Goal: Transaction & Acquisition: Purchase product/service

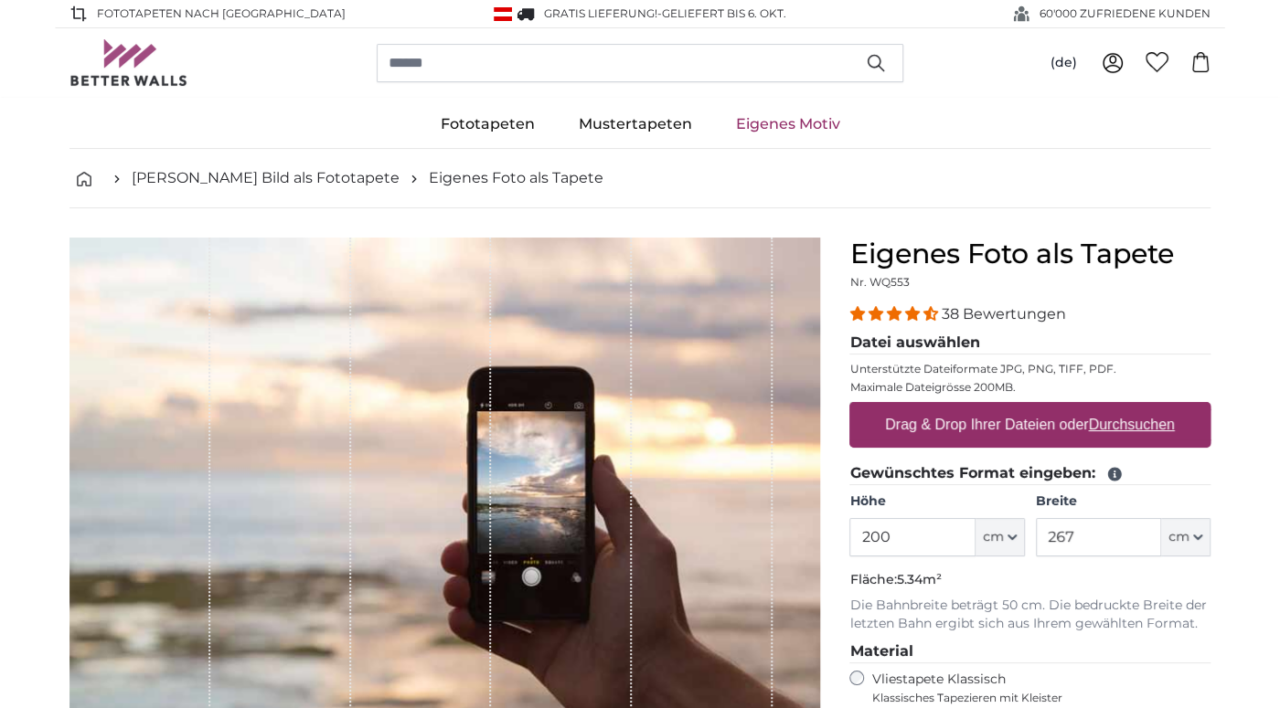
scroll to position [192, 0]
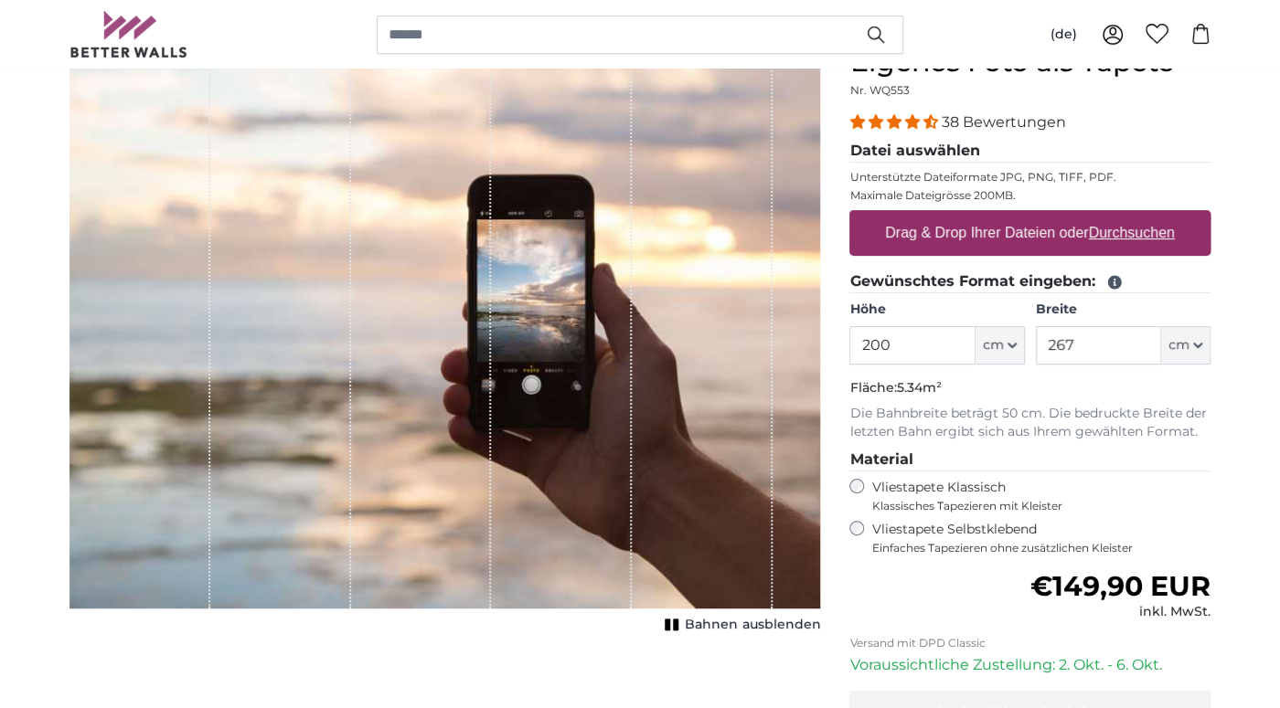
click at [903, 339] on input "200" at bounding box center [911, 345] width 125 height 38
drag, startPoint x: 1088, startPoint y: 346, endPoint x: 974, endPoint y: 352, distance: 114.4
click at [1036, 352] on input "267" at bounding box center [1098, 345] width 125 height 38
drag, startPoint x: 1081, startPoint y: 337, endPoint x: 989, endPoint y: 363, distance: 95.8
click at [1036, 363] on input "267" at bounding box center [1098, 345] width 125 height 38
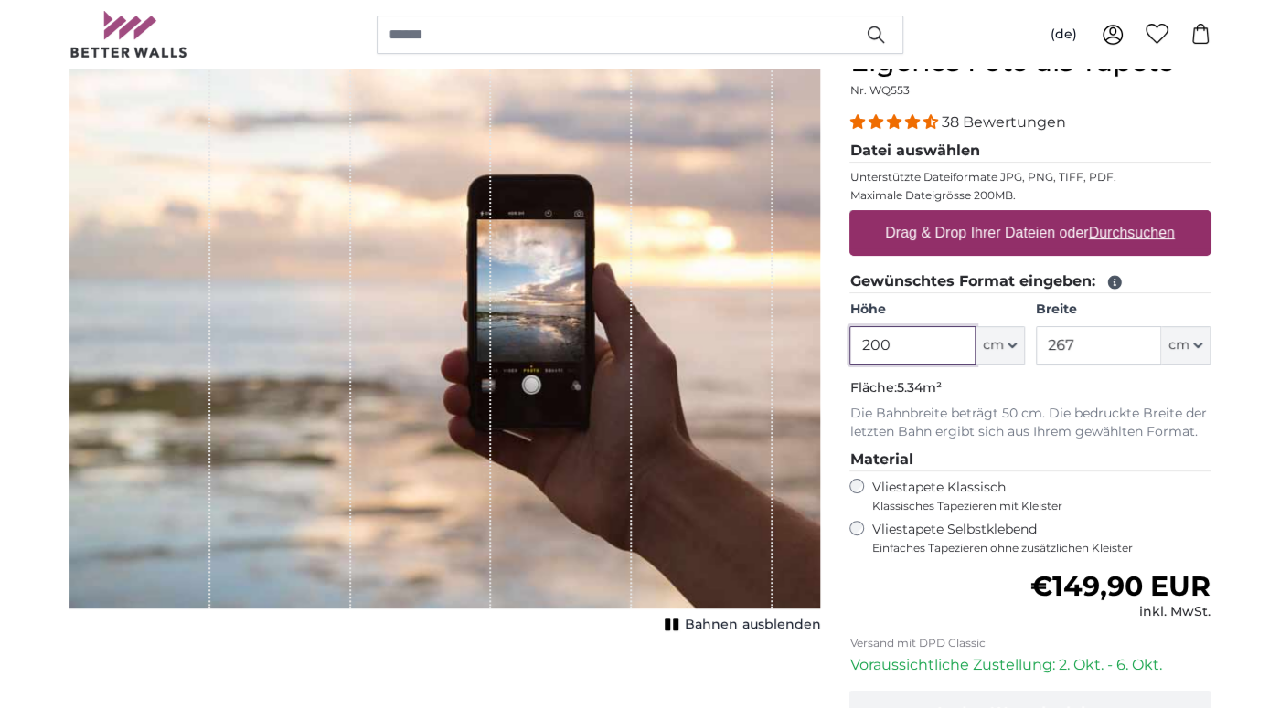
click at [876, 357] on input "200" at bounding box center [911, 345] width 125 height 38
drag, startPoint x: 860, startPoint y: 337, endPoint x: 885, endPoint y: 335, distance: 24.8
click at [885, 335] on input "200" at bounding box center [911, 345] width 125 height 38
click at [1004, 335] on button "cm" at bounding box center [999, 345] width 49 height 38
click at [978, 399] on link "Centimeter (cm)" at bounding box center [1000, 391] width 161 height 33
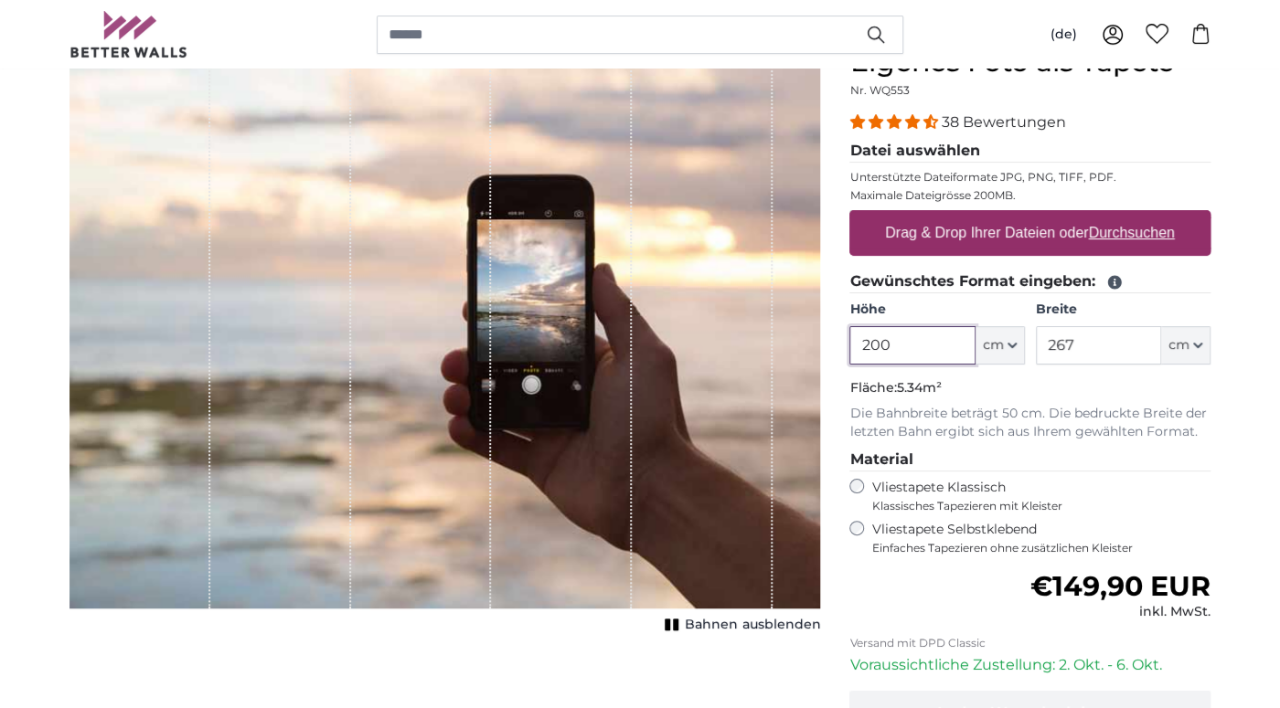
click at [903, 358] on input "200" at bounding box center [911, 345] width 125 height 38
type input "240"
click at [1113, 349] on input "267" at bounding box center [1098, 345] width 125 height 38
drag, startPoint x: 1113, startPoint y: 349, endPoint x: 1023, endPoint y: 348, distance: 90.5
click at [1036, 348] on input "267" at bounding box center [1098, 345] width 125 height 38
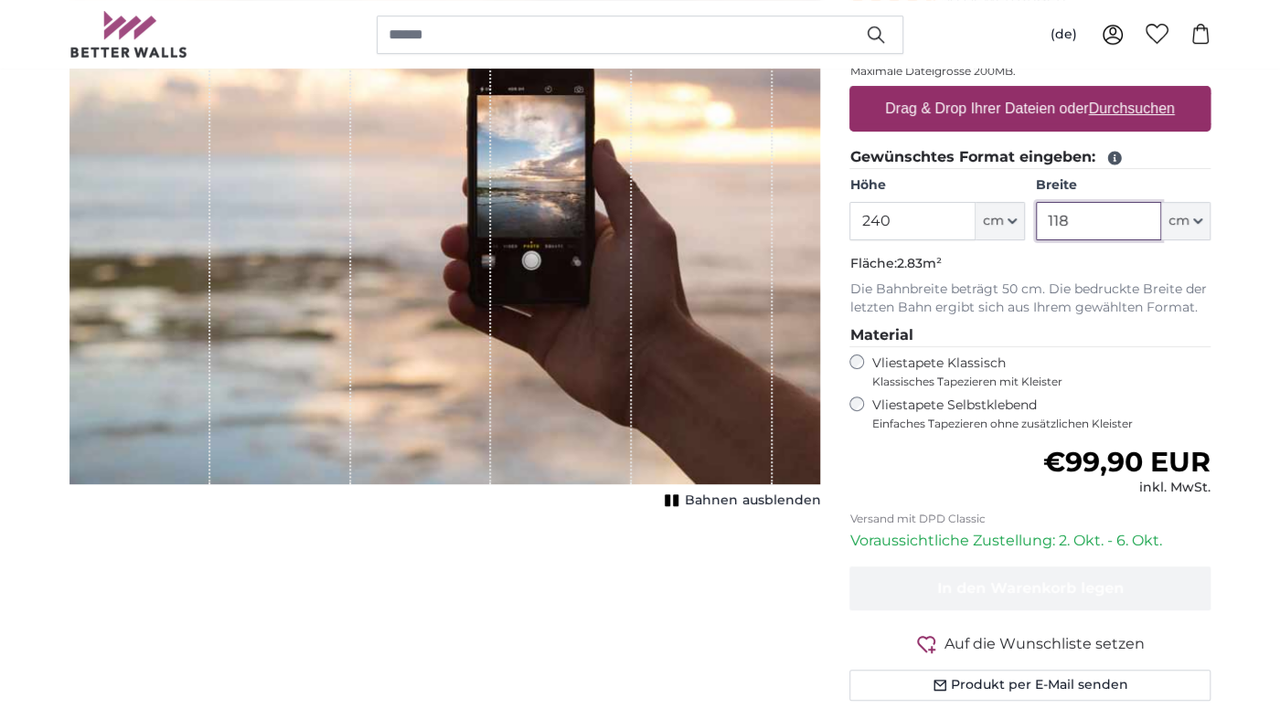
scroll to position [385, 0]
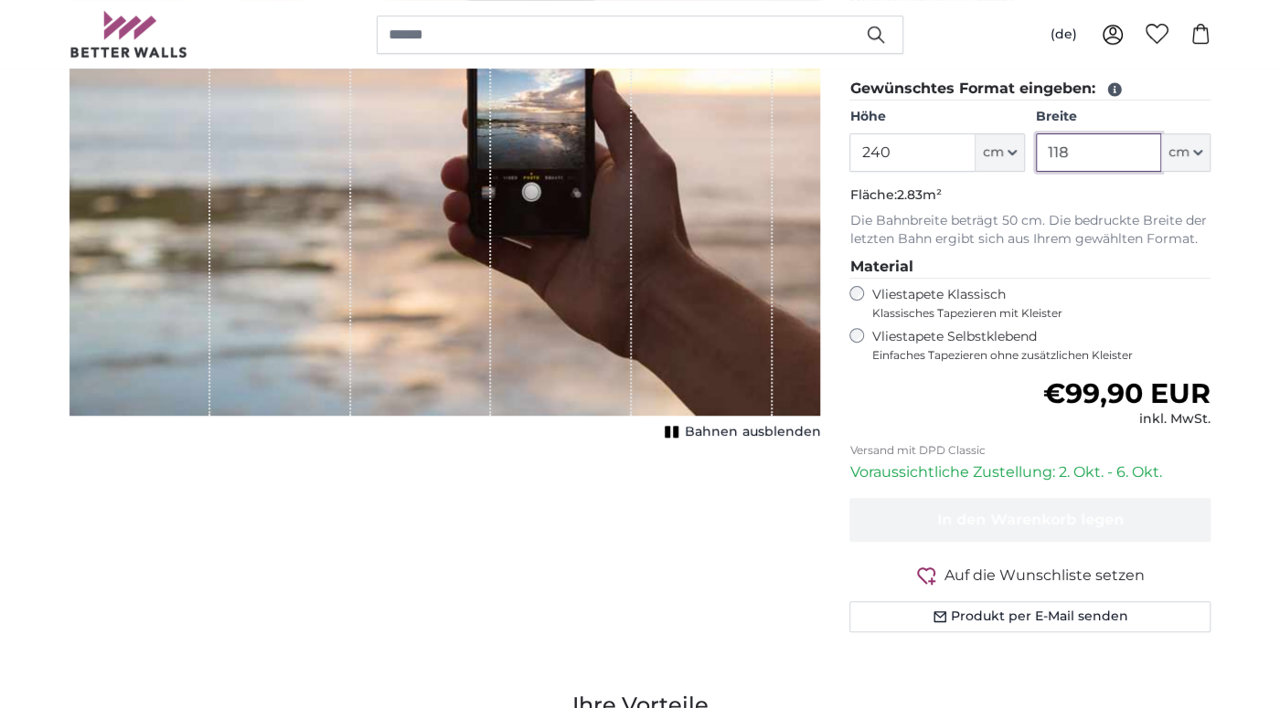
type input "118"
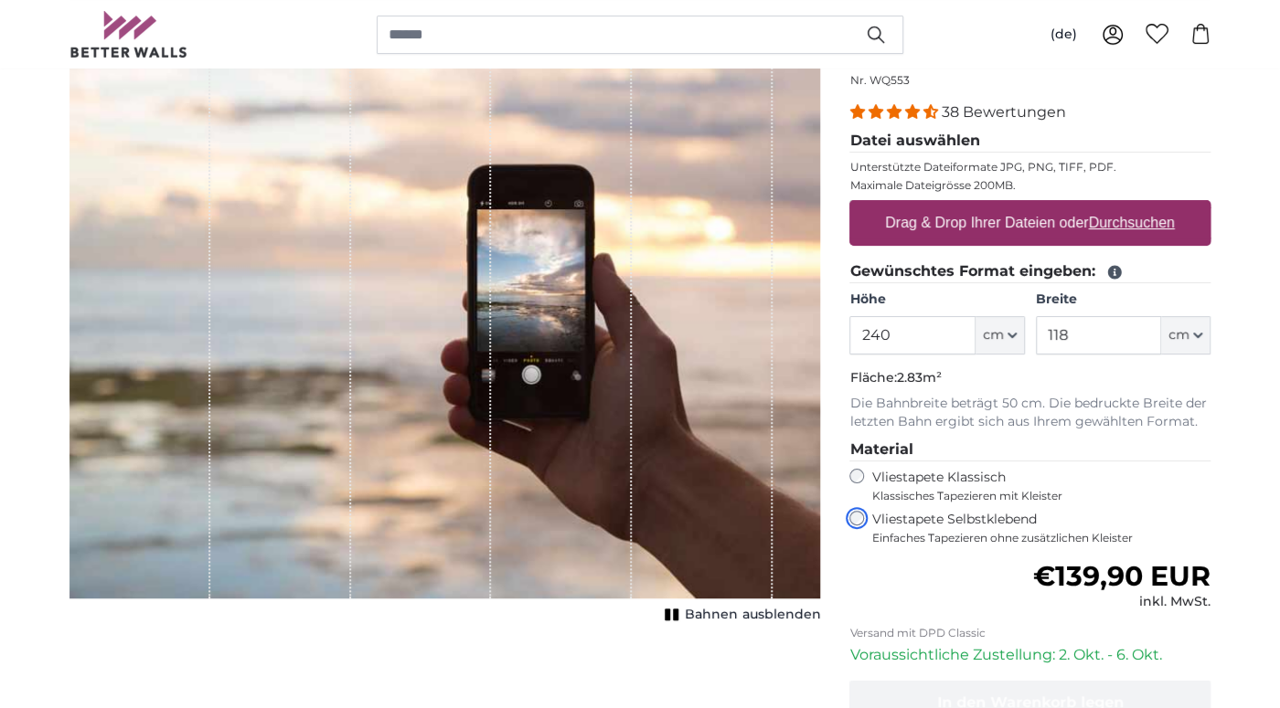
scroll to position [192, 0]
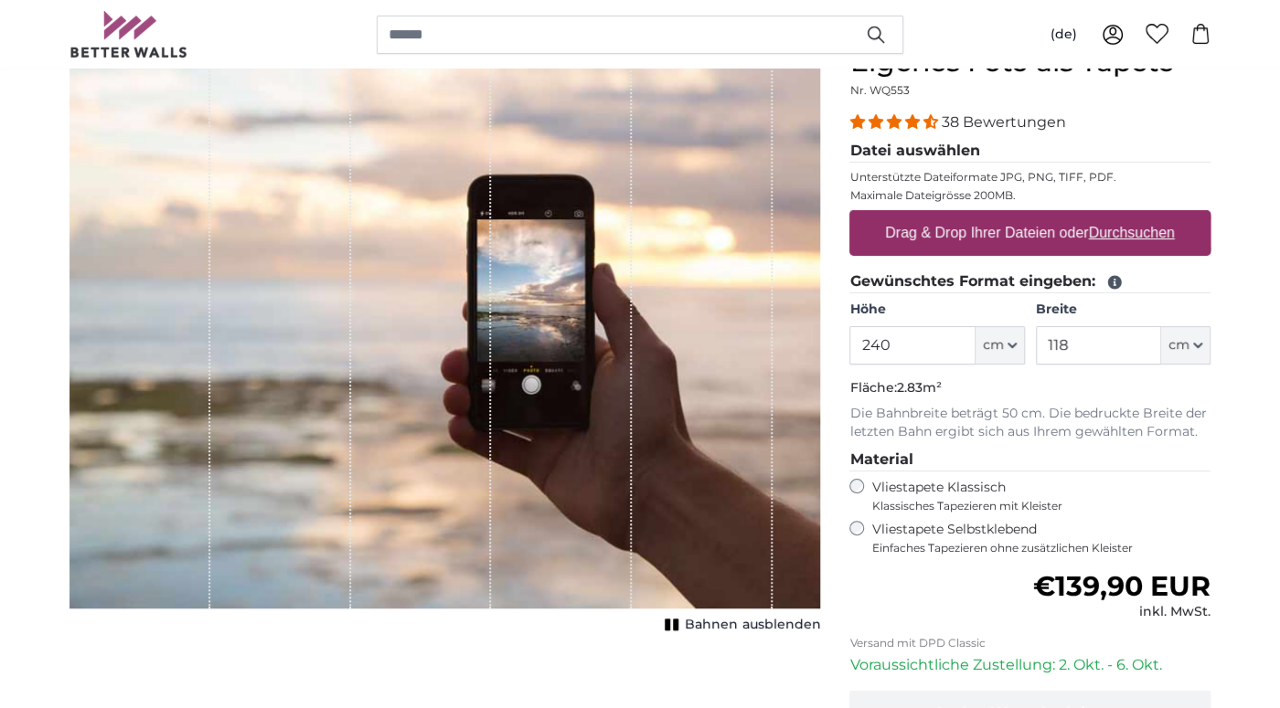
click at [1122, 233] on u "Durchsuchen" at bounding box center [1132, 233] width 86 height 16
click at [1122, 216] on input "Drag & Drop Ihrer Dateien oder Durchsuchen" at bounding box center [1029, 212] width 361 height 5
type input "**********"
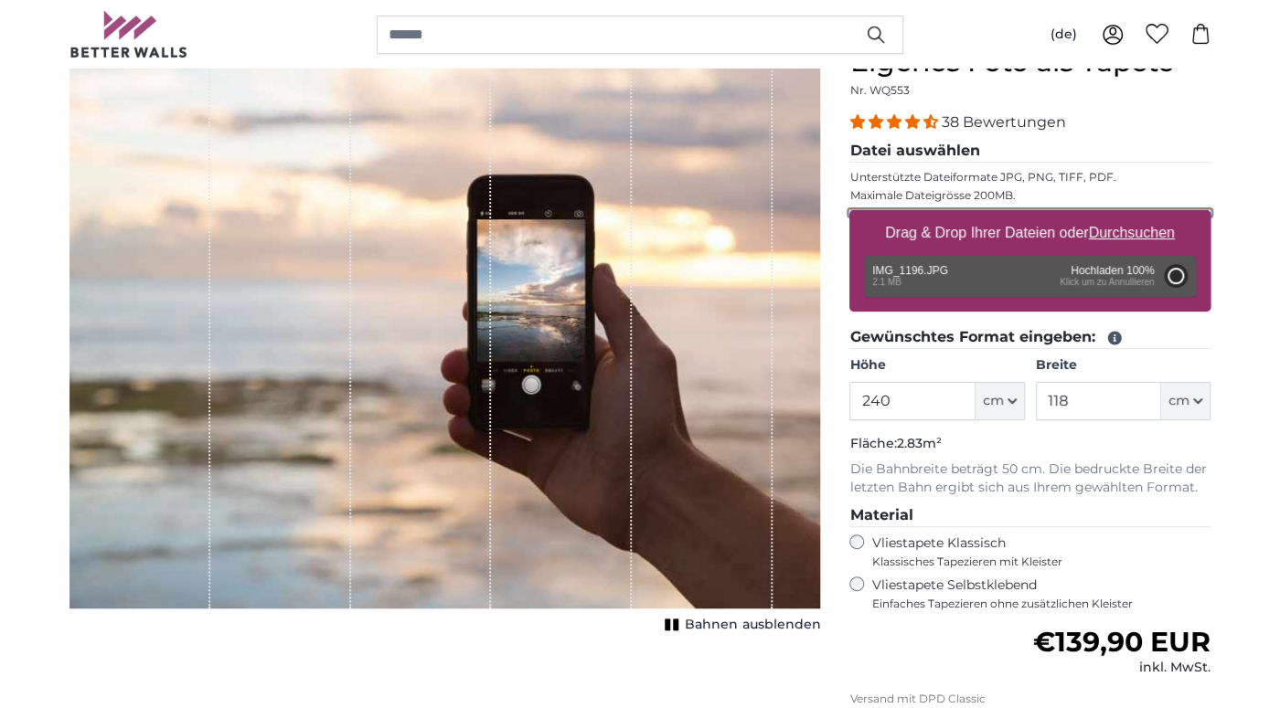
type input "200"
type input "134"
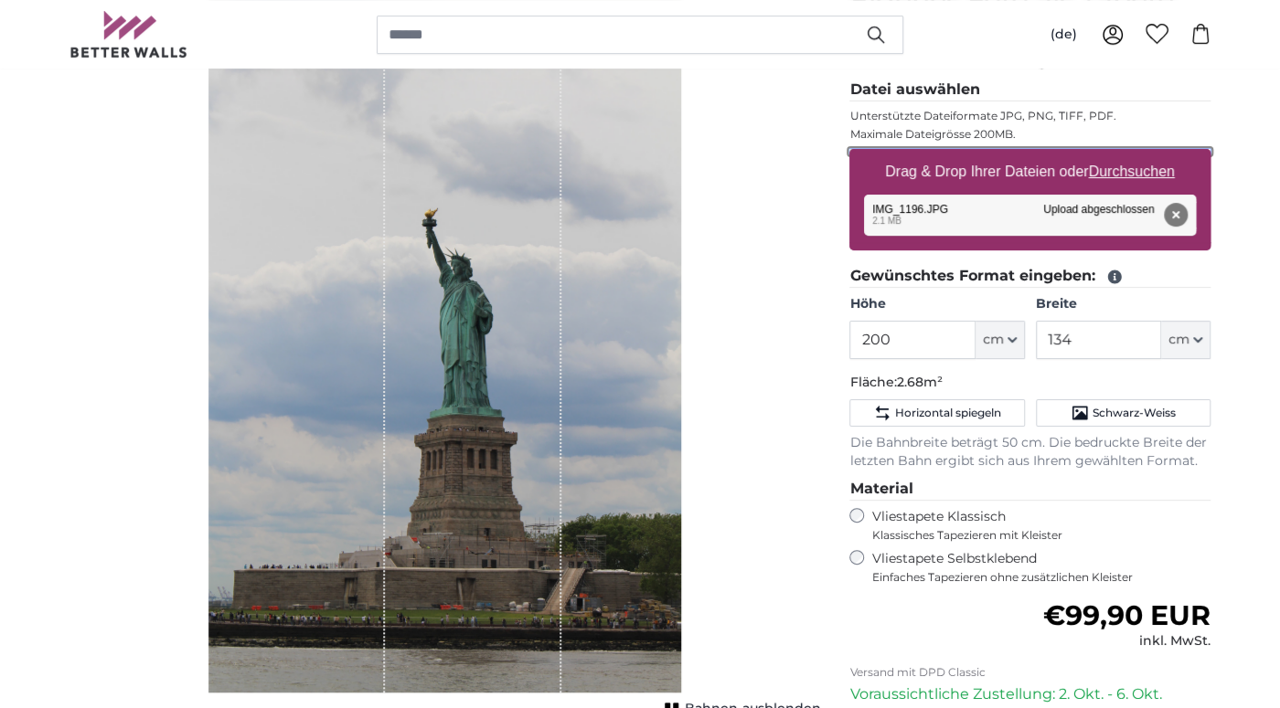
scroll to position [289, 0]
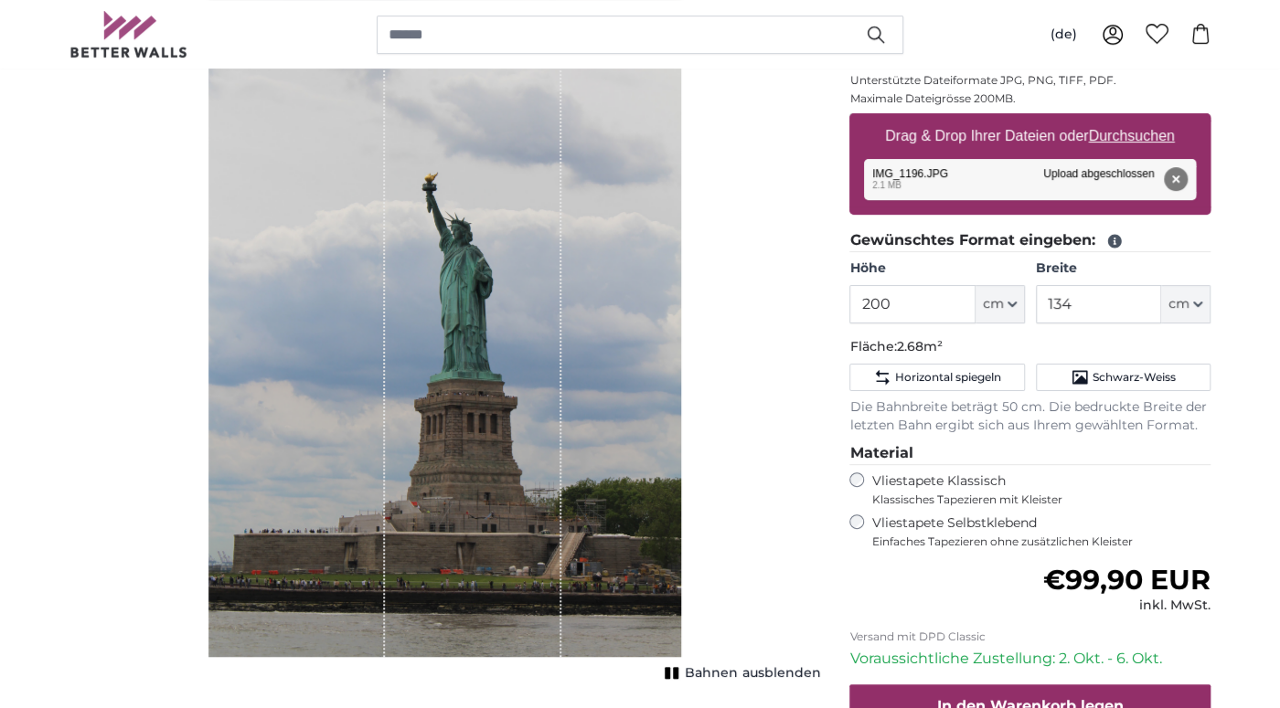
drag, startPoint x: 541, startPoint y: 403, endPoint x: 661, endPoint y: 401, distance: 119.8
click at [661, 401] on div "1 of 1" at bounding box center [444, 303] width 473 height 708
click at [1073, 313] on input "134" at bounding box center [1098, 304] width 125 height 38
click at [1156, 135] on u "Durchsuchen" at bounding box center [1132, 136] width 86 height 16
click at [1156, 119] on input "Drag & Drop Ihrer Dateien oder Durchsuchen" at bounding box center [1029, 115] width 361 height 5
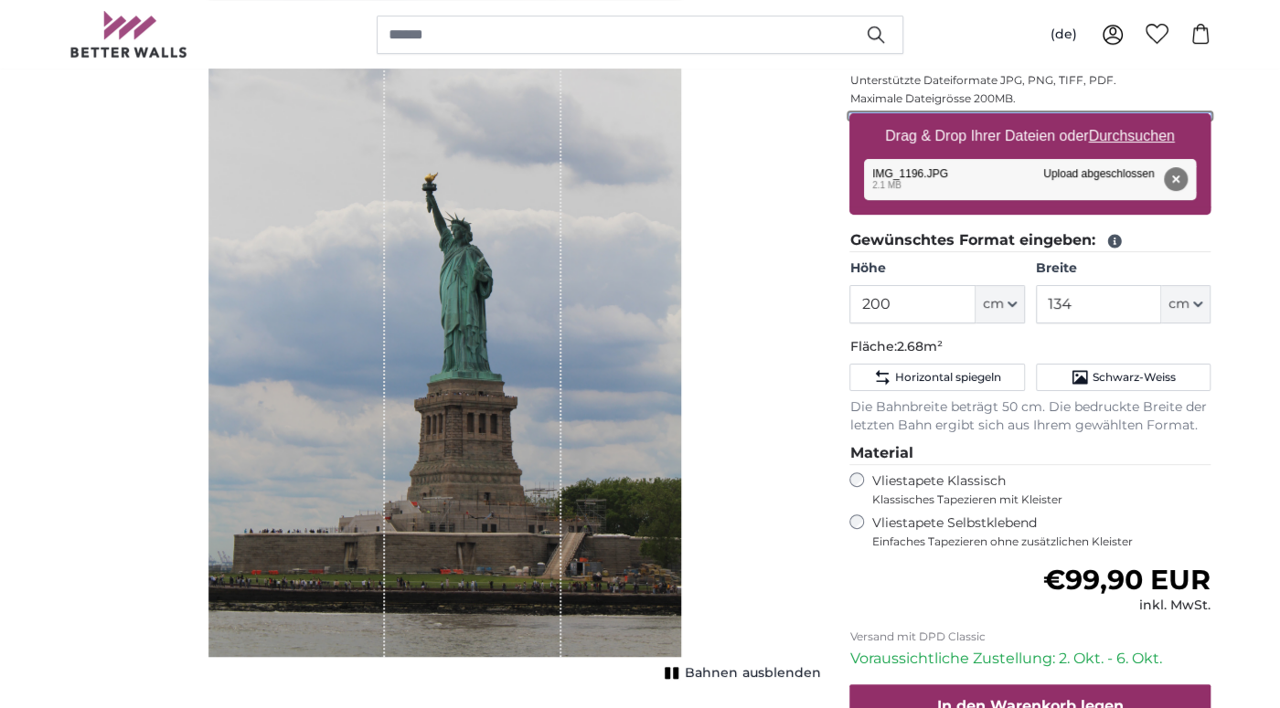
type input "**********"
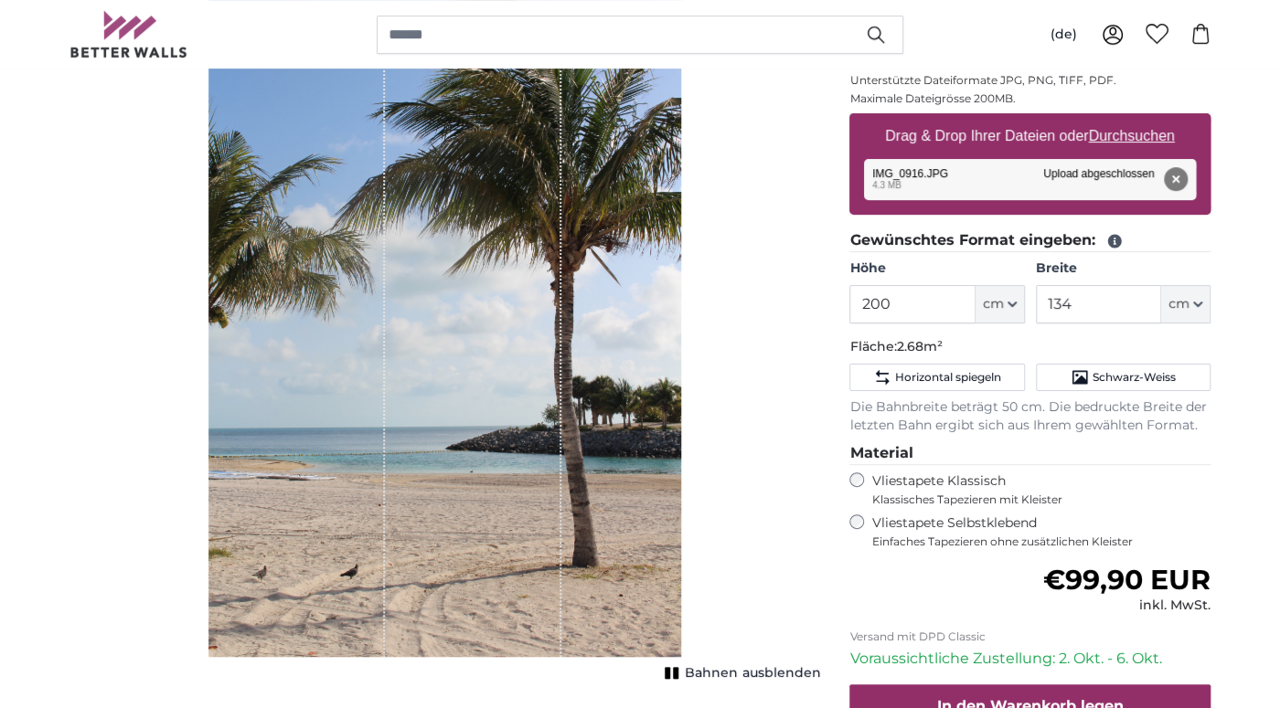
click at [943, 180] on div "Entfernen Nochmal versuchen Entfernen Hochladen Abbrechen Nochmal versuchen Ent…" at bounding box center [1030, 179] width 332 height 41
click at [1004, 136] on label "Drag & Drop Ihrer Dateien oder Durchsuchen" at bounding box center [1030, 136] width 304 height 37
click at [1004, 119] on input "Drag & Drop Ihrer Dateien oder Durchsuchen" at bounding box center [1029, 115] width 361 height 5
type input "**********"
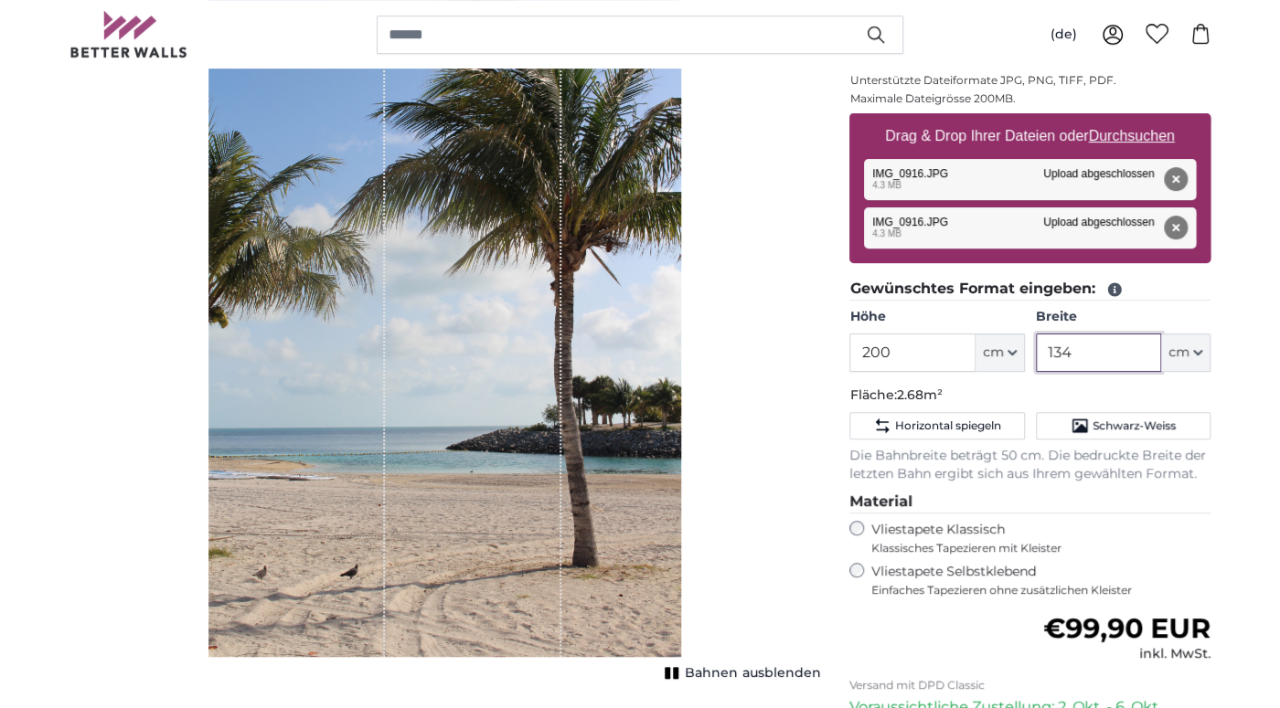
click at [1071, 353] on input "134" at bounding box center [1098, 353] width 125 height 38
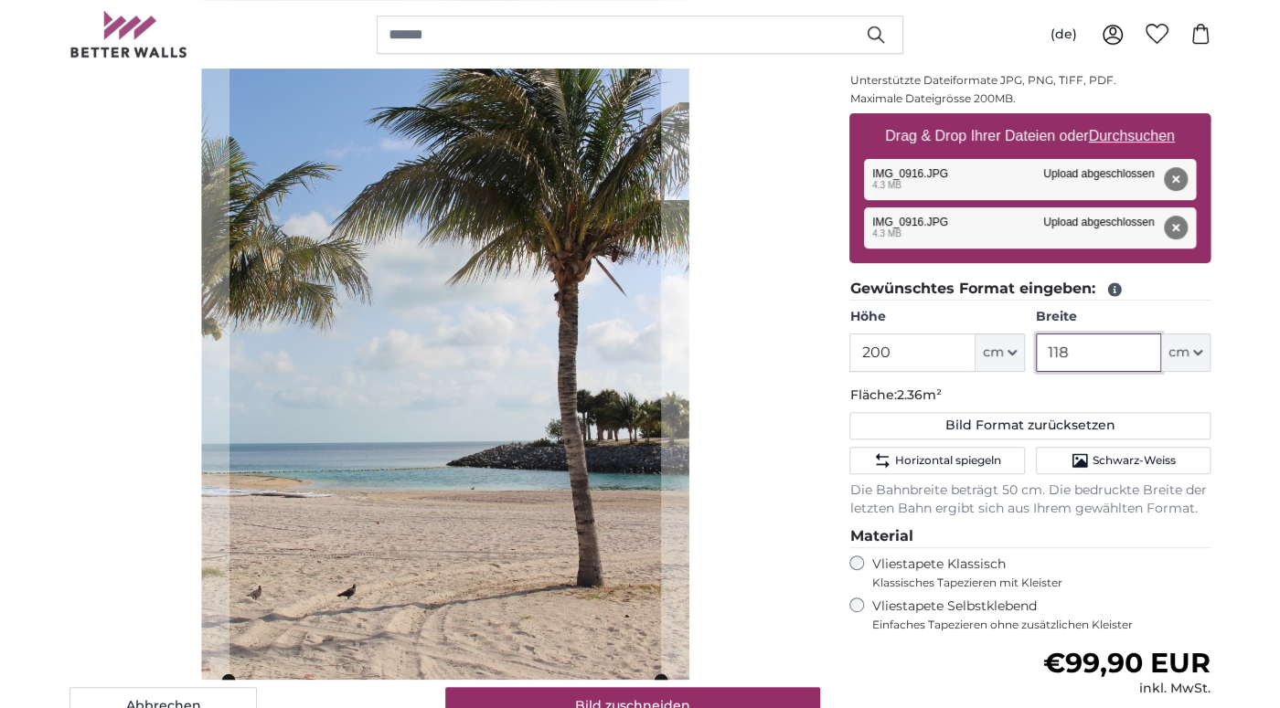
type input "118"
click at [746, 364] on div "Abbrechen Bild zuschneiden" at bounding box center [444, 337] width 751 height 777
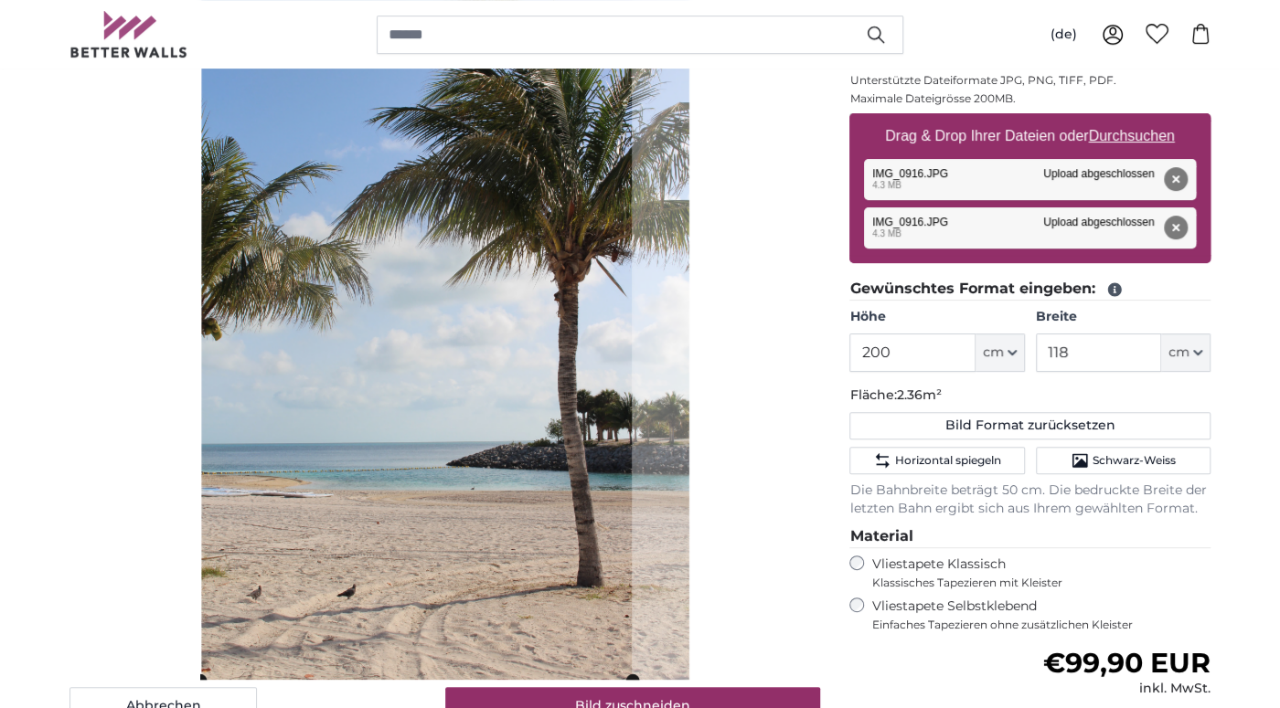
click at [306, 405] on cropper-handle at bounding box center [415, 314] width 431 height 731
click at [646, 423] on img at bounding box center [444, 314] width 487 height 731
click at [676, 421] on img at bounding box center [444, 314] width 487 height 731
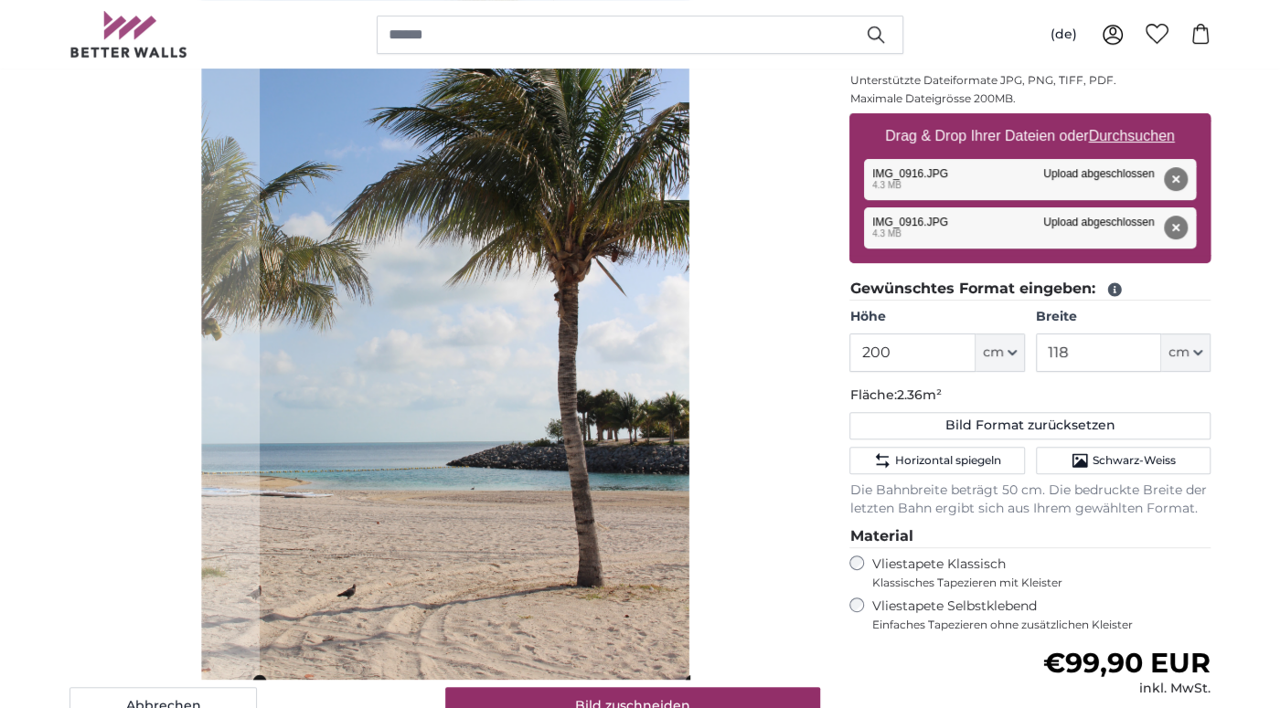
click at [666, 426] on cropper-handle at bounding box center [475, 315] width 431 height 731
click at [769, 367] on div "Abbrechen Bild zuschneiden" at bounding box center [444, 337] width 751 height 777
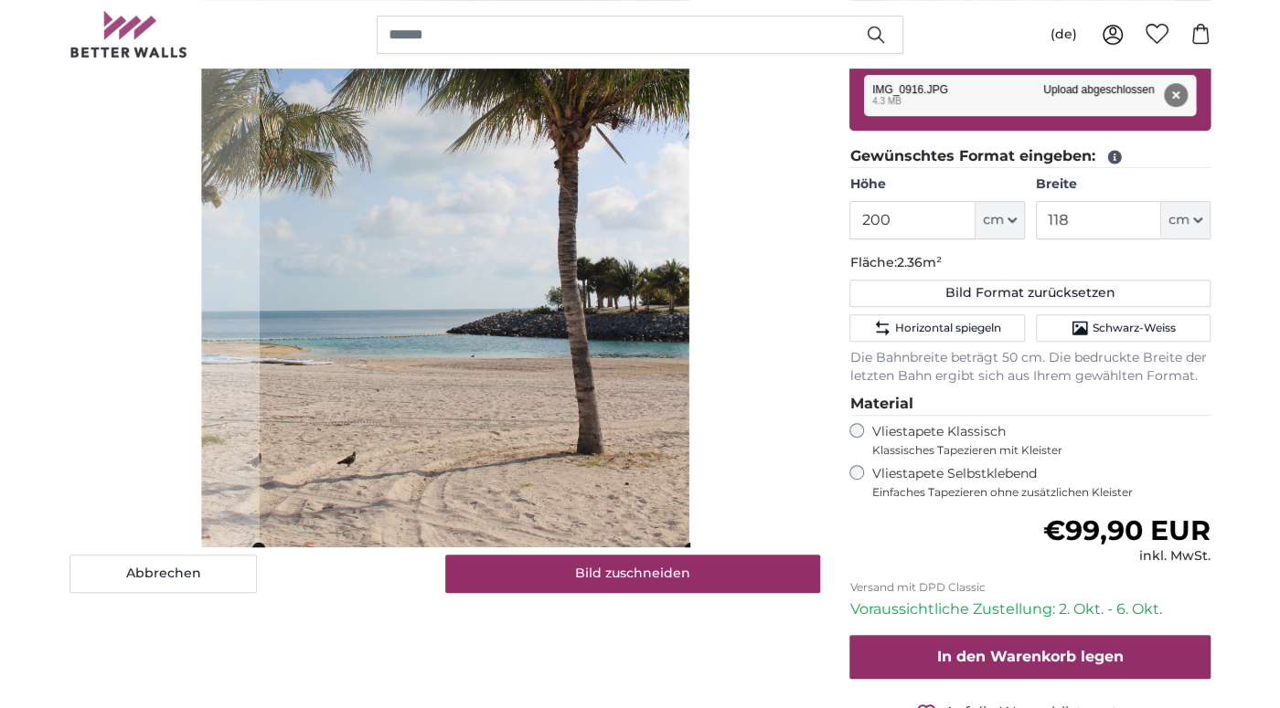
scroll to position [578, 0]
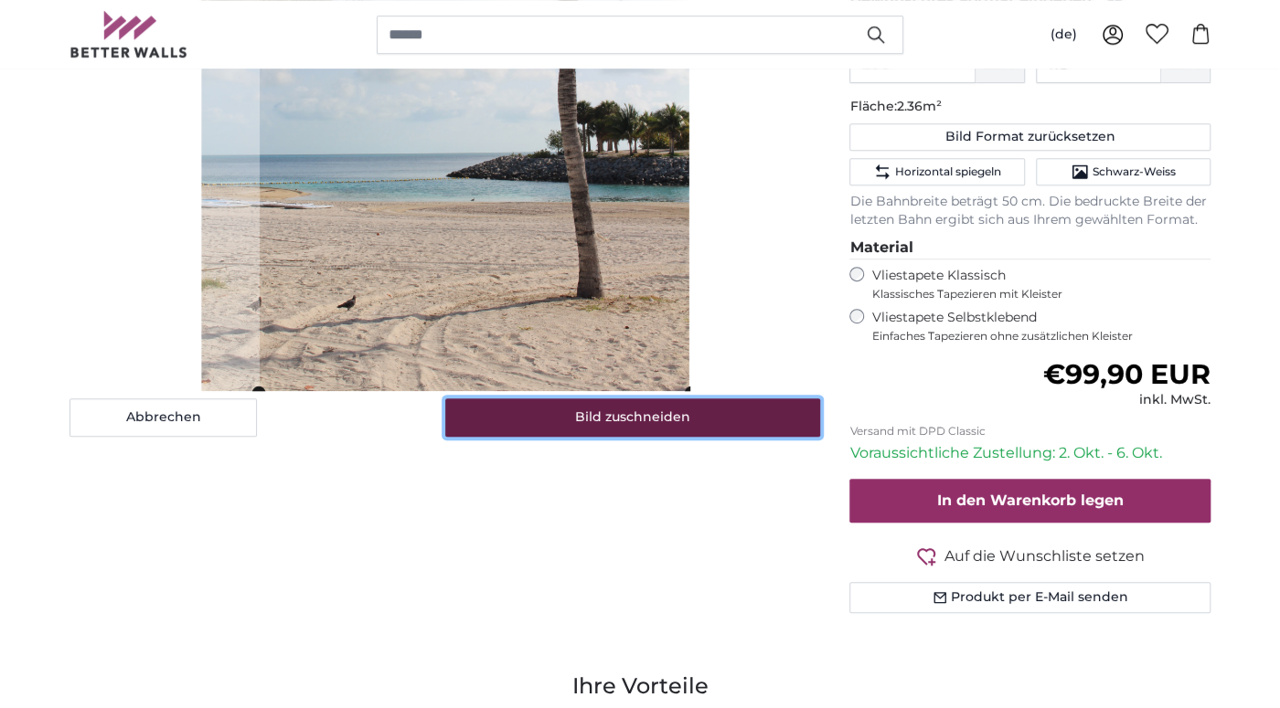
click at [716, 420] on button "Bild zuschneiden" at bounding box center [633, 418] width 376 height 38
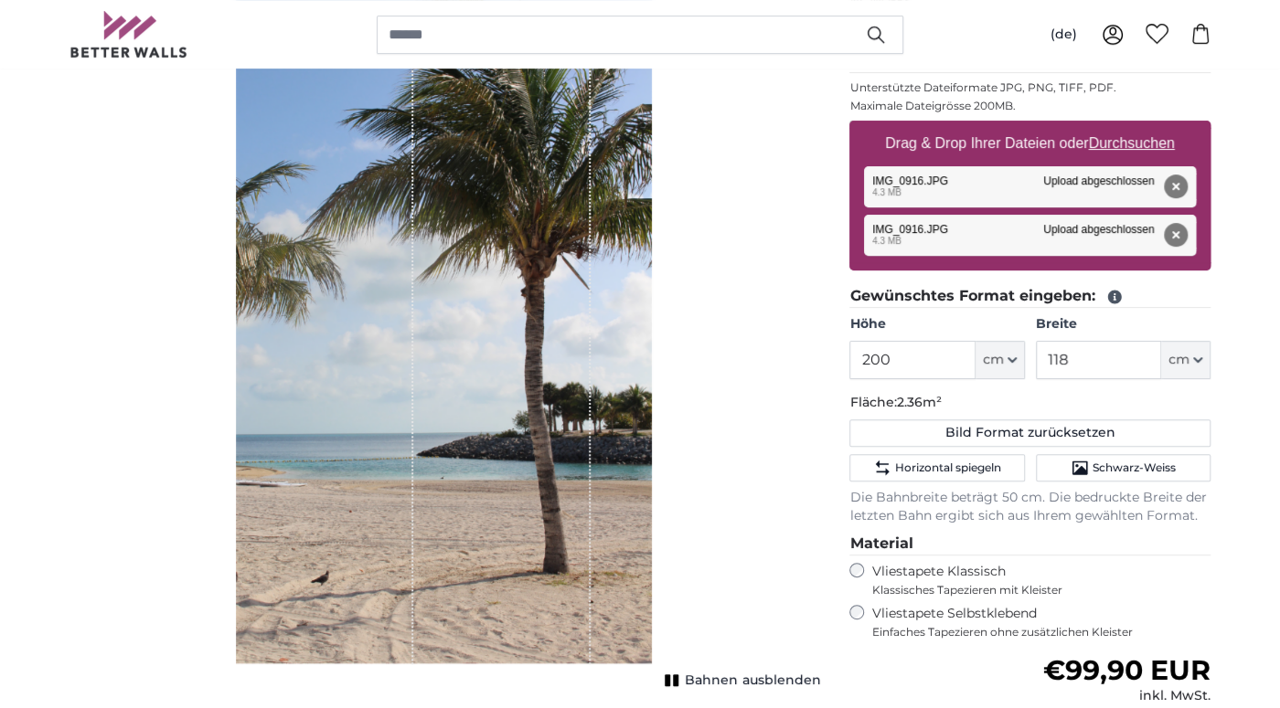
scroll to position [289, 0]
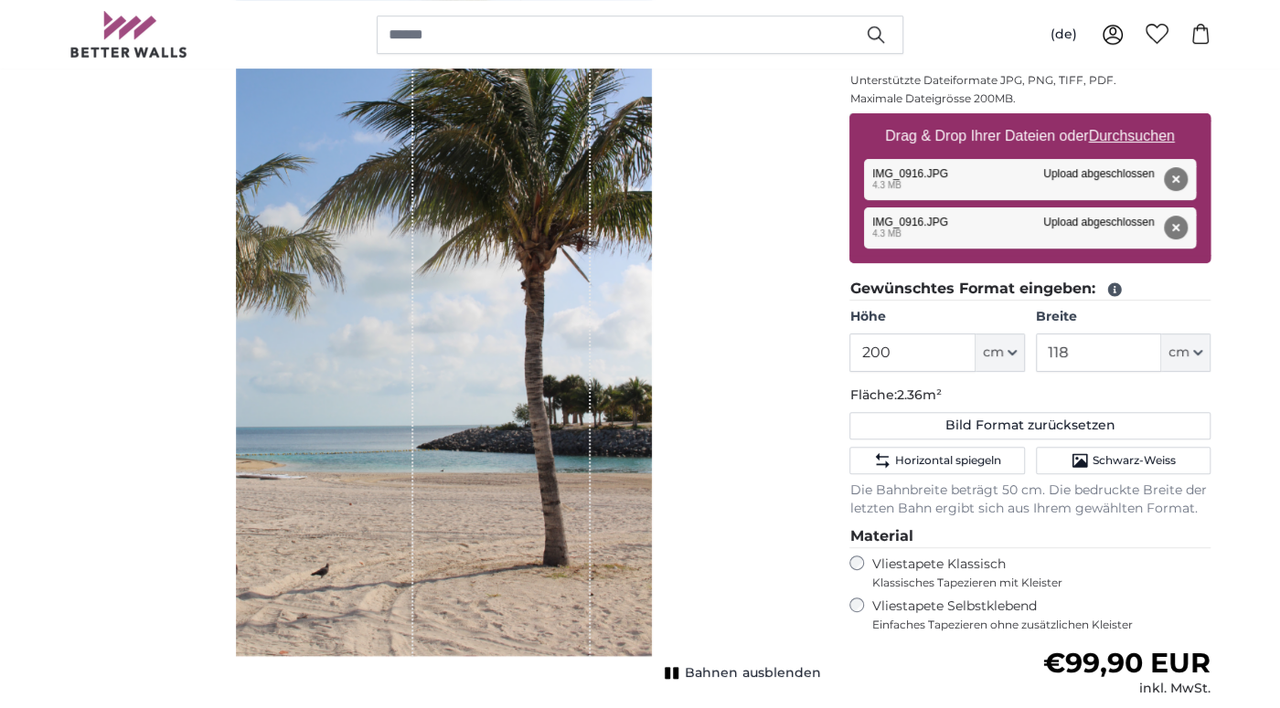
click at [670, 675] on rect "1 of 1" at bounding box center [667, 673] width 5 height 12
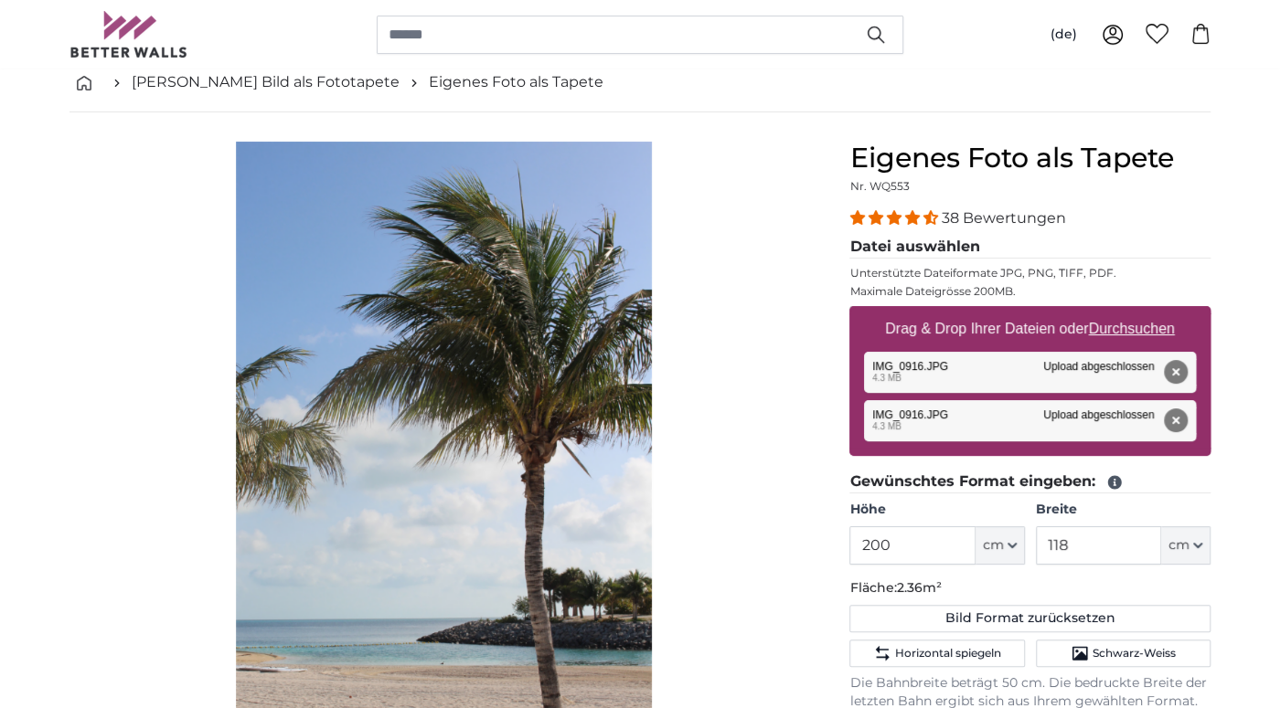
scroll to position [192, 0]
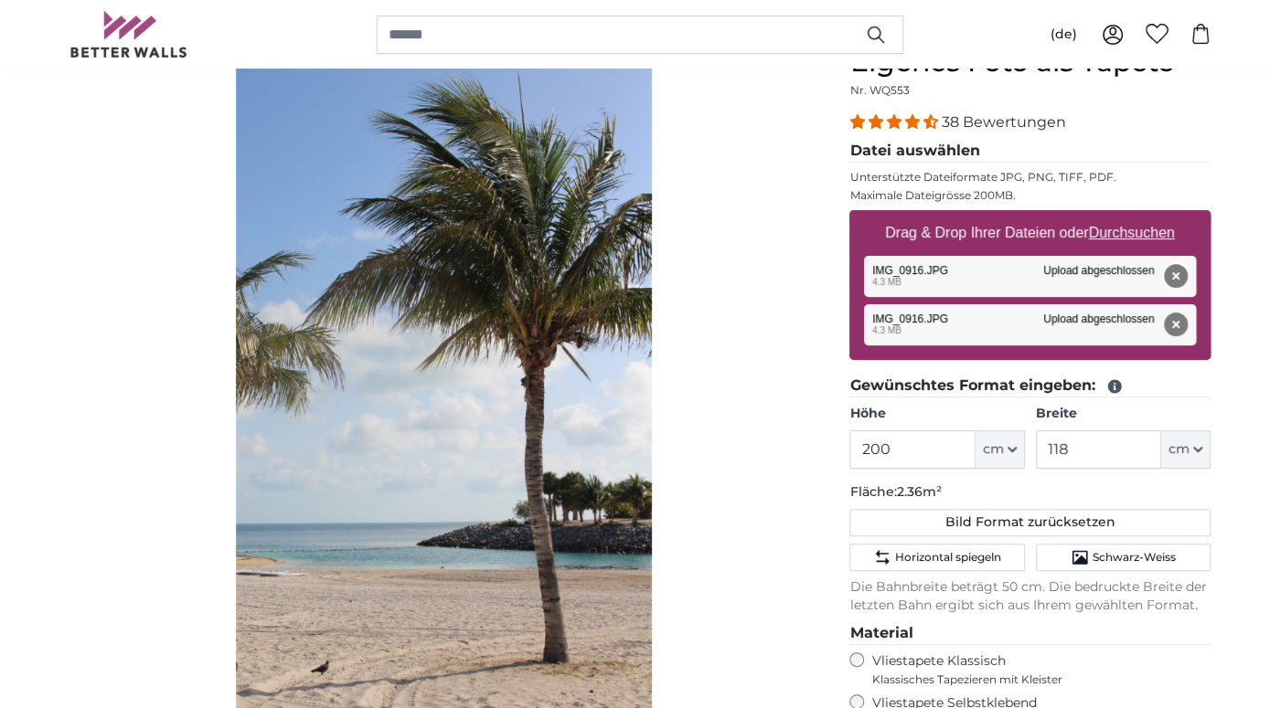
click at [1176, 273] on button "Entfernen" at bounding box center [1176, 276] width 24 height 24
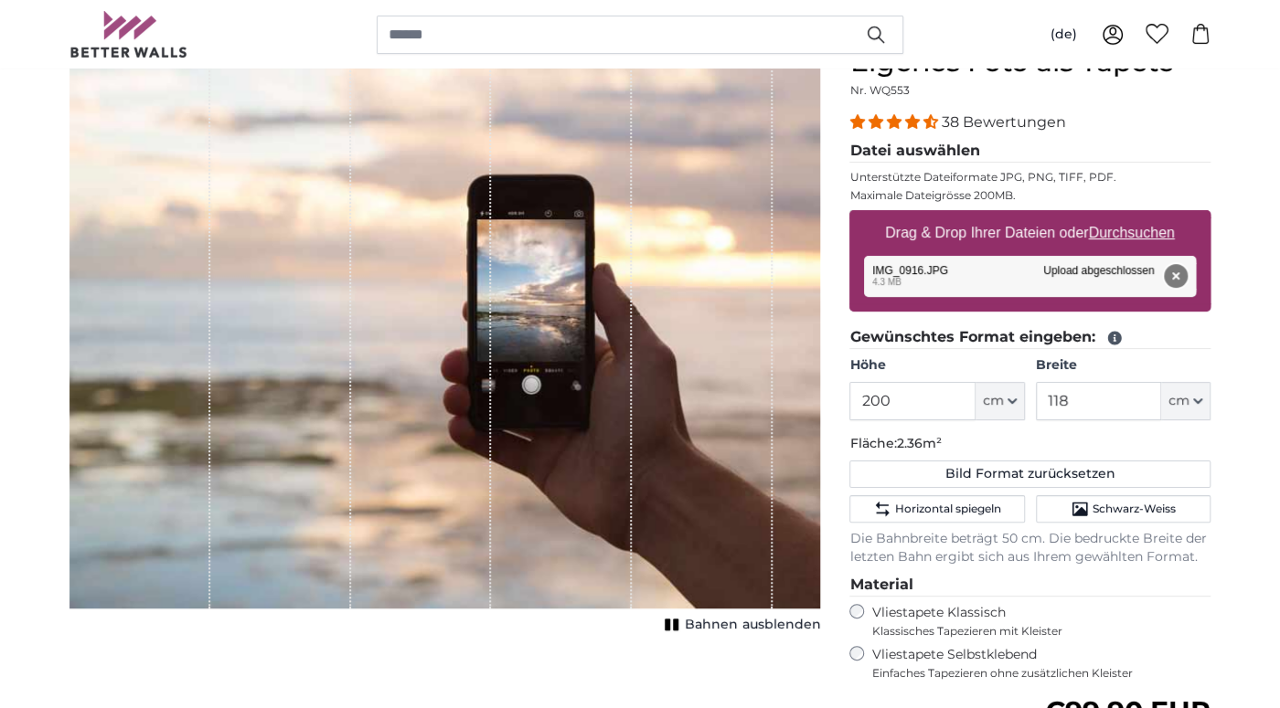
click at [1174, 274] on button "Entfernen" at bounding box center [1176, 276] width 24 height 24
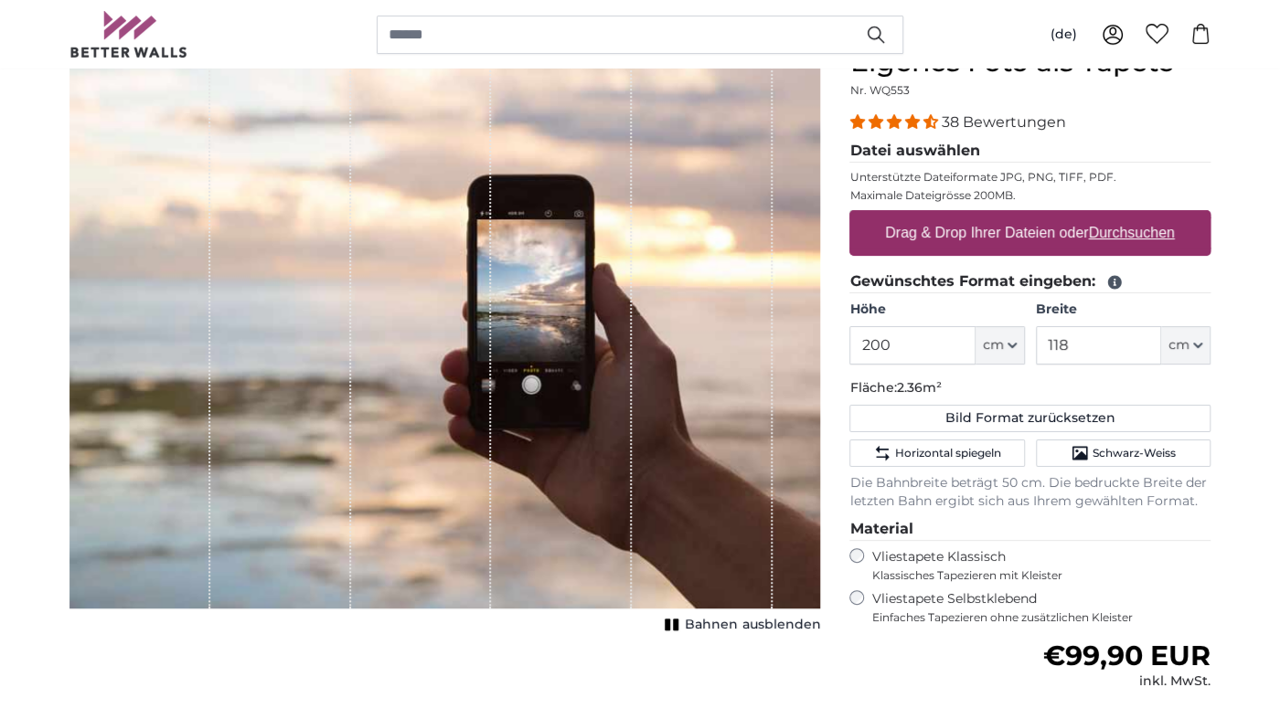
click at [1128, 220] on label "Drag & Drop Ihrer Dateien oder Durchsuchen" at bounding box center [1030, 233] width 304 height 37
click at [1128, 216] on input "Drag & Drop Ihrer Dateien oder Durchsuchen" at bounding box center [1029, 212] width 361 height 5
type input "**********"
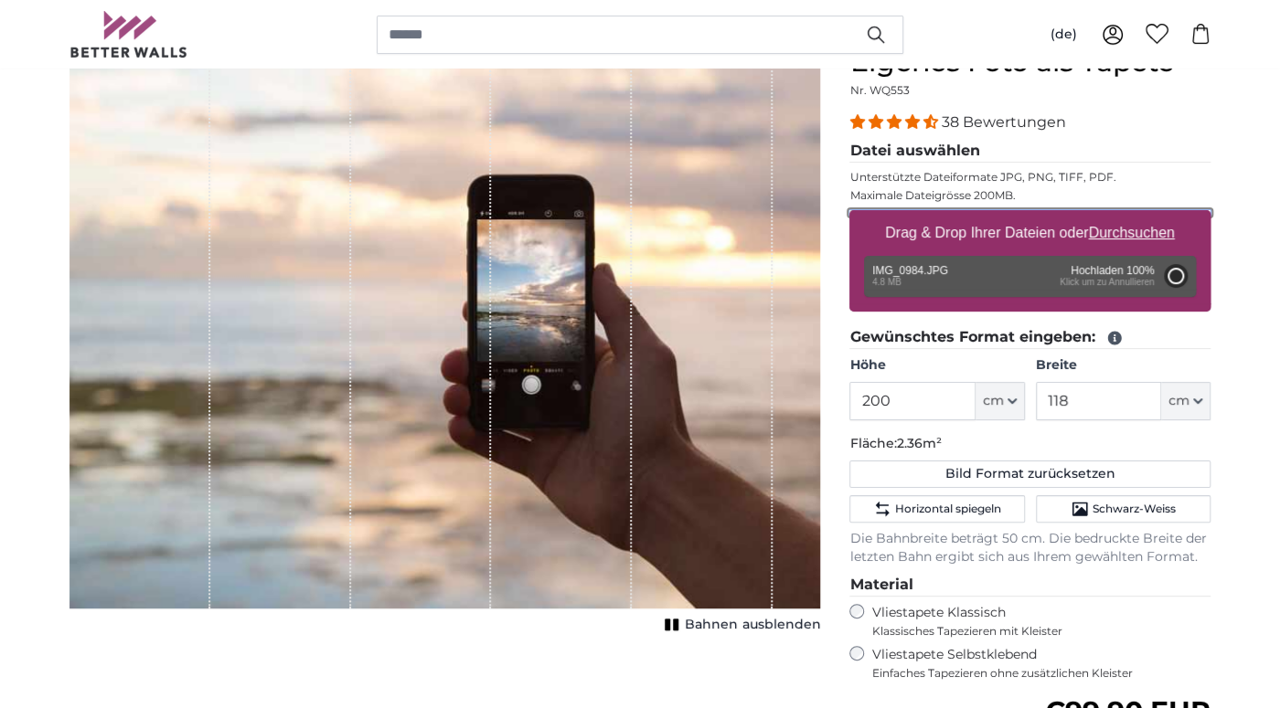
type input "134"
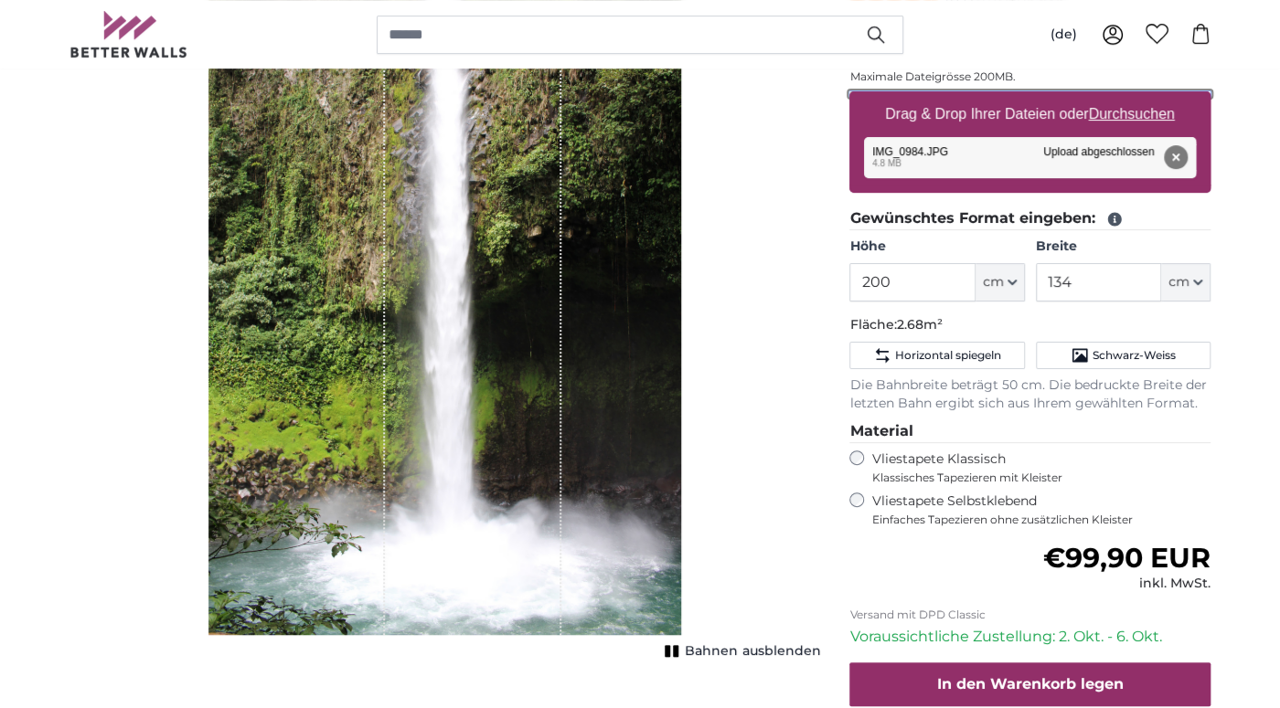
scroll to position [385, 0]
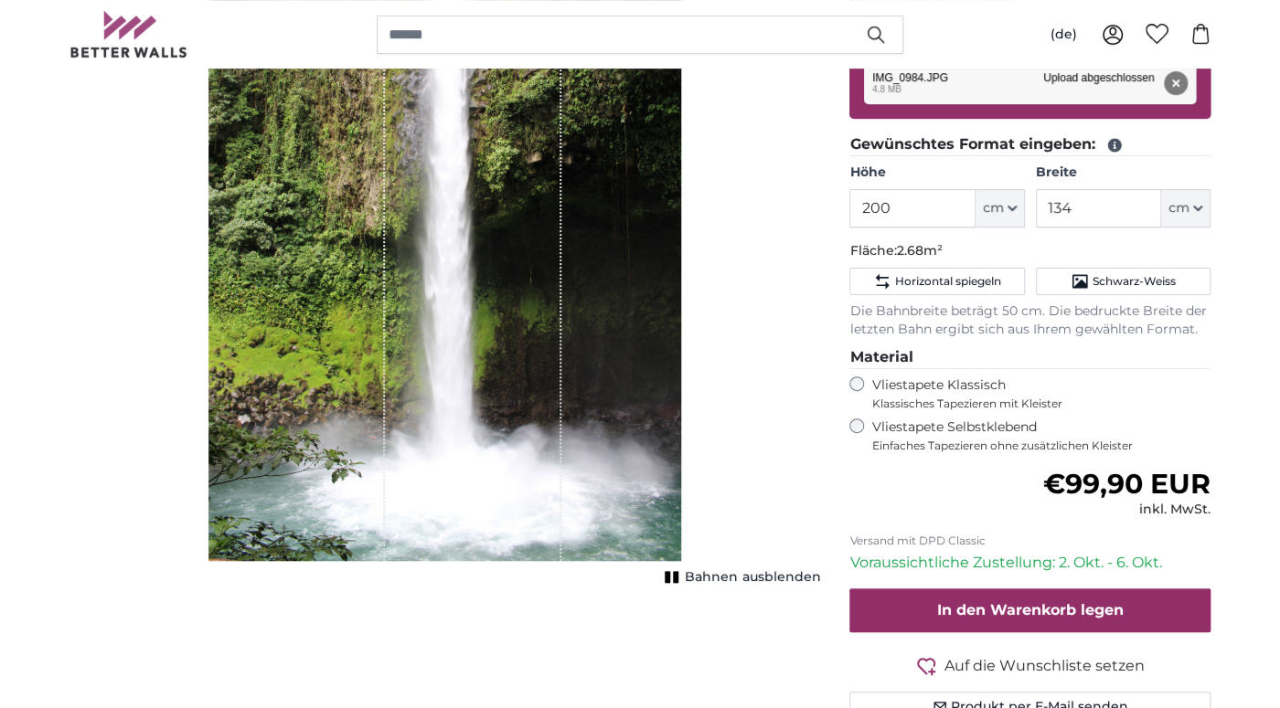
click at [790, 575] on span "Bahnen ausblenden" at bounding box center [752, 578] width 135 height 18
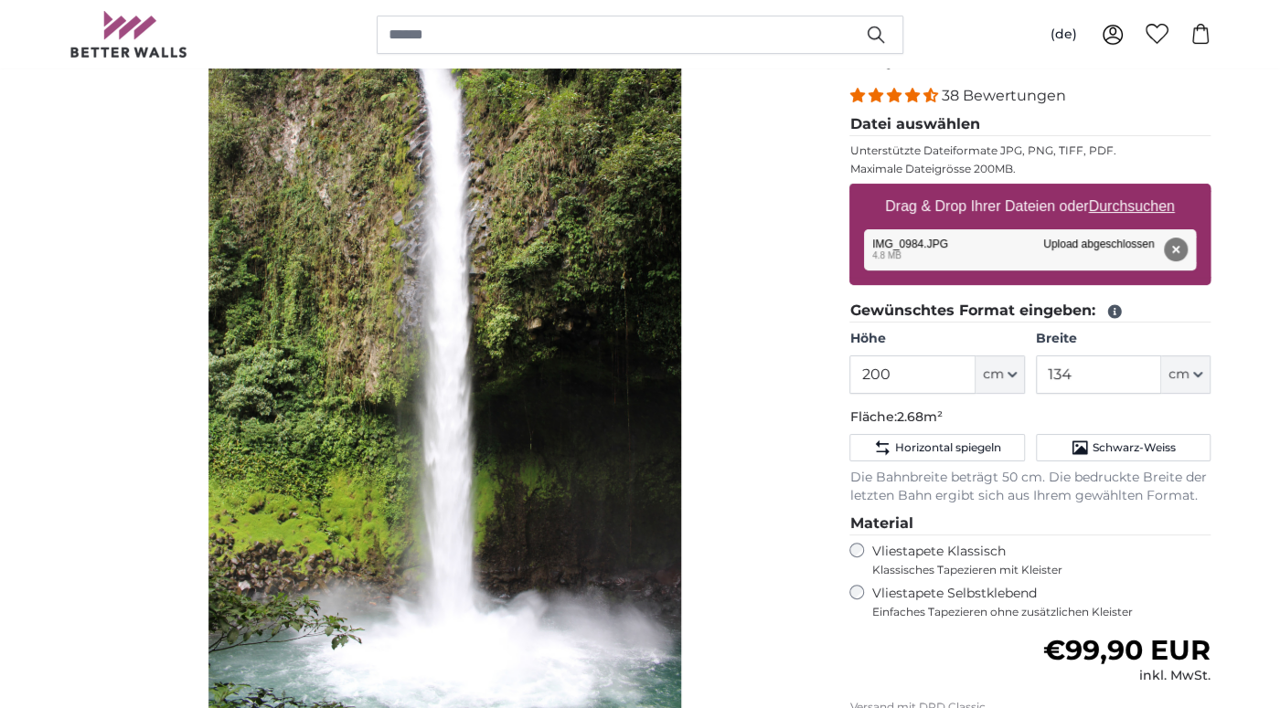
scroll to position [289, 0]
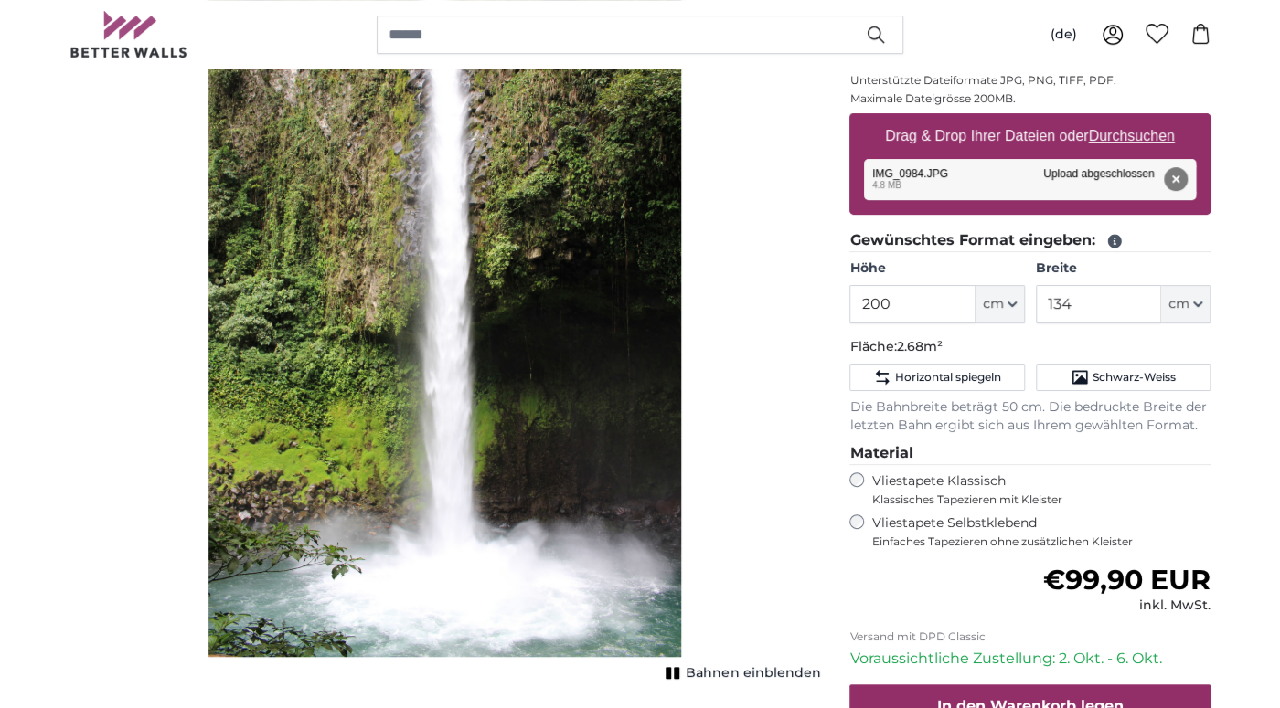
click at [1106, 141] on u "Durchsuchen" at bounding box center [1132, 136] width 86 height 16
click at [1106, 119] on input "Drag & Drop Ihrer Dateien oder Durchsuchen" at bounding box center [1029, 115] width 361 height 5
type input "**********"
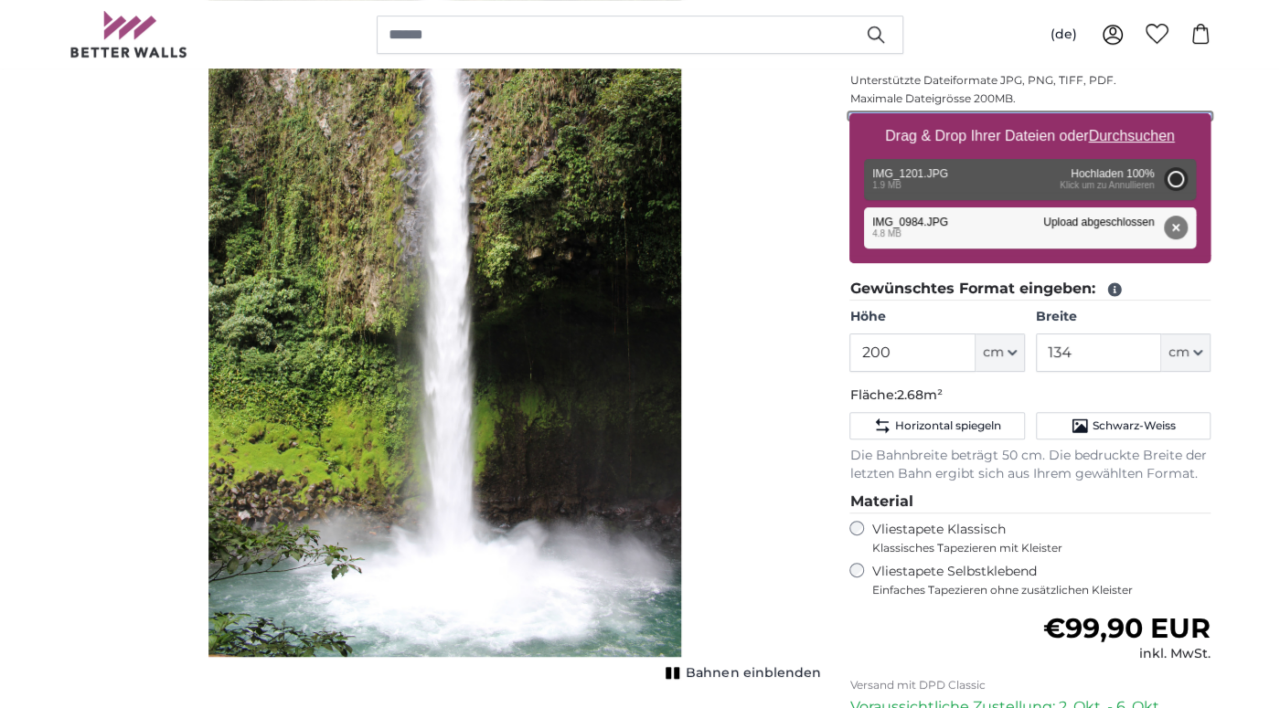
type input "190"
type input "285"
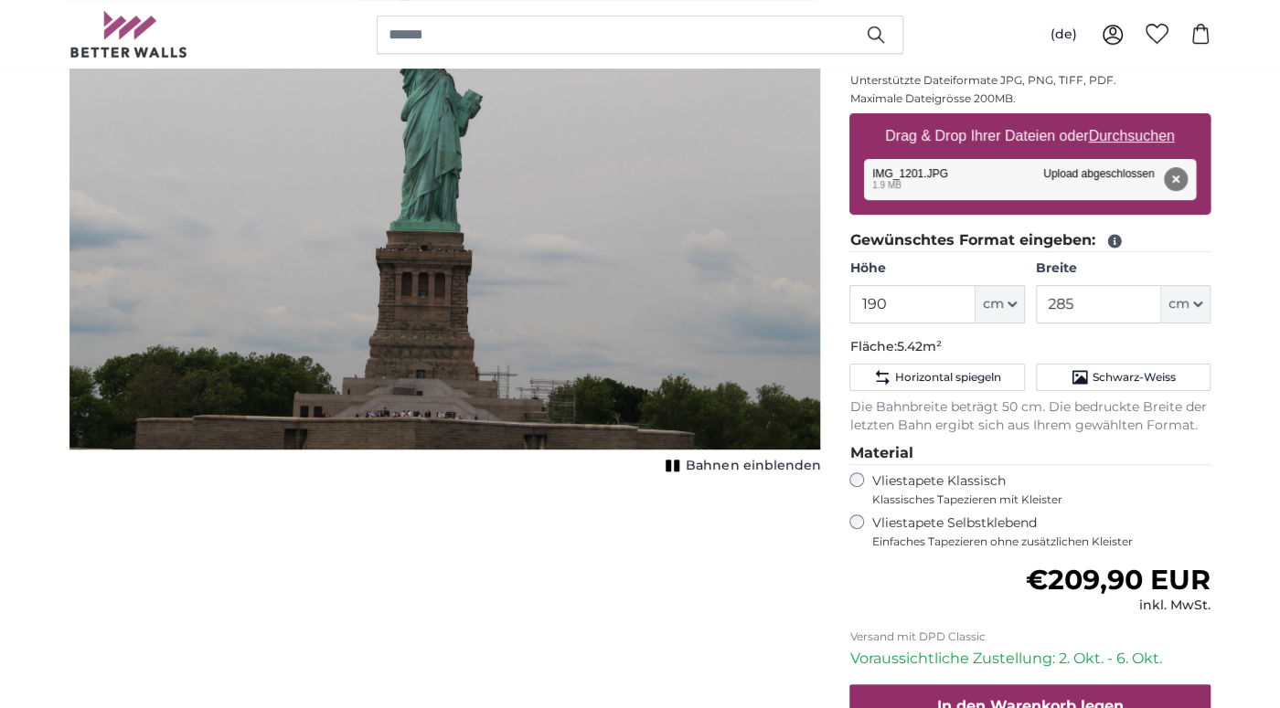
drag, startPoint x: 623, startPoint y: 235, endPoint x: 627, endPoint y: 366, distance: 130.8
click at [627, 366] on img "1 of 1" at bounding box center [444, 199] width 751 height 501
drag, startPoint x: 634, startPoint y: 188, endPoint x: 635, endPoint y: 305, distance: 117.0
click at [635, 305] on img "1 of 1" at bounding box center [444, 199] width 751 height 501
click at [1137, 133] on u "Durchsuchen" at bounding box center [1132, 136] width 86 height 16
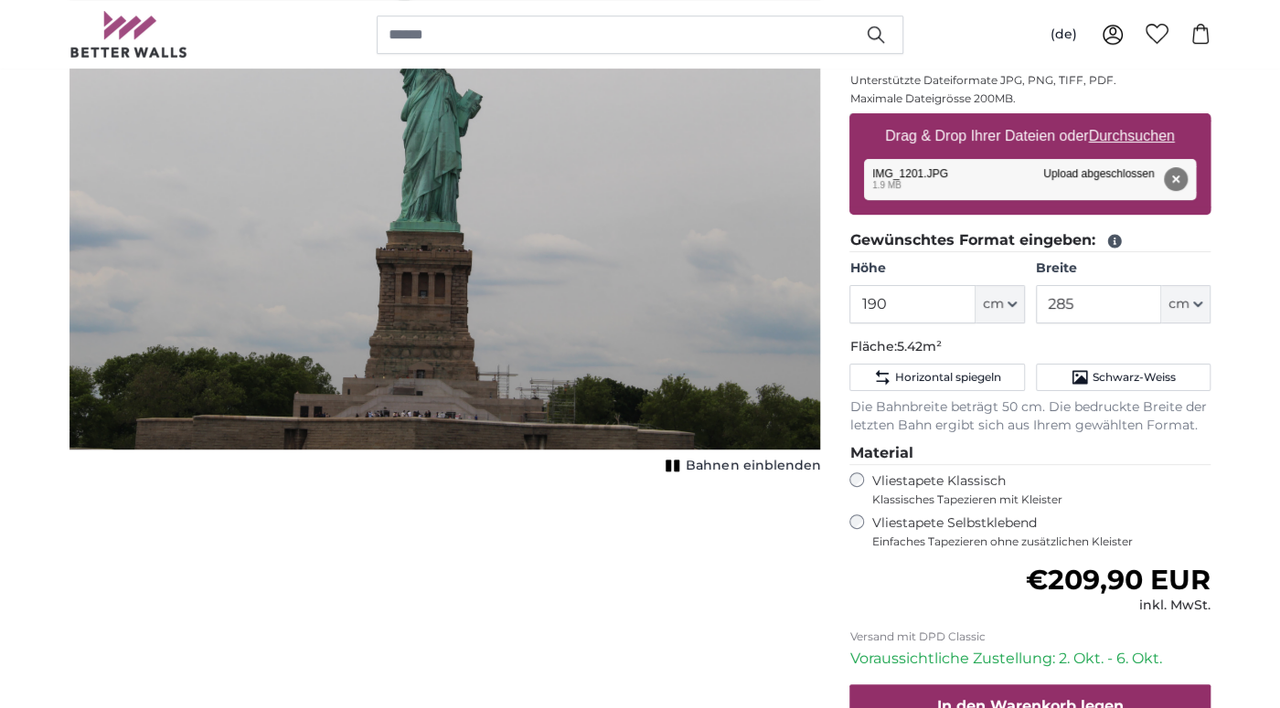
click at [1137, 119] on input "Drag & Drop Ihrer Dateien oder Durchsuchen" at bounding box center [1029, 115] width 361 height 5
type input "**********"
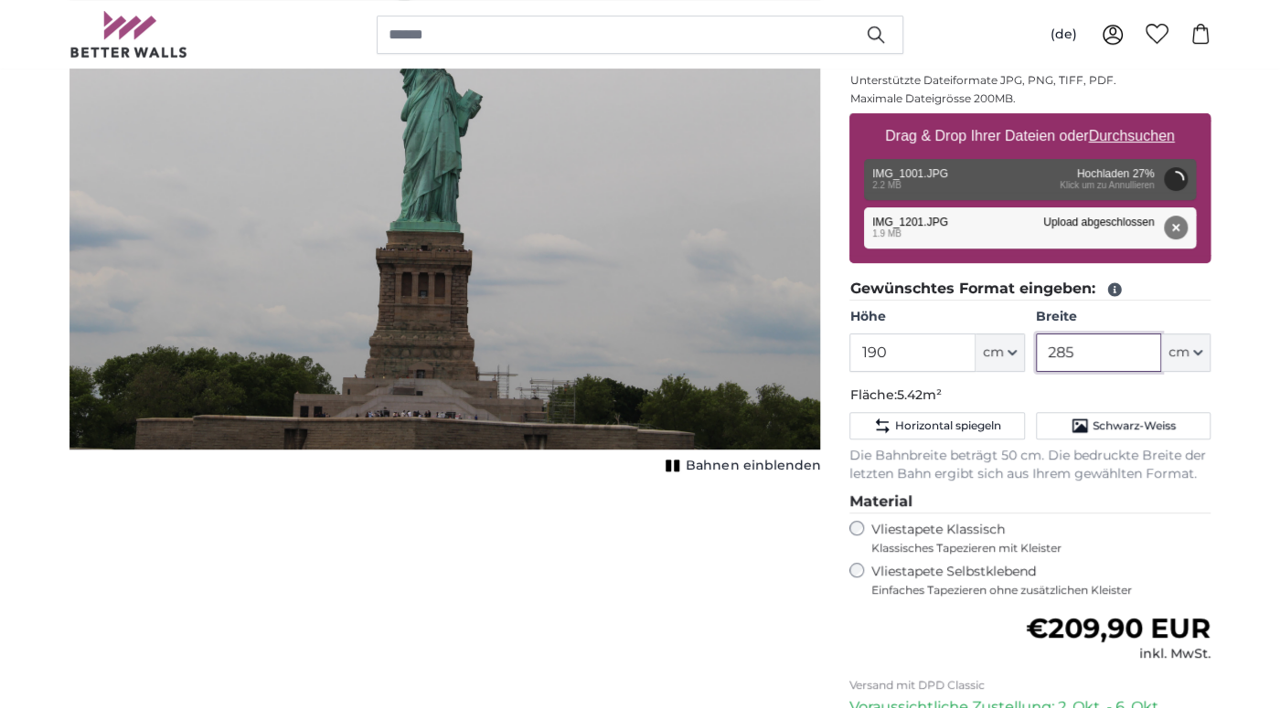
drag, startPoint x: 1087, startPoint y: 355, endPoint x: 1013, endPoint y: 352, distance: 74.1
click at [1036, 352] on input "285" at bounding box center [1098, 353] width 125 height 38
type input "118"
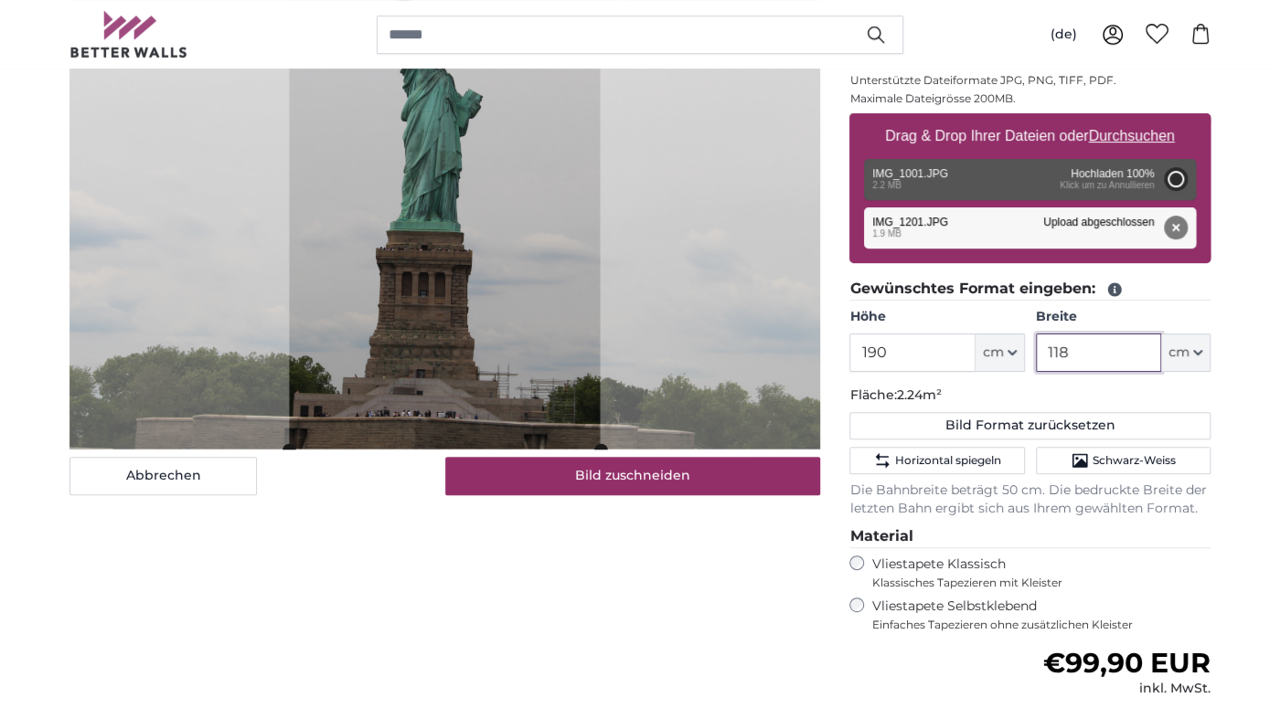
type input "200"
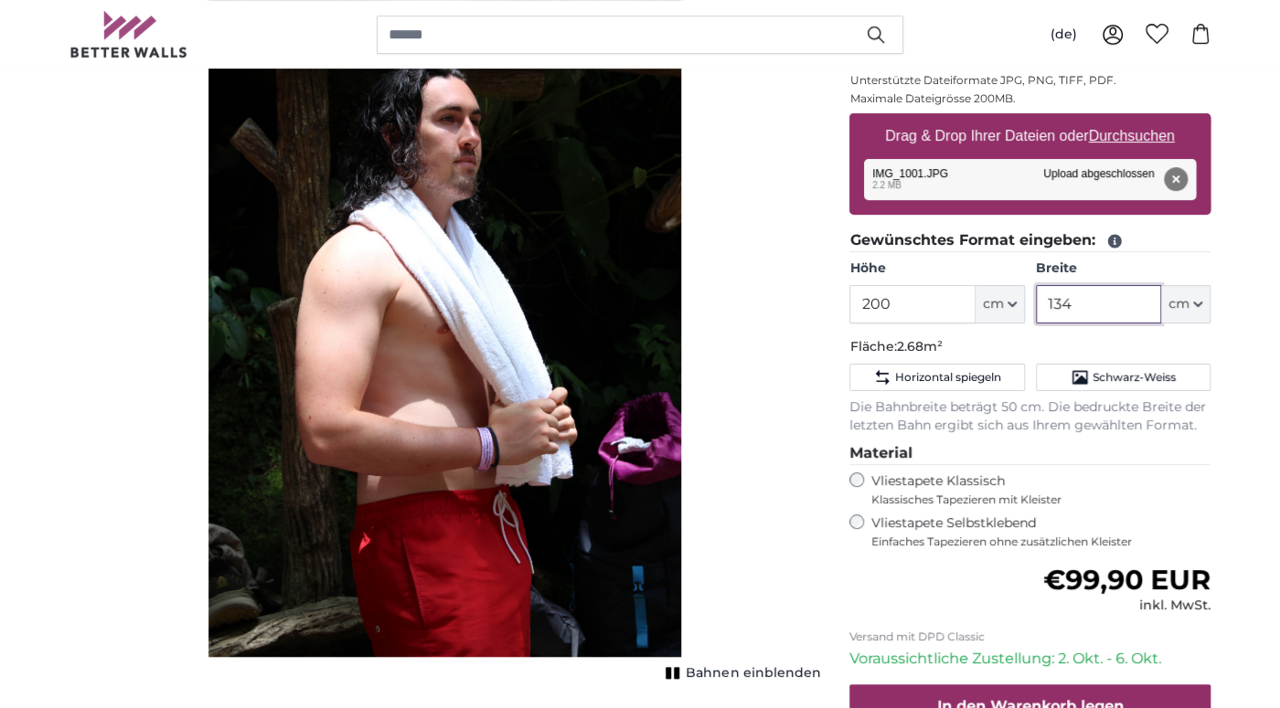
drag, startPoint x: 1074, startPoint y: 301, endPoint x: 999, endPoint y: 304, distance: 75.0
click at [1036, 303] on input "134" at bounding box center [1098, 304] width 125 height 38
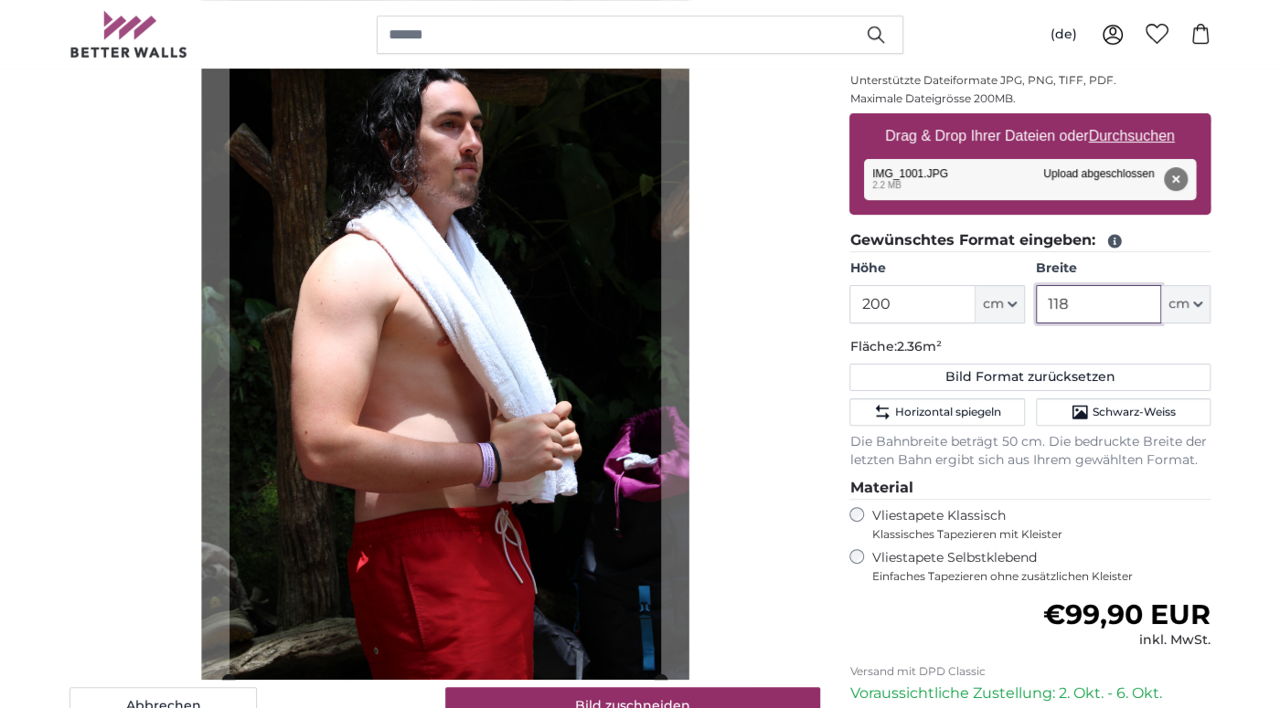
type input "118"
click at [729, 367] on div "Abbrechen Bild zuschneiden" at bounding box center [444, 337] width 751 height 777
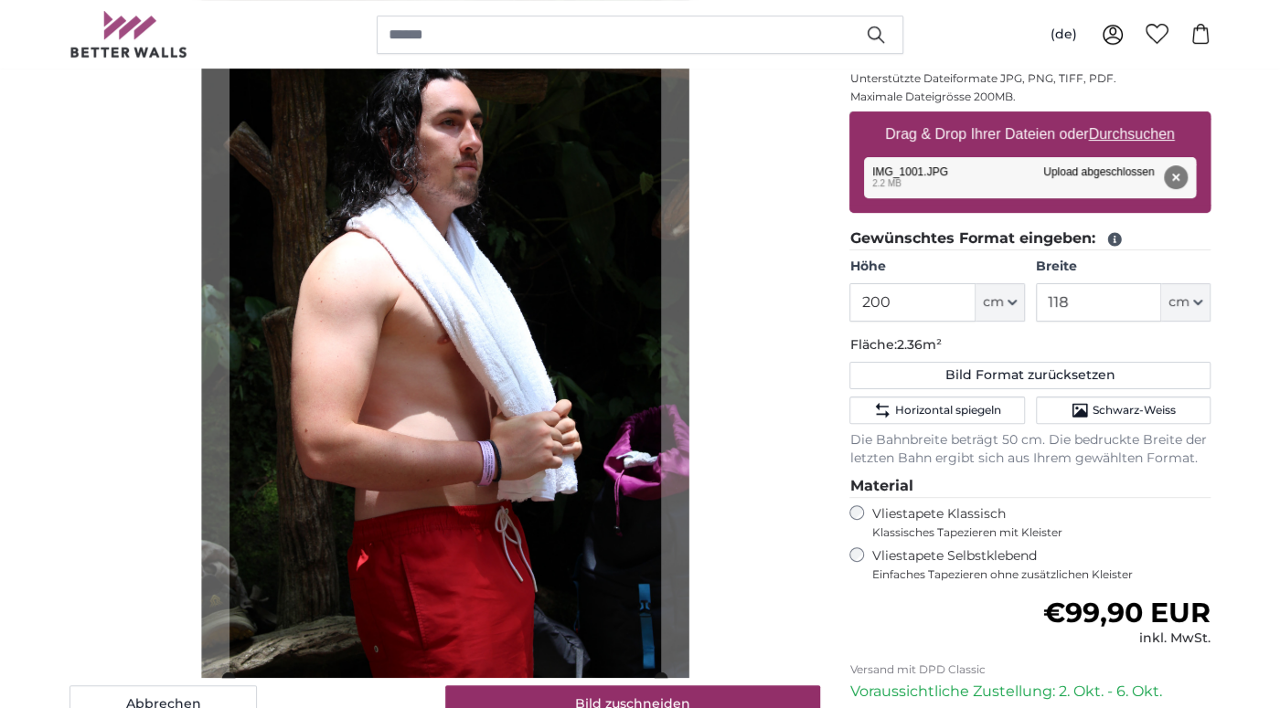
scroll to position [289, 0]
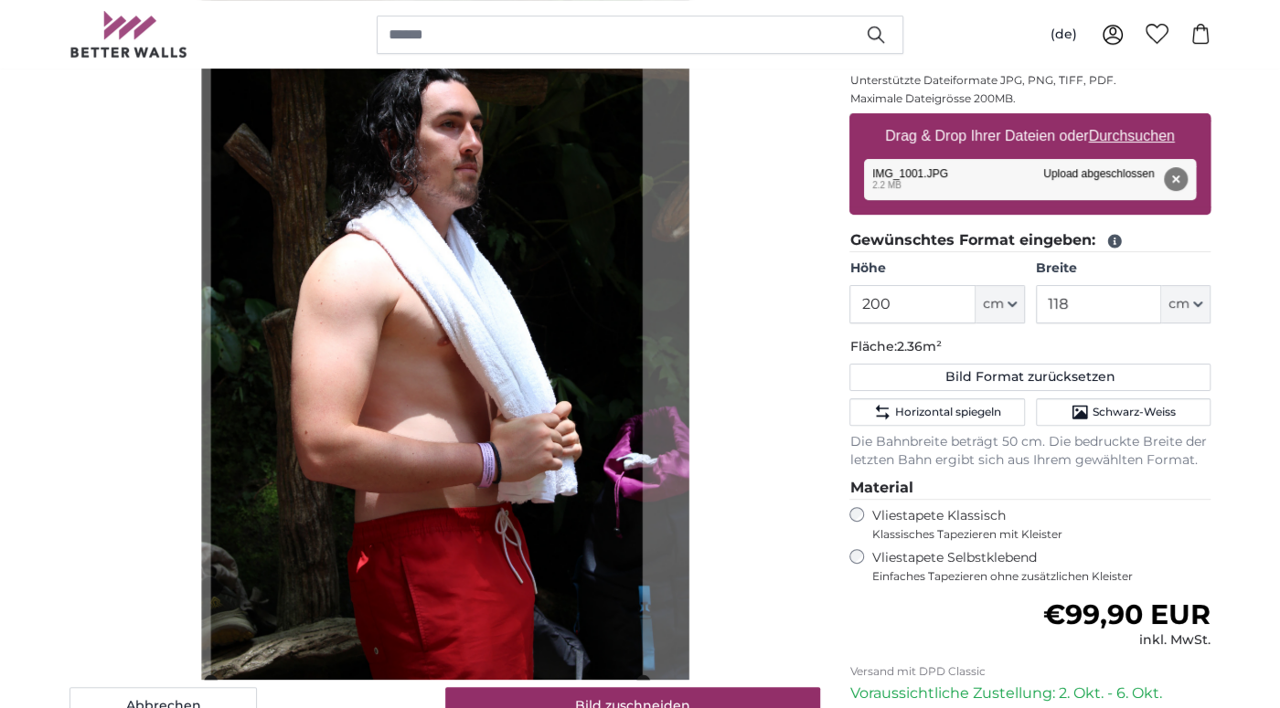
click at [598, 362] on cropper-handle at bounding box center [425, 315] width 431 height 731
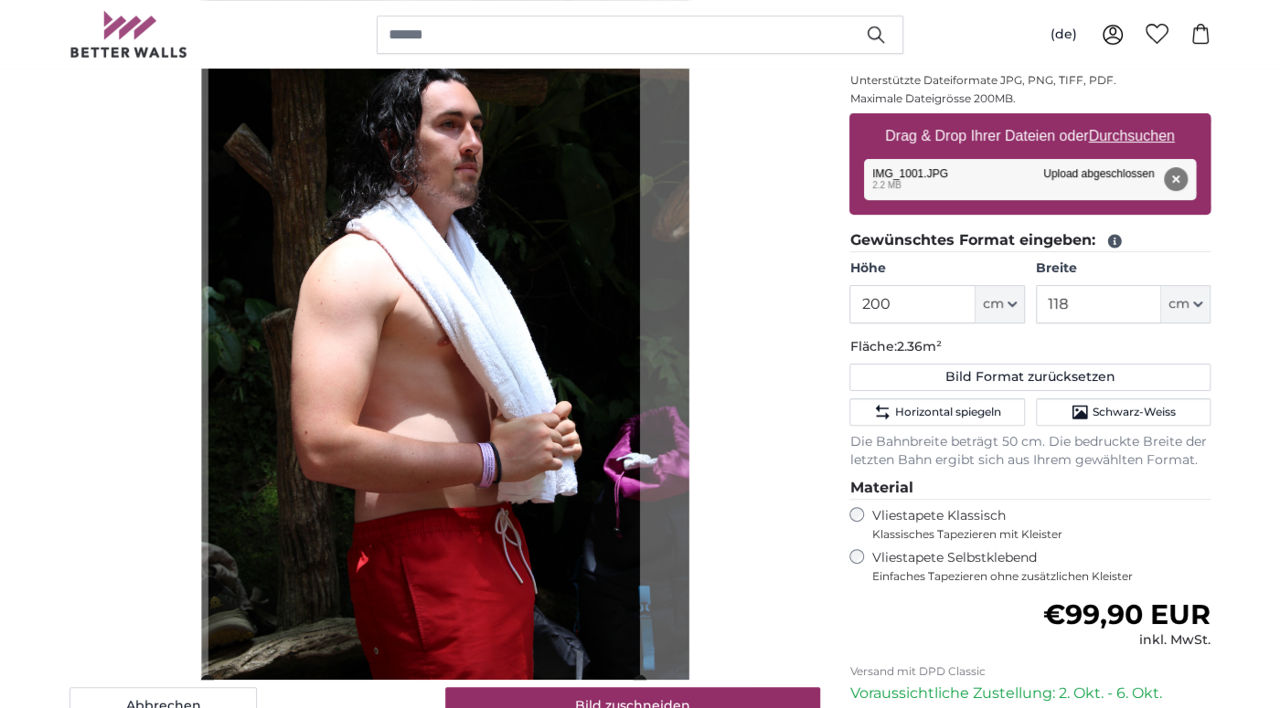
click at [1114, 134] on u "Durchsuchen" at bounding box center [1132, 136] width 86 height 16
click at [1121, 134] on u "Durchsuchen" at bounding box center [1132, 136] width 86 height 16
click at [1121, 119] on input "Drag & Drop Ihrer Dateien oder Durchsuchen" at bounding box center [1029, 115] width 361 height 5
type input "**********"
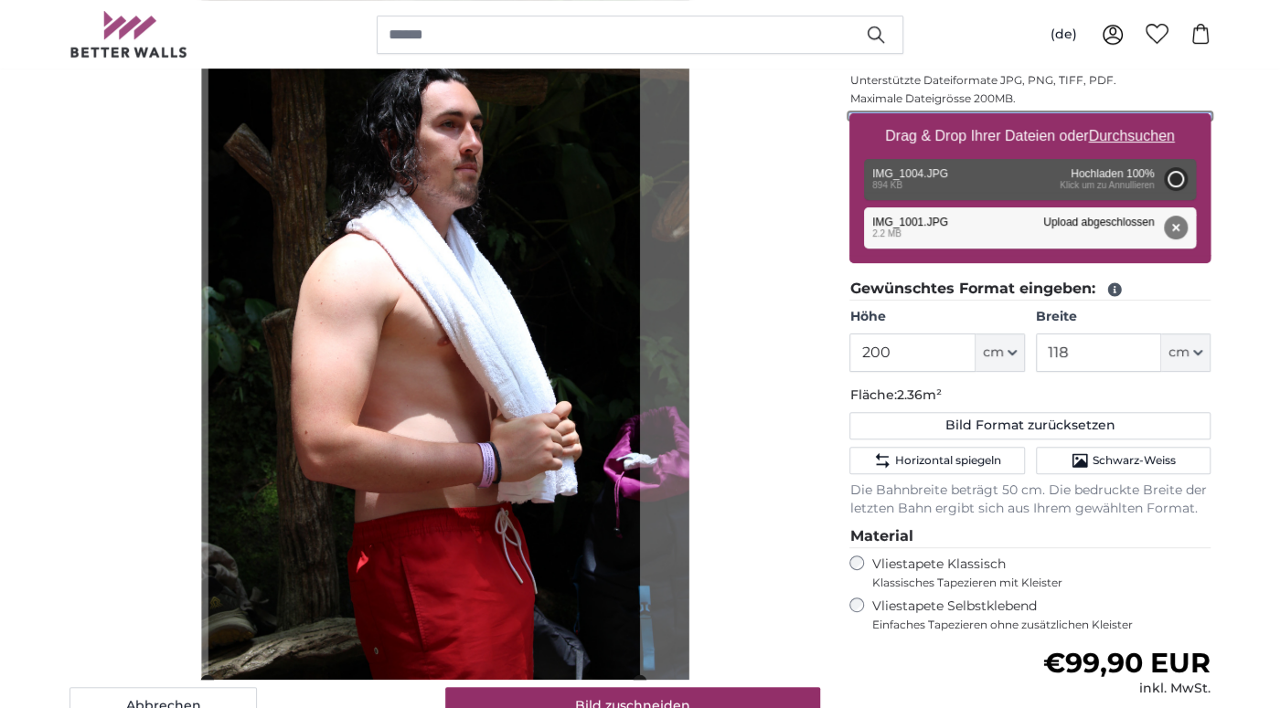
type input "190"
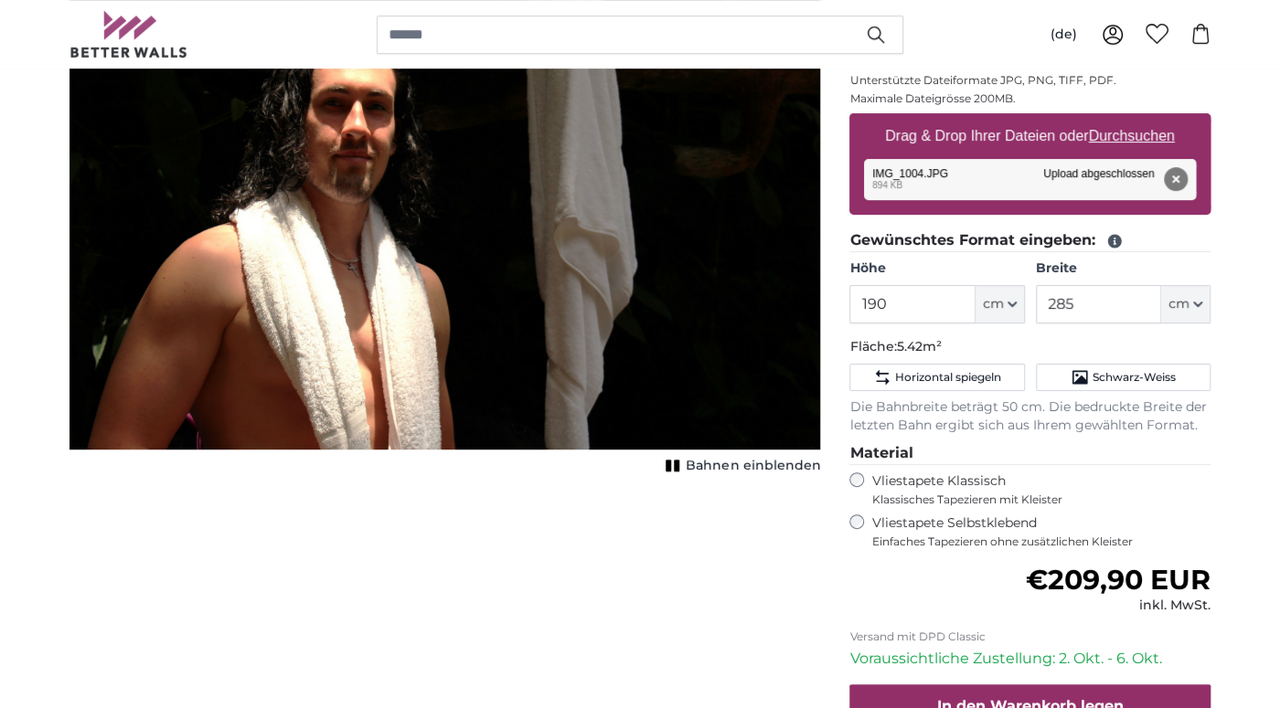
drag, startPoint x: 675, startPoint y: 240, endPoint x: 694, endPoint y: 324, distance: 86.3
click at [694, 324] on img "1 of 1" at bounding box center [444, 199] width 751 height 501
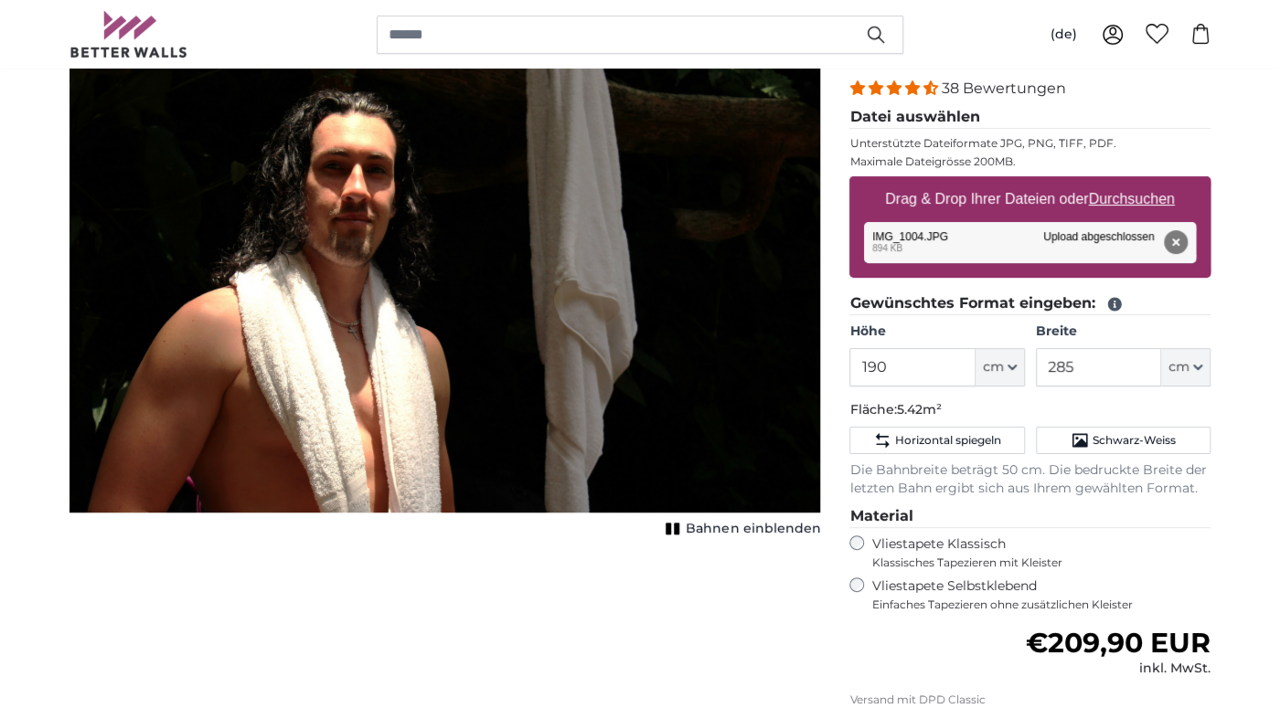
scroll to position [192, 0]
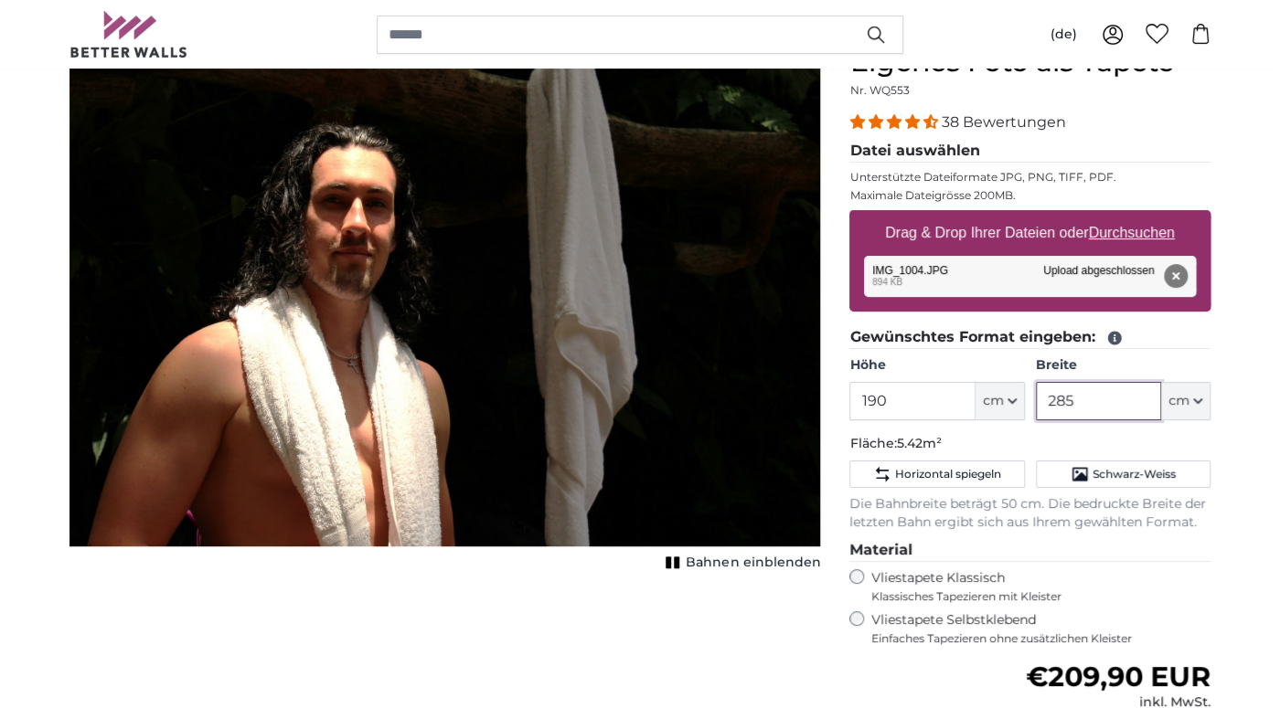
drag, startPoint x: 1089, startPoint y: 397, endPoint x: 1008, endPoint y: 396, distance: 80.5
click at [1036, 396] on input "285" at bounding box center [1098, 401] width 125 height 38
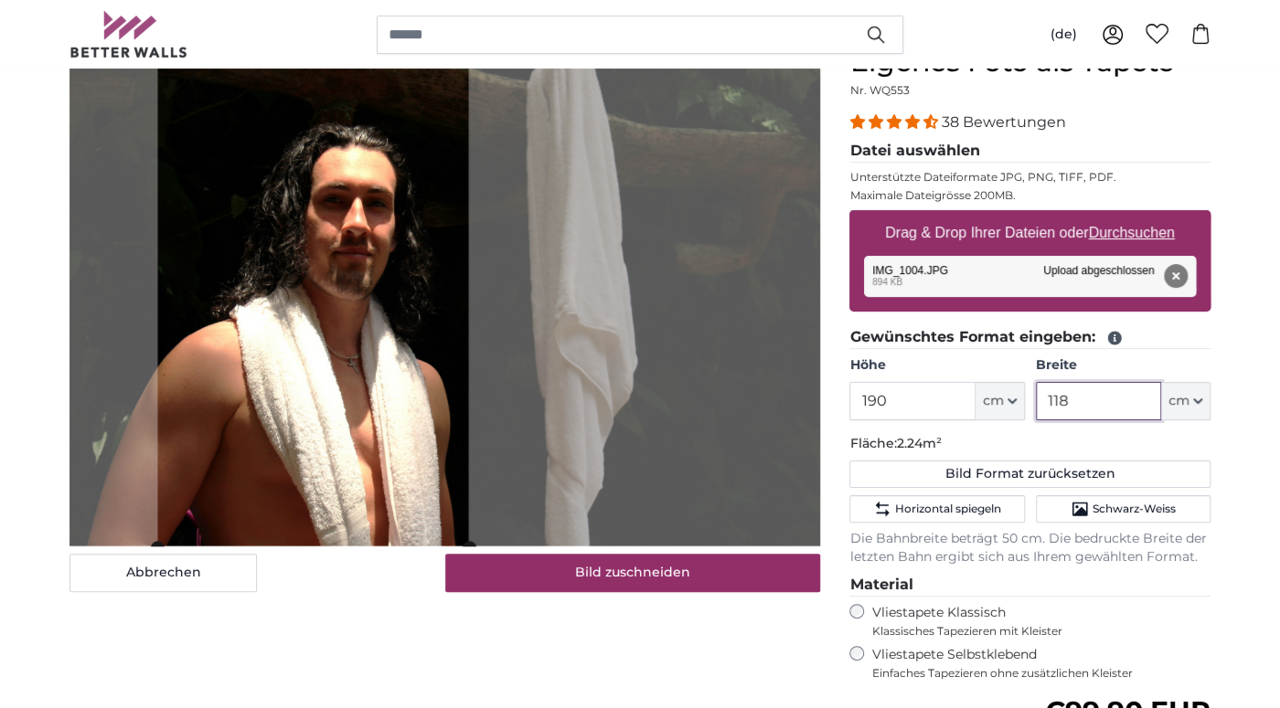
click at [376, 421] on cropper-handle at bounding box center [312, 297] width 311 height 501
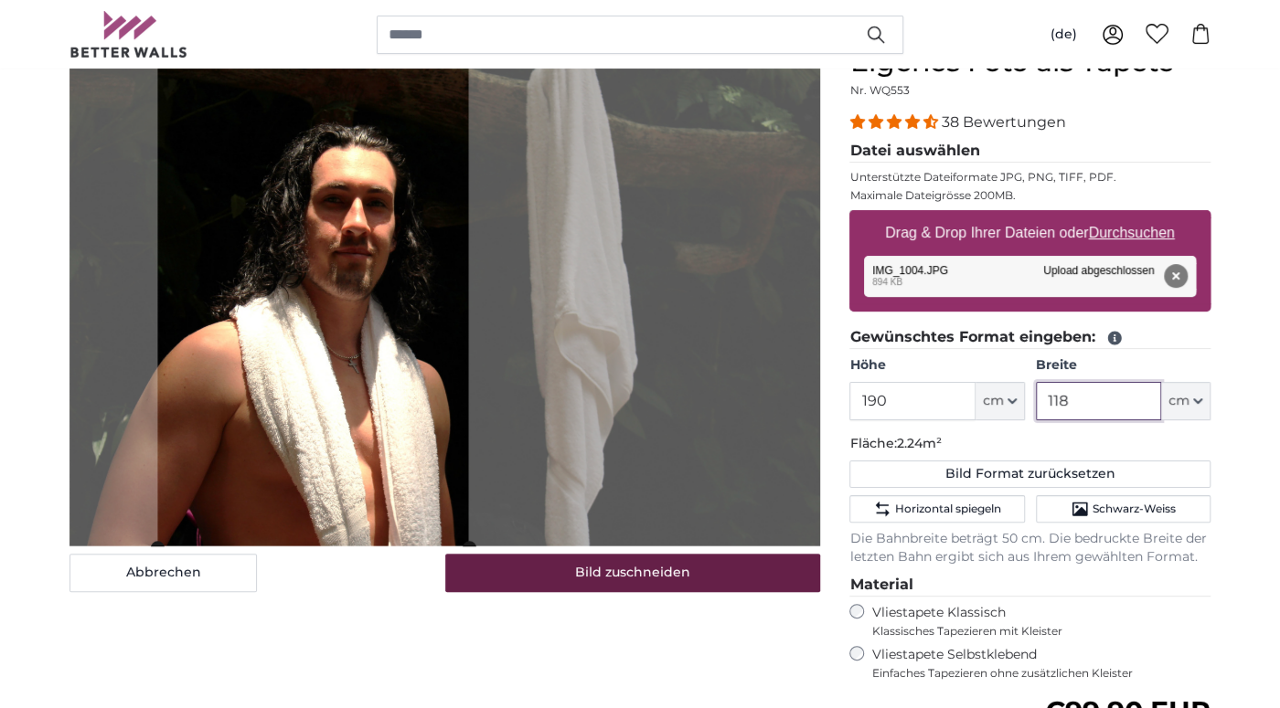
type input "118"
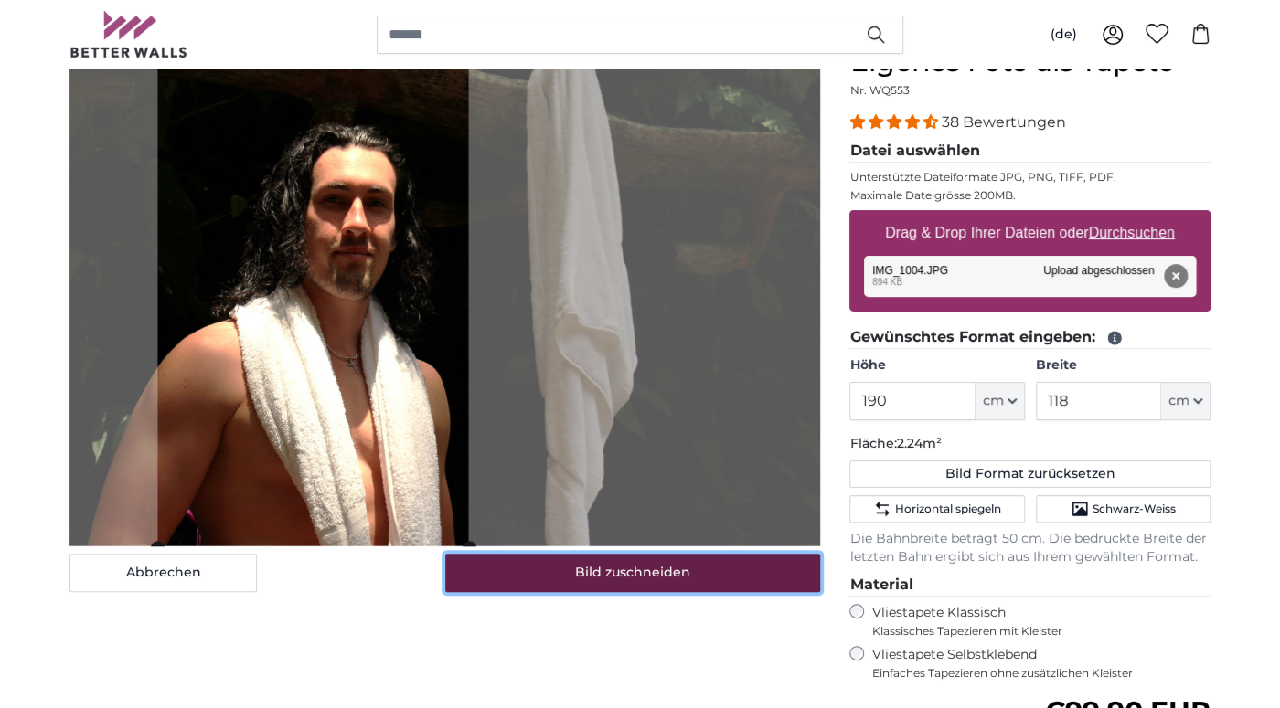
click at [491, 558] on button "Bild zuschneiden" at bounding box center [633, 573] width 376 height 38
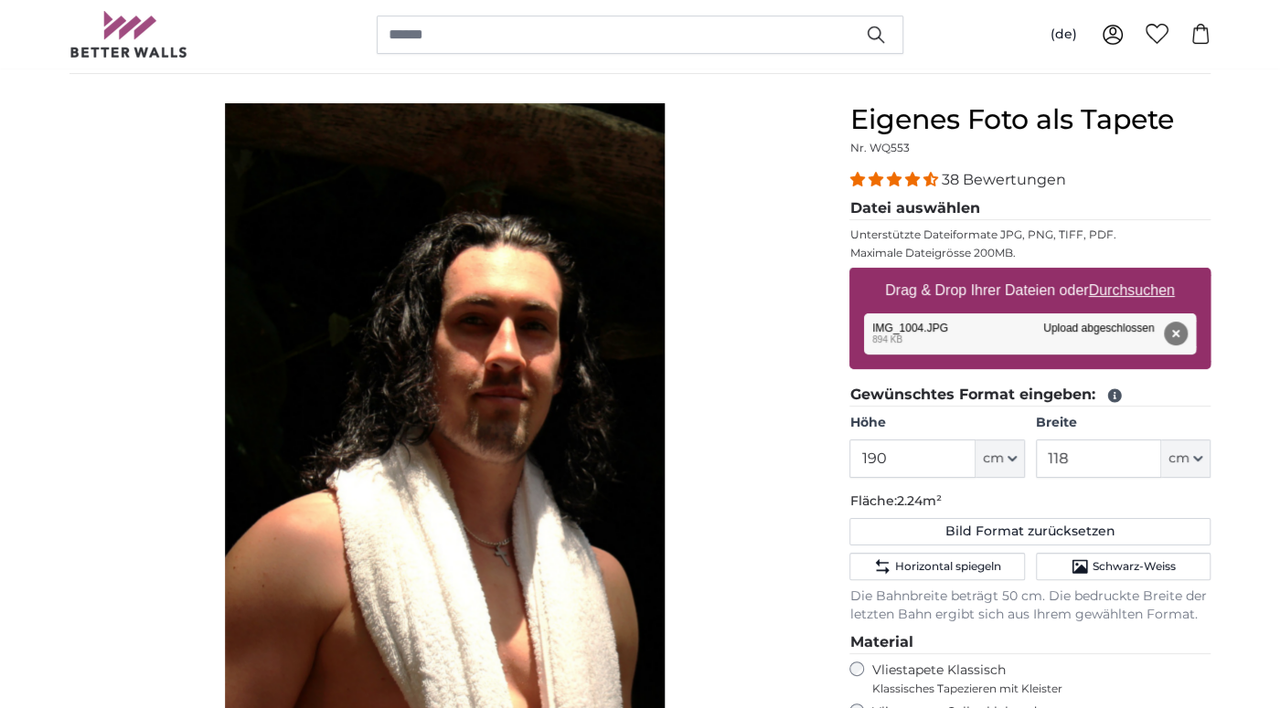
scroll to position [96, 0]
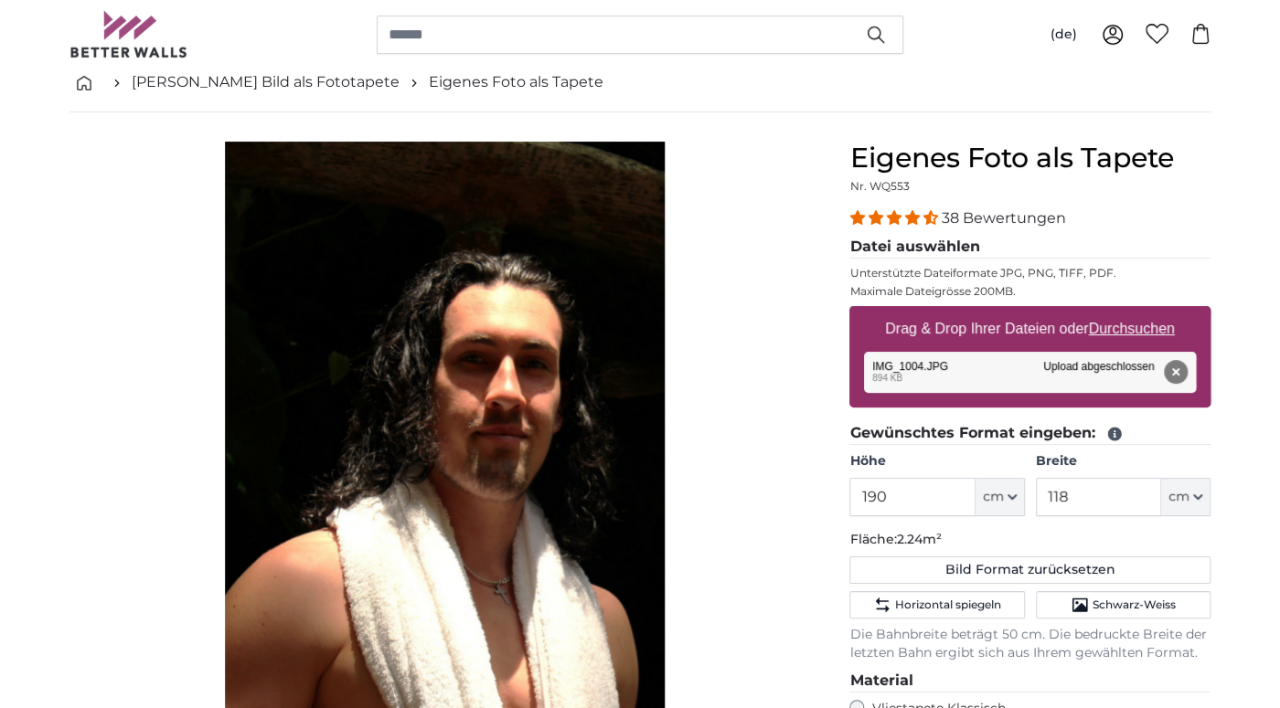
click at [1124, 327] on u "Durchsuchen" at bounding box center [1132, 329] width 86 height 16
click at [1124, 312] on input "Drag & Drop Ihrer Dateien oder Durchsuchen" at bounding box center [1029, 308] width 361 height 5
type input "**********"
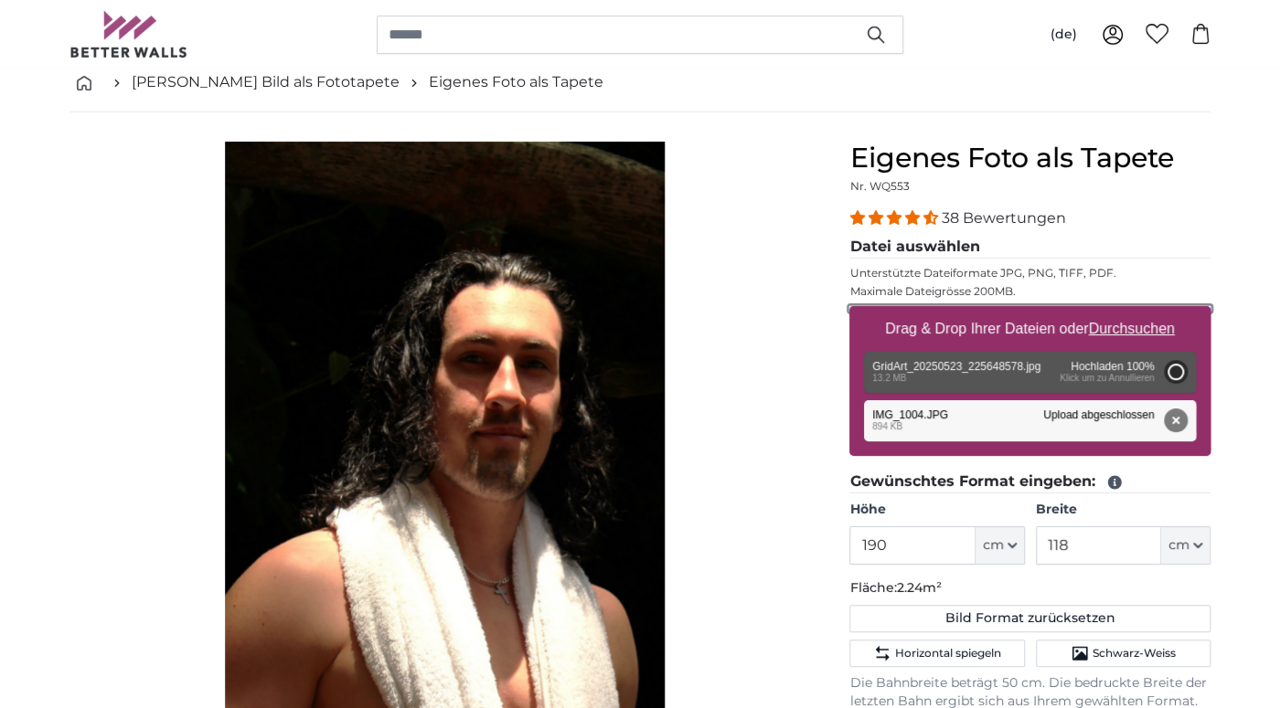
type input "200"
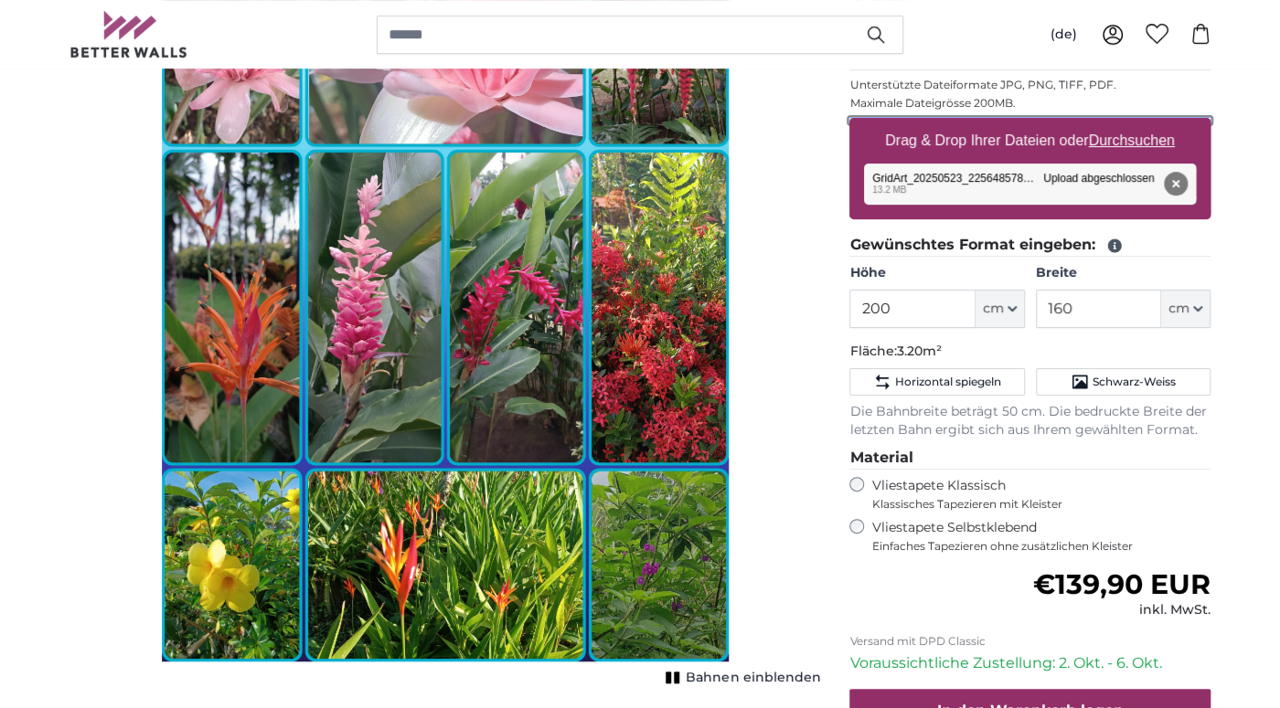
scroll to position [289, 0]
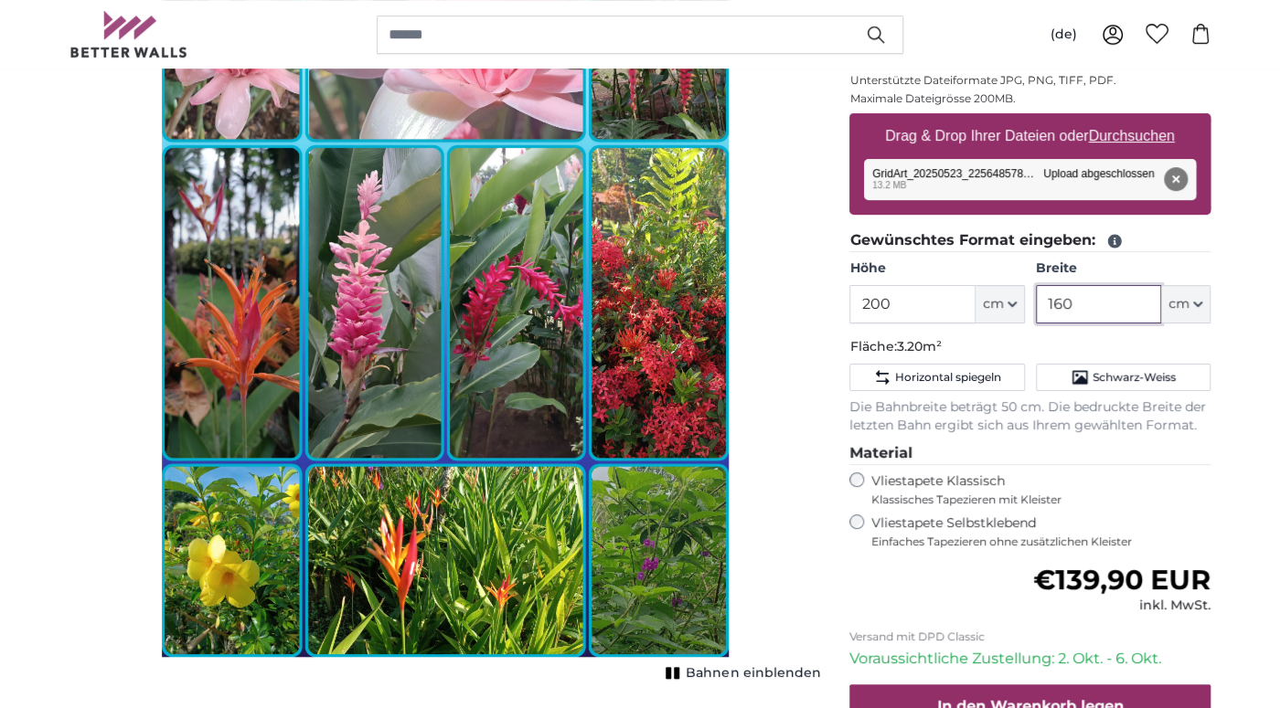
click at [1075, 305] on input "160" at bounding box center [1098, 304] width 125 height 38
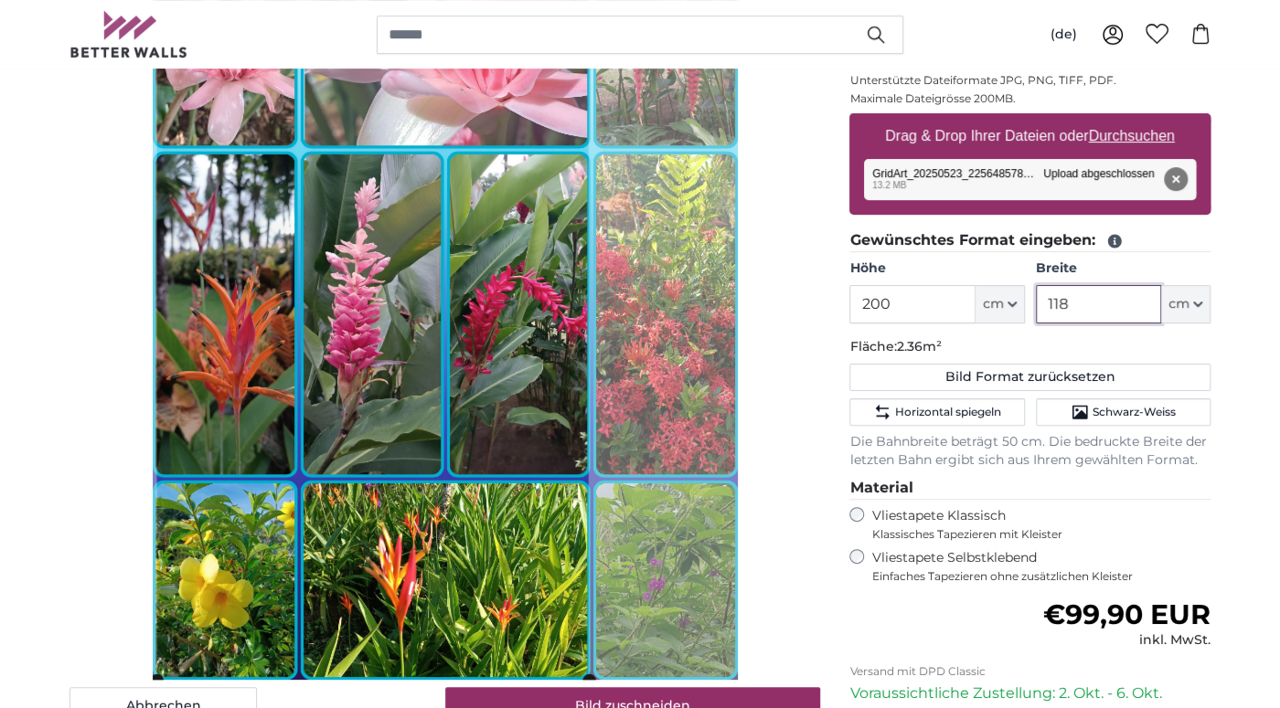
click at [450, 272] on cropper-handle at bounding box center [371, 314] width 431 height 731
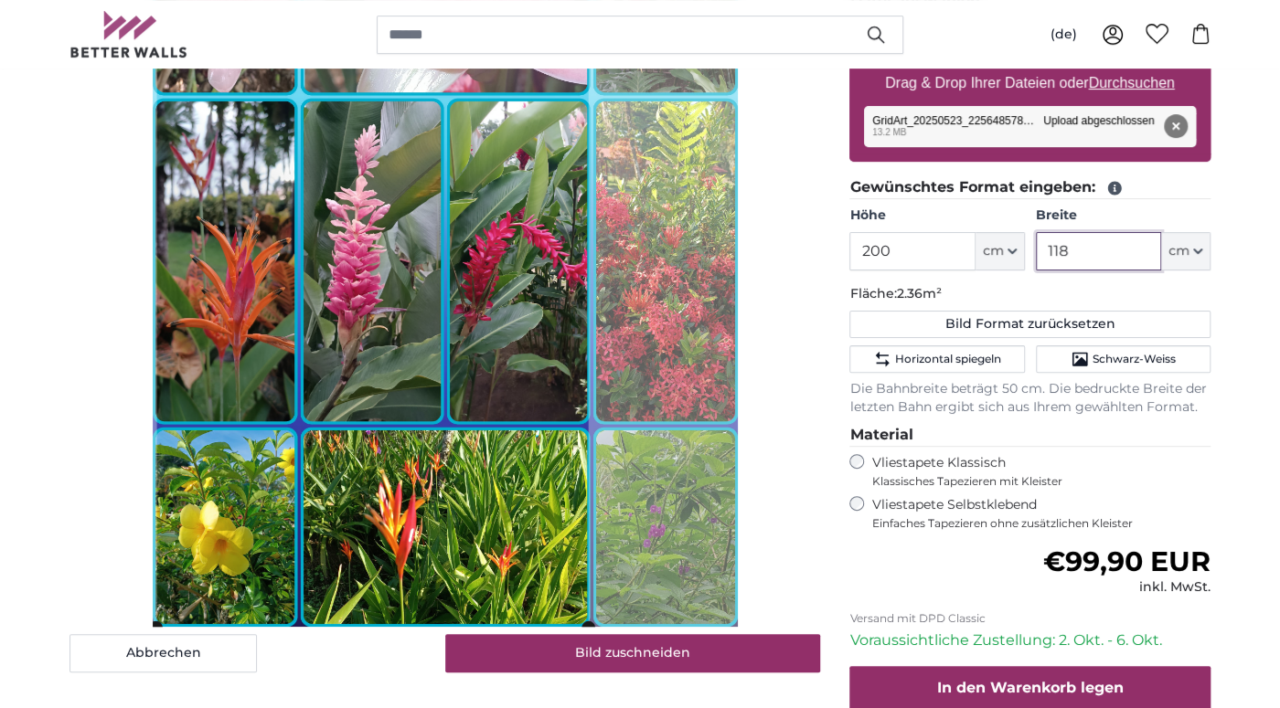
scroll to position [482, 0]
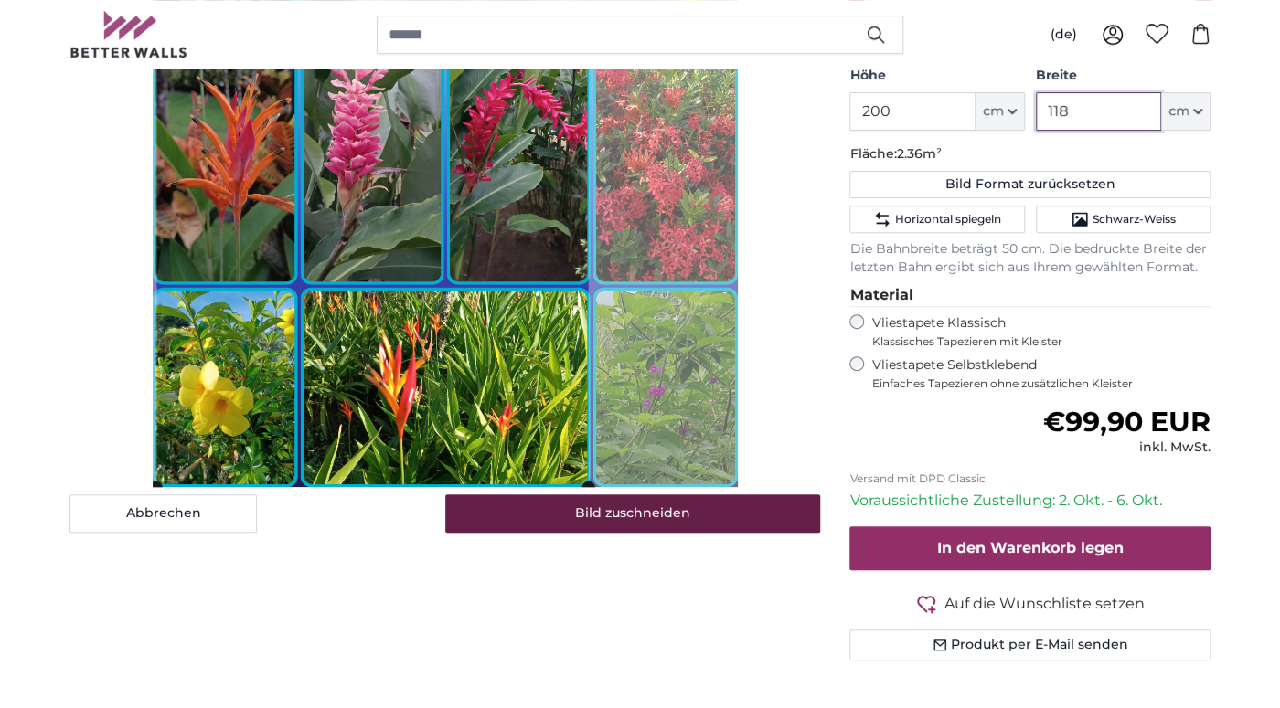
type input "118"
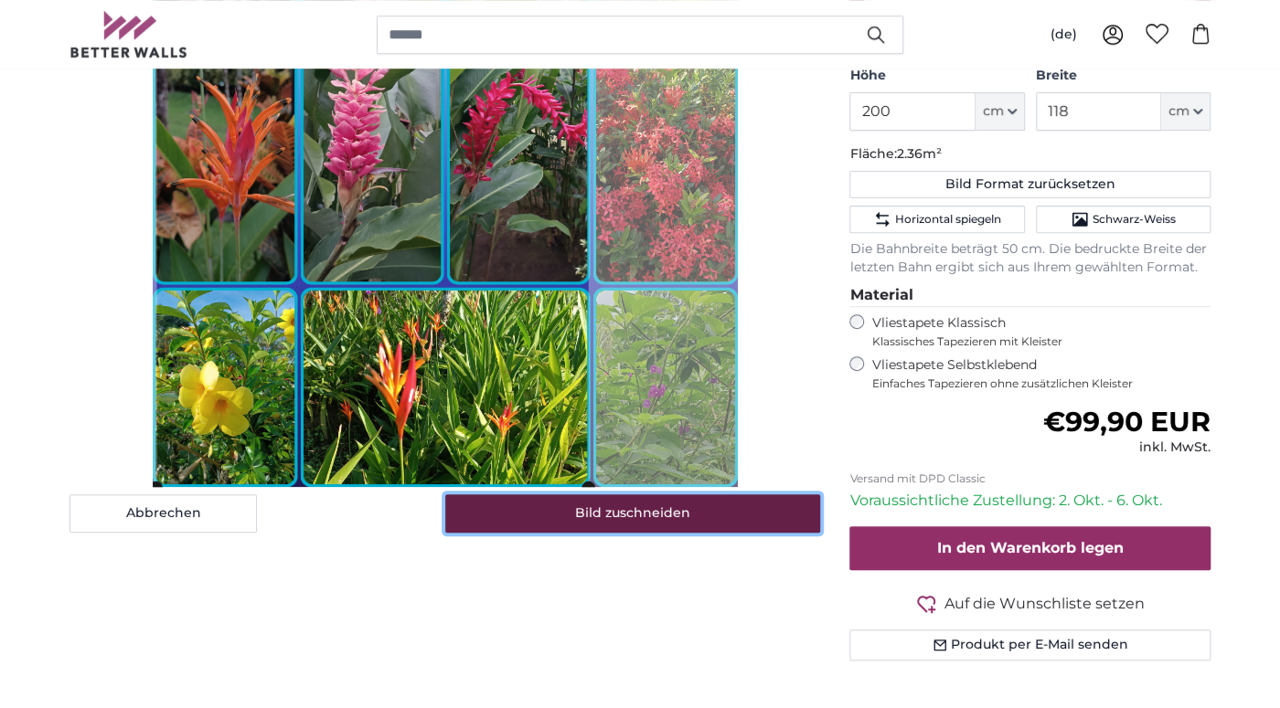
click at [569, 506] on button "Bild zuschneiden" at bounding box center [633, 514] width 376 height 38
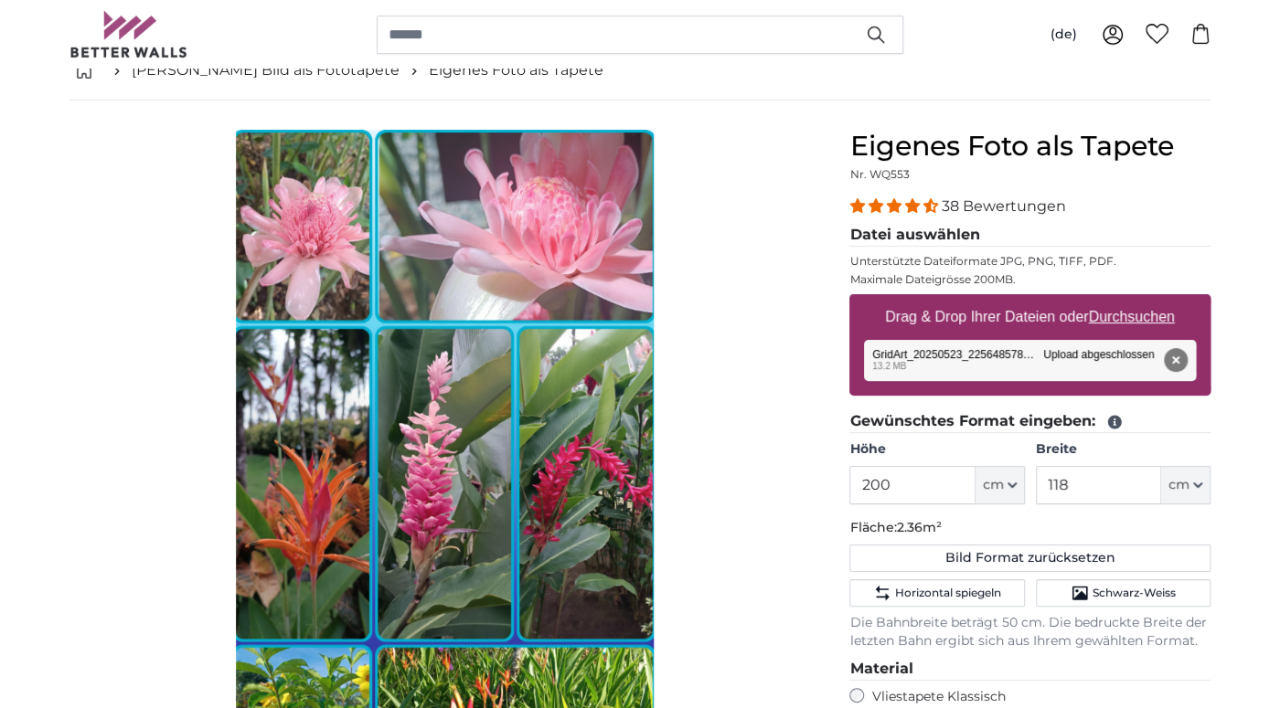
scroll to position [0, 0]
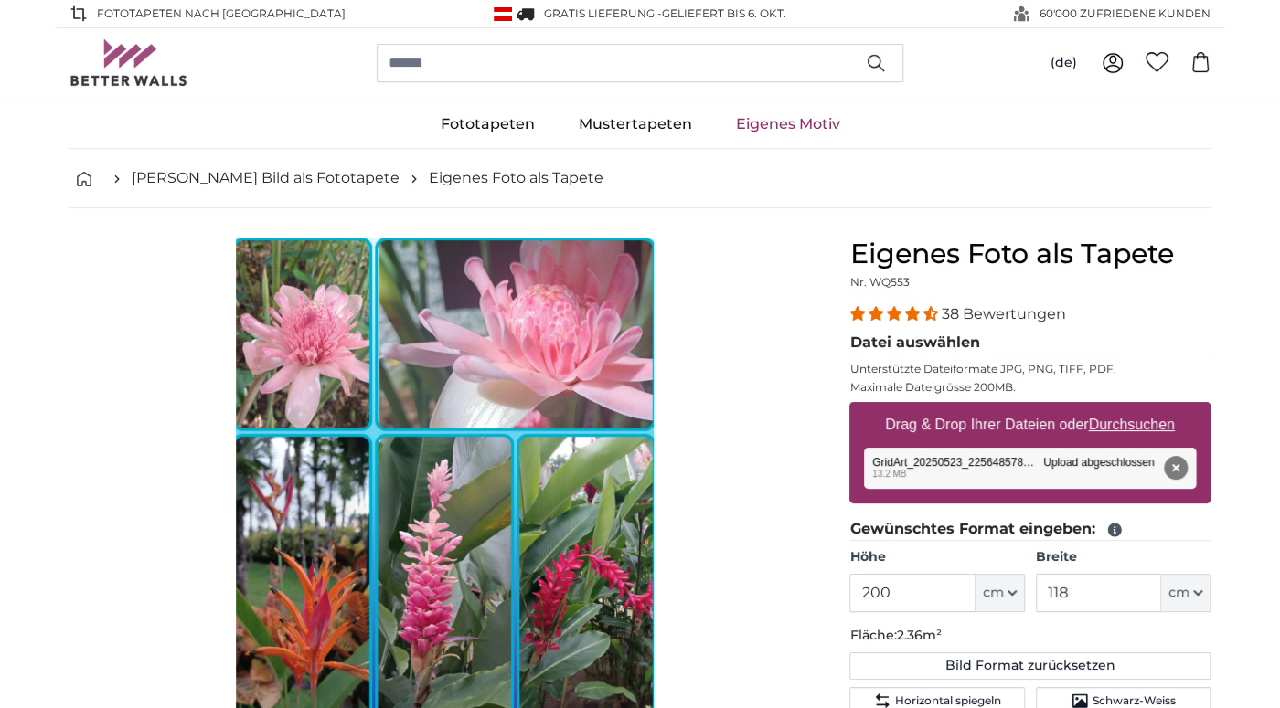
click at [1150, 425] on u "Durchsuchen" at bounding box center [1132, 425] width 86 height 16
click at [1150, 408] on input "Drag & Drop Ihrer Dateien oder Durchsuchen" at bounding box center [1029, 404] width 361 height 5
type input "**********"
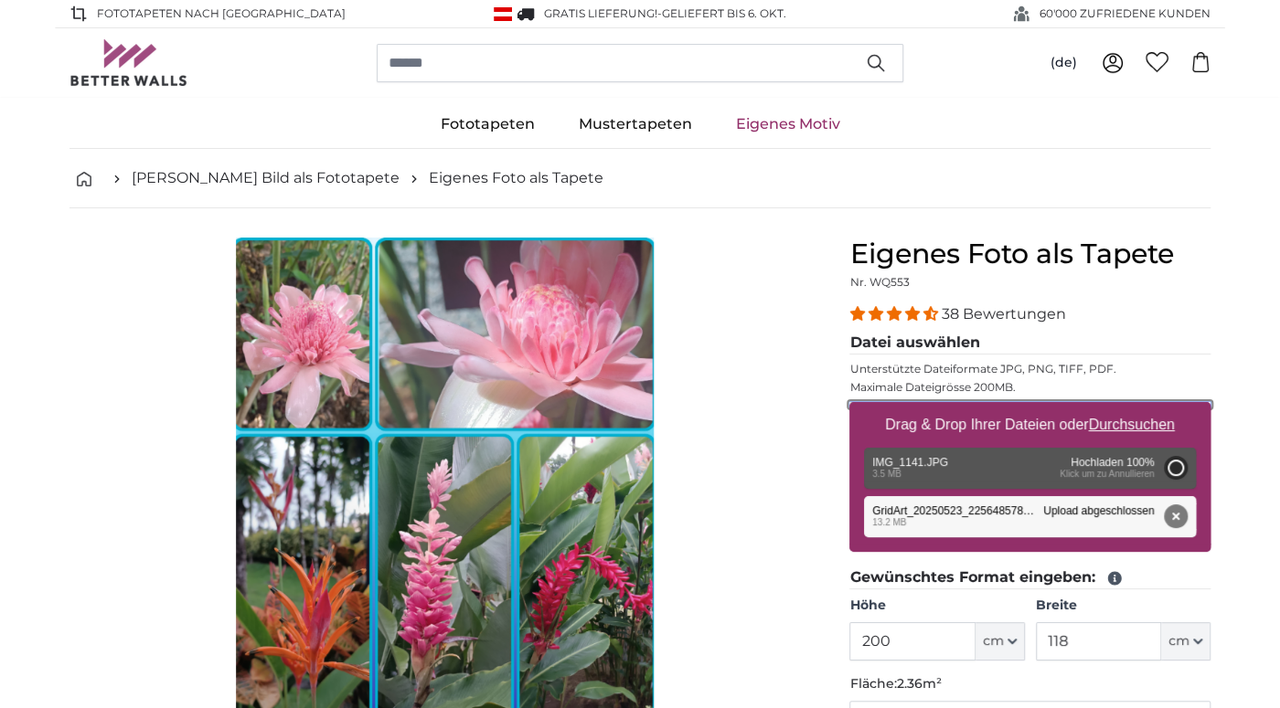
type input "134"
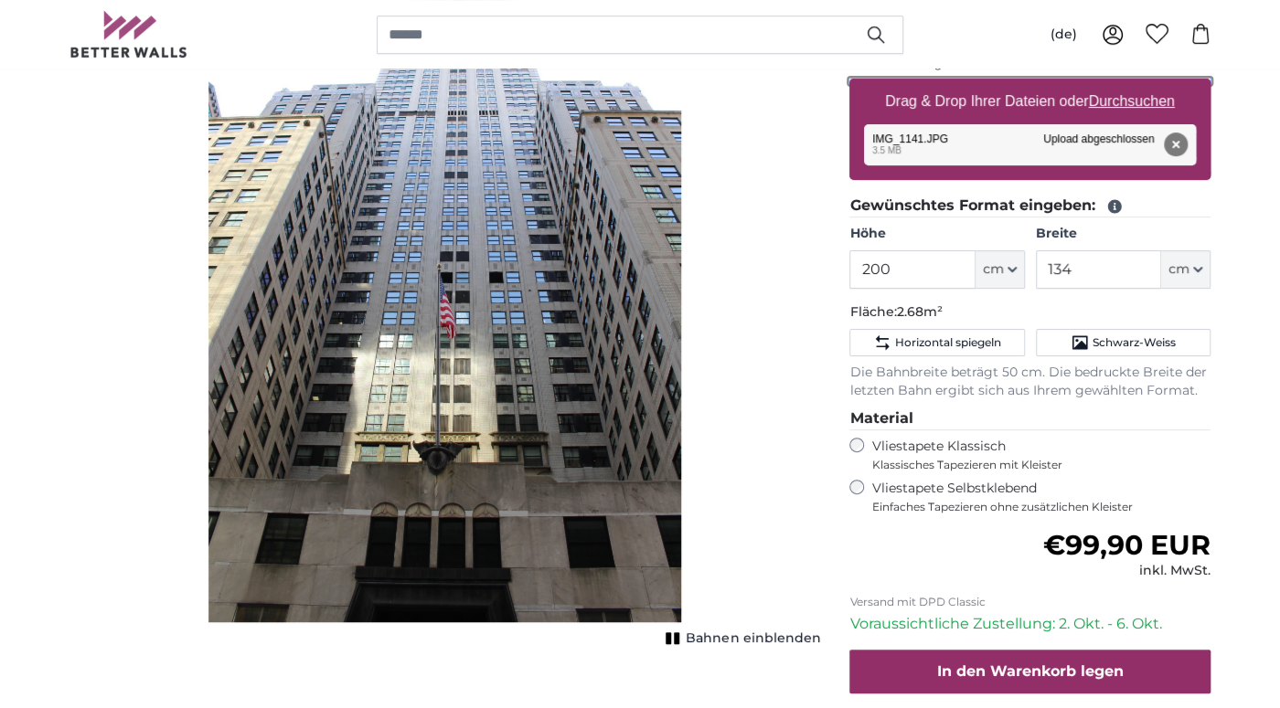
scroll to position [192, 0]
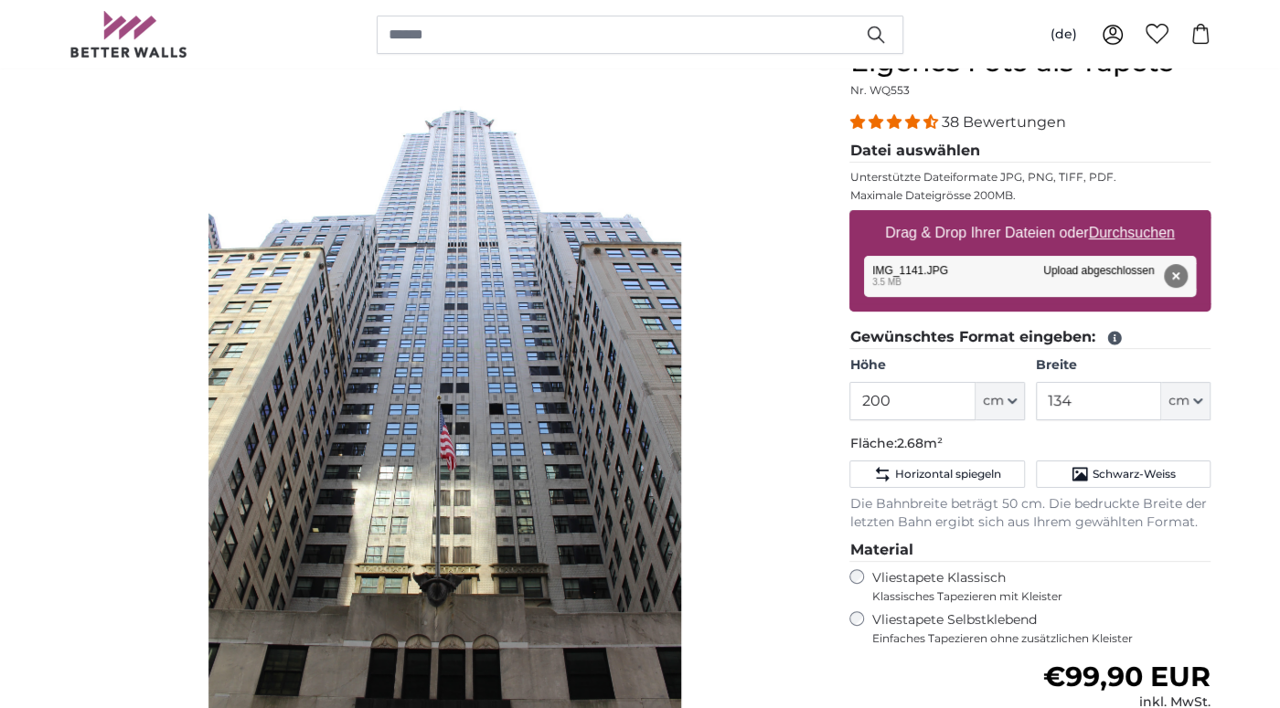
click at [1118, 230] on u "Durchsuchen" at bounding box center [1132, 233] width 86 height 16
click at [1118, 216] on input "Drag & Drop Ihrer Dateien oder Durchsuchen" at bounding box center [1029, 212] width 361 height 5
type input "**********"
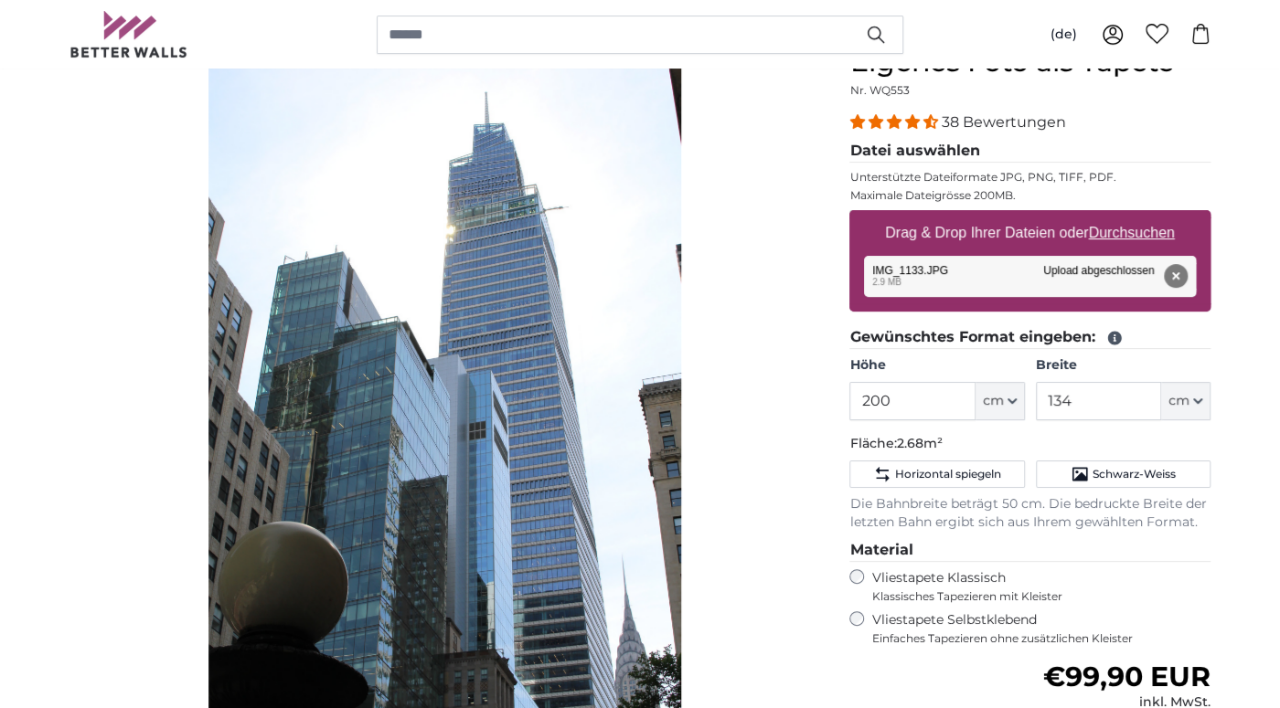
click at [1164, 238] on u "Durchsuchen" at bounding box center [1132, 233] width 86 height 16
click at [1164, 216] on input "Drag & Drop Ihrer Dateien oder Durchsuchen" at bounding box center [1029, 212] width 361 height 5
type input "**********"
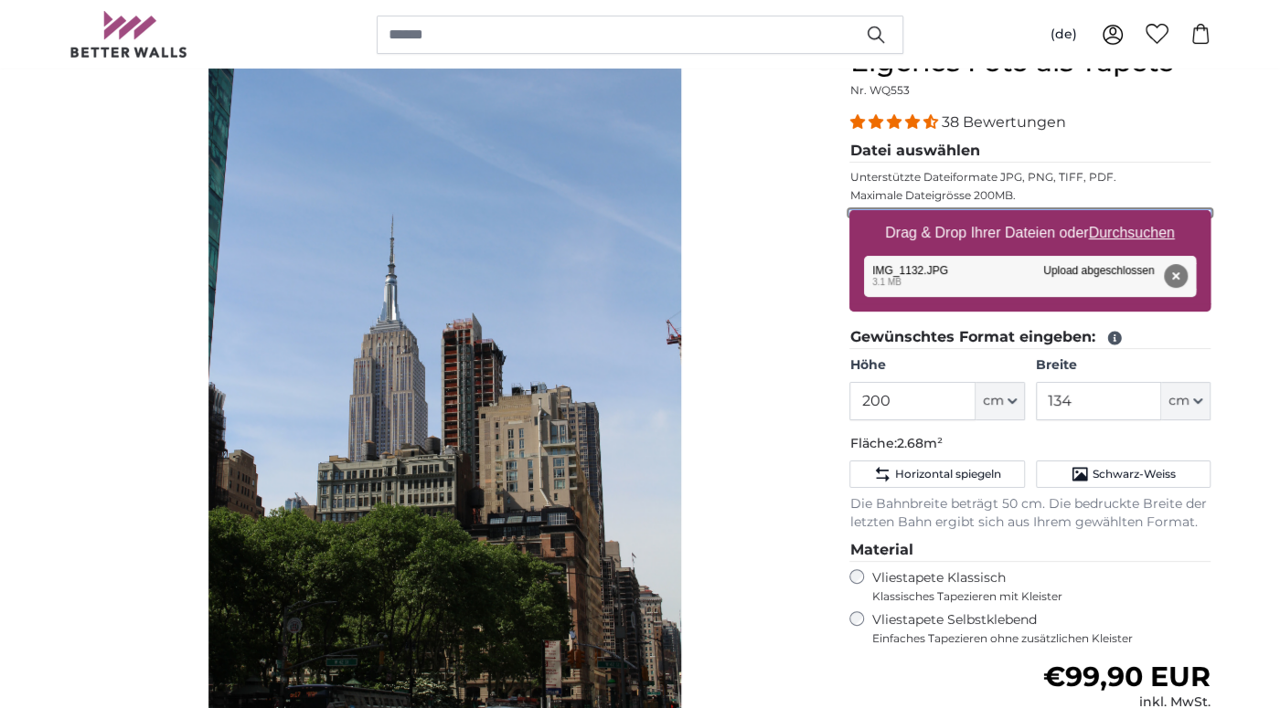
scroll to position [289, 0]
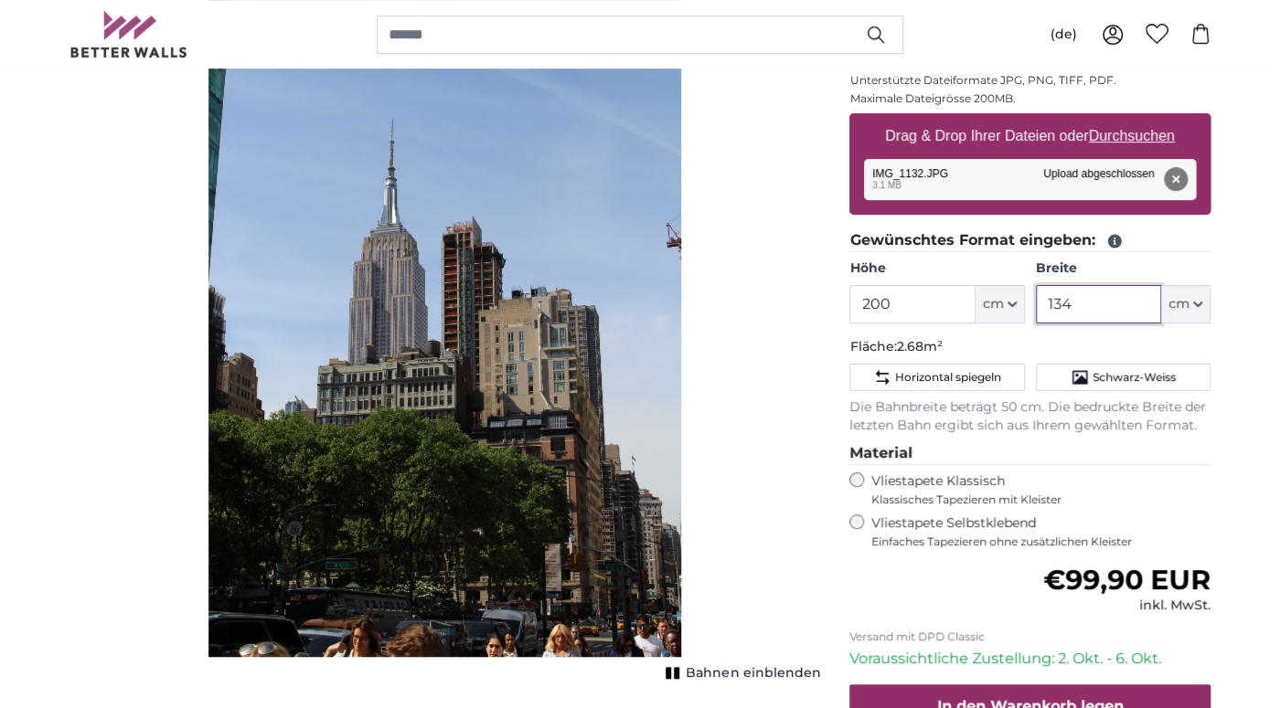
click at [1085, 316] on input "134" at bounding box center [1098, 304] width 125 height 38
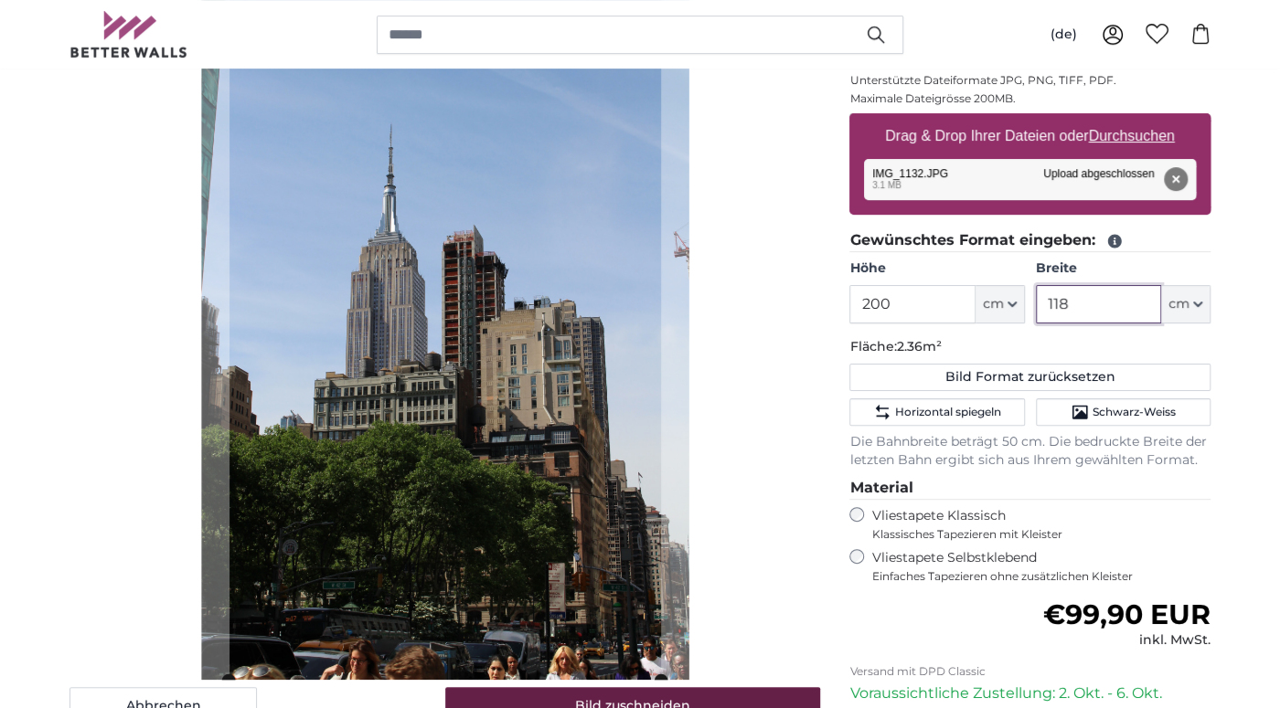
type input "118"
click at [780, 704] on button "Bild zuschneiden" at bounding box center [633, 706] width 376 height 38
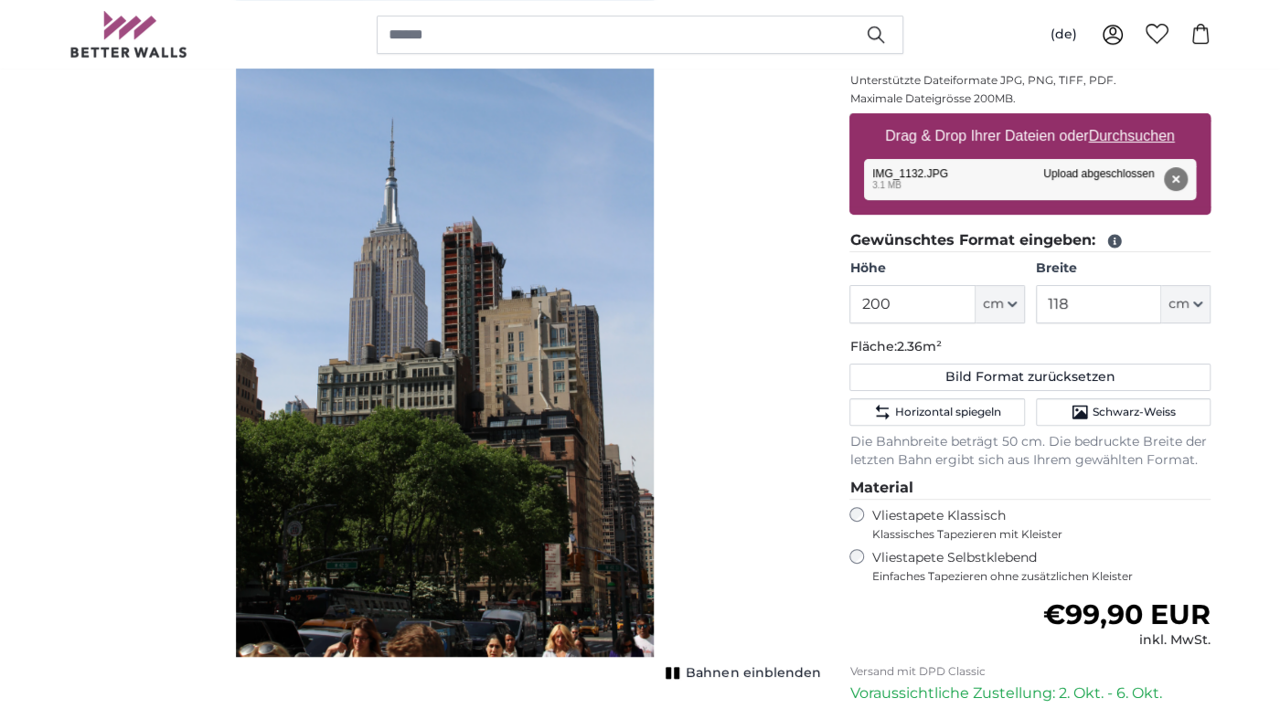
click at [1125, 143] on u "Durchsuchen" at bounding box center [1132, 136] width 86 height 16
click at [1125, 119] on input "Drag & Drop Ihrer Dateien oder Durchsuchen" at bounding box center [1029, 115] width 361 height 5
type input "**********"
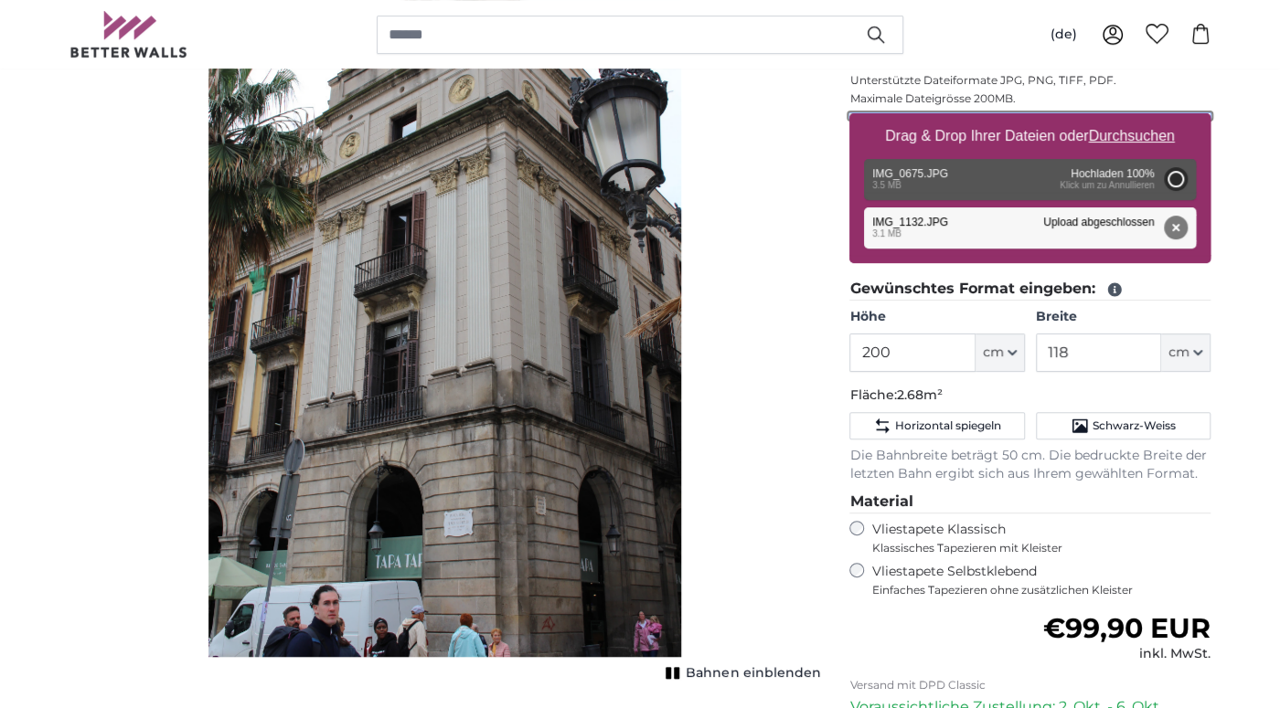
type input "134"
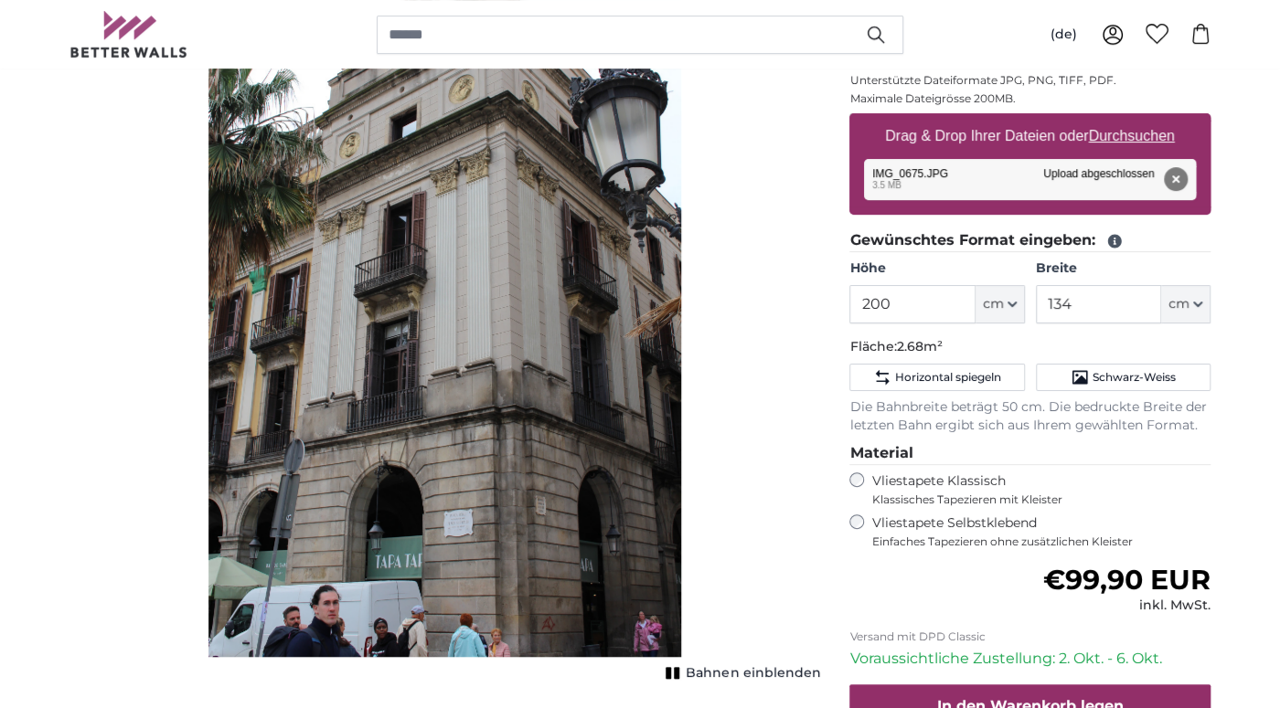
drag, startPoint x: 585, startPoint y: 318, endPoint x: 574, endPoint y: 456, distance: 138.5
click at [574, 456] on img "1 of 1" at bounding box center [444, 303] width 473 height 708
click at [892, 293] on input "200" at bounding box center [911, 304] width 125 height 38
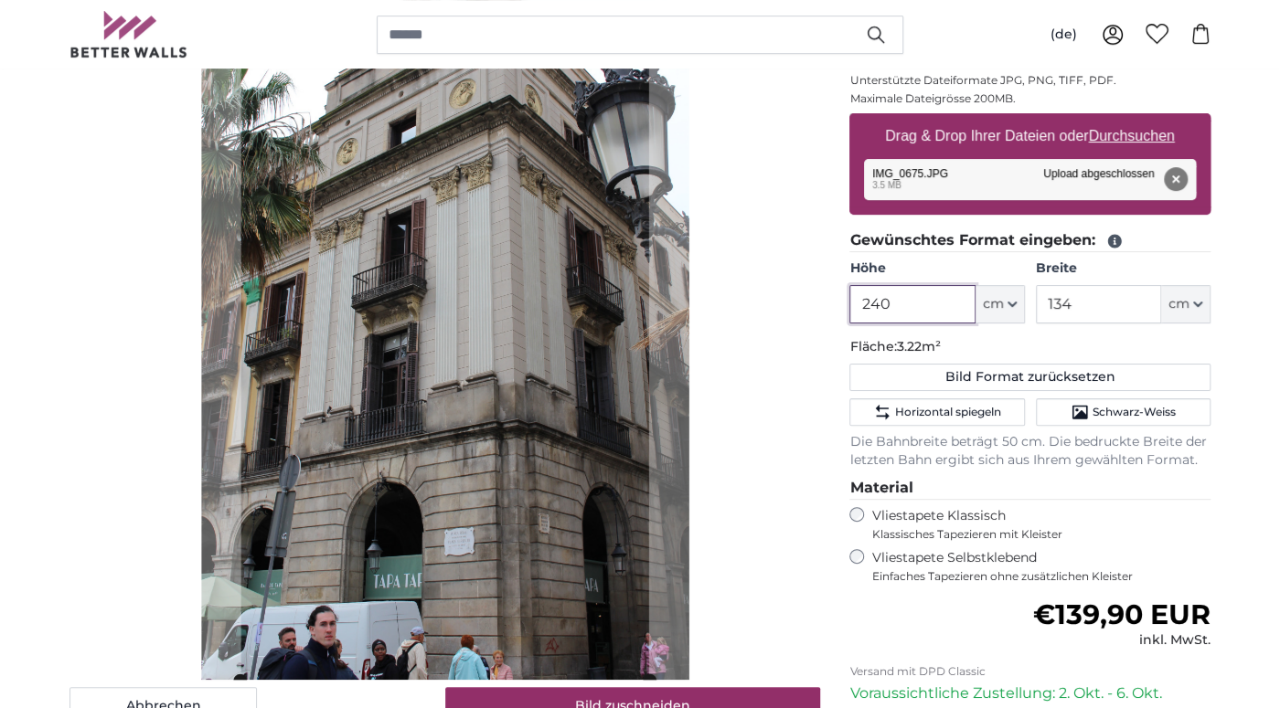
type input "240"
click at [1099, 312] on input "134" at bounding box center [1098, 304] width 125 height 38
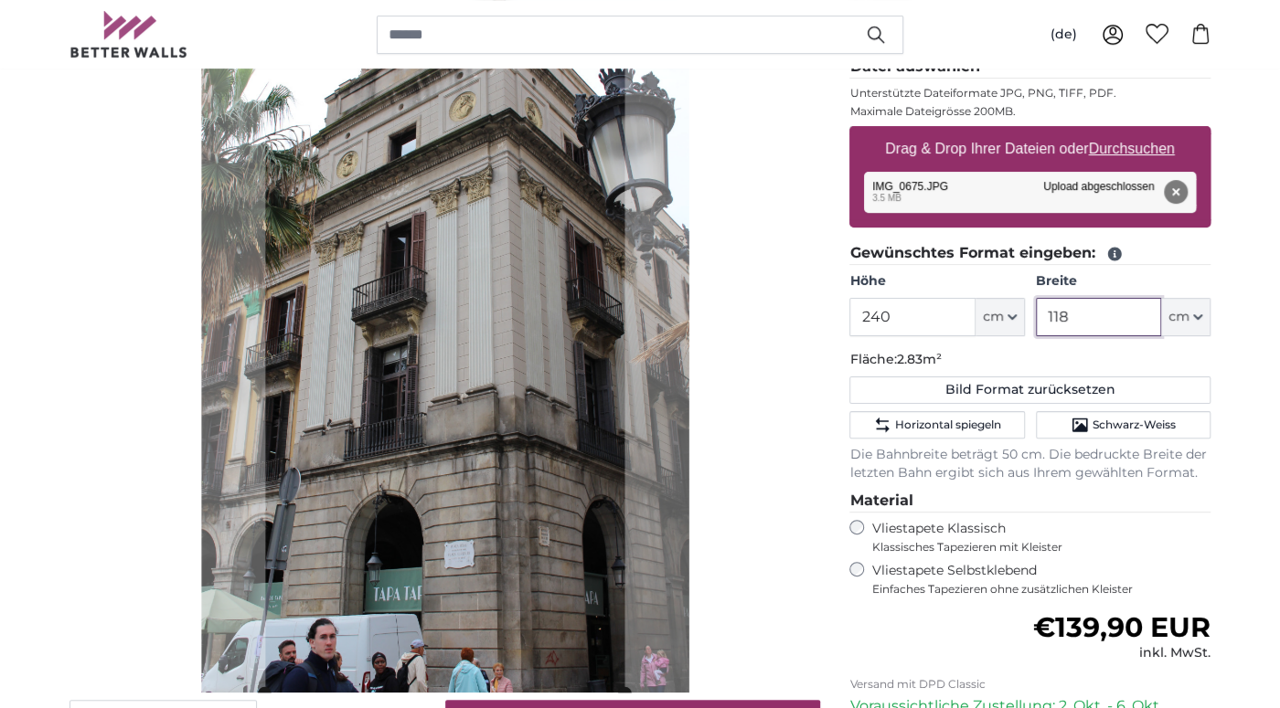
scroll to position [192, 0]
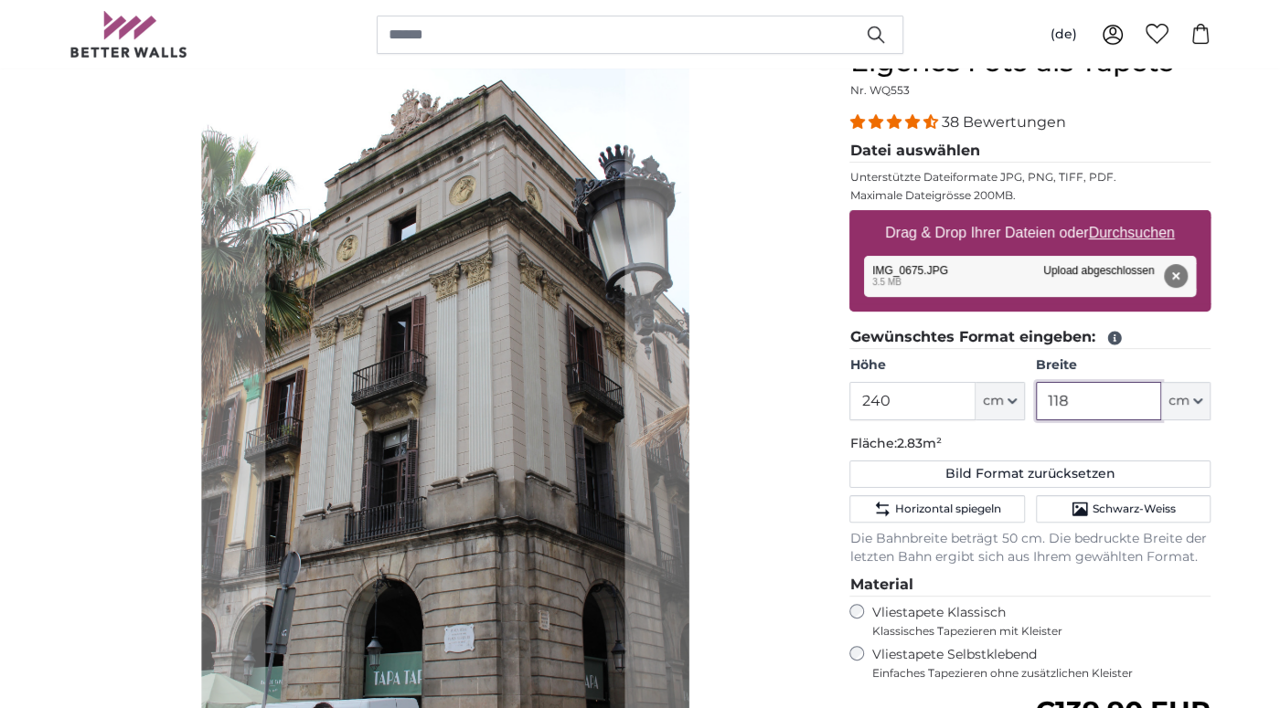
type input "118"
click at [1131, 231] on u "Durchsuchen" at bounding box center [1132, 233] width 86 height 16
click at [1131, 216] on input "Drag & Drop Ihrer Dateien oder Durchsuchen" at bounding box center [1029, 212] width 361 height 5
type input "**********"
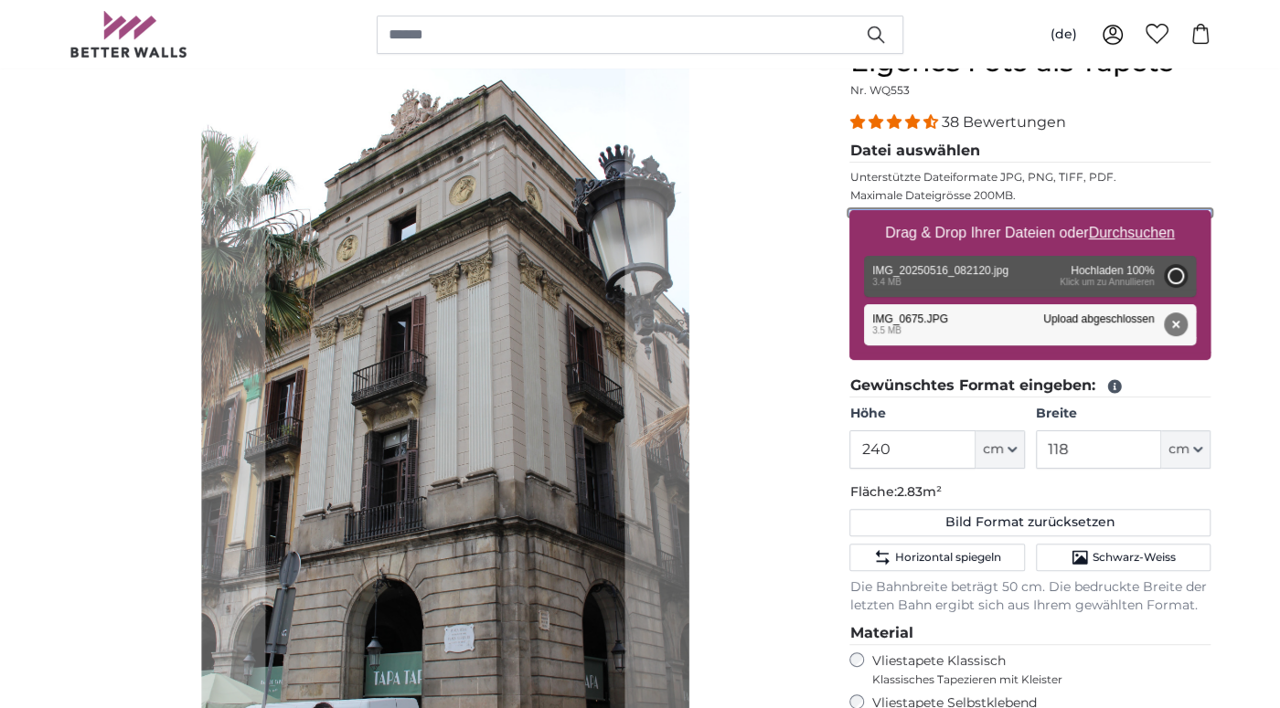
type input "200"
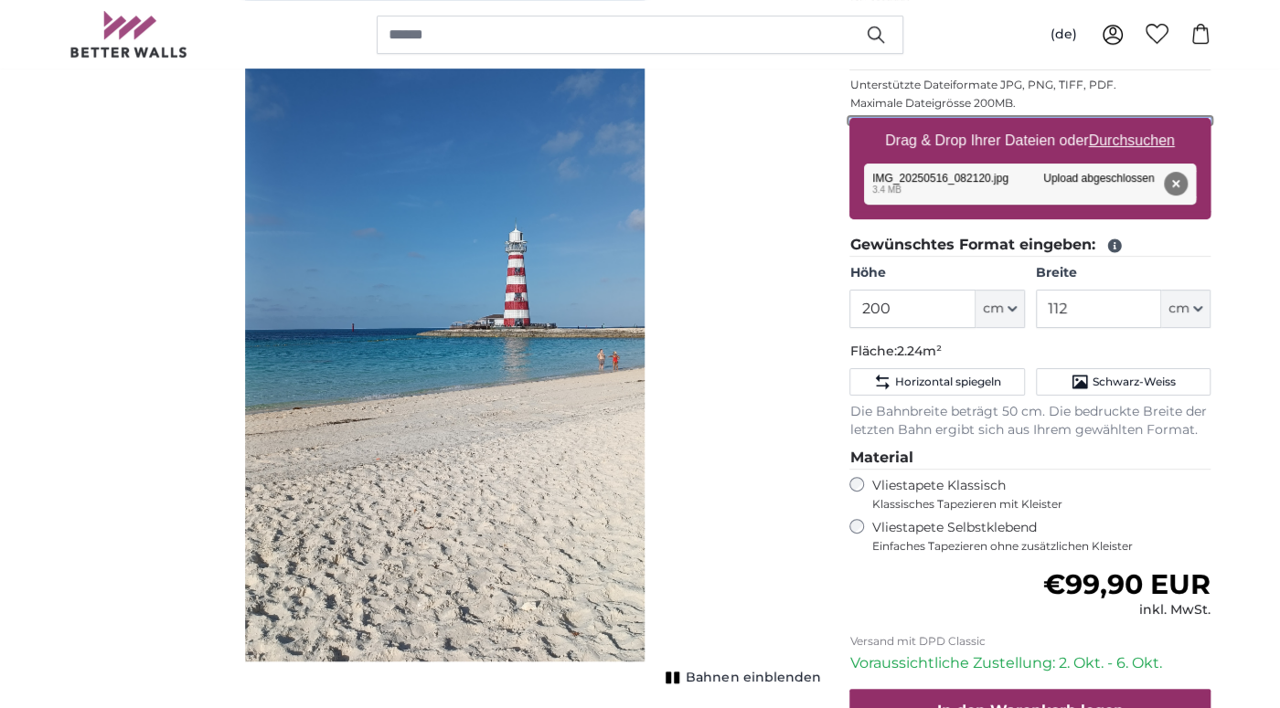
scroll to position [289, 0]
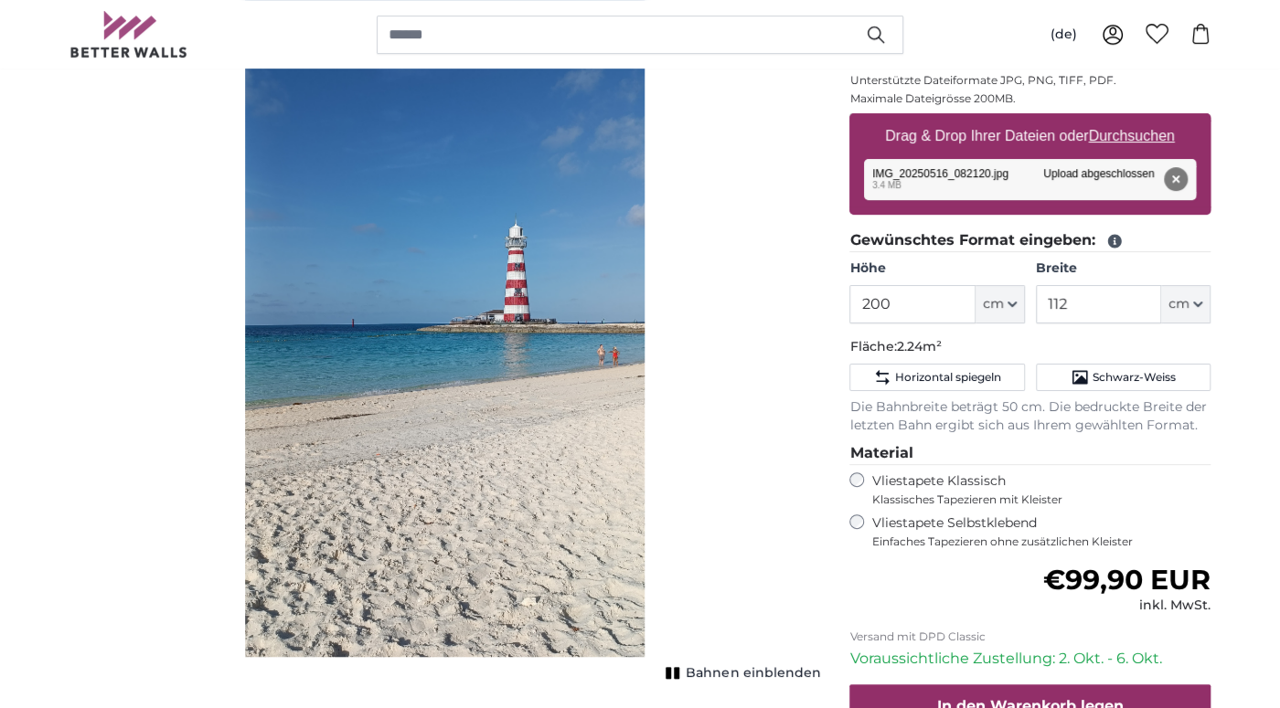
click at [735, 674] on span "Bahnen einblenden" at bounding box center [753, 674] width 134 height 18
click at [736, 673] on span "Bahnen ausblenden" at bounding box center [752, 674] width 135 height 18
click at [1076, 310] on input "112" at bounding box center [1098, 304] width 125 height 38
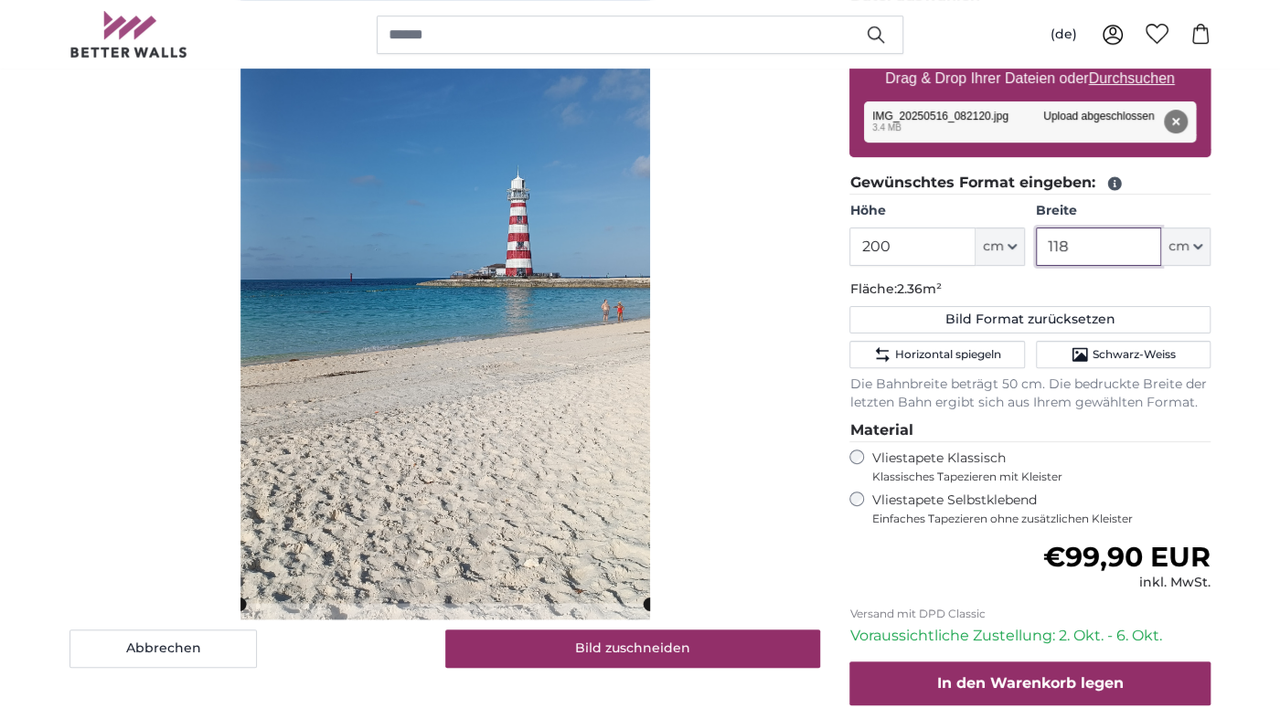
scroll to position [385, 0]
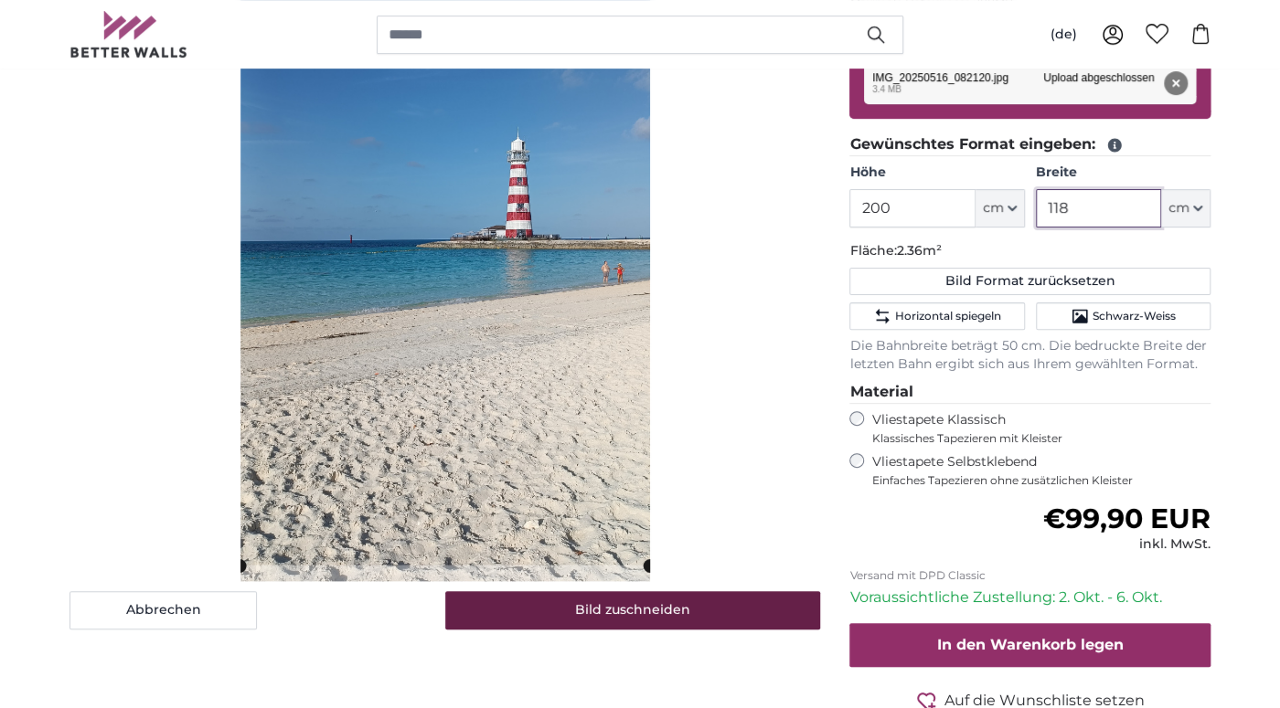
type input "118"
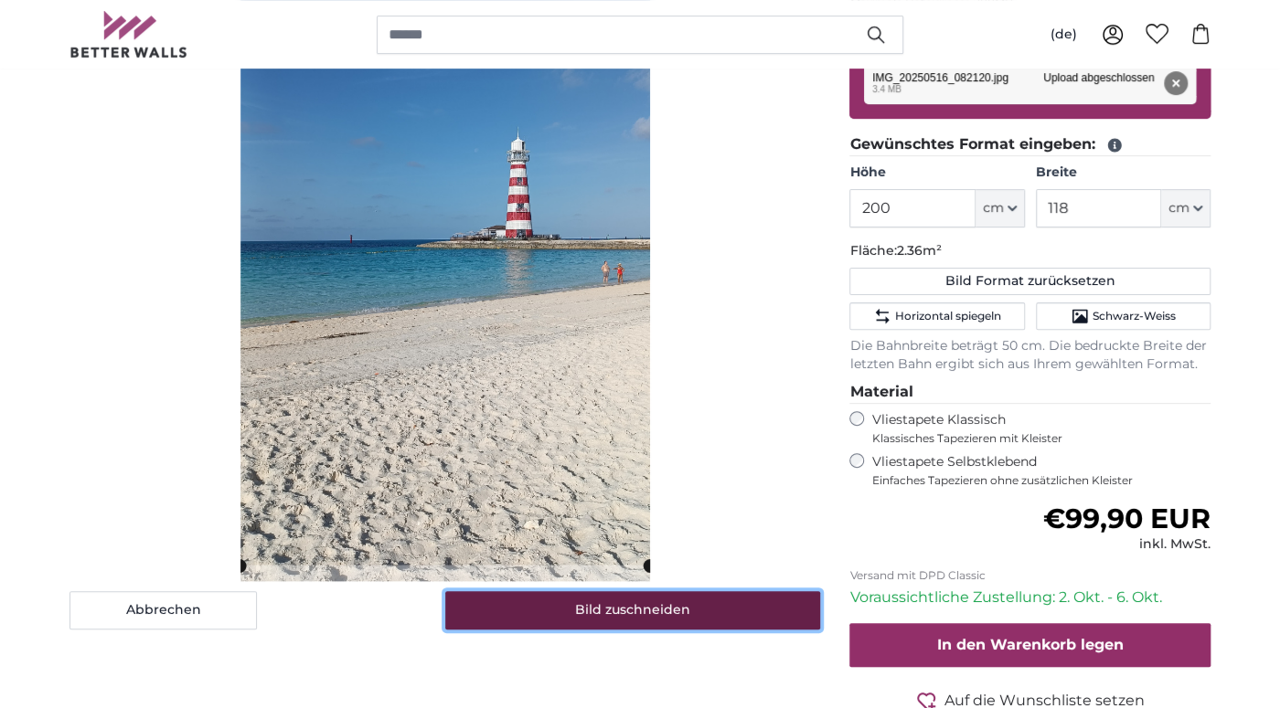
click at [568, 613] on button "Bild zuschneiden" at bounding box center [633, 610] width 376 height 38
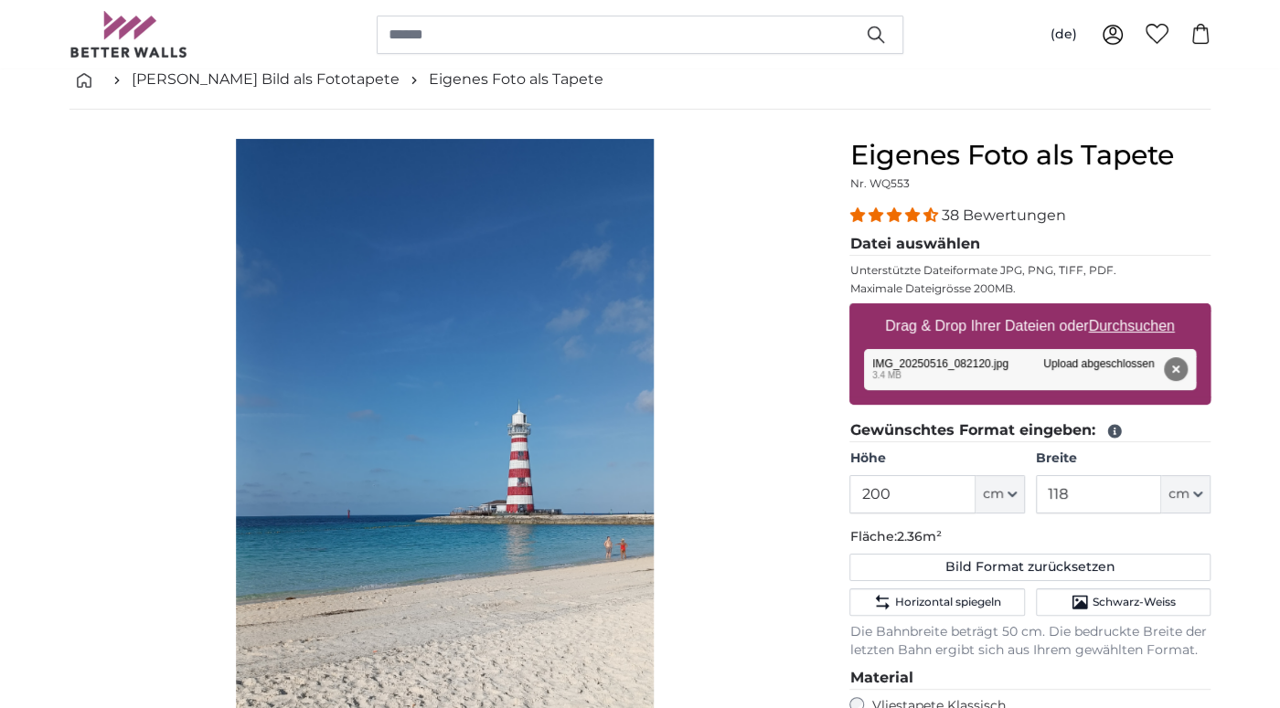
scroll to position [0, 0]
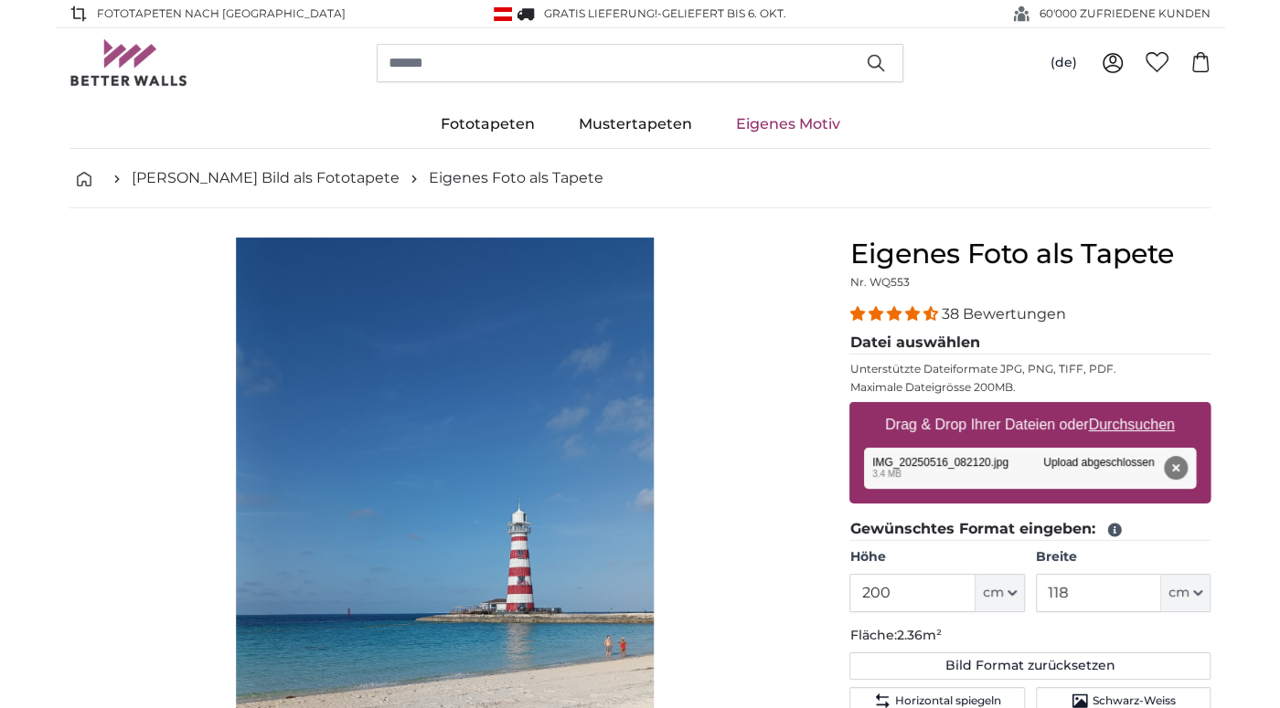
click at [1124, 423] on u "Durchsuchen" at bounding box center [1132, 425] width 86 height 16
click at [1124, 408] on input "Drag & Drop Ihrer Dateien oder Durchsuchen" at bounding box center [1029, 404] width 361 height 5
type input "**********"
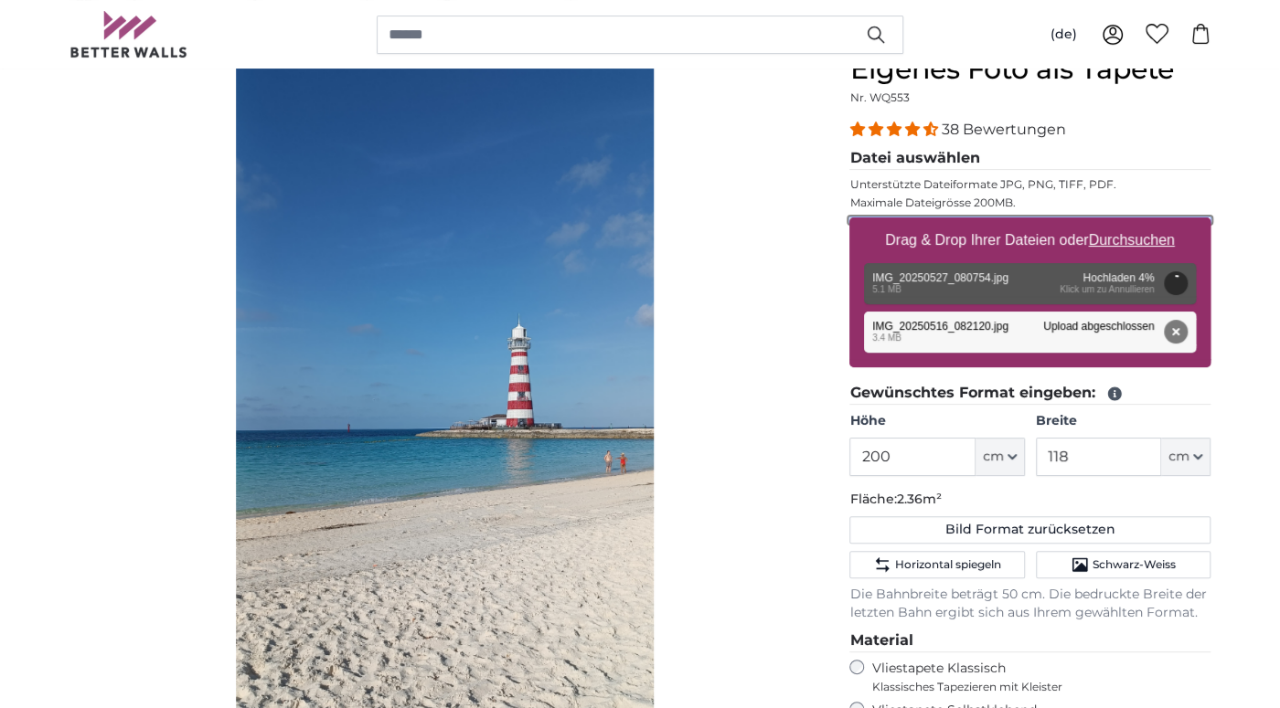
scroll to position [192, 0]
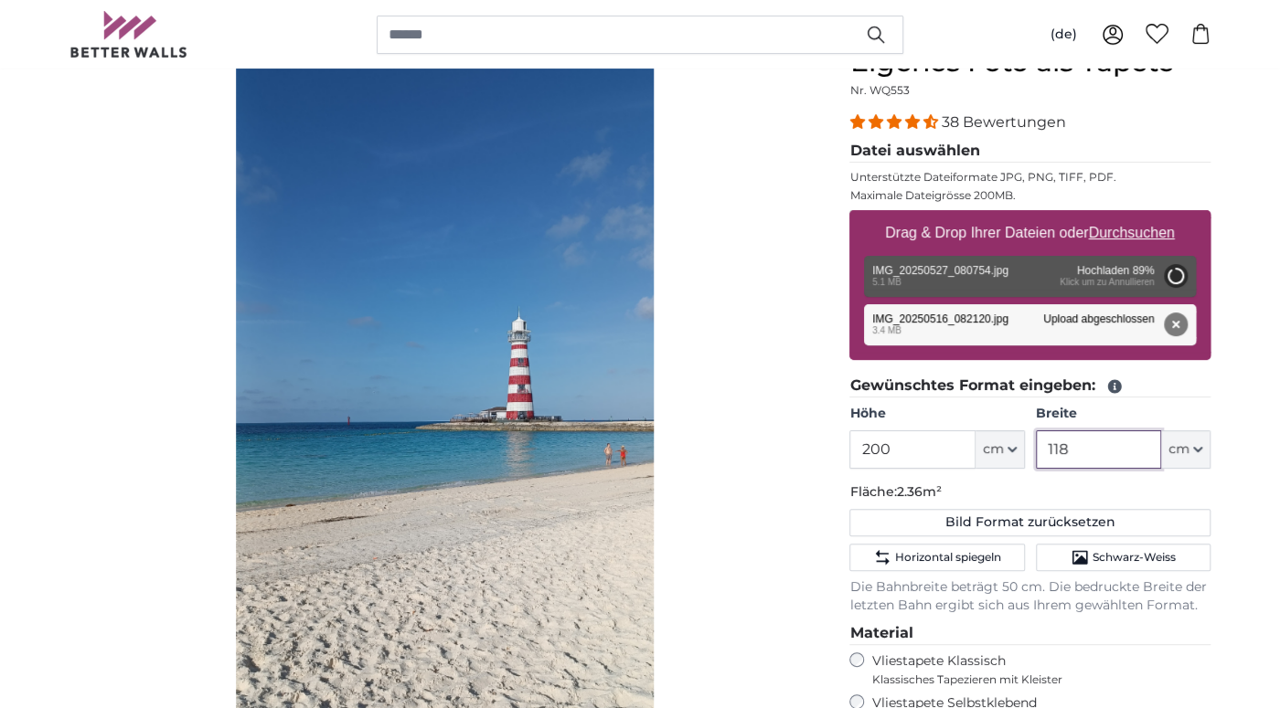
drag, startPoint x: 1068, startPoint y: 444, endPoint x: 1018, endPoint y: 452, distance: 49.9
click at [1036, 452] on input "118" at bounding box center [1098, 450] width 125 height 38
type input "300"
type input "185"
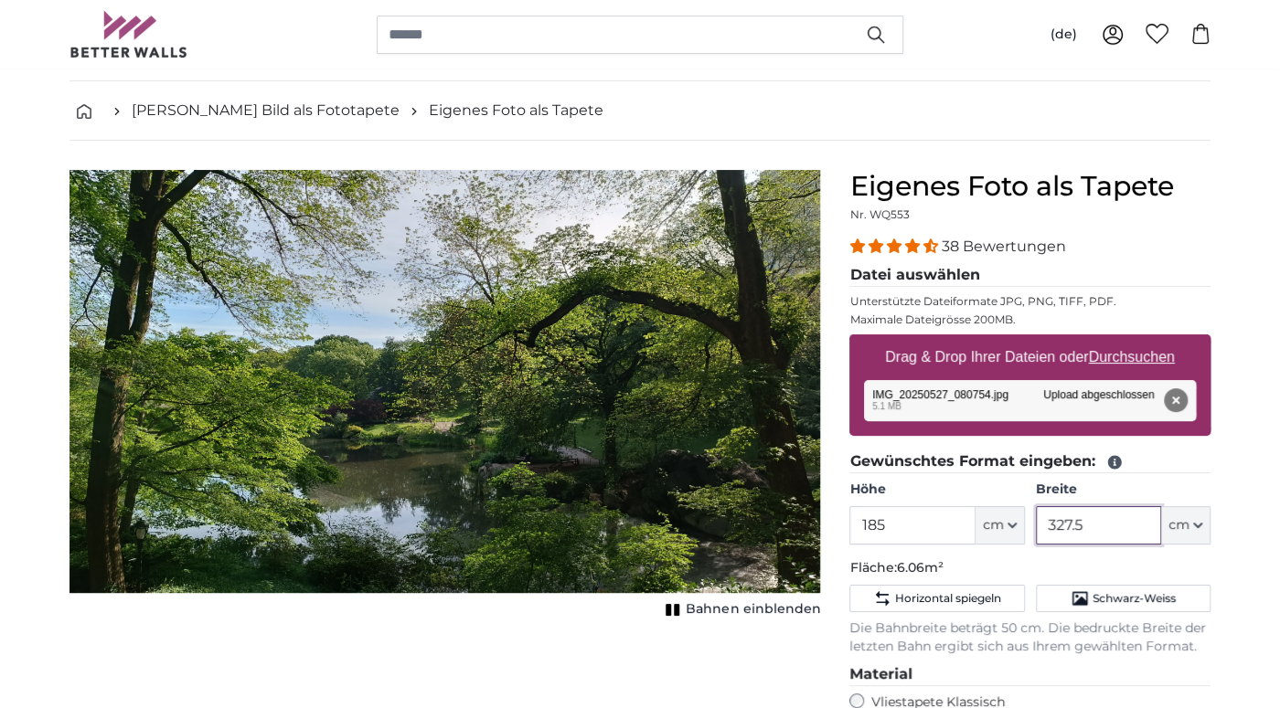
scroll to position [96, 0]
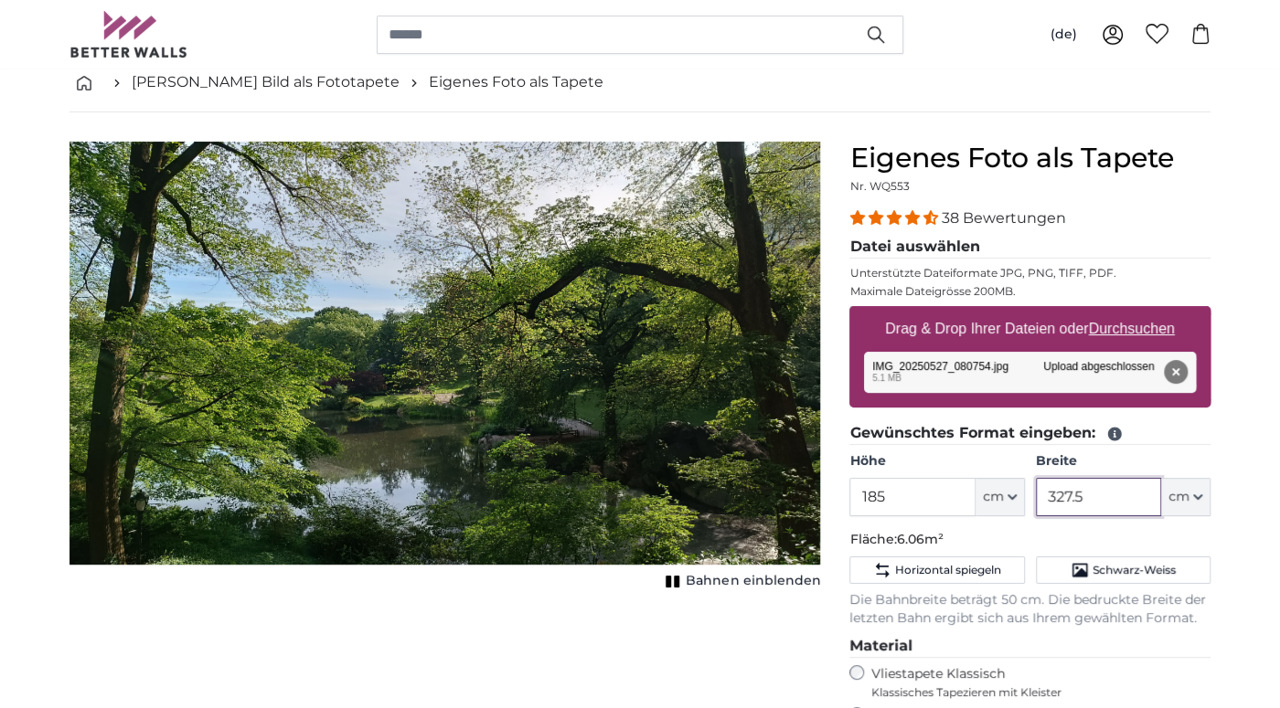
type input "327.5"
click at [720, 573] on span "Bahnen einblenden" at bounding box center [753, 581] width 134 height 18
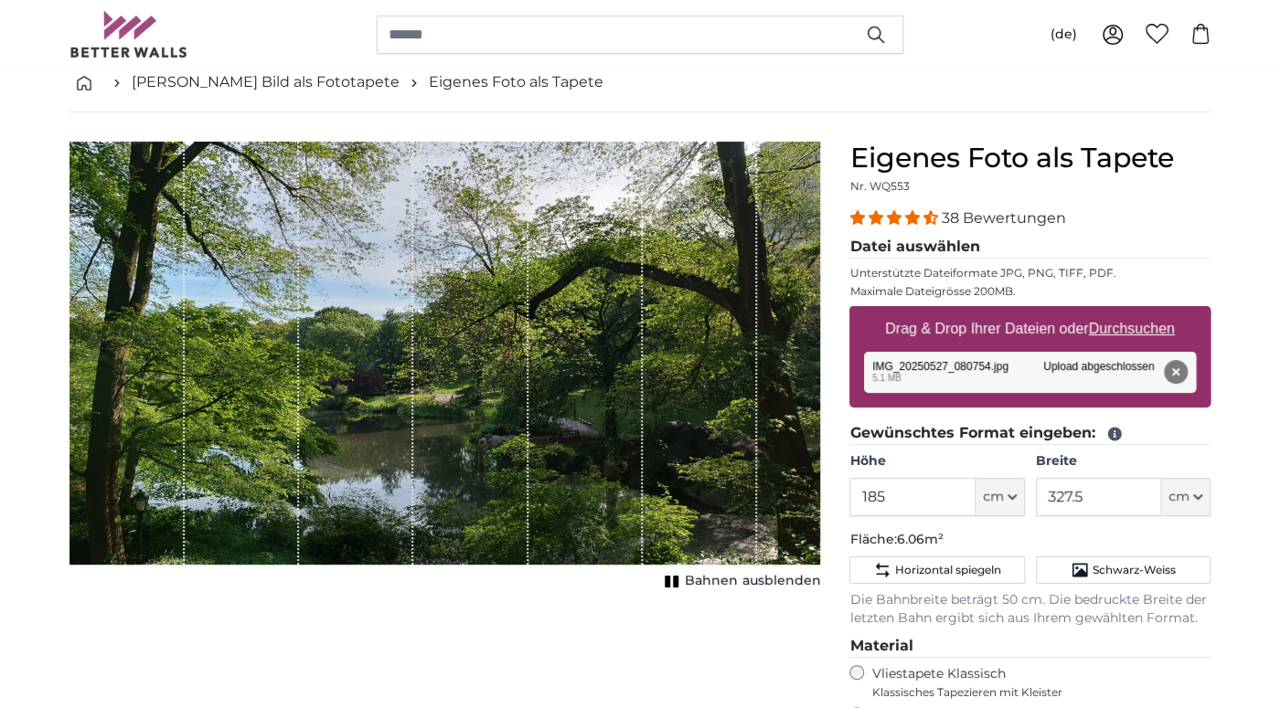
click at [716, 580] on span "Bahnen ausblenden" at bounding box center [752, 581] width 135 height 18
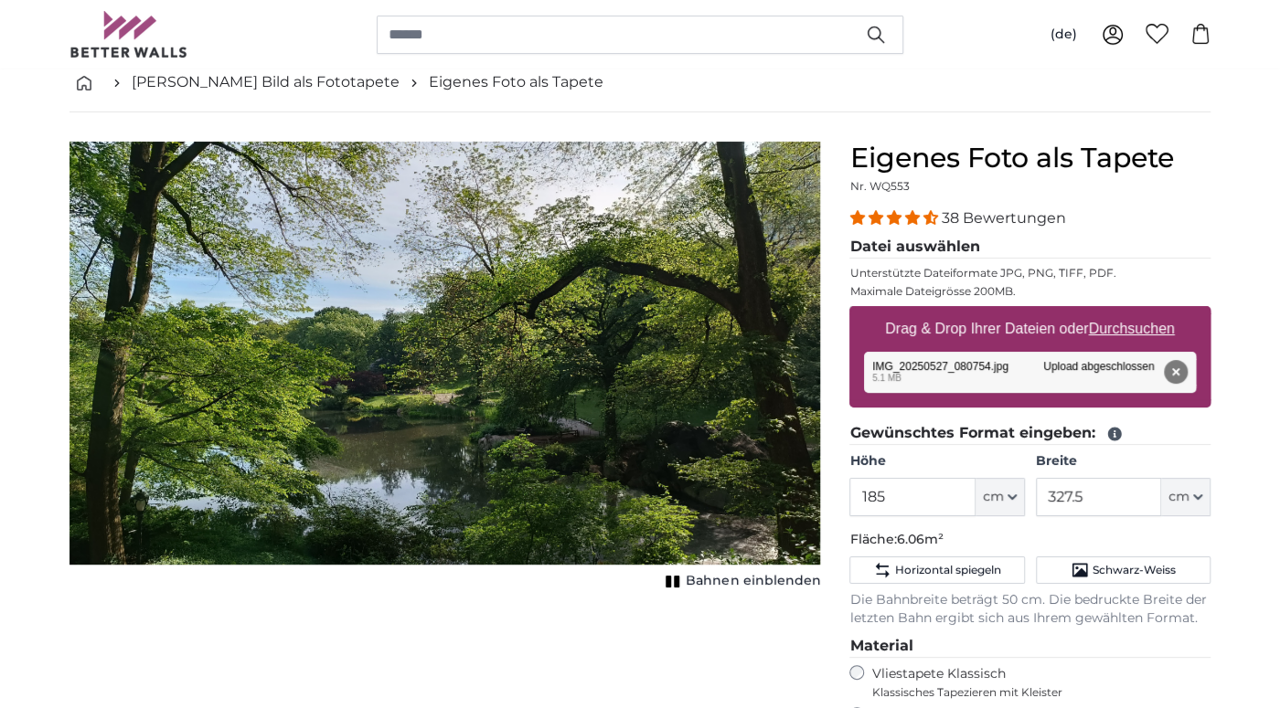
scroll to position [0, 0]
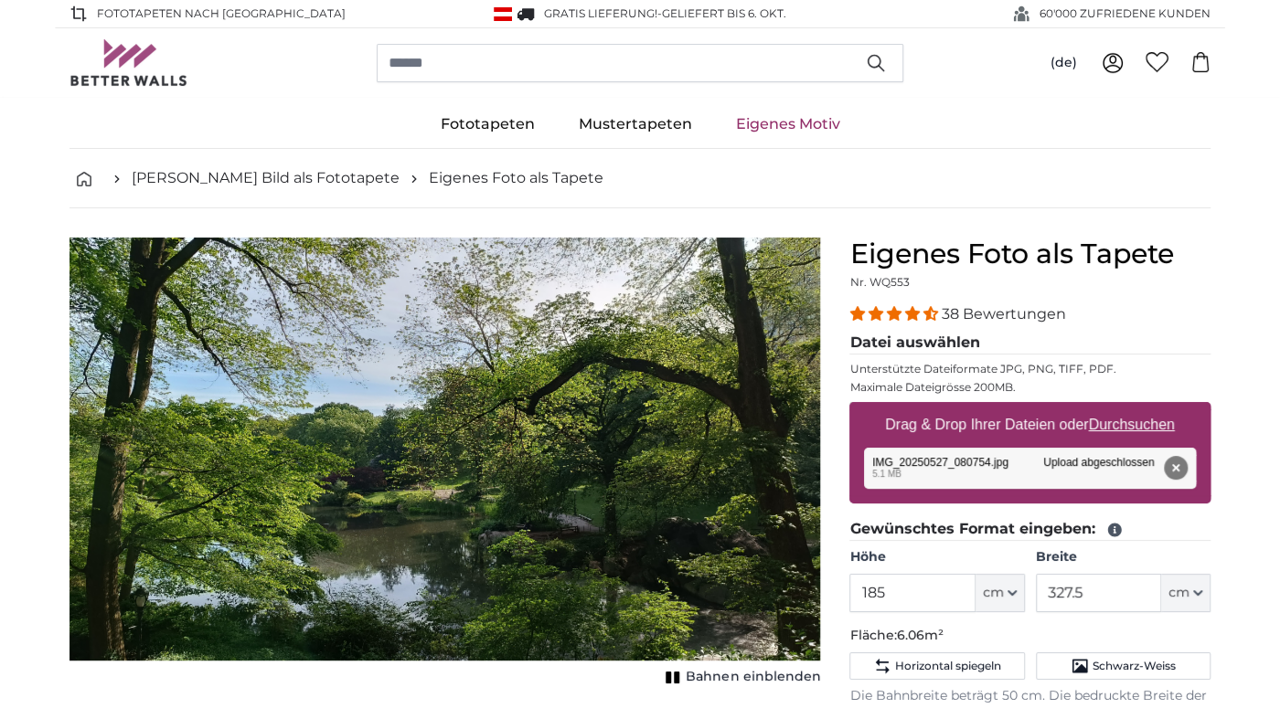
click at [1139, 426] on u "Durchsuchen" at bounding box center [1132, 425] width 86 height 16
click at [1139, 408] on input "Drag & Drop Ihrer Dateien oder Durchsuchen" at bounding box center [1029, 404] width 361 height 5
type input "**********"
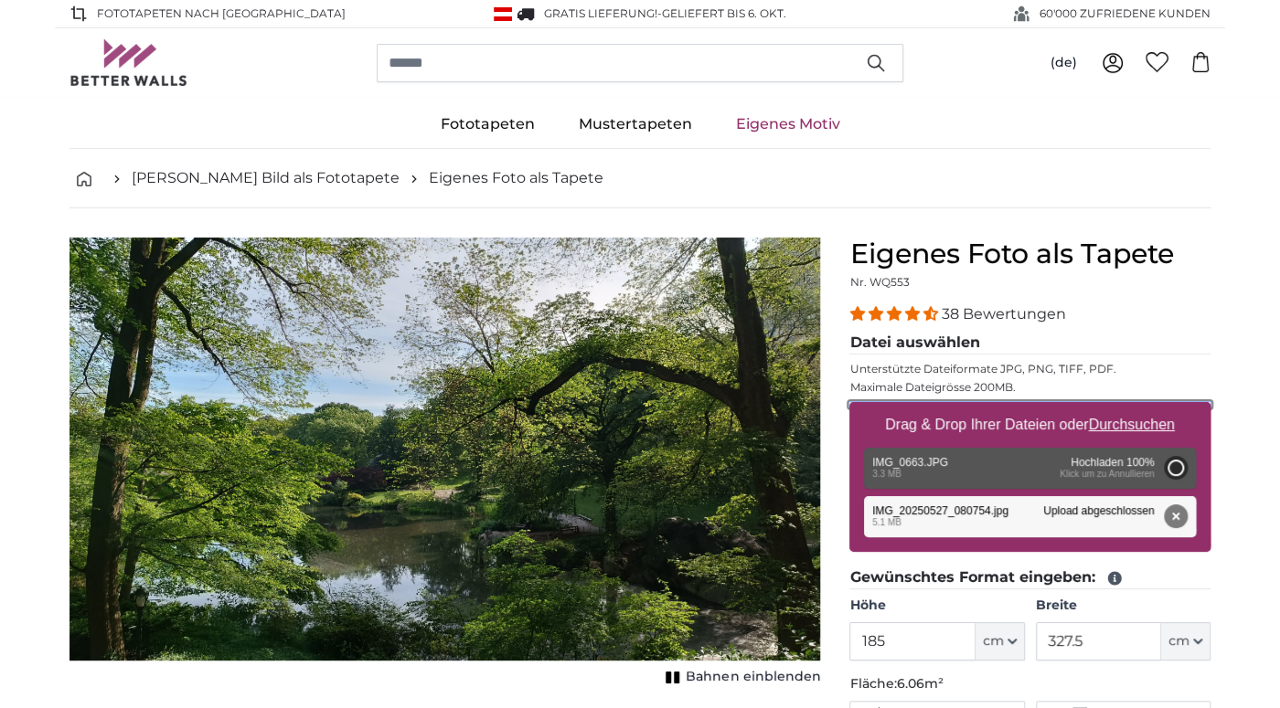
type input "190"
type input "285"
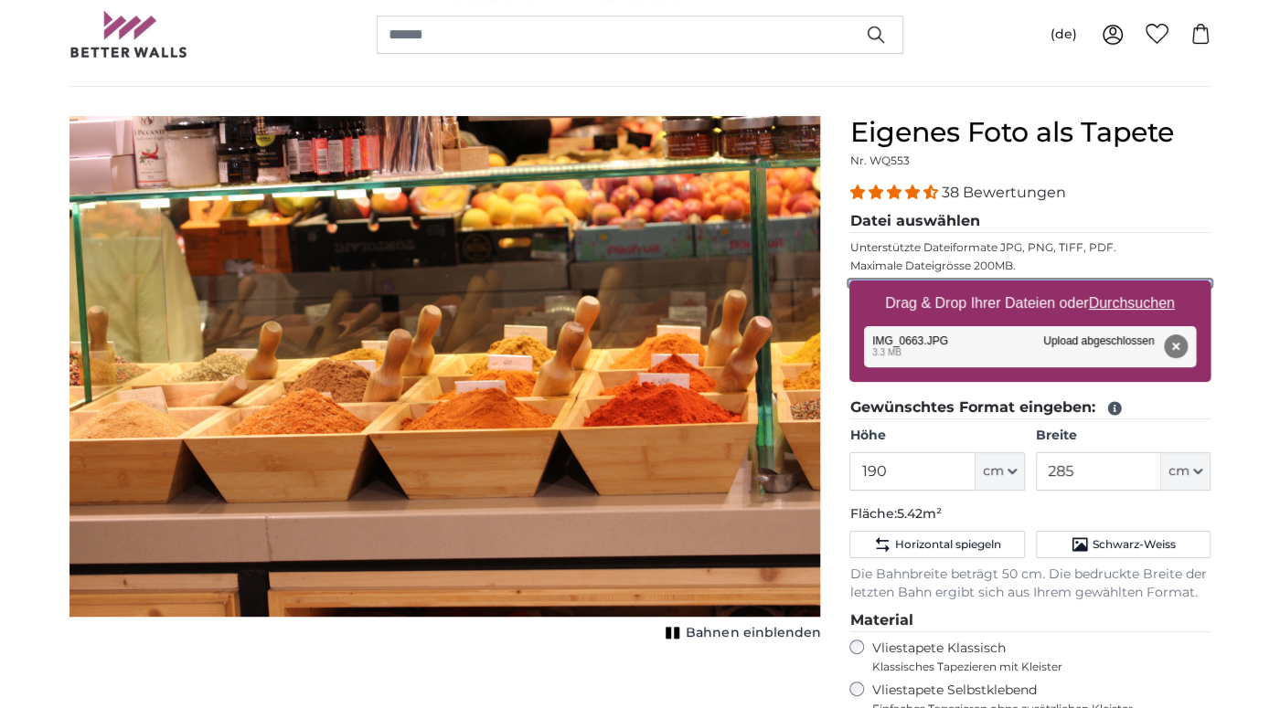
scroll to position [96, 0]
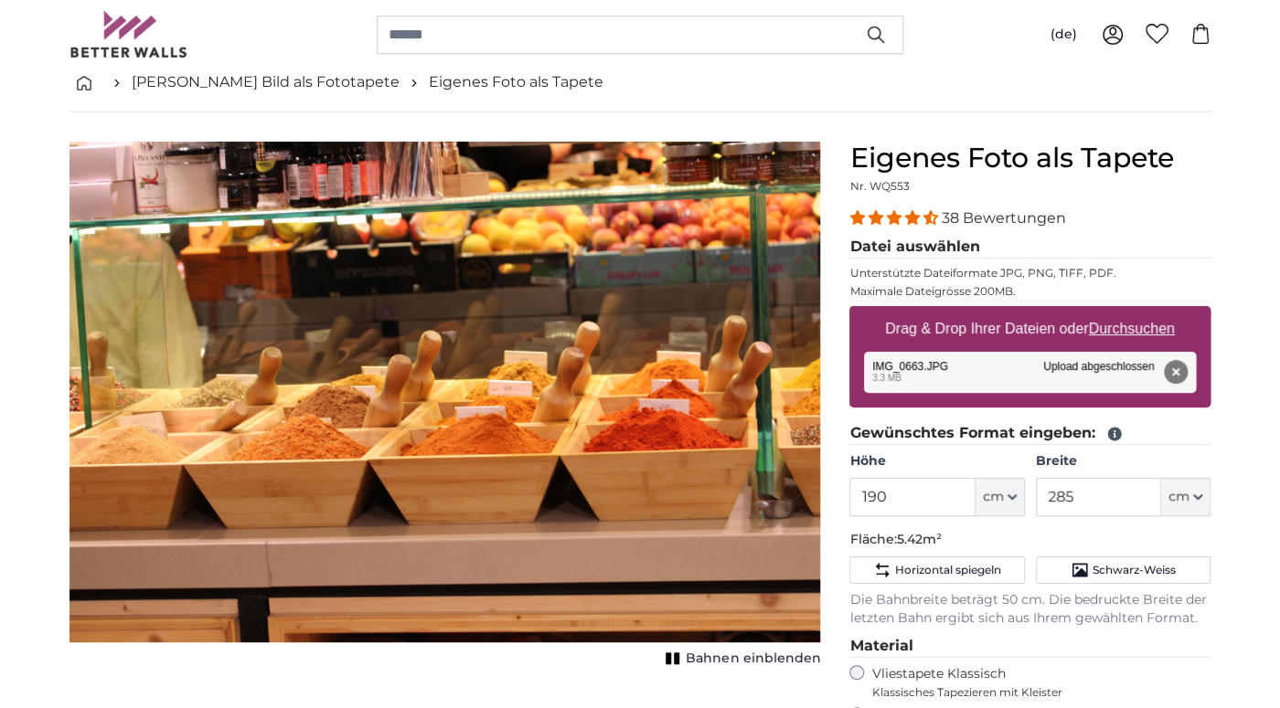
click at [1145, 324] on u "Durchsuchen" at bounding box center [1132, 329] width 86 height 16
click at [1145, 312] on input "Drag & Drop Ihrer Dateien oder Durchsuchen" at bounding box center [1029, 308] width 361 height 5
type input "**********"
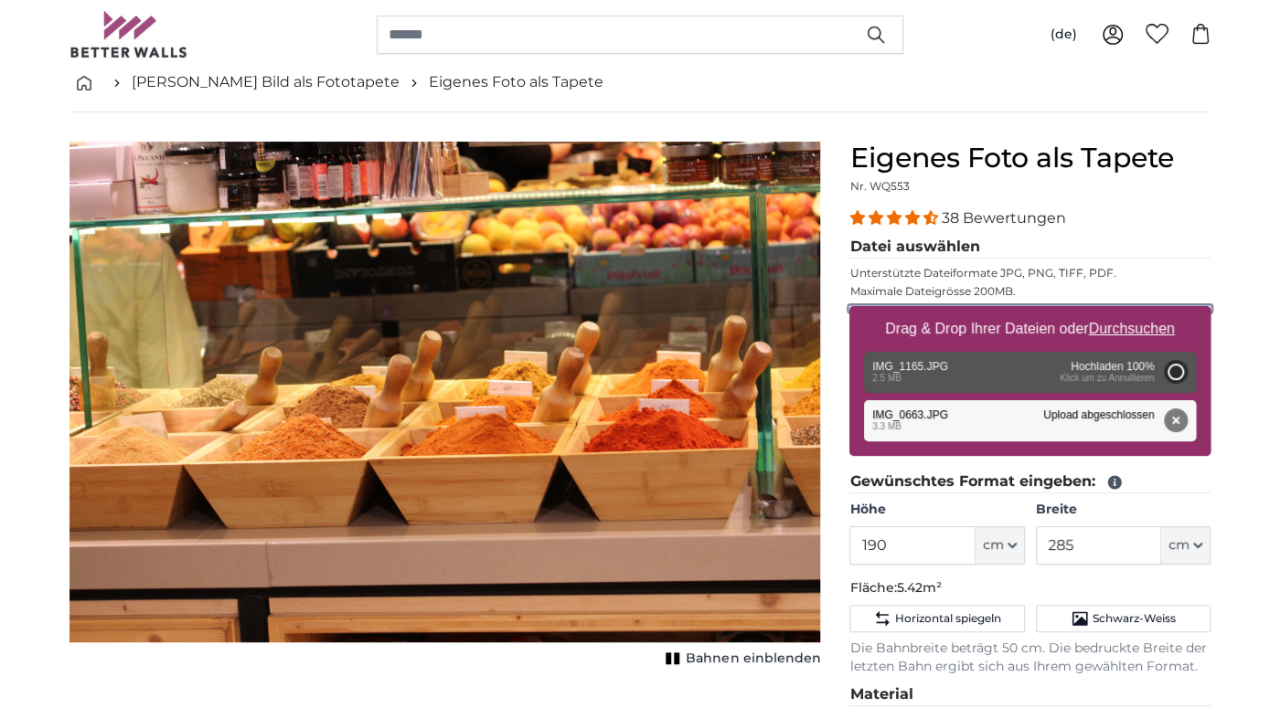
type input "190"
type input "285"
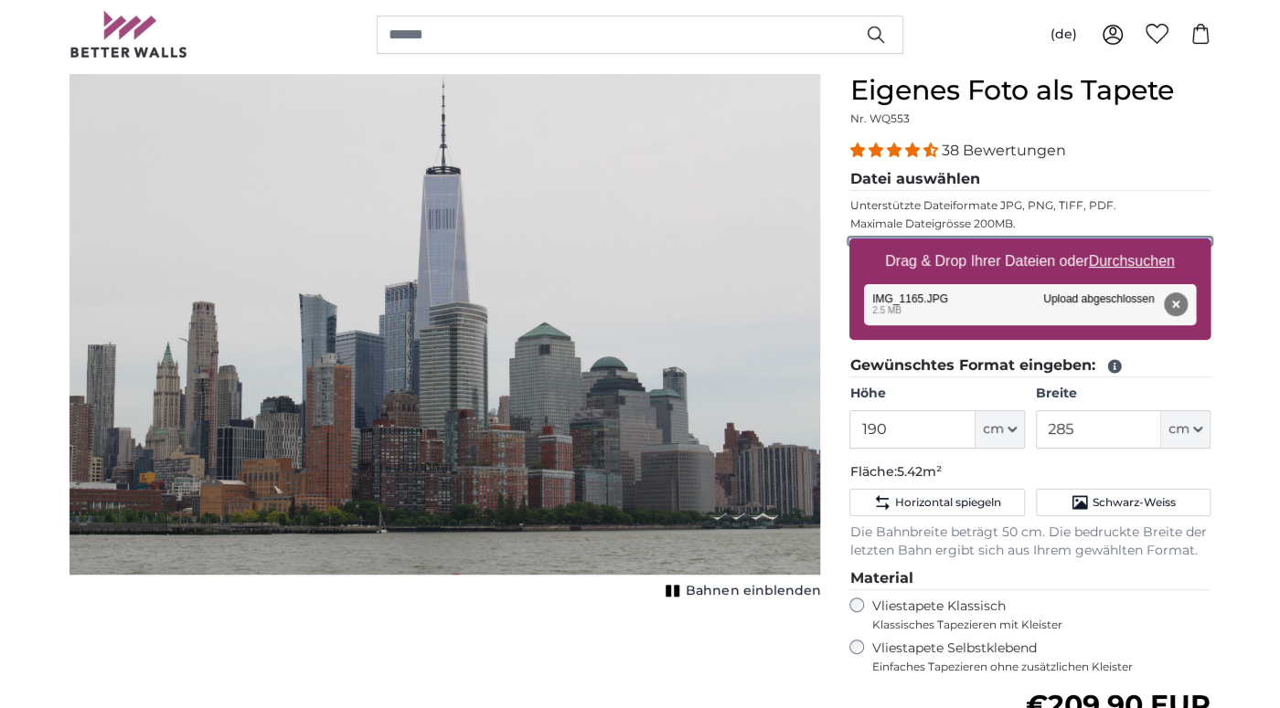
scroll to position [192, 0]
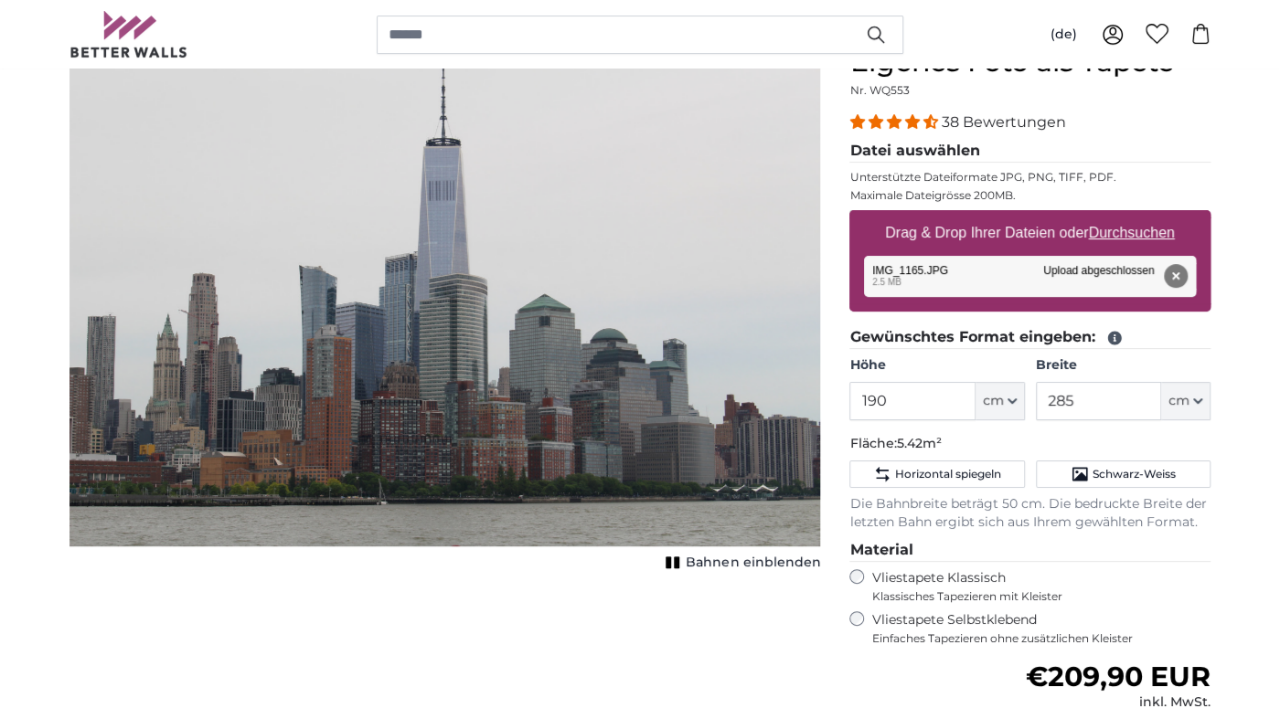
click at [733, 562] on span "Bahnen einblenden" at bounding box center [753, 563] width 134 height 18
click at [733, 562] on span "Bahnen ausblenden" at bounding box center [752, 563] width 135 height 18
drag, startPoint x: 597, startPoint y: 182, endPoint x: 601, endPoint y: 214, distance: 32.2
click at [601, 214] on img "1 of 1" at bounding box center [444, 296] width 751 height 501
click at [1150, 232] on u "Durchsuchen" at bounding box center [1132, 233] width 86 height 16
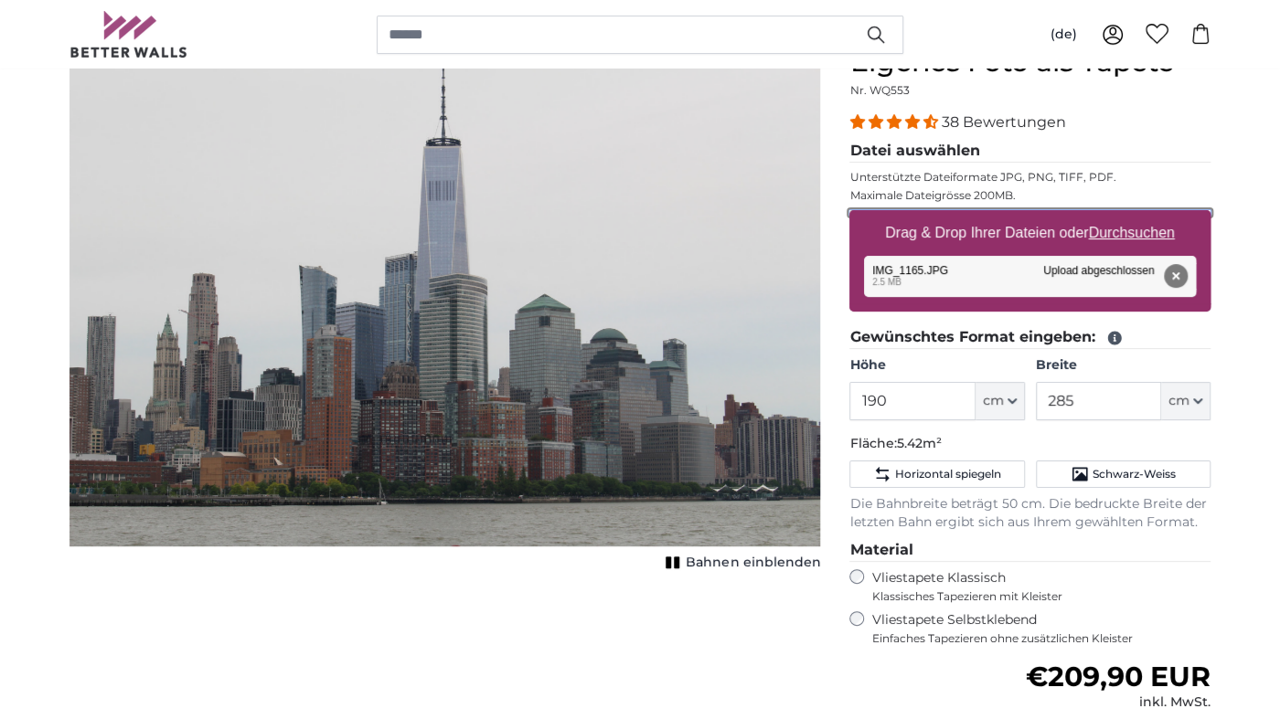
click at [1150, 216] on input "Drag & Drop Ihrer Dateien oder Durchsuchen" at bounding box center [1029, 212] width 361 height 5
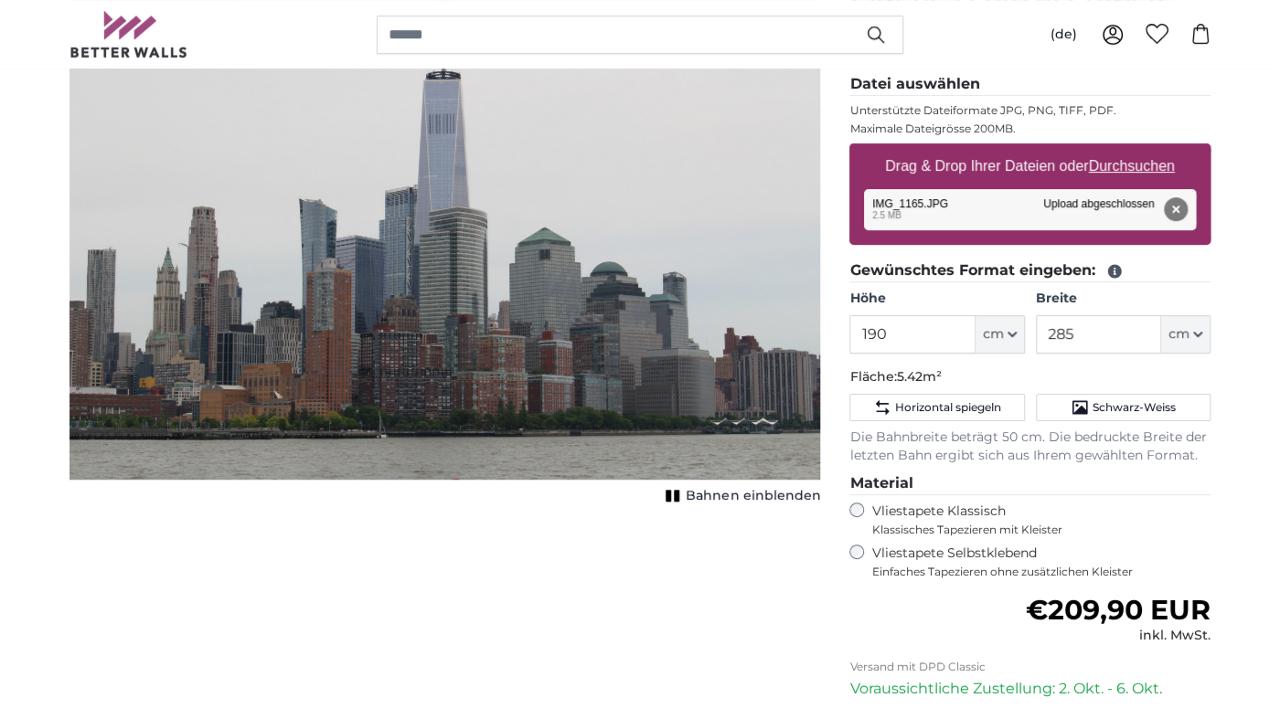
scroll to position [289, 0]
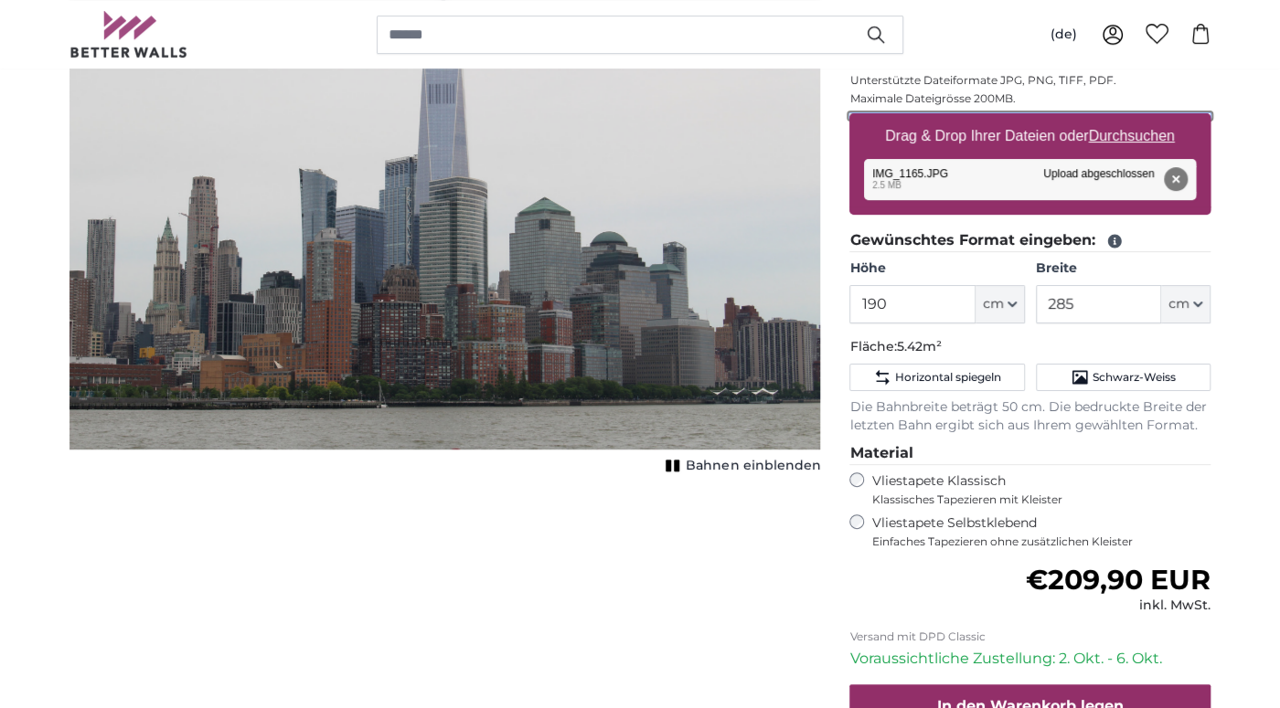
type input "**********"
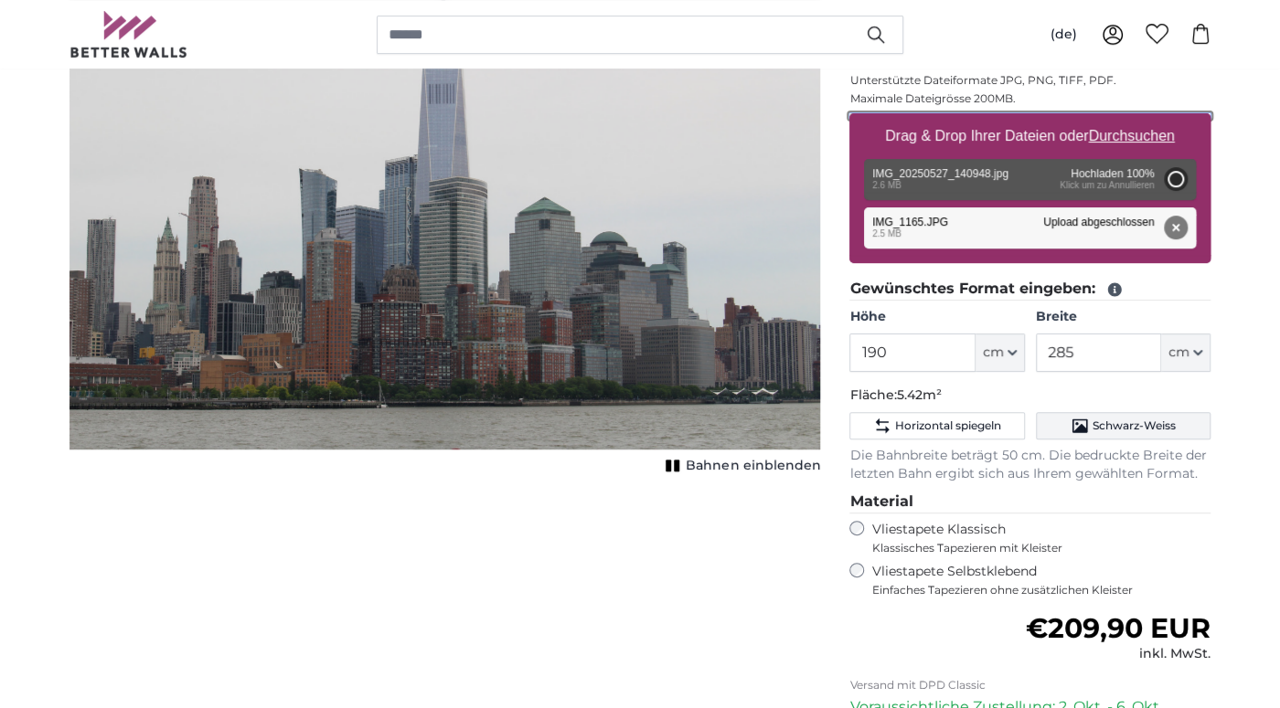
type input "185"
type input "327.5"
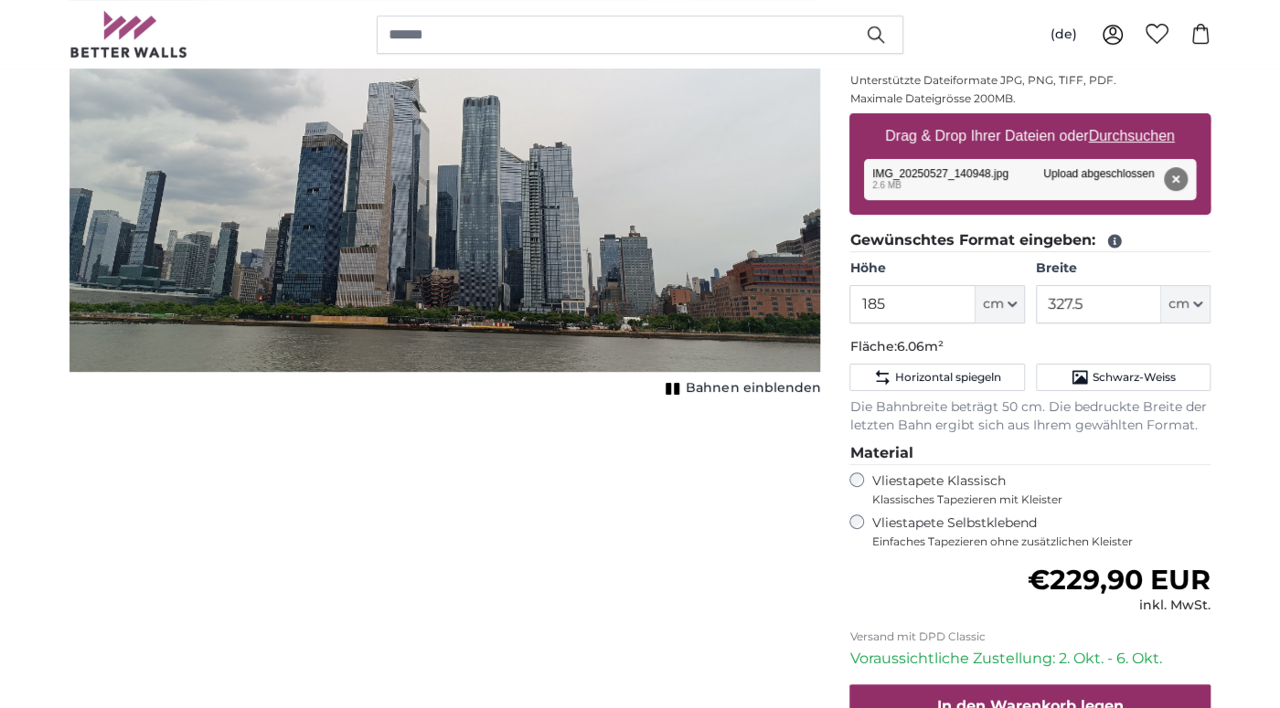
click at [1134, 135] on u "Durchsuchen" at bounding box center [1132, 136] width 86 height 16
click at [1134, 119] on input "Drag & Drop Ihrer Dateien oder Durchsuchen" at bounding box center [1029, 115] width 361 height 5
type input "**********"
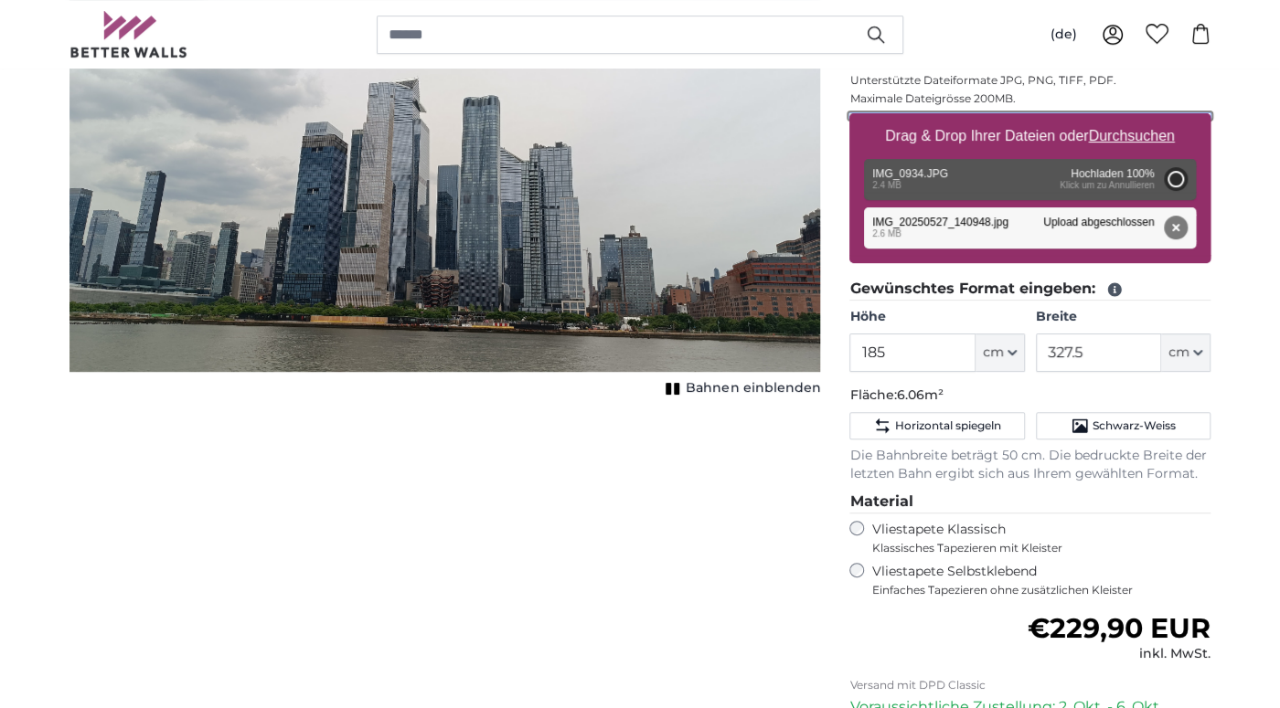
type input "190"
type input "285"
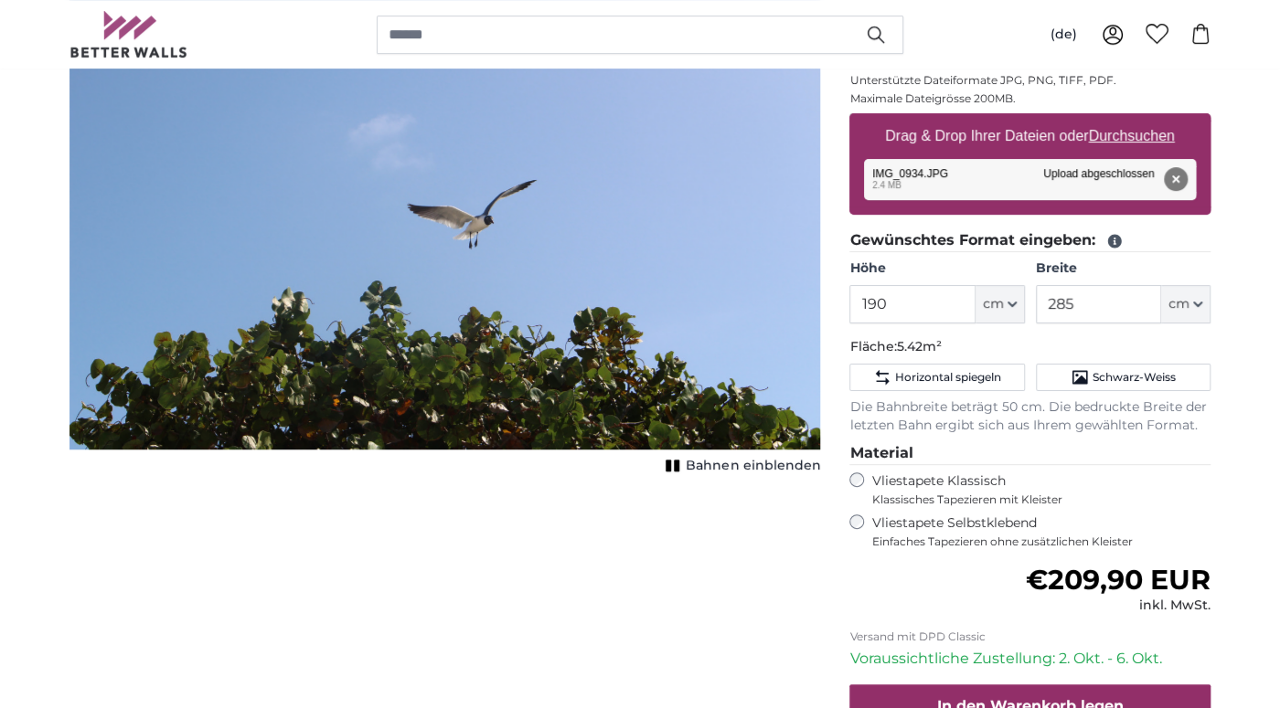
click at [1121, 134] on u "Durchsuchen" at bounding box center [1132, 136] width 86 height 16
click at [1121, 119] on input "Drag & Drop Ihrer Dateien oder Durchsuchen" at bounding box center [1029, 115] width 361 height 5
type input "**********"
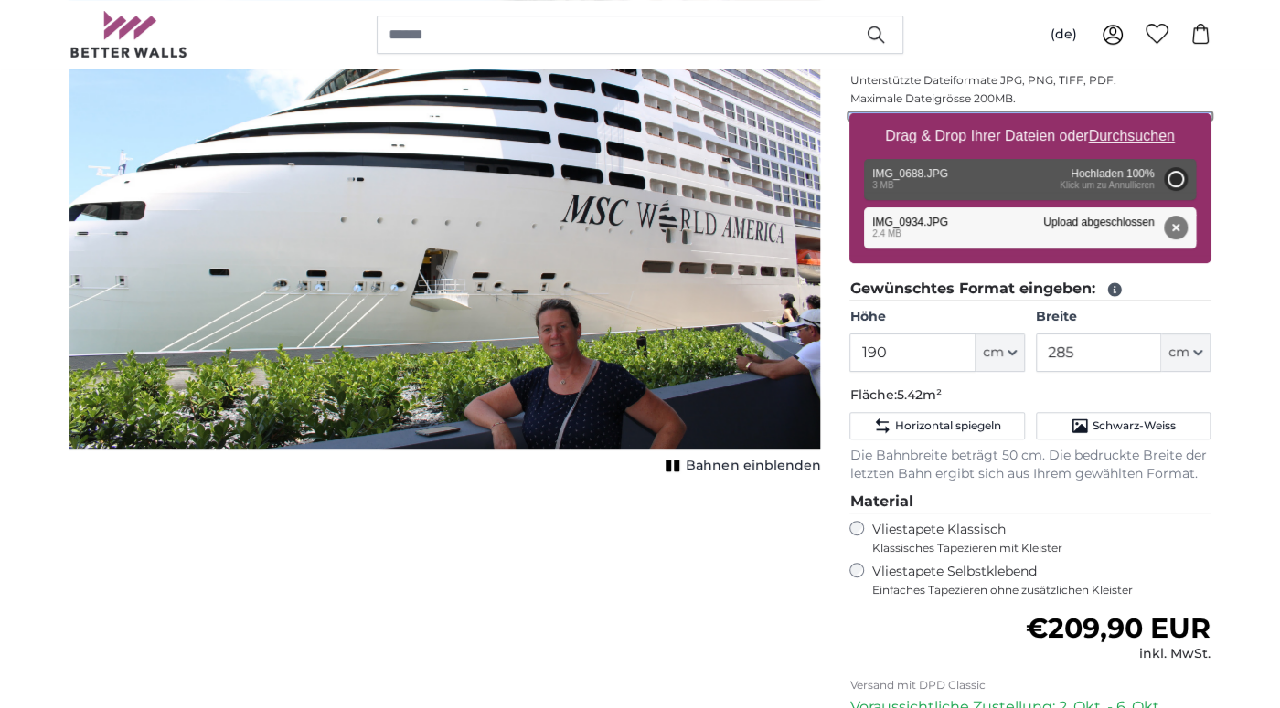
type input "190"
type input "285"
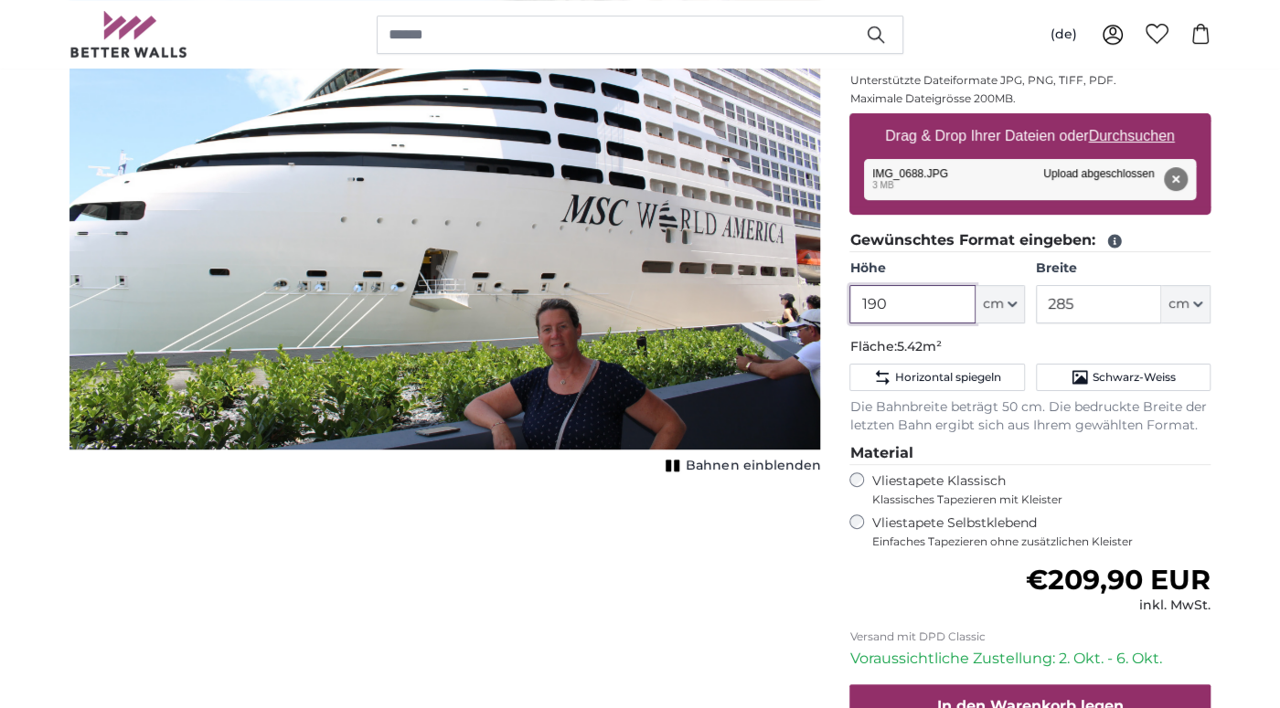
drag, startPoint x: 912, startPoint y: 298, endPoint x: 772, endPoint y: 317, distance: 142.1
click at [849, 317] on input "190" at bounding box center [911, 304] width 125 height 38
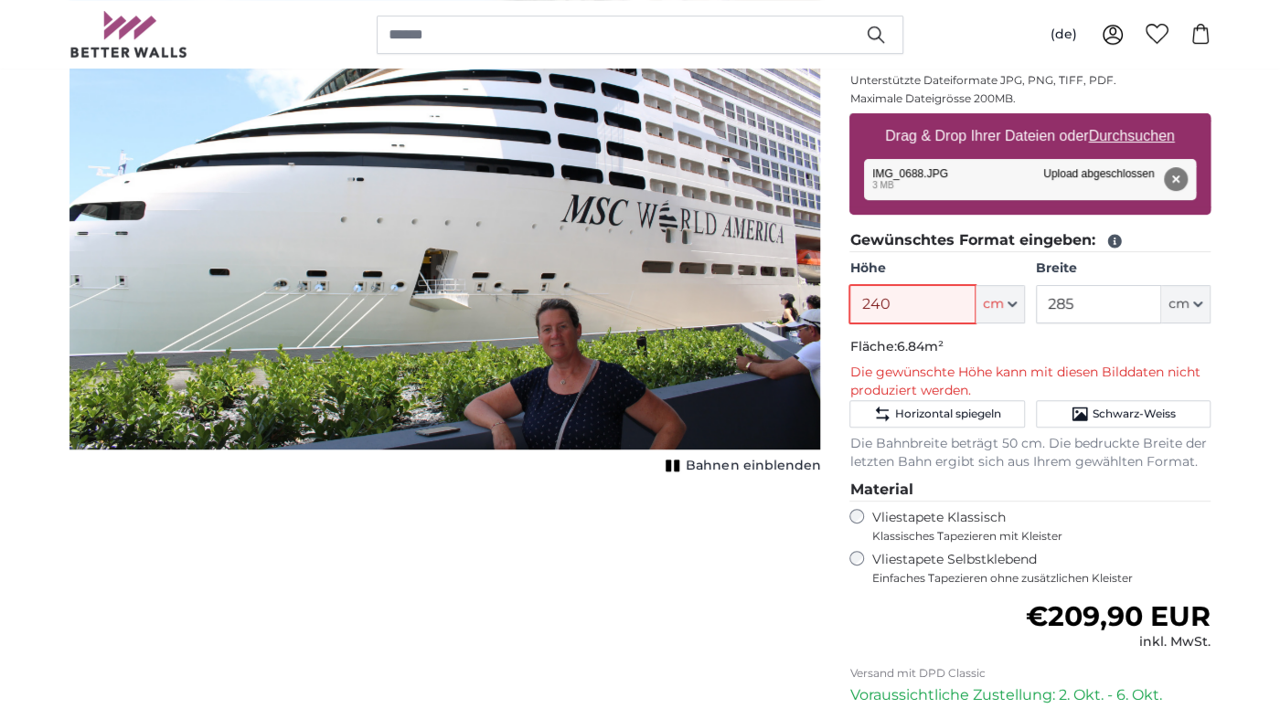
click at [939, 302] on input "240" at bounding box center [911, 304] width 125 height 38
click at [922, 293] on input "240" at bounding box center [911, 304] width 125 height 38
drag, startPoint x: 906, startPoint y: 301, endPoint x: 831, endPoint y: 313, distance: 75.9
click at [849, 313] on input "240" at bounding box center [911, 304] width 125 height 38
type input "2"
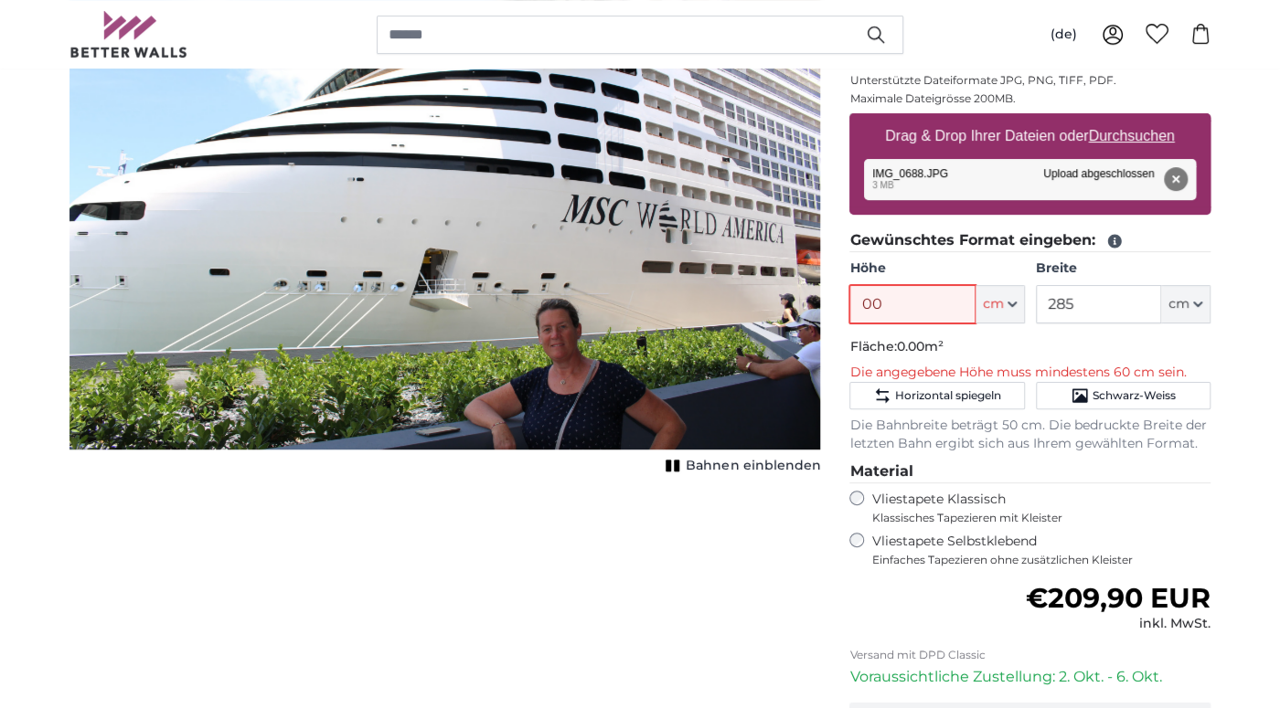
type input "0"
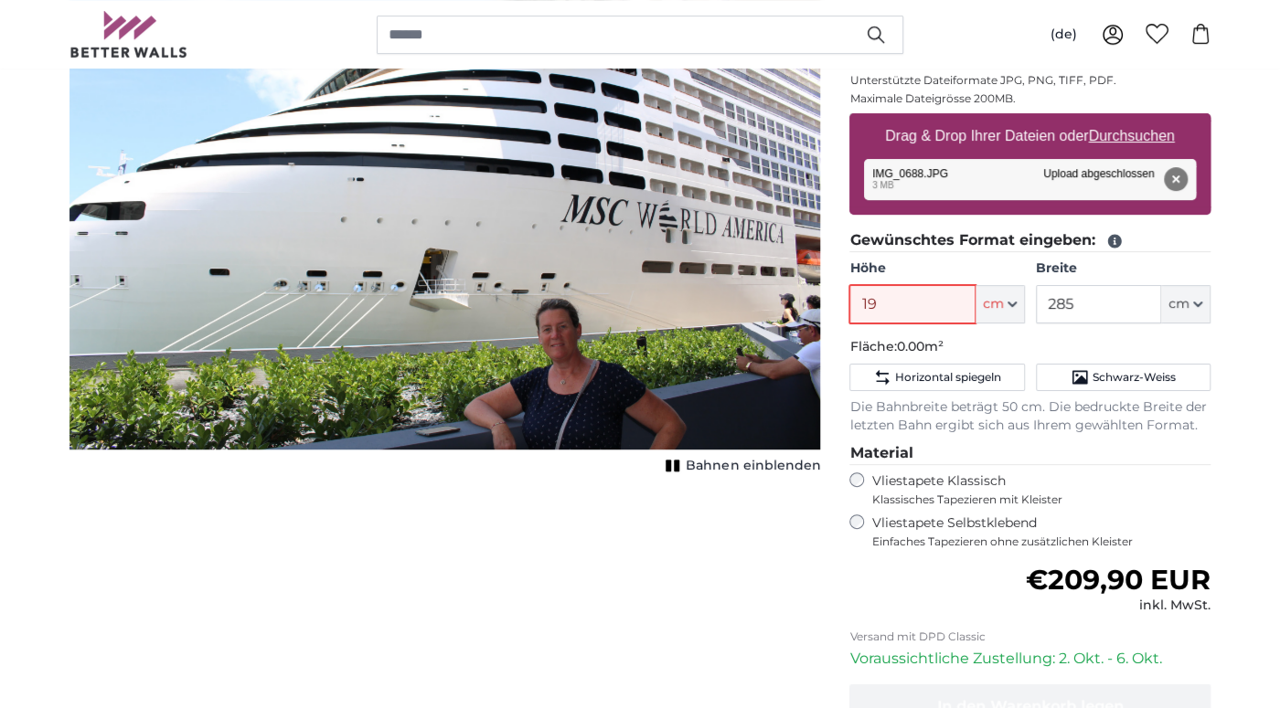
type input "190"
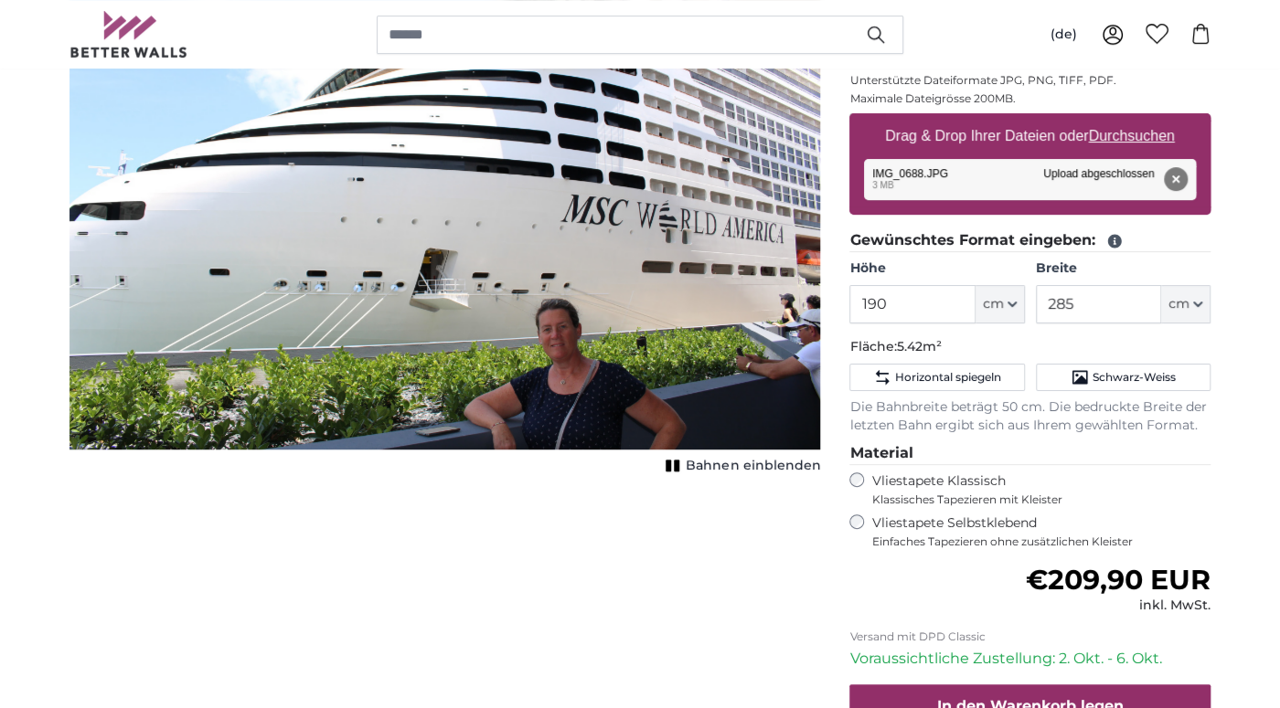
drag, startPoint x: 729, startPoint y: 245, endPoint x: 696, endPoint y: 294, distance: 59.3
click at [697, 294] on img "1 of 1" at bounding box center [444, 199] width 751 height 501
click at [1161, 131] on u "Durchsuchen" at bounding box center [1132, 136] width 86 height 16
click at [1161, 119] on input "Drag & Drop Ihrer Dateien oder Durchsuchen" at bounding box center [1029, 115] width 361 height 5
type input "**********"
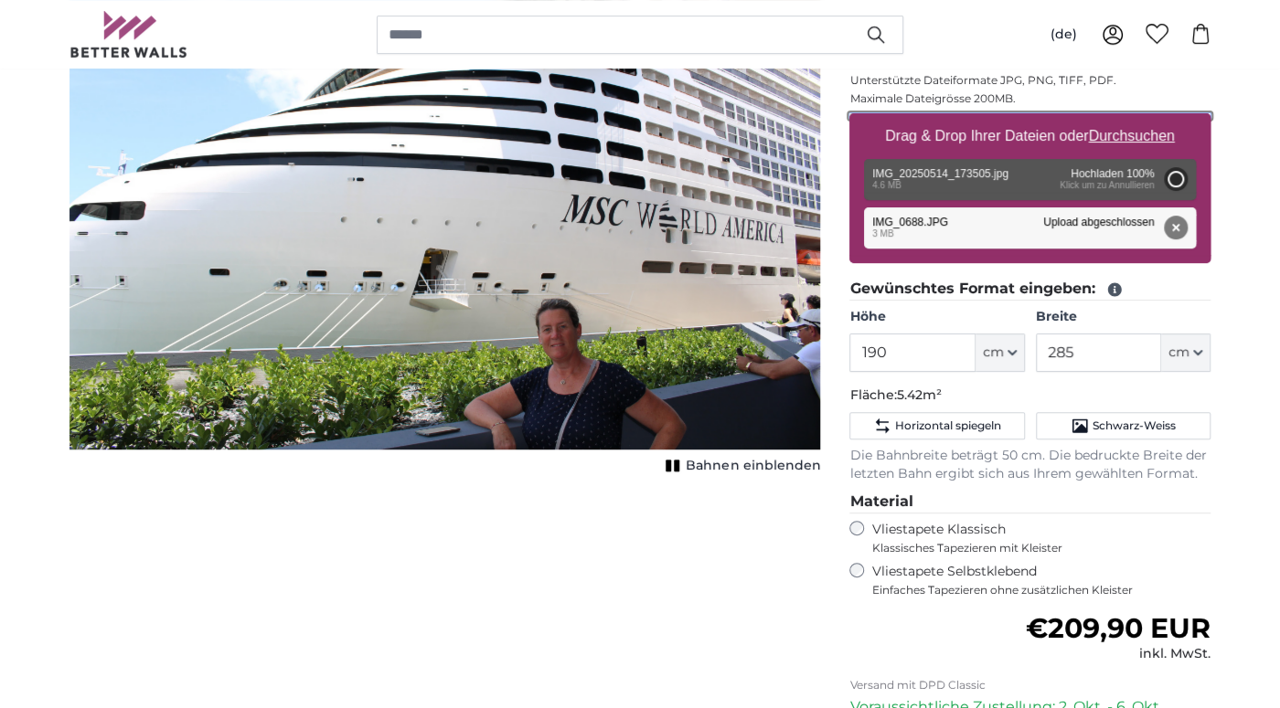
type input "185"
type input "327.5"
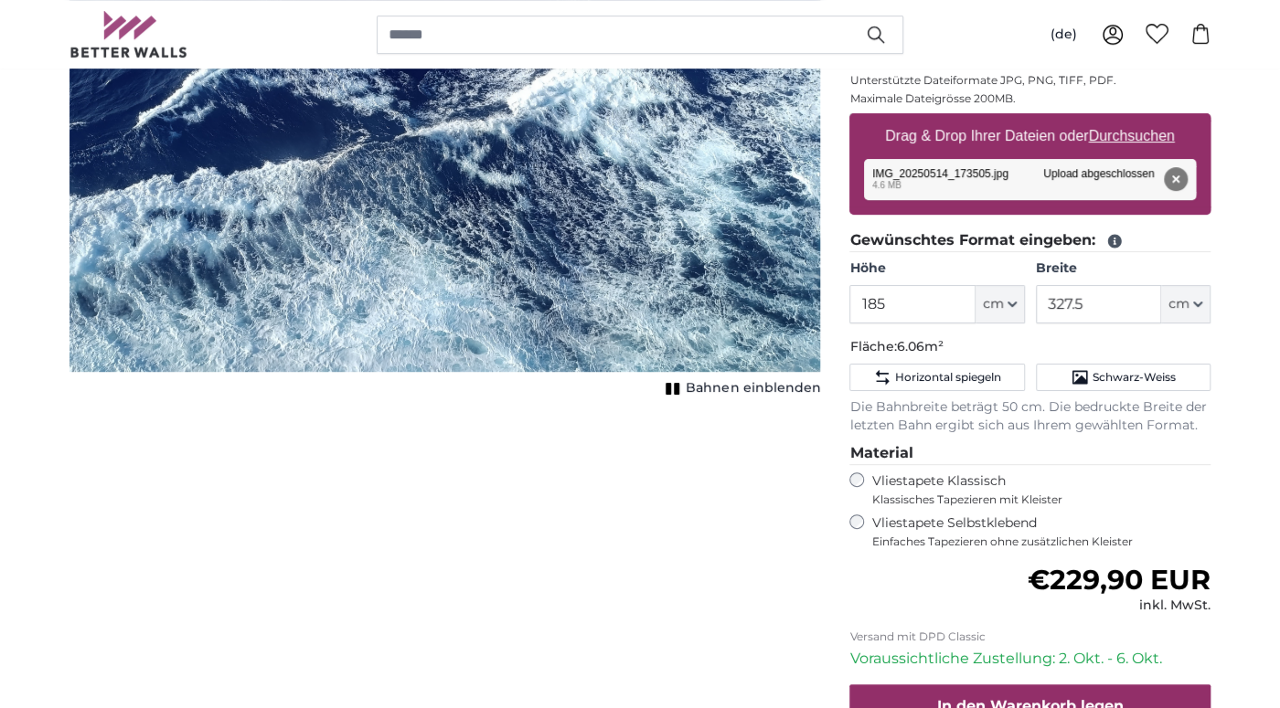
drag, startPoint x: 643, startPoint y: 191, endPoint x: 732, endPoint y: 336, distance: 170.7
click at [733, 342] on img "1 of 1" at bounding box center [444, 160] width 751 height 423
click at [1141, 133] on u "Durchsuchen" at bounding box center [1132, 136] width 86 height 16
click at [1141, 119] on input "Drag & Drop Ihrer Dateien oder Durchsuchen" at bounding box center [1029, 115] width 361 height 5
type input "**********"
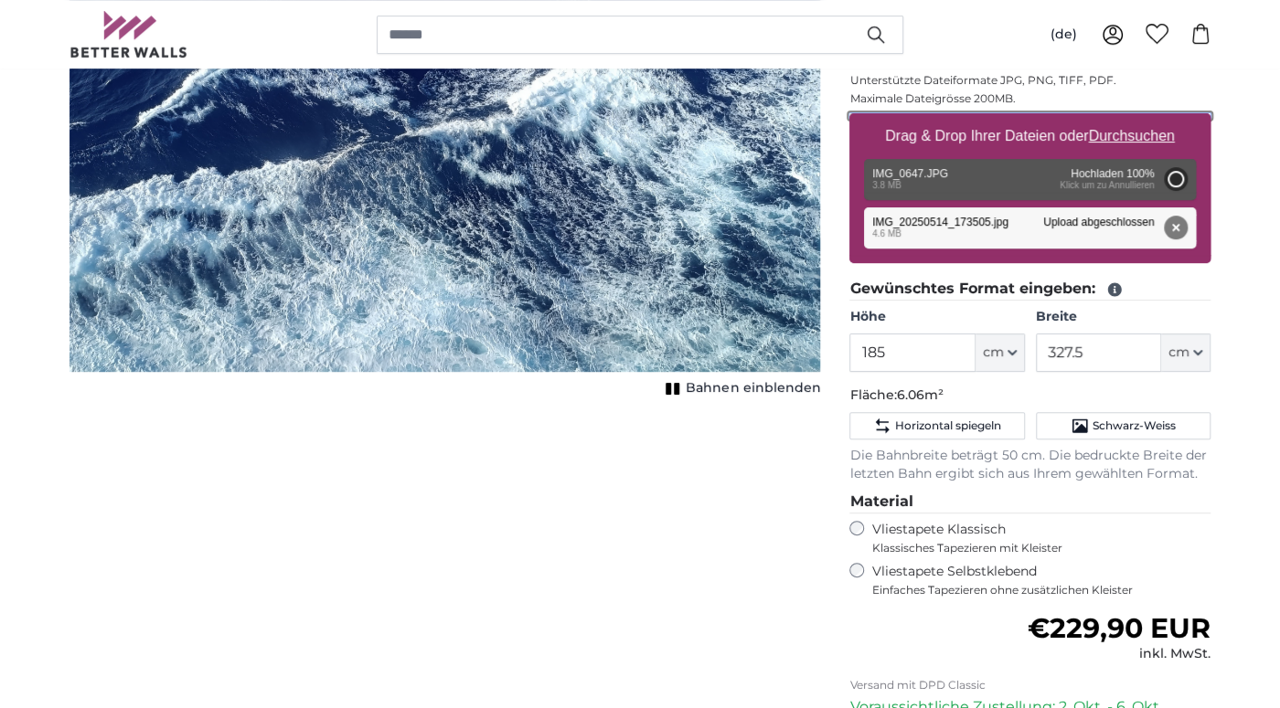
type input "190"
type input "285"
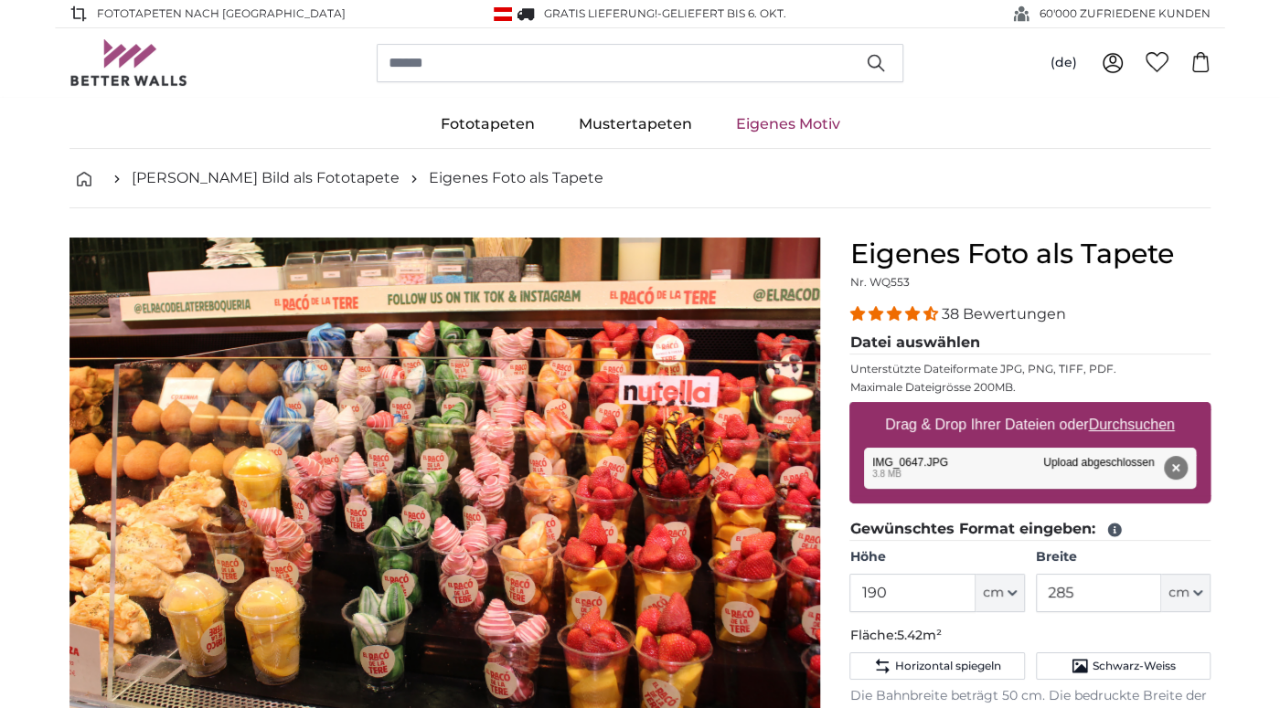
click at [1126, 422] on u "Durchsuchen" at bounding box center [1132, 425] width 86 height 16
click at [1126, 408] on input "Drag & Drop Ihrer Dateien oder Durchsuchen" at bounding box center [1029, 404] width 361 height 5
type input "**********"
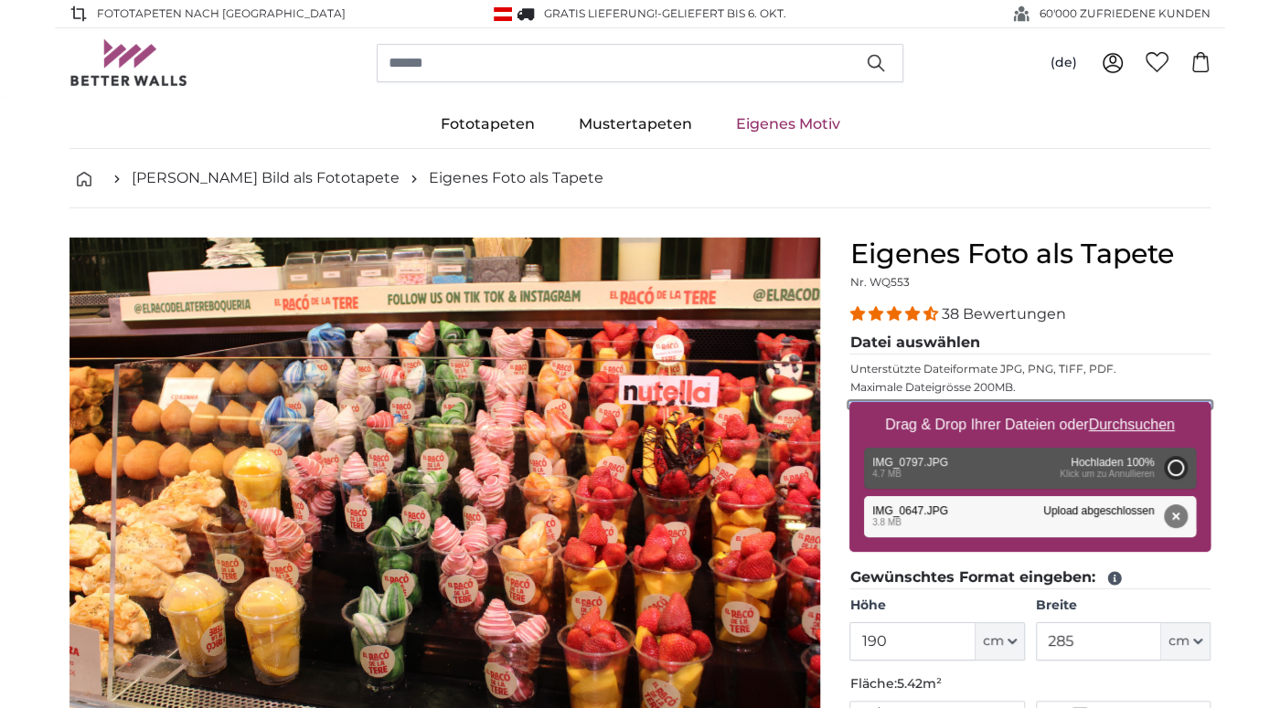
type input "190"
type input "285"
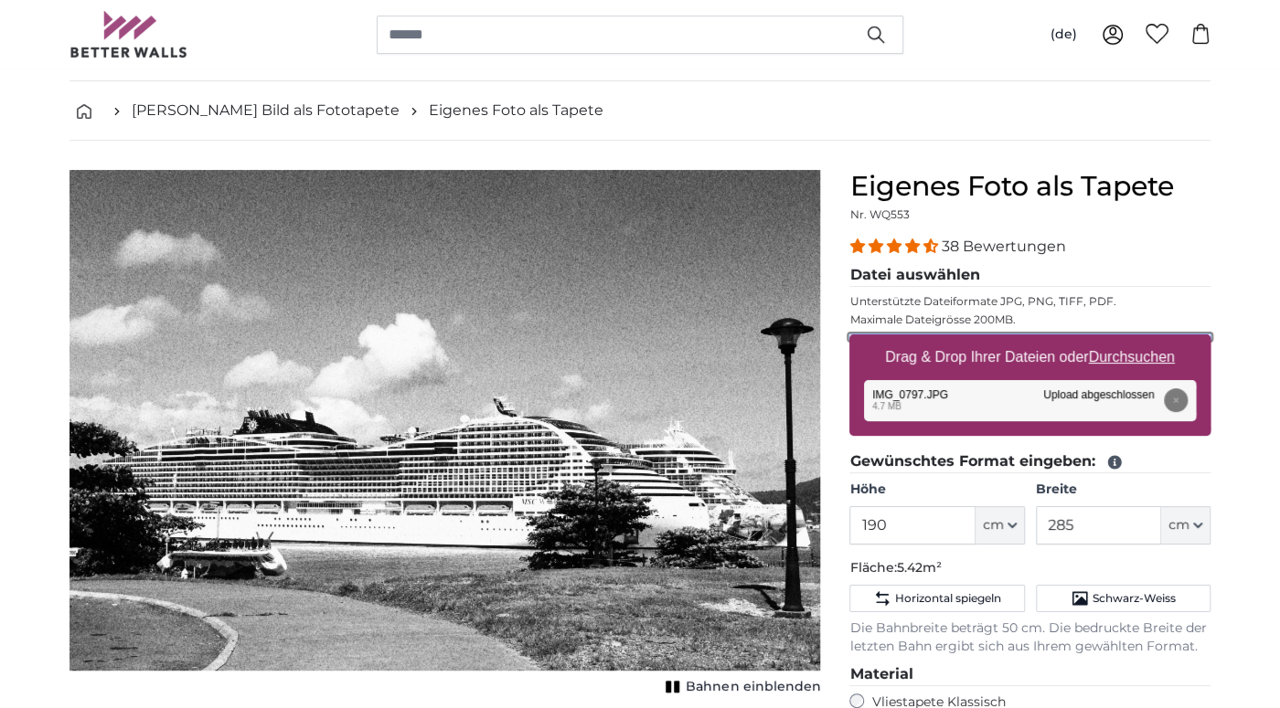
scroll to position [192, 0]
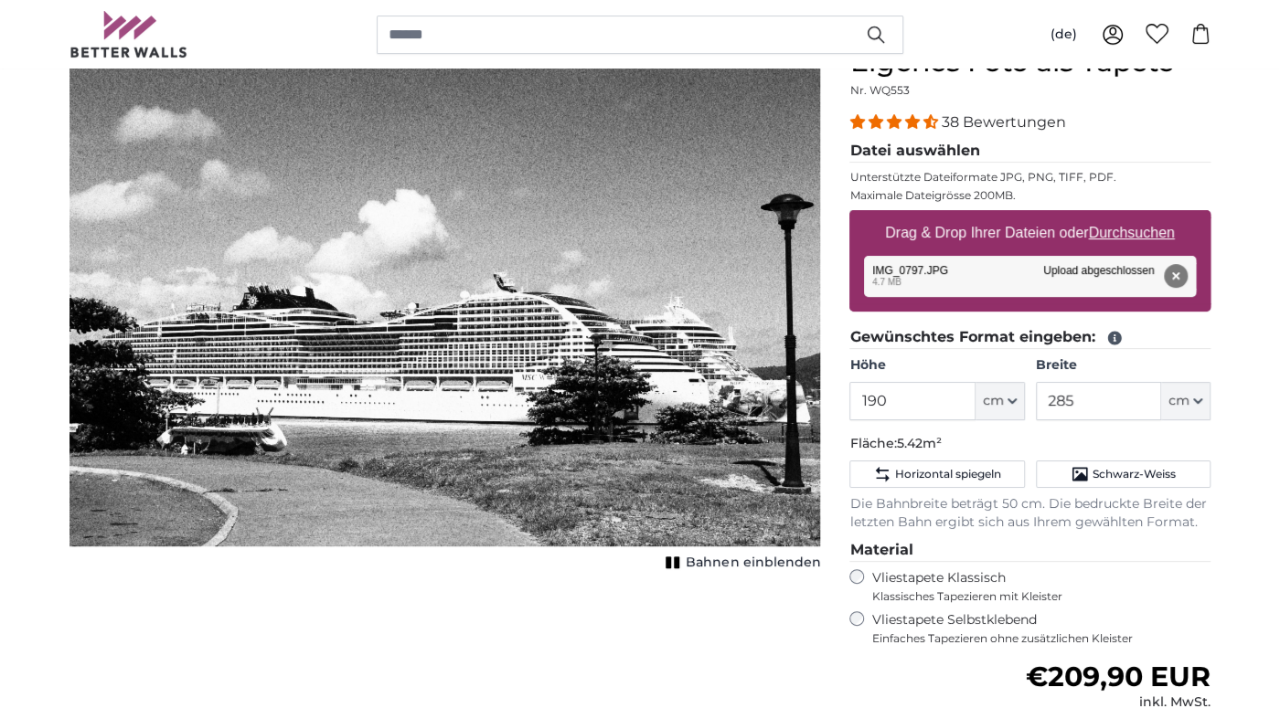
click at [1142, 230] on u "Durchsuchen" at bounding box center [1132, 233] width 86 height 16
click at [1142, 216] on input "Drag & Drop Ihrer Dateien oder Durchsuchen" at bounding box center [1029, 212] width 361 height 5
type input "**********"
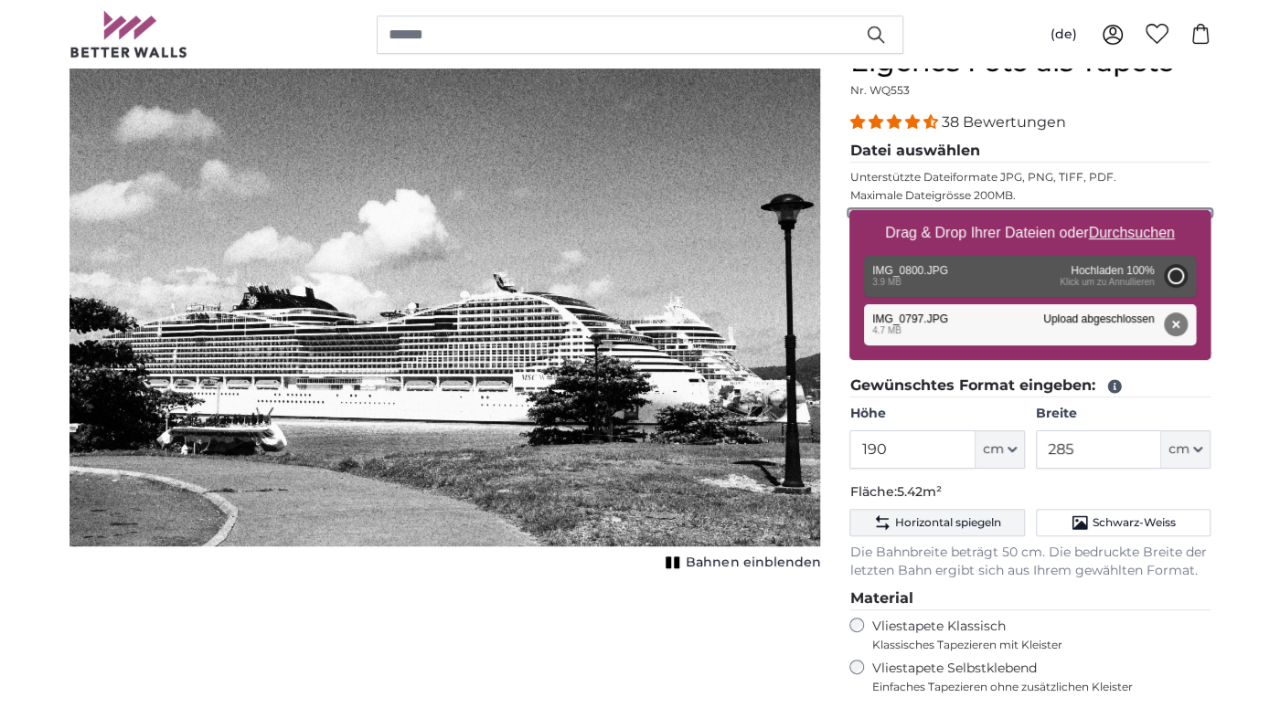
type input "190"
type input "285"
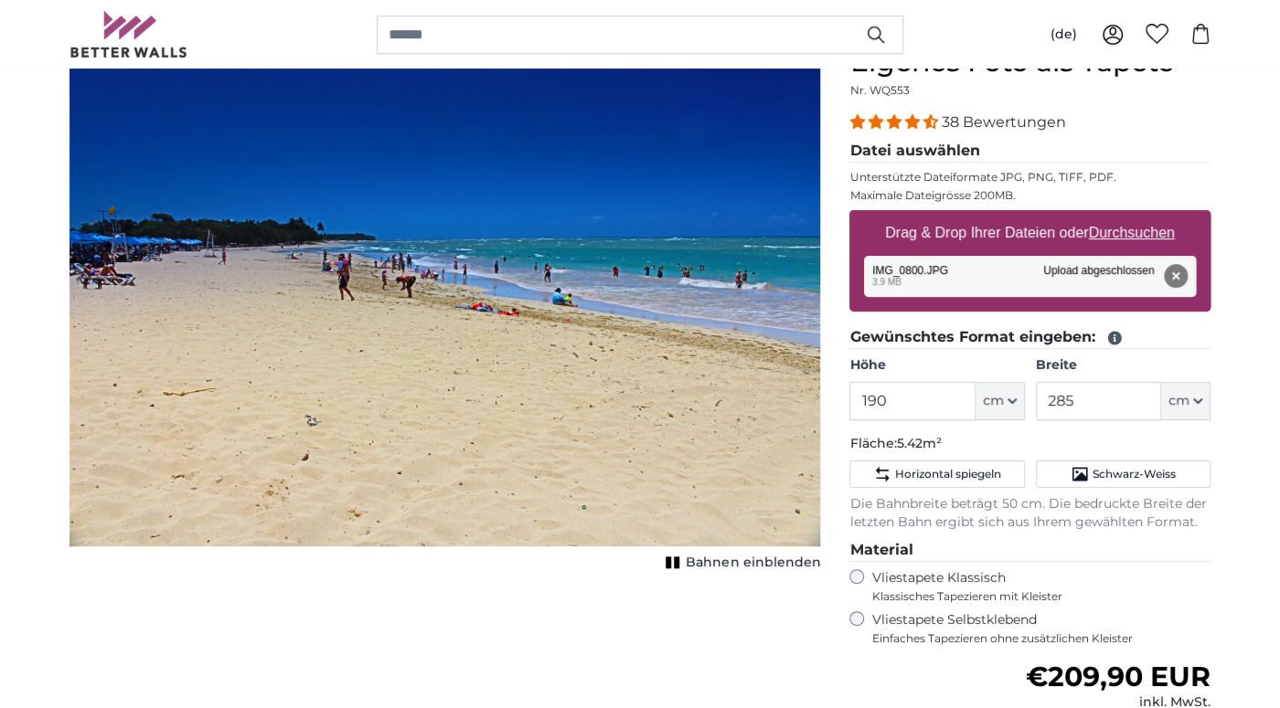
click at [1130, 239] on u "Durchsuchen" at bounding box center [1132, 233] width 86 height 16
click at [1130, 216] on input "Drag & Drop Ihrer Dateien oder Durchsuchen" at bounding box center [1029, 212] width 361 height 5
type input "**********"
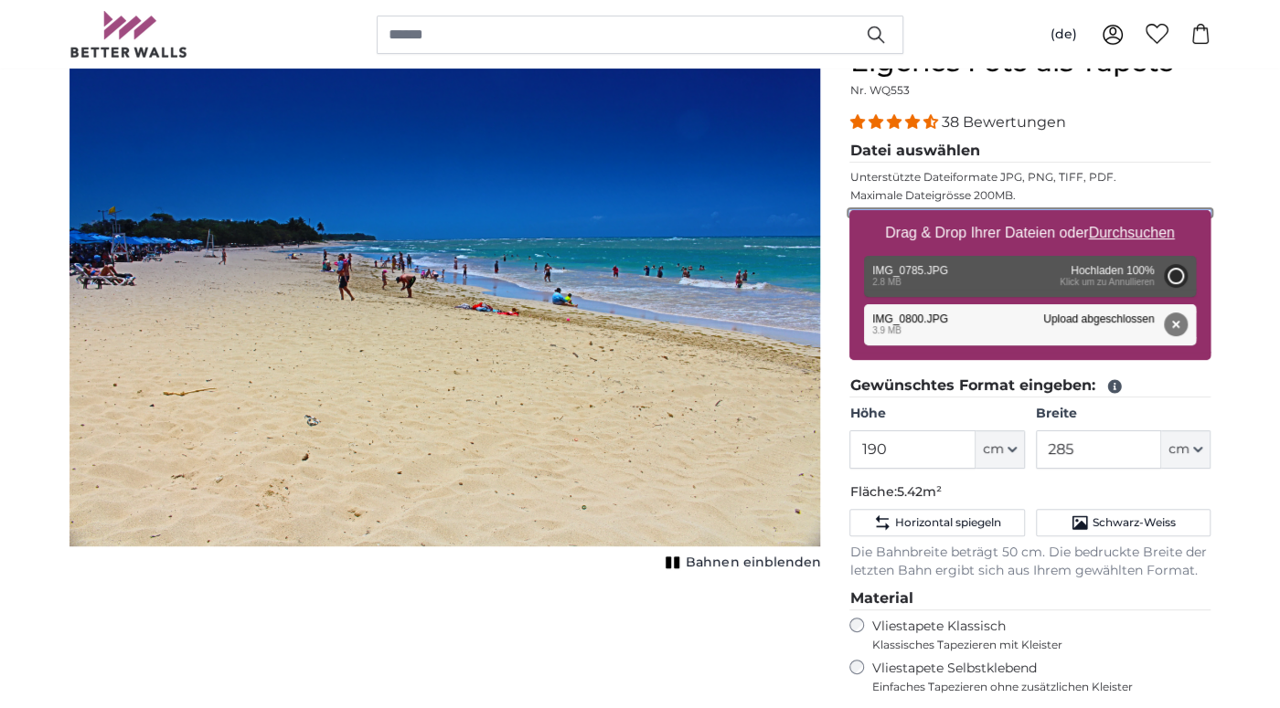
type input "190"
type input "285"
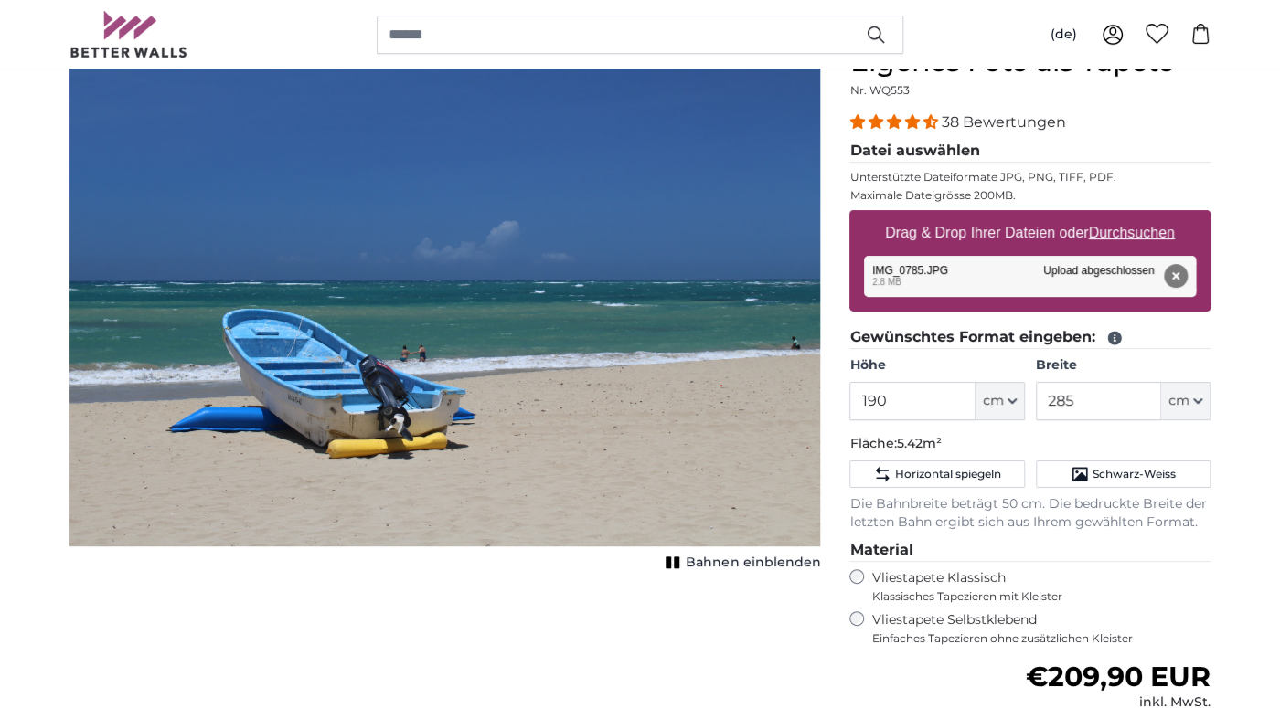
click at [1125, 234] on u "Durchsuchen" at bounding box center [1132, 233] width 86 height 16
click at [1125, 216] on input "Drag & Drop Ihrer Dateien oder Durchsuchen" at bounding box center [1029, 212] width 361 height 5
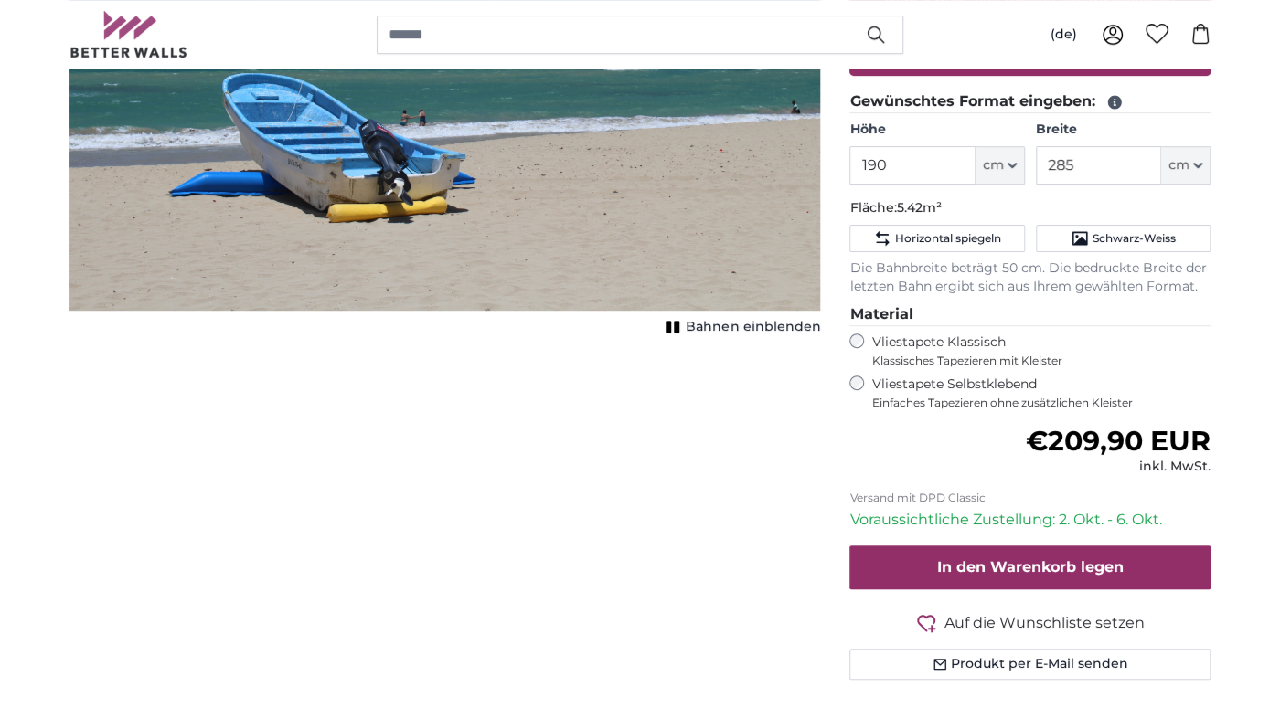
scroll to position [482, 0]
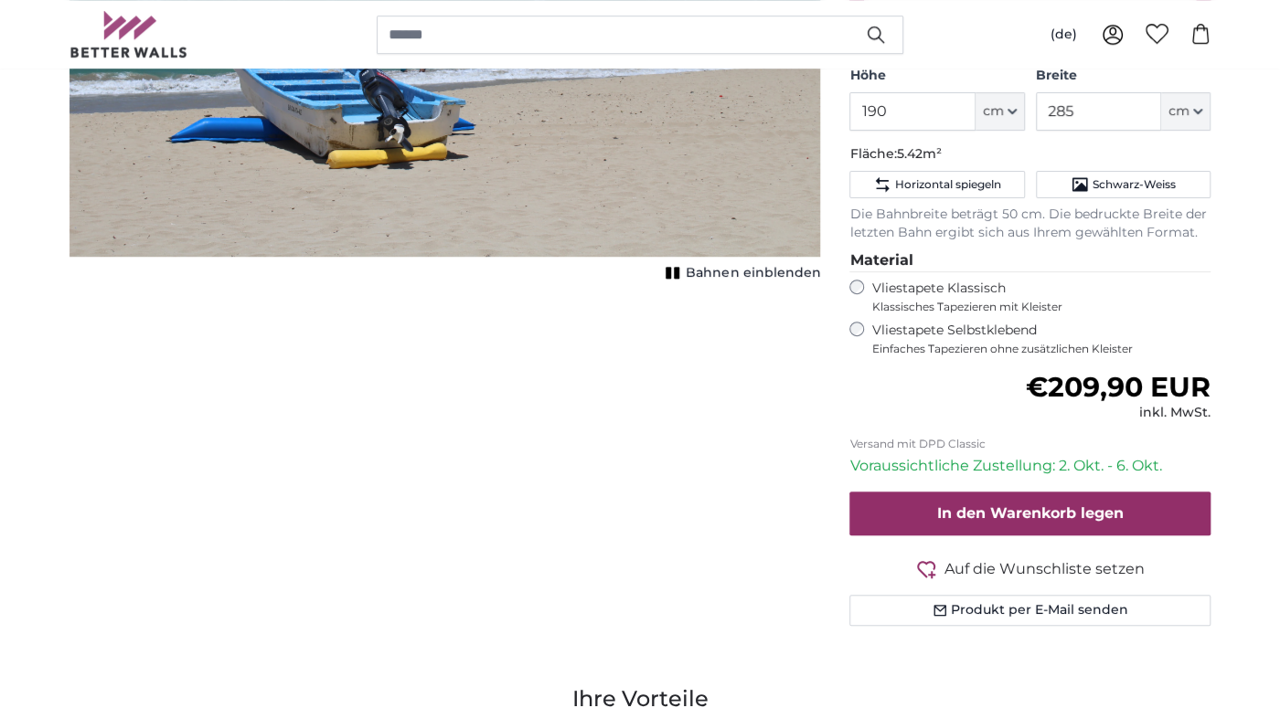
type input "**********"
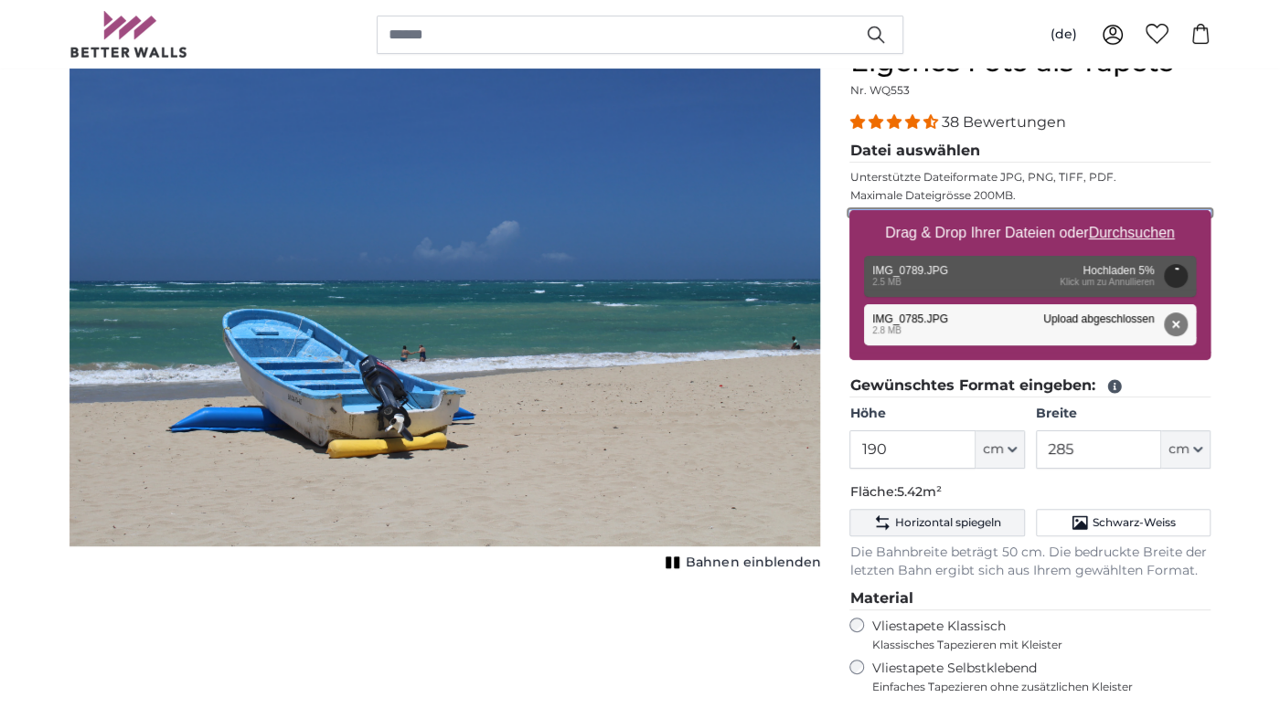
scroll to position [96, 0]
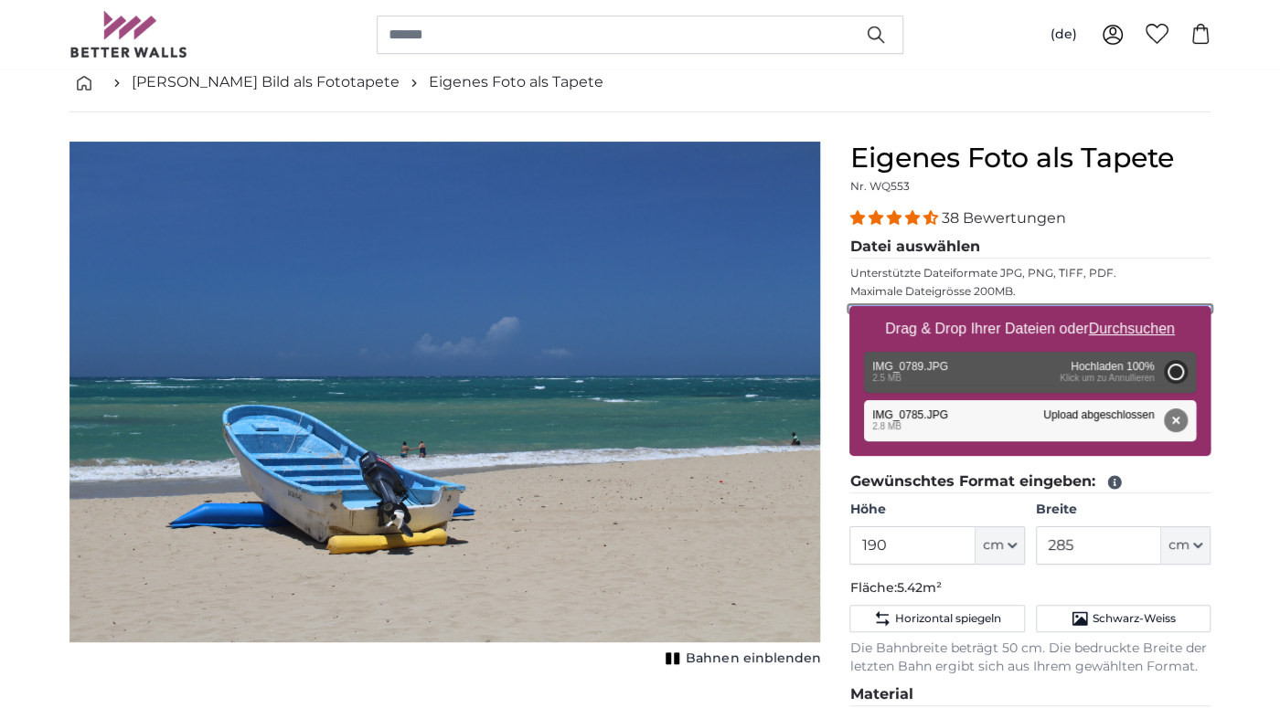
type input "190"
type input "285"
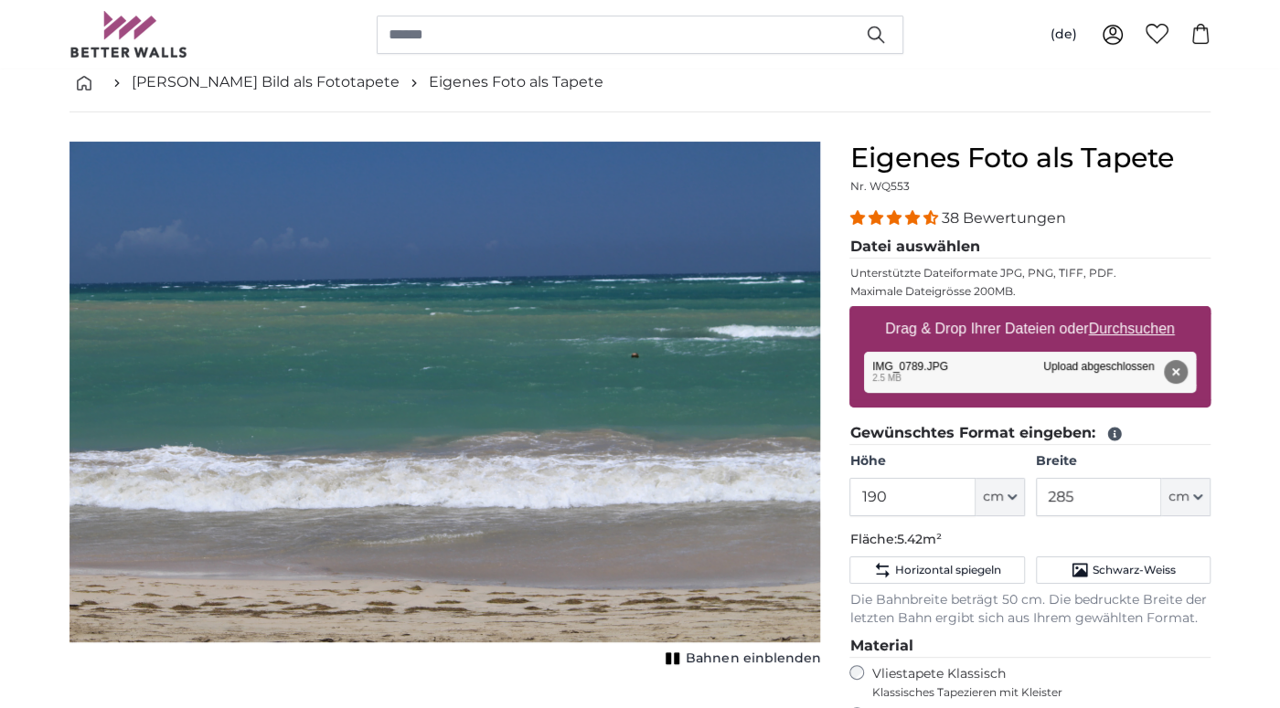
click at [1140, 326] on u "Durchsuchen" at bounding box center [1132, 329] width 86 height 16
click at [1140, 312] on input "Drag & Drop Ihrer Dateien oder Durchsuchen" at bounding box center [1029, 308] width 361 height 5
type input "**********"
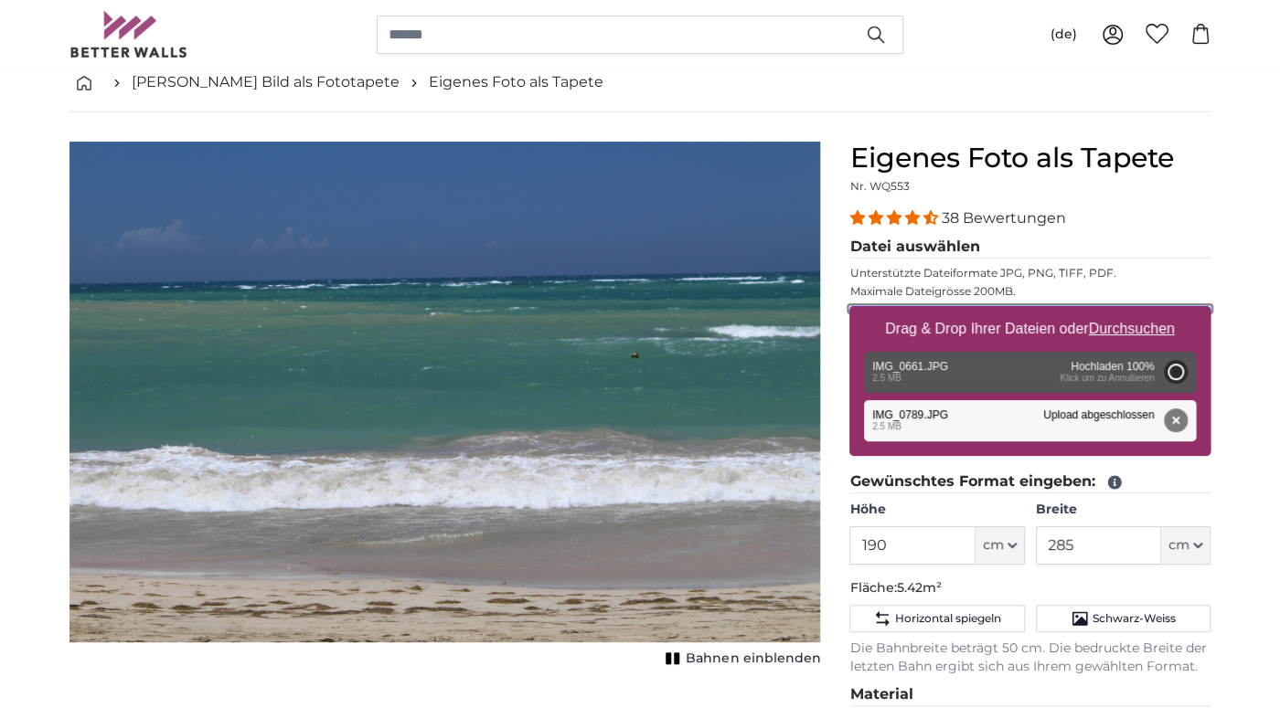
type input "190"
type input "285"
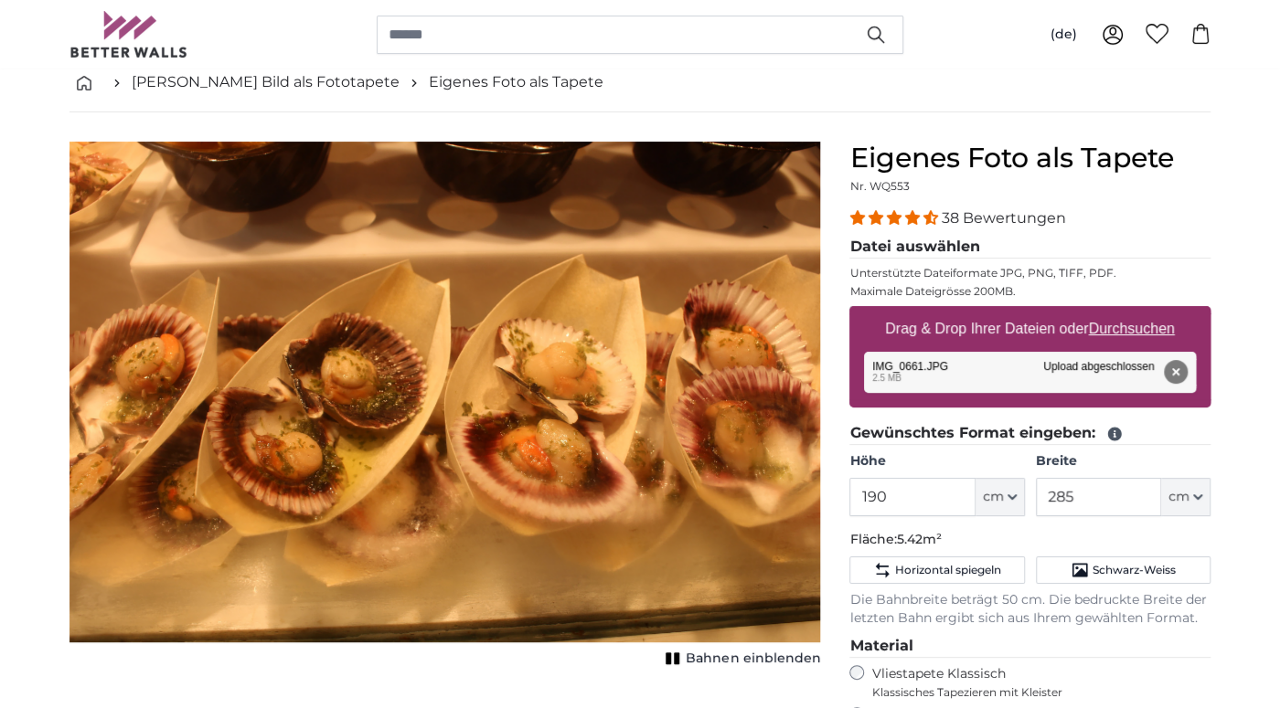
click at [1124, 329] on u "Durchsuchen" at bounding box center [1132, 329] width 86 height 16
click at [1124, 312] on input "Drag & Drop Ihrer Dateien oder Durchsuchen" at bounding box center [1029, 308] width 361 height 5
type input "**********"
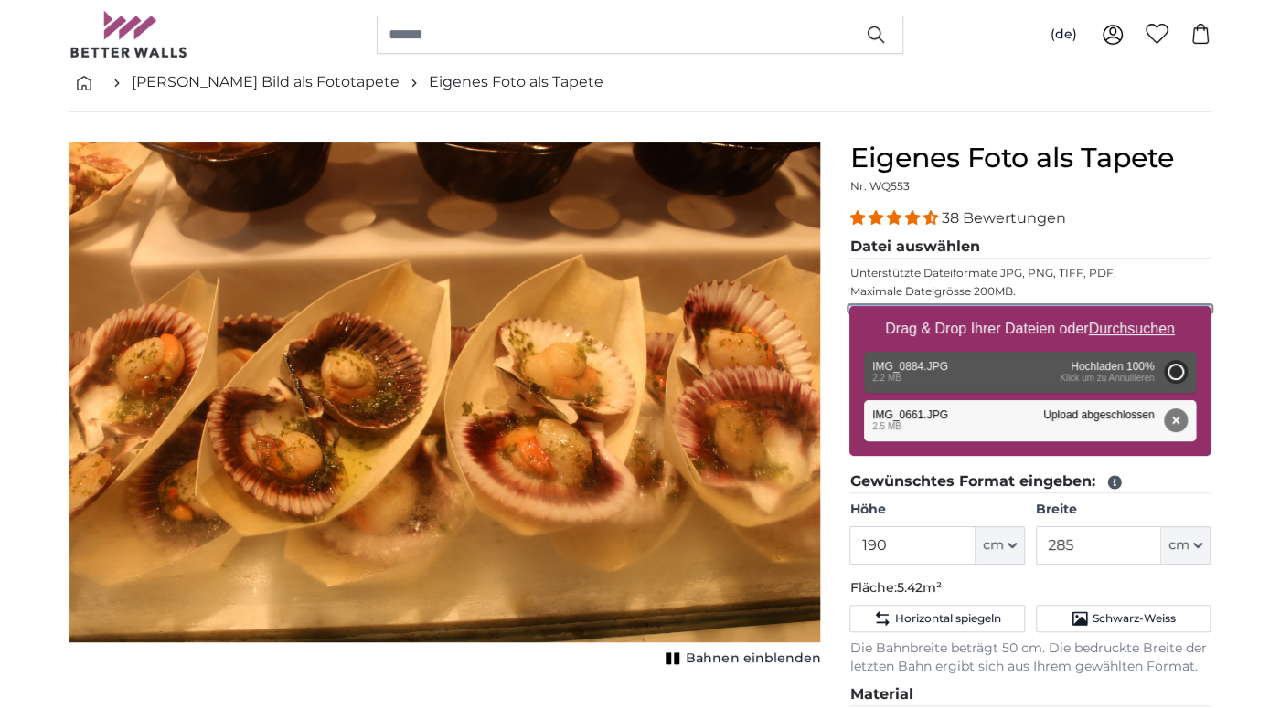
type input "190"
type input "285"
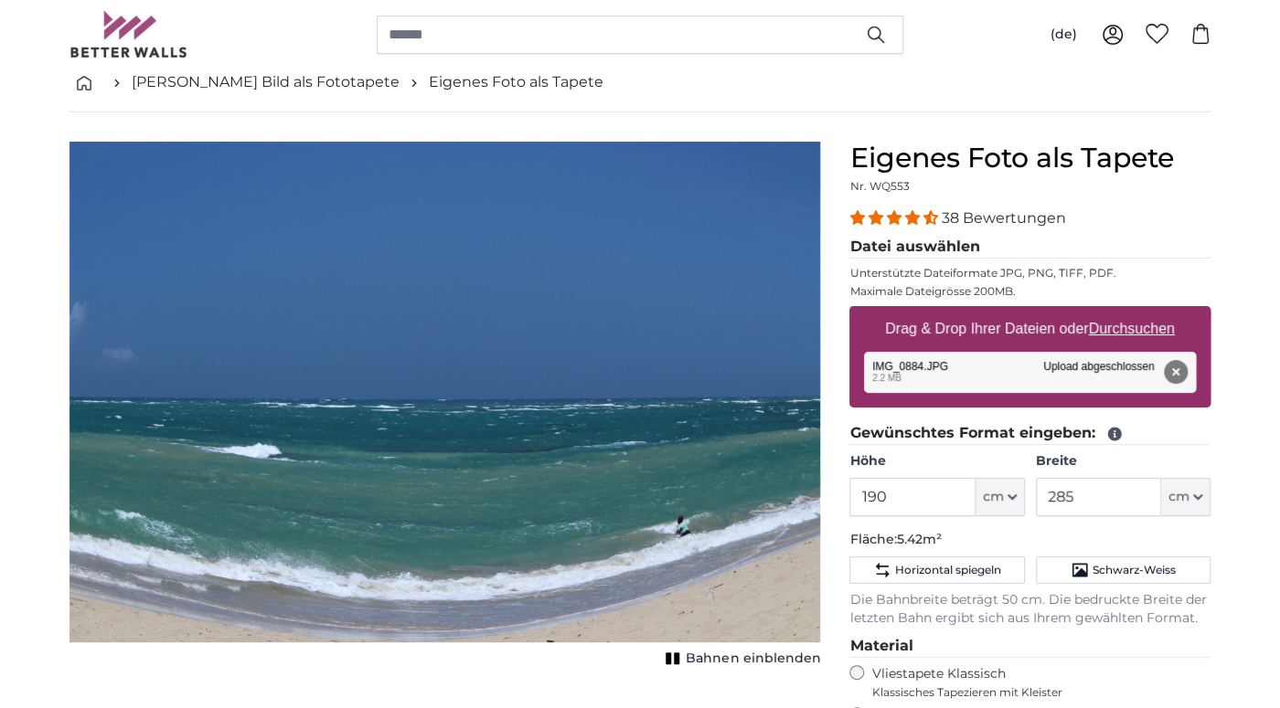
click at [1149, 328] on u "Durchsuchen" at bounding box center [1132, 329] width 86 height 16
click at [1149, 312] on input "Drag & Drop Ihrer Dateien oder Durchsuchen" at bounding box center [1029, 308] width 361 height 5
type input "**********"
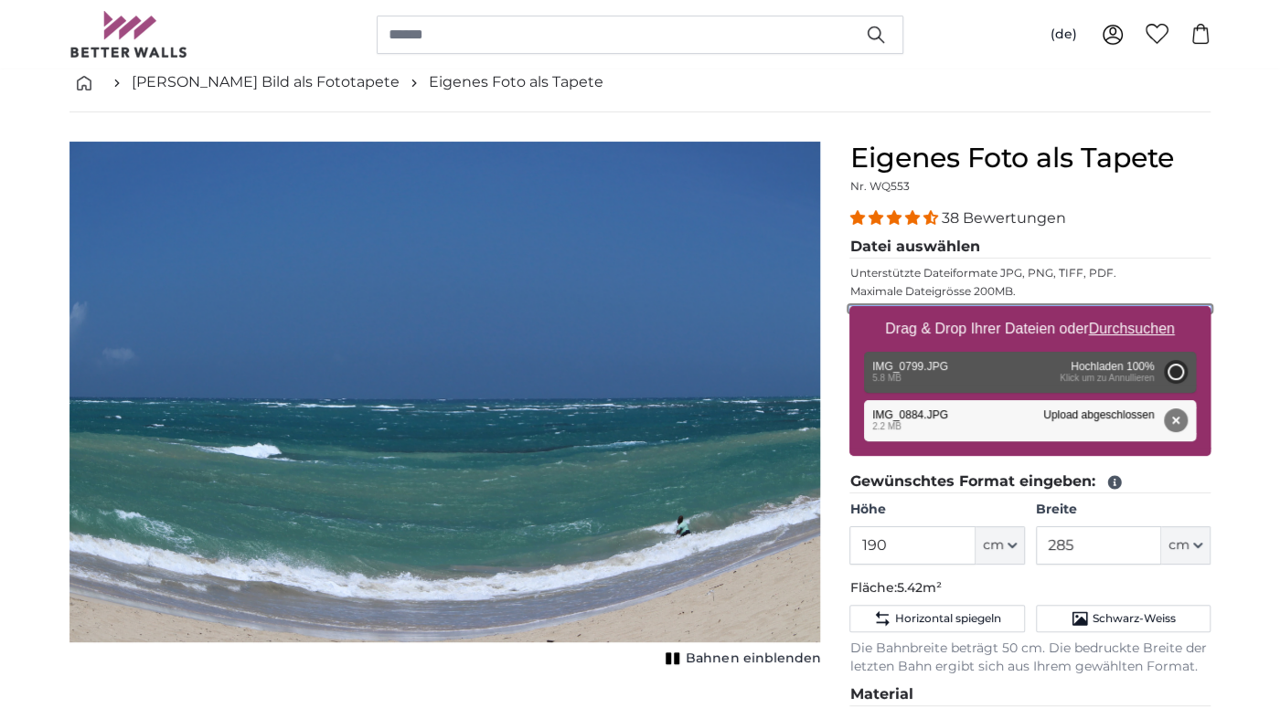
type input "190"
type input "285"
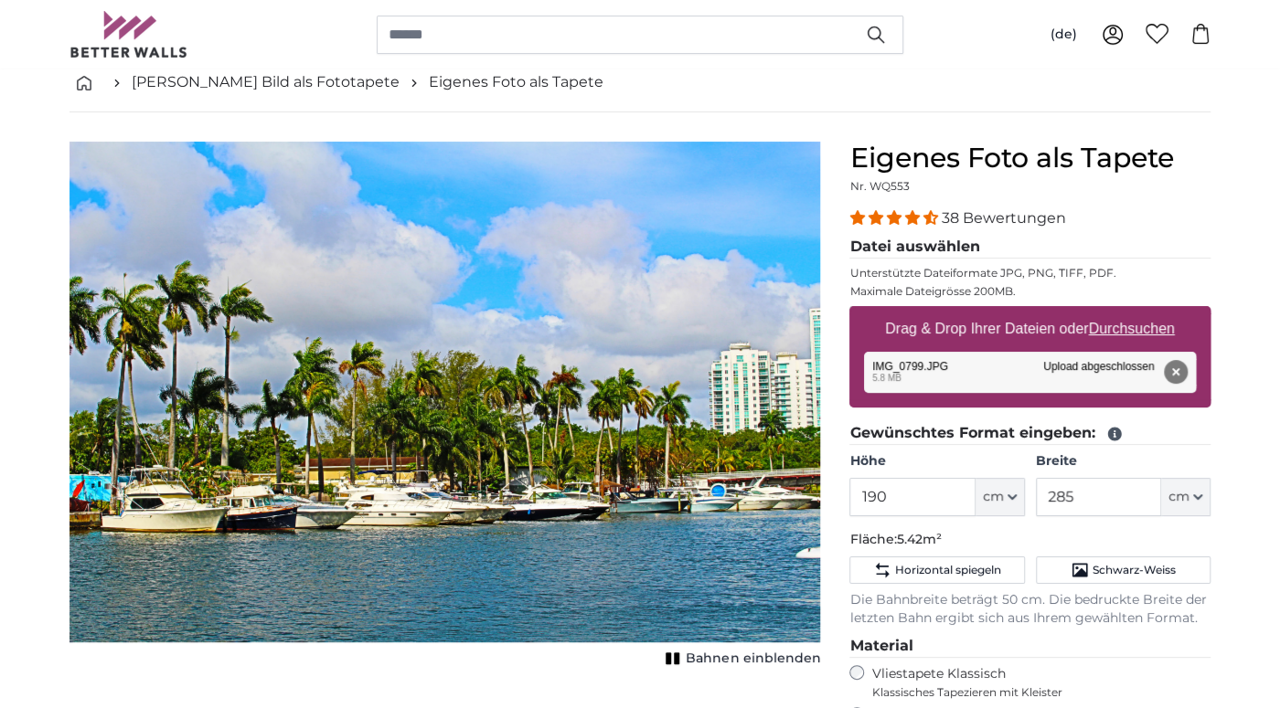
click at [1155, 324] on u "Durchsuchen" at bounding box center [1132, 329] width 86 height 16
click at [1155, 312] on input "Drag & Drop Ihrer Dateien oder Durchsuchen" at bounding box center [1029, 308] width 361 height 5
type input "**********"
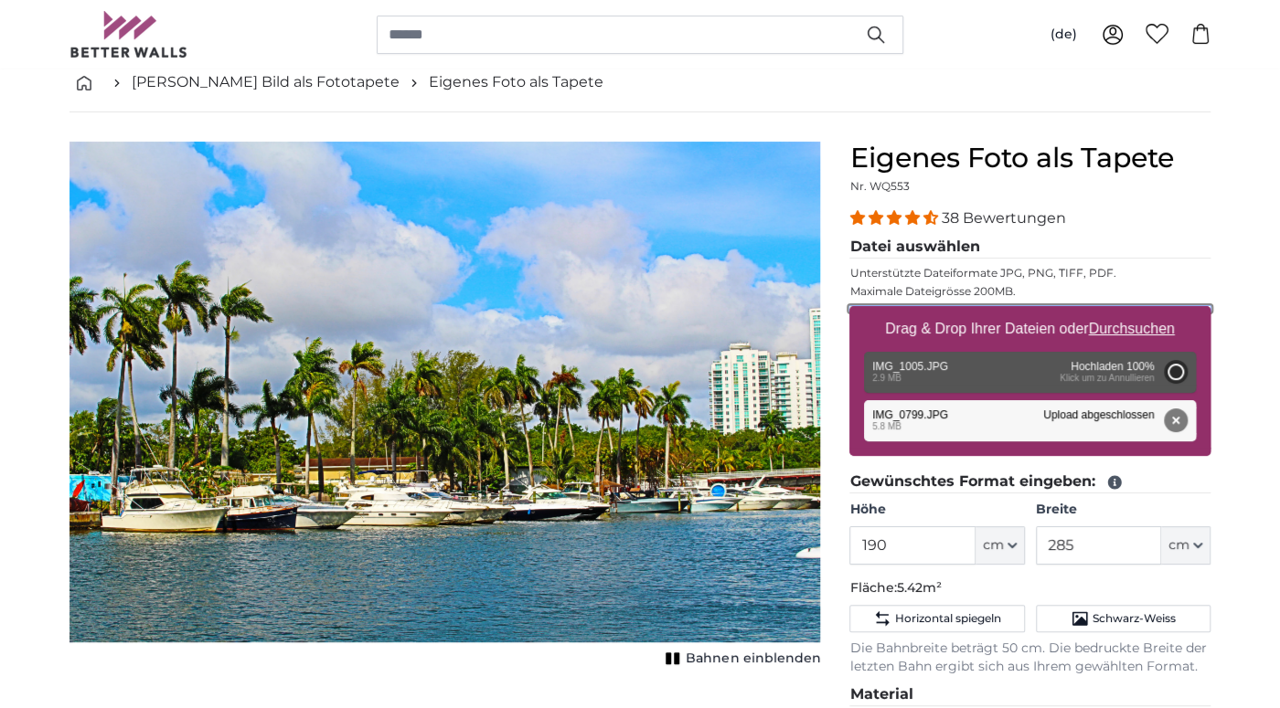
type input "190"
type input "285"
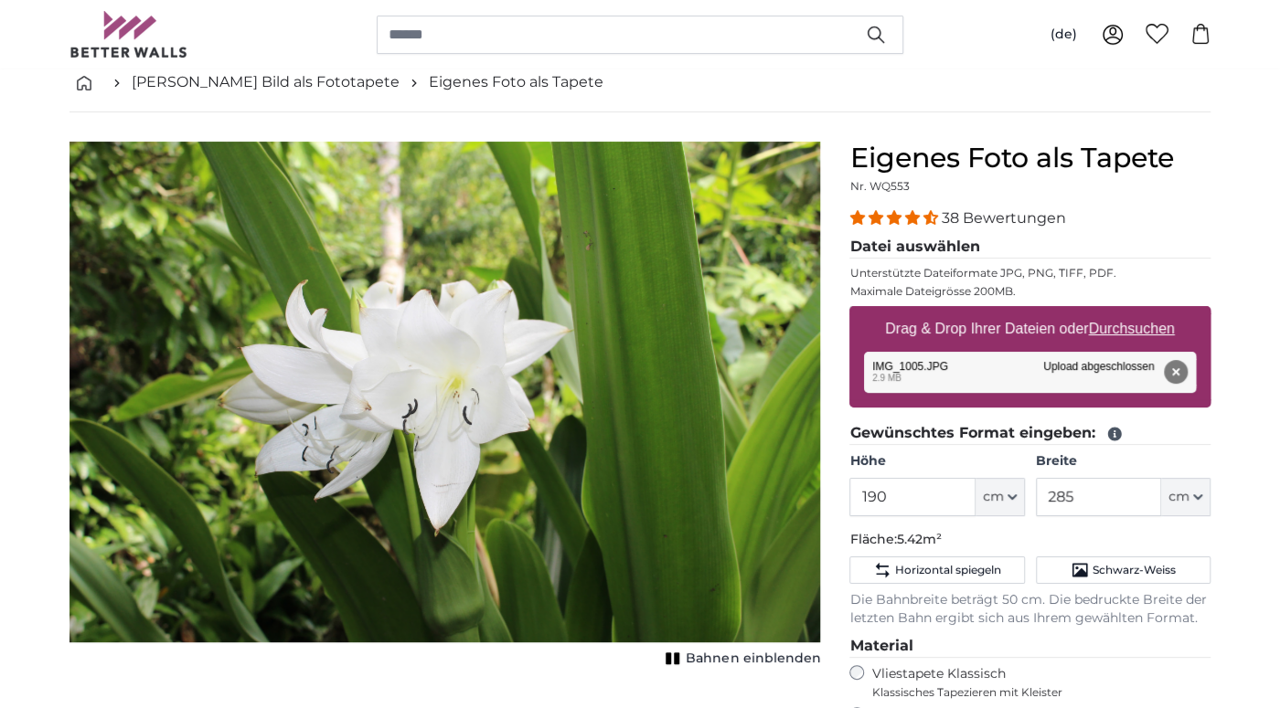
click at [1119, 333] on u "Durchsuchen" at bounding box center [1132, 329] width 86 height 16
click at [1119, 312] on input "Drag & Drop Ihrer Dateien oder Durchsuchen" at bounding box center [1029, 308] width 361 height 5
type input "**********"
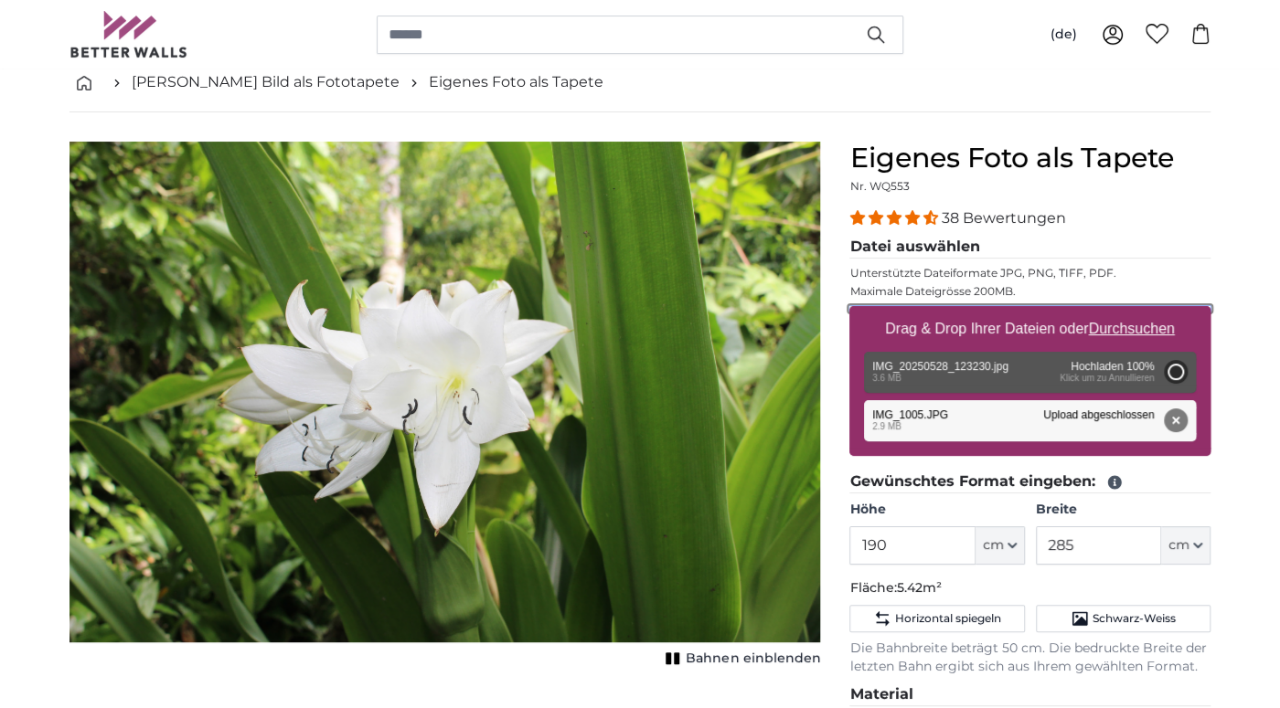
type input "185"
type input "327.5"
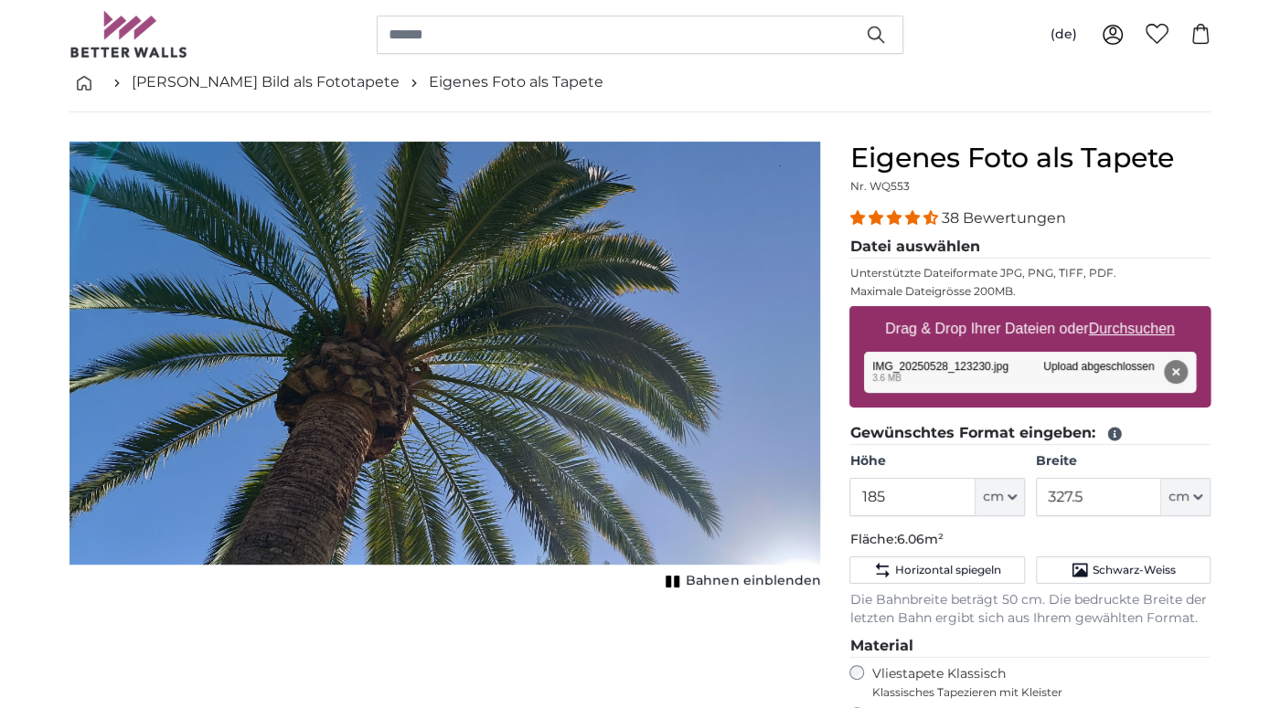
click at [1170, 332] on u "Durchsuchen" at bounding box center [1132, 329] width 86 height 16
click at [1170, 312] on input "Drag & Drop Ihrer Dateien oder Durchsuchen" at bounding box center [1029, 308] width 361 height 5
type input "**********"
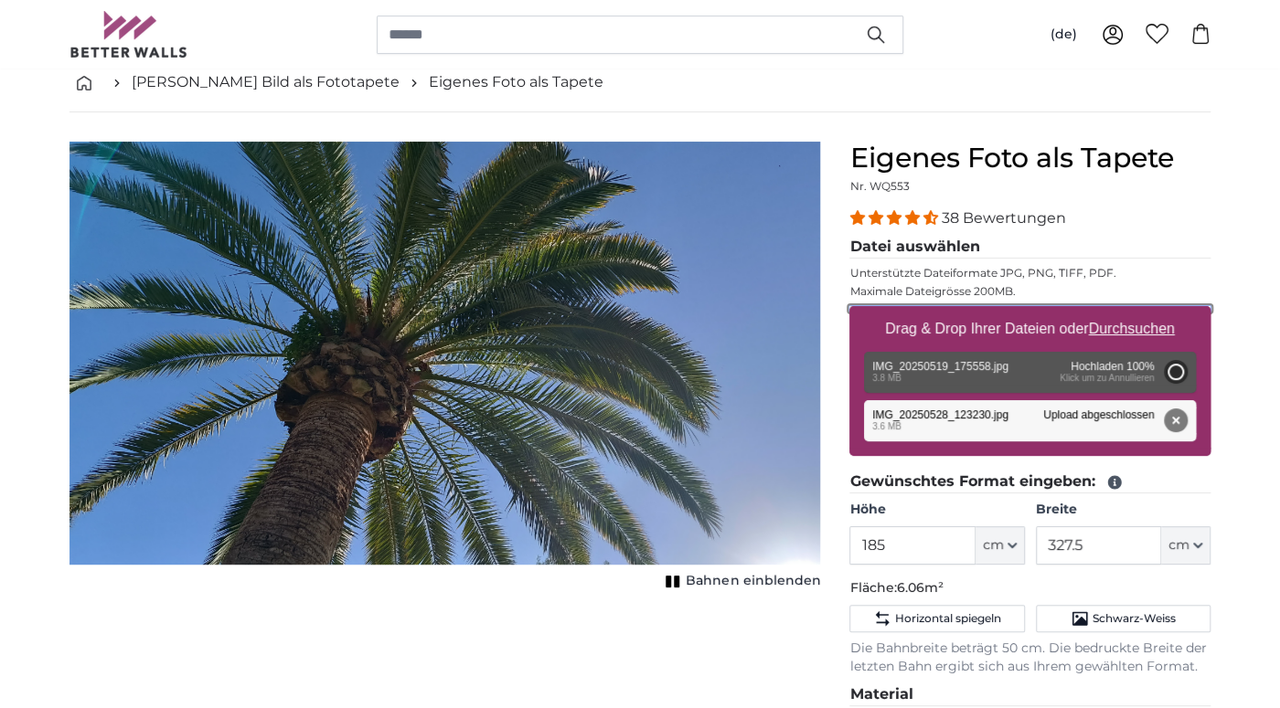
type input "185"
type input "327.5"
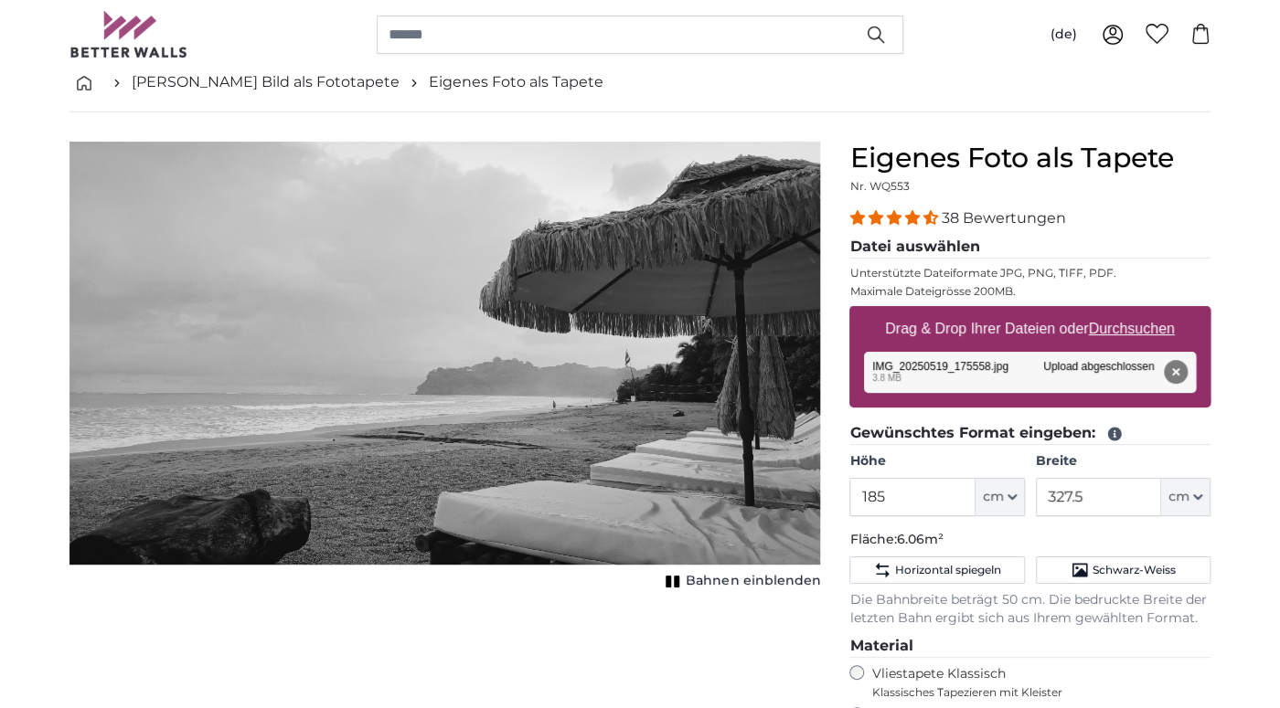
click at [1145, 325] on u "Durchsuchen" at bounding box center [1132, 329] width 86 height 16
click at [1145, 312] on input "Drag & Drop Ihrer Dateien oder Durchsuchen" at bounding box center [1029, 308] width 361 height 5
type input "**********"
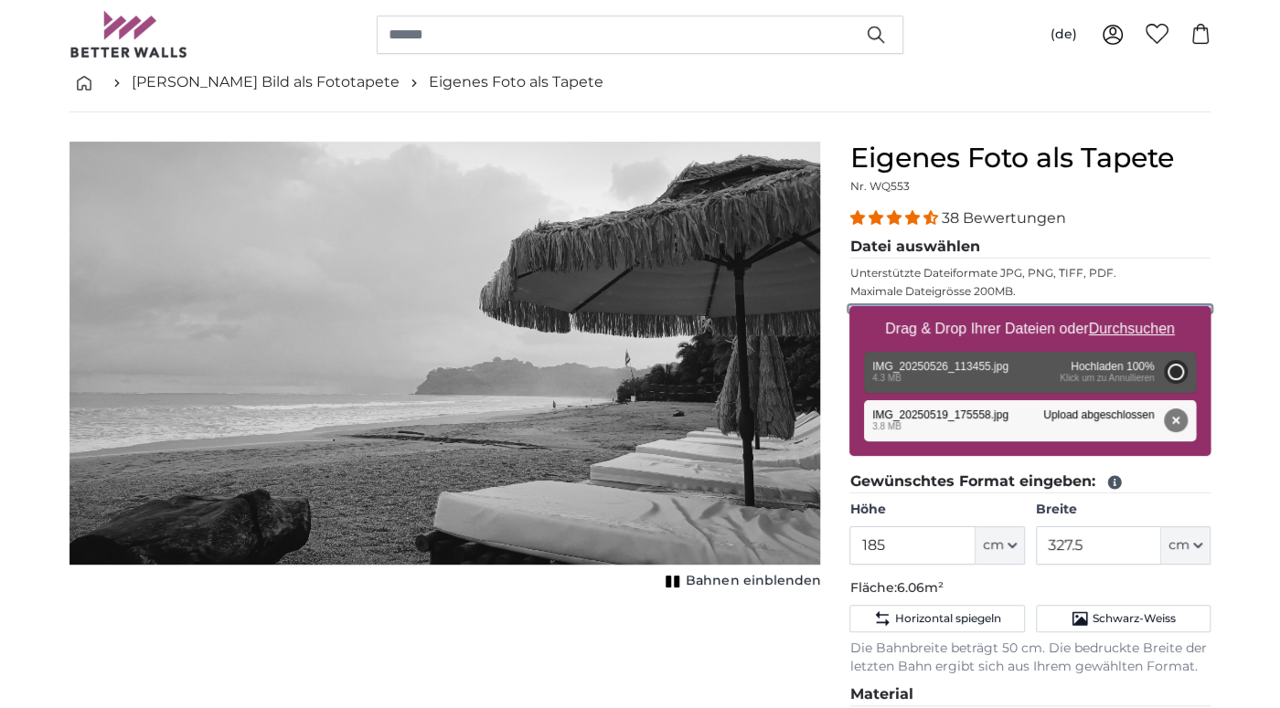
type input "185"
type input "327.5"
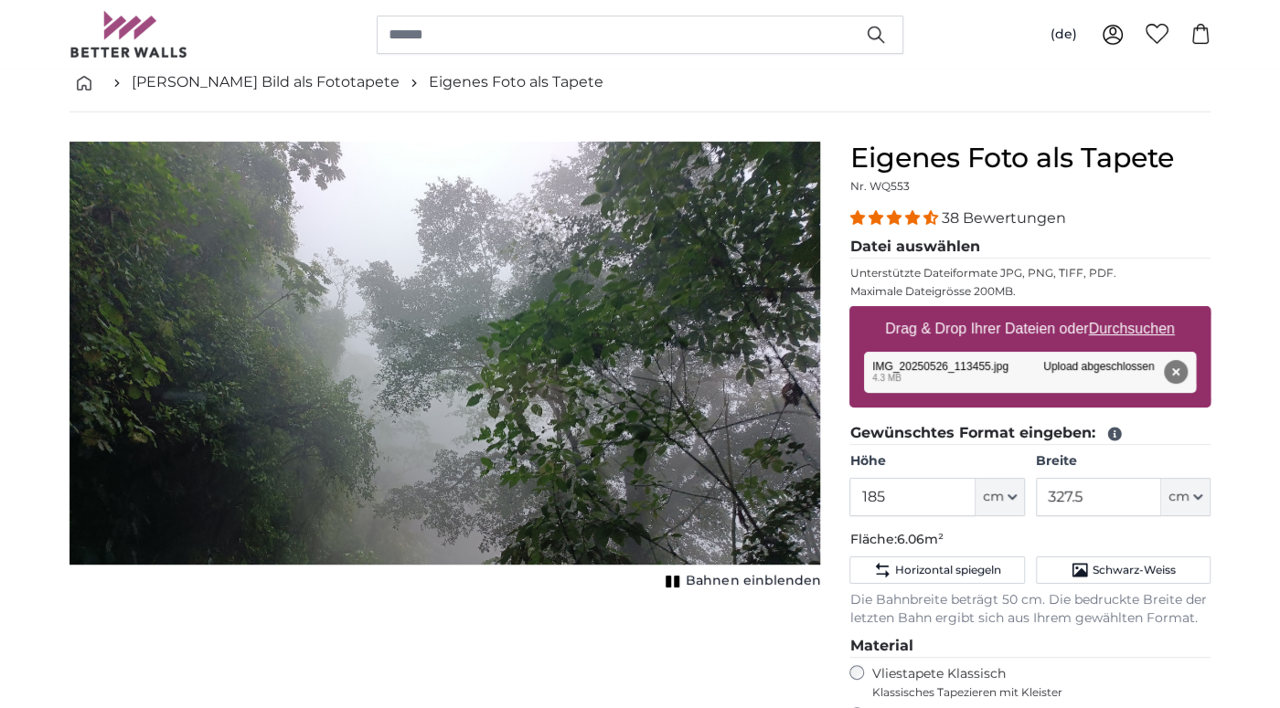
click at [1122, 332] on u "Durchsuchen" at bounding box center [1132, 329] width 86 height 16
click at [1122, 312] on input "Drag & Drop Ihrer Dateien oder Durchsuchen" at bounding box center [1029, 308] width 361 height 5
type input "**********"
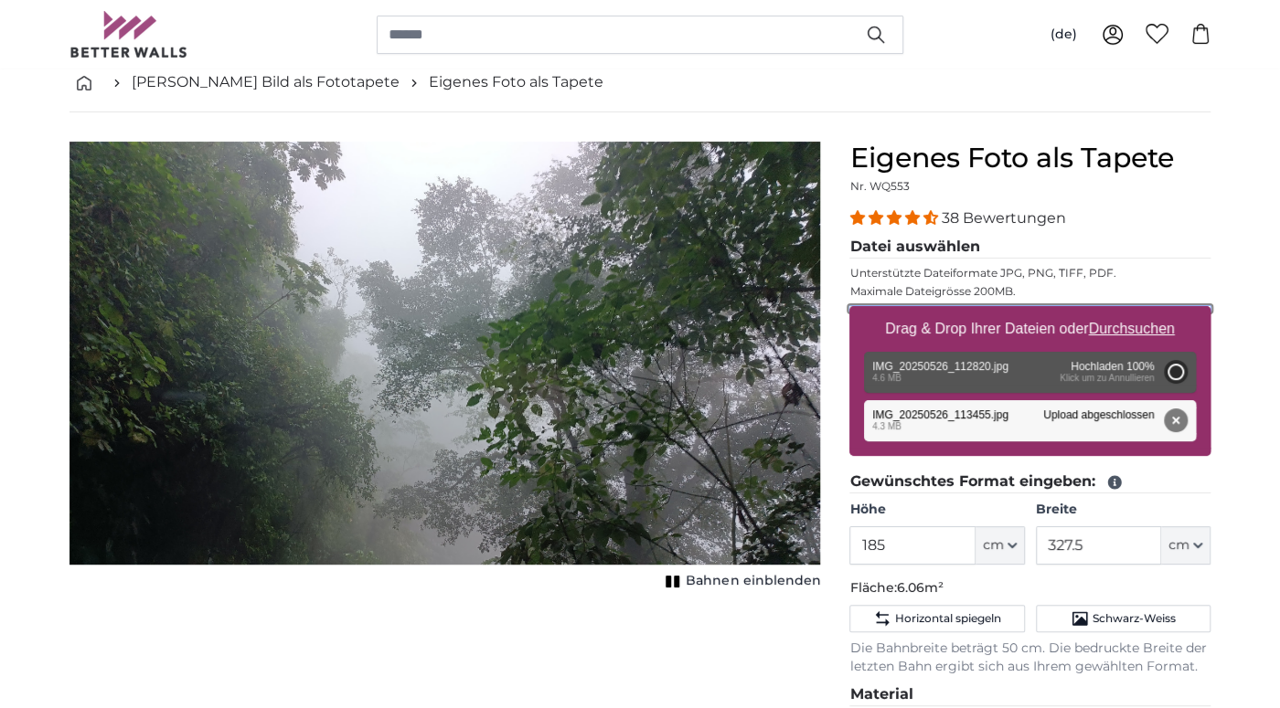
type input "185"
type input "327.5"
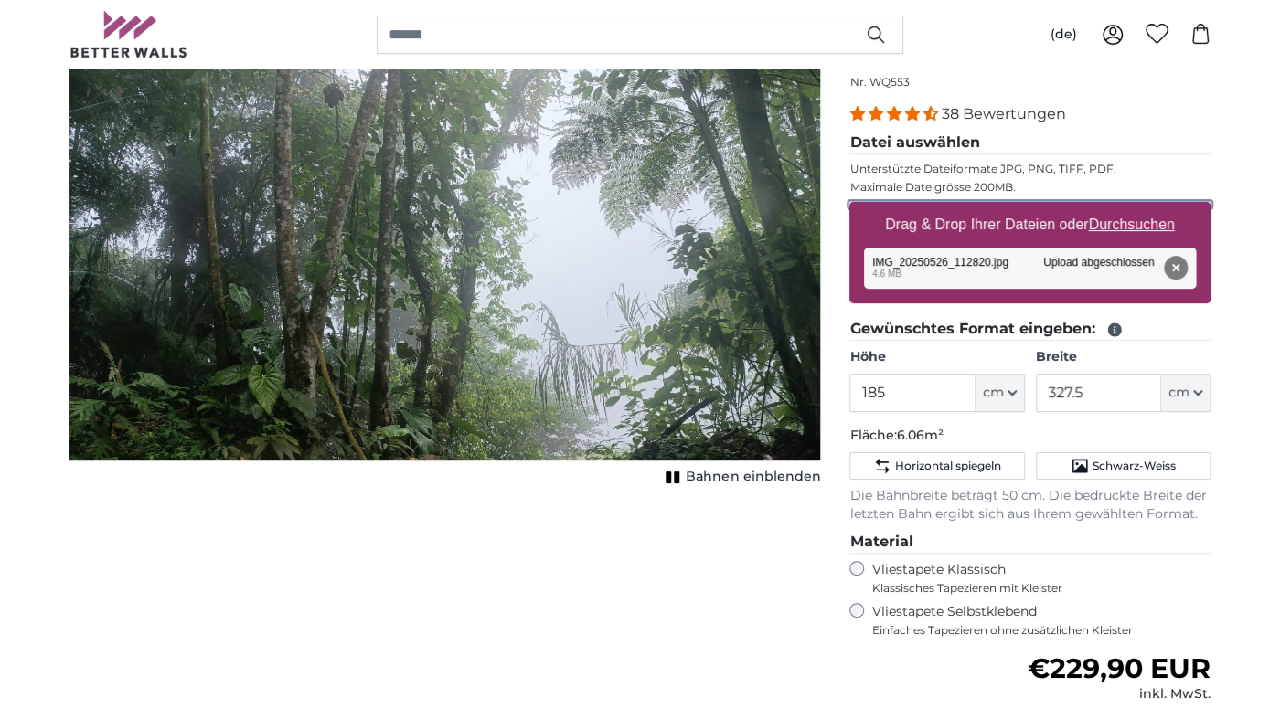
scroll to position [96, 0]
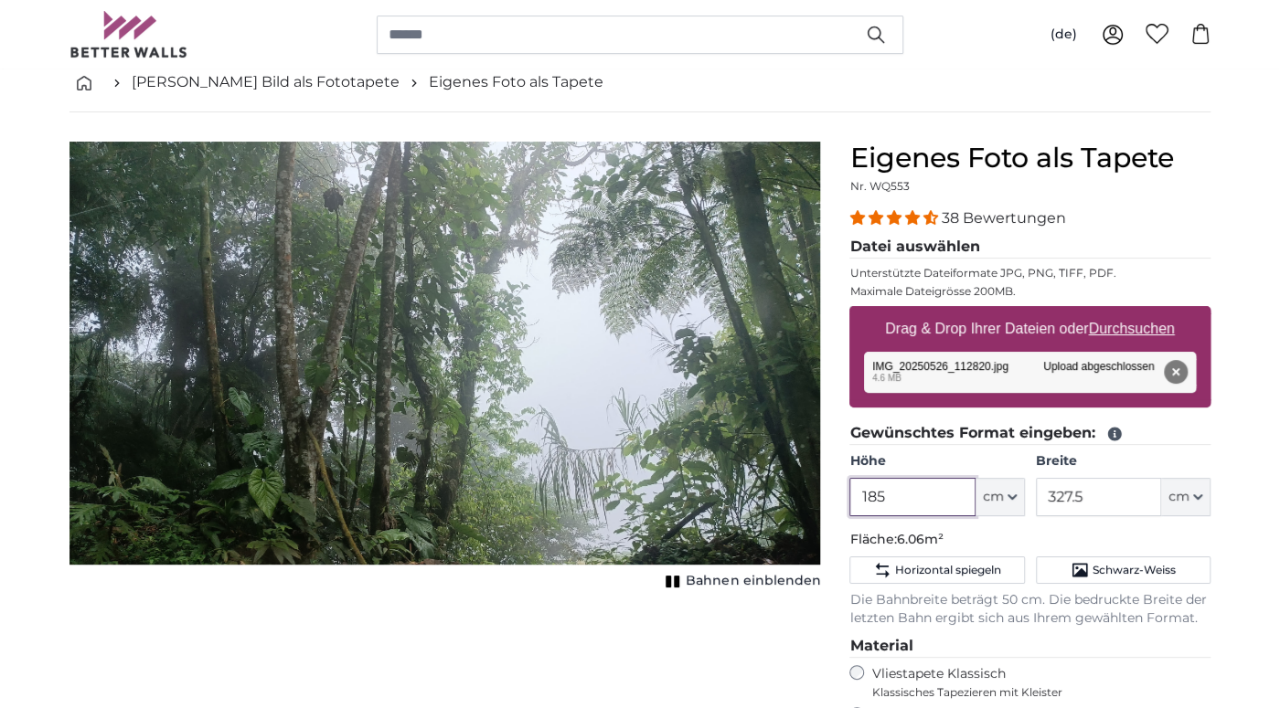
drag, startPoint x: 899, startPoint y: 498, endPoint x: 763, endPoint y: 488, distance: 135.7
click at [849, 497] on input "185" at bounding box center [911, 497] width 125 height 38
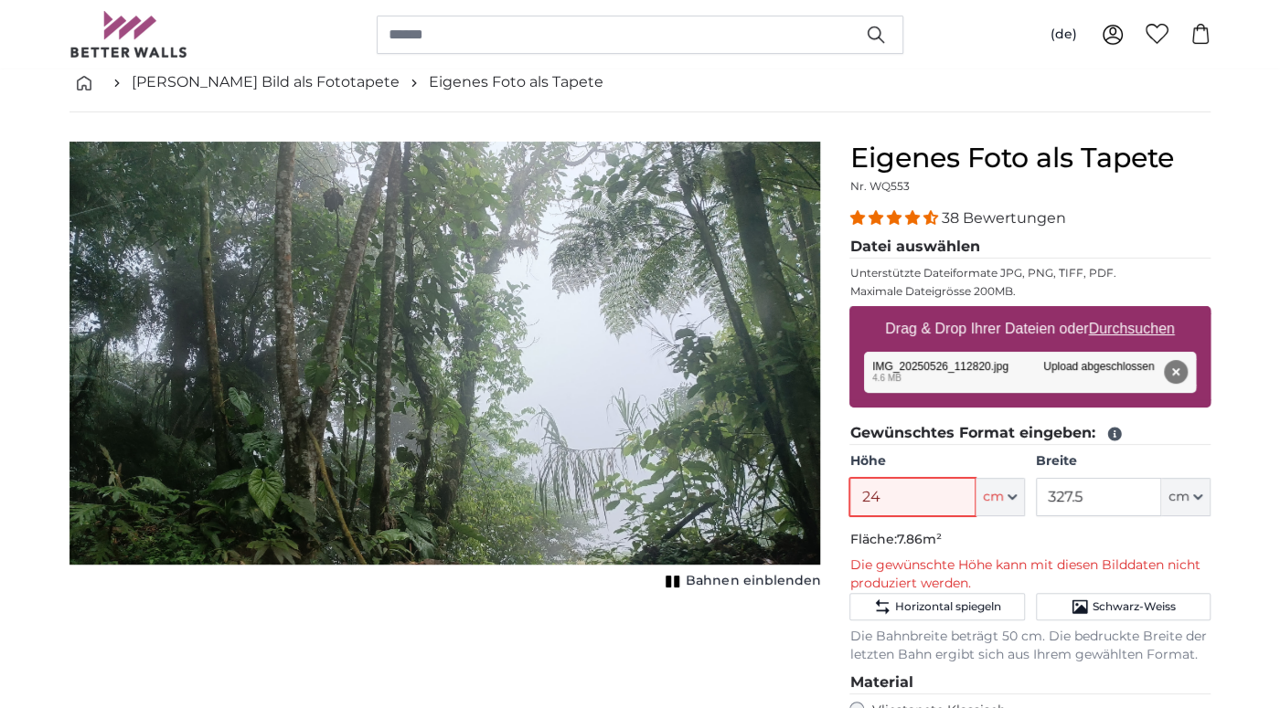
type input "2"
type input "1"
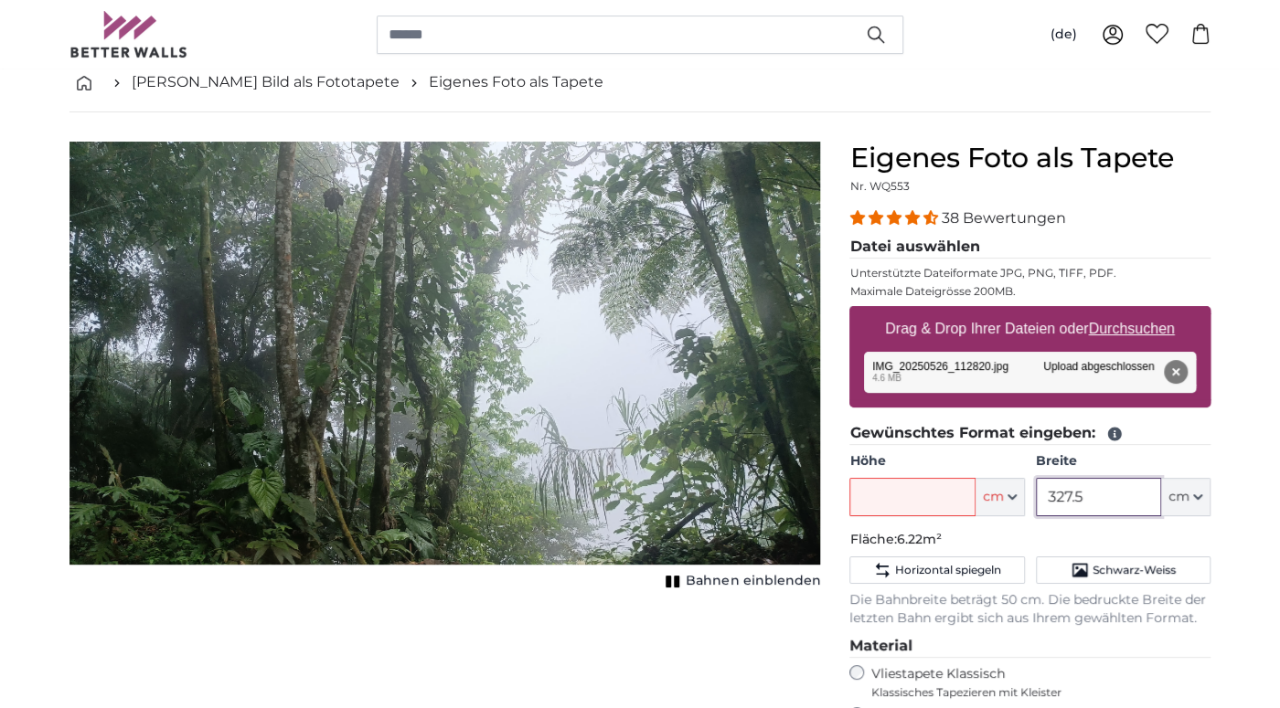
click at [1110, 496] on input "327.5" at bounding box center [1098, 497] width 125 height 38
drag, startPoint x: 1110, startPoint y: 496, endPoint x: 1003, endPoint y: 508, distance: 107.6
click at [1036, 508] on input "327.5" at bounding box center [1098, 497] width 125 height 38
type input "300"
click at [909, 488] on input "Höhe" at bounding box center [911, 497] width 125 height 38
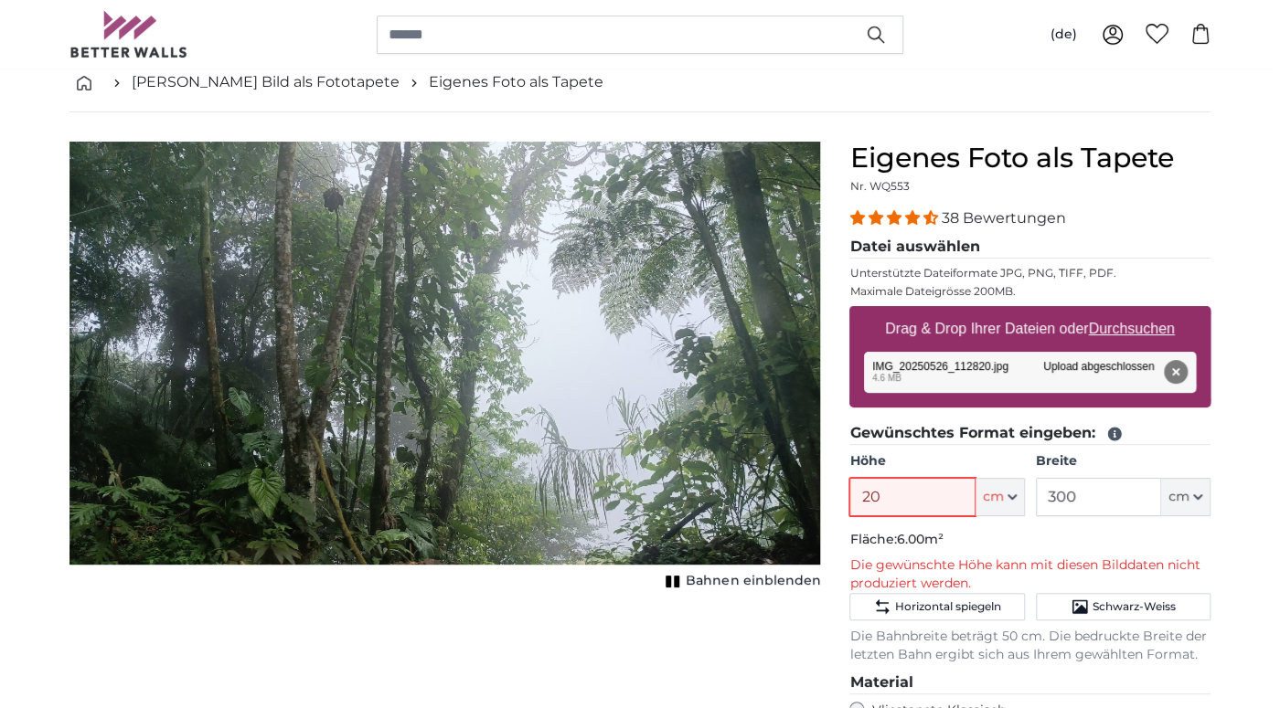
type input "2"
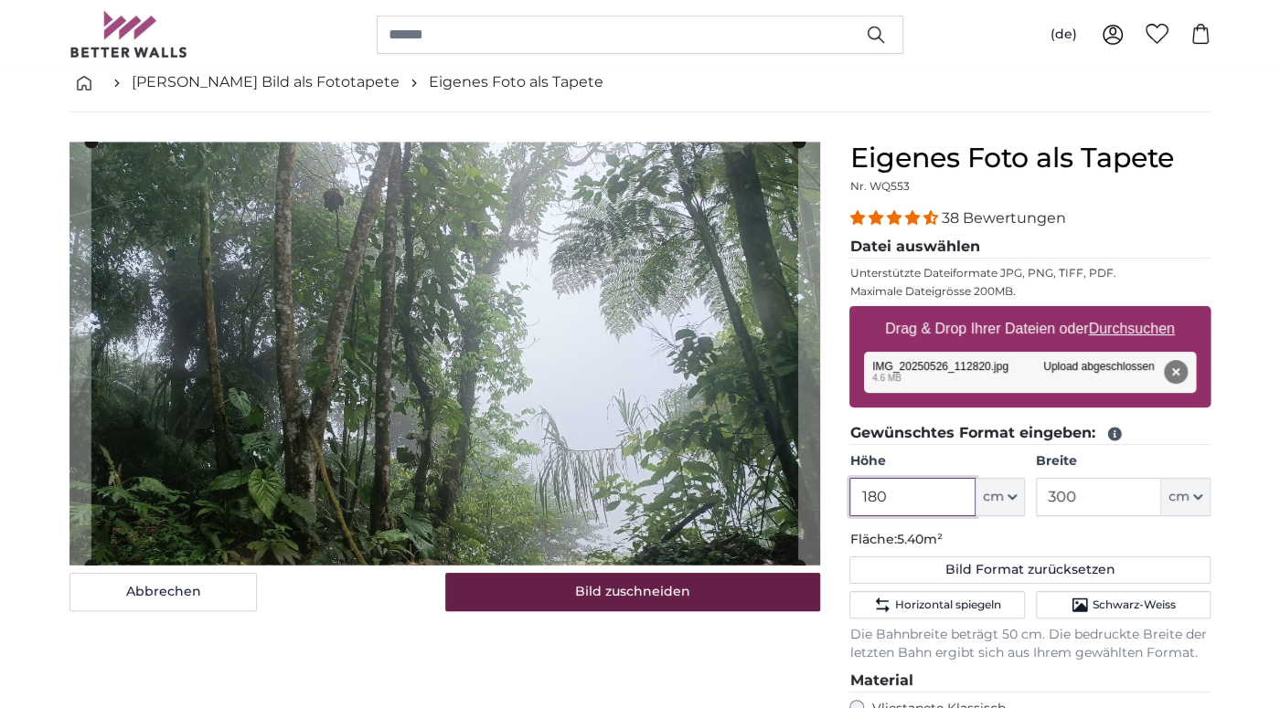
type input "180"
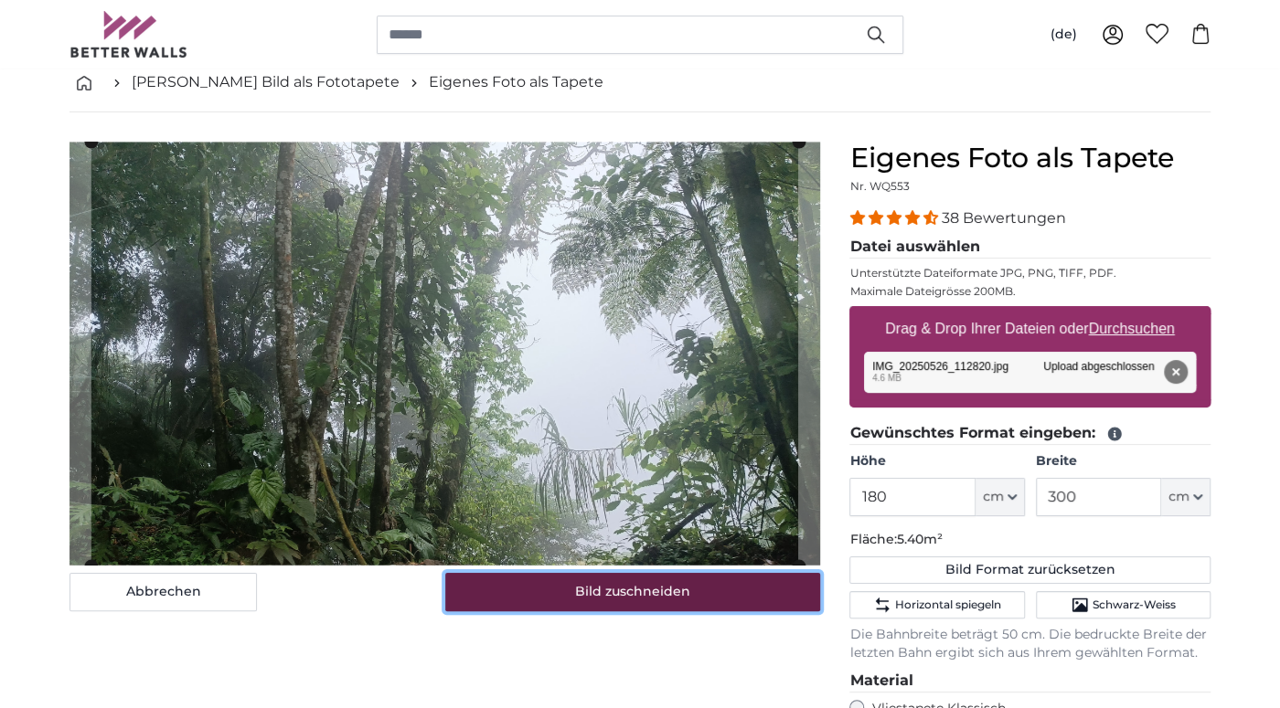
click at [701, 584] on button "Bild zuschneiden" at bounding box center [633, 592] width 376 height 38
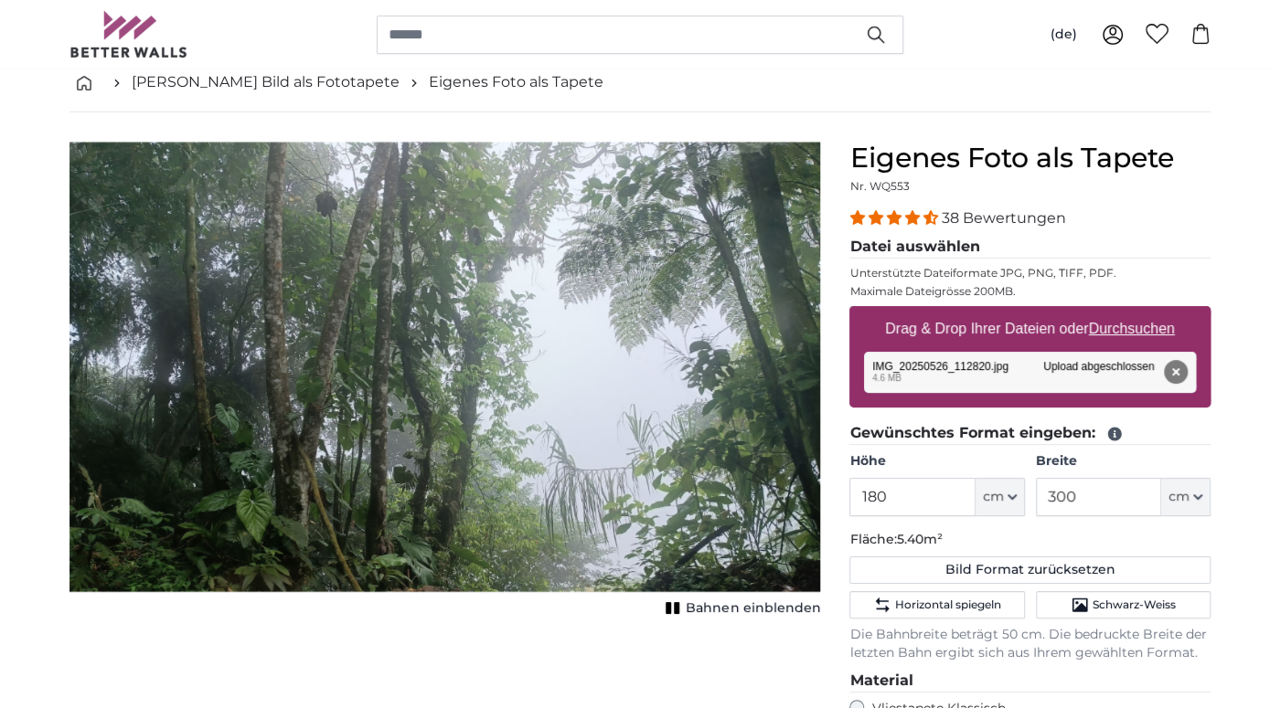
click at [1132, 317] on label "Drag & Drop Ihrer Dateien oder Durchsuchen" at bounding box center [1030, 329] width 304 height 37
click at [1132, 312] on input "Drag & Drop Ihrer Dateien oder Durchsuchen" at bounding box center [1029, 308] width 361 height 5
type input "**********"
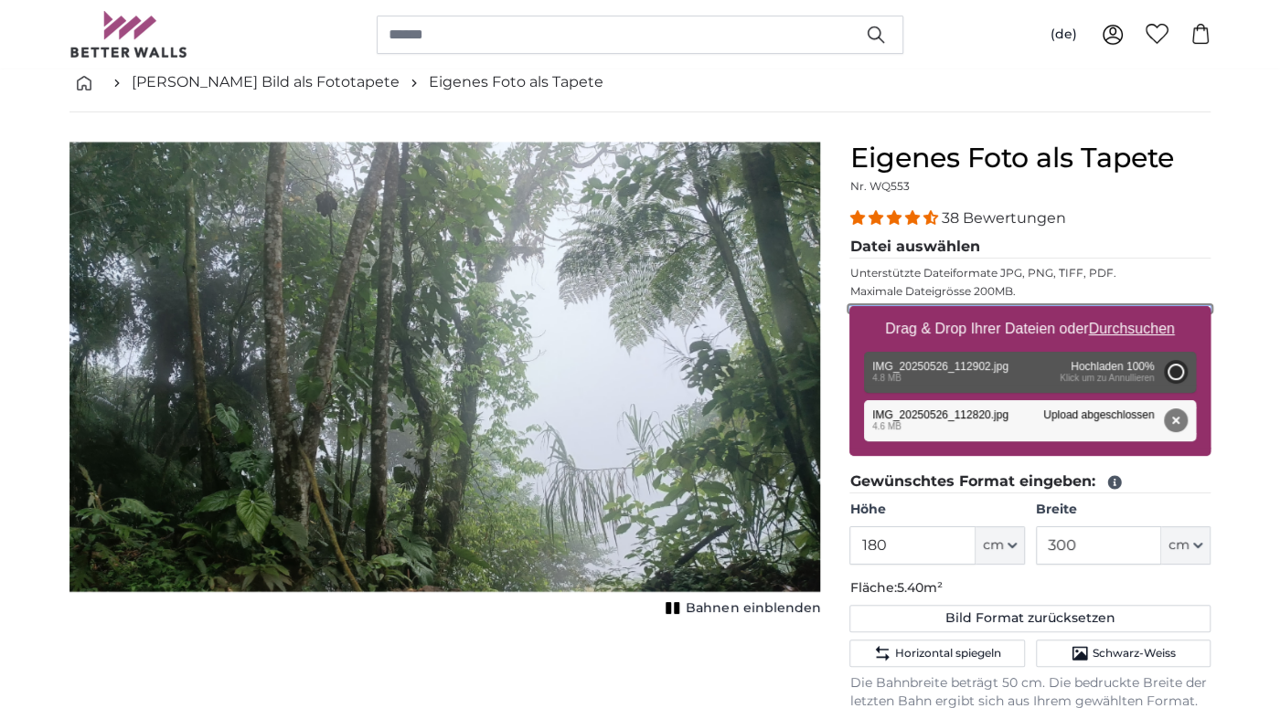
type input "185"
type input "327.5"
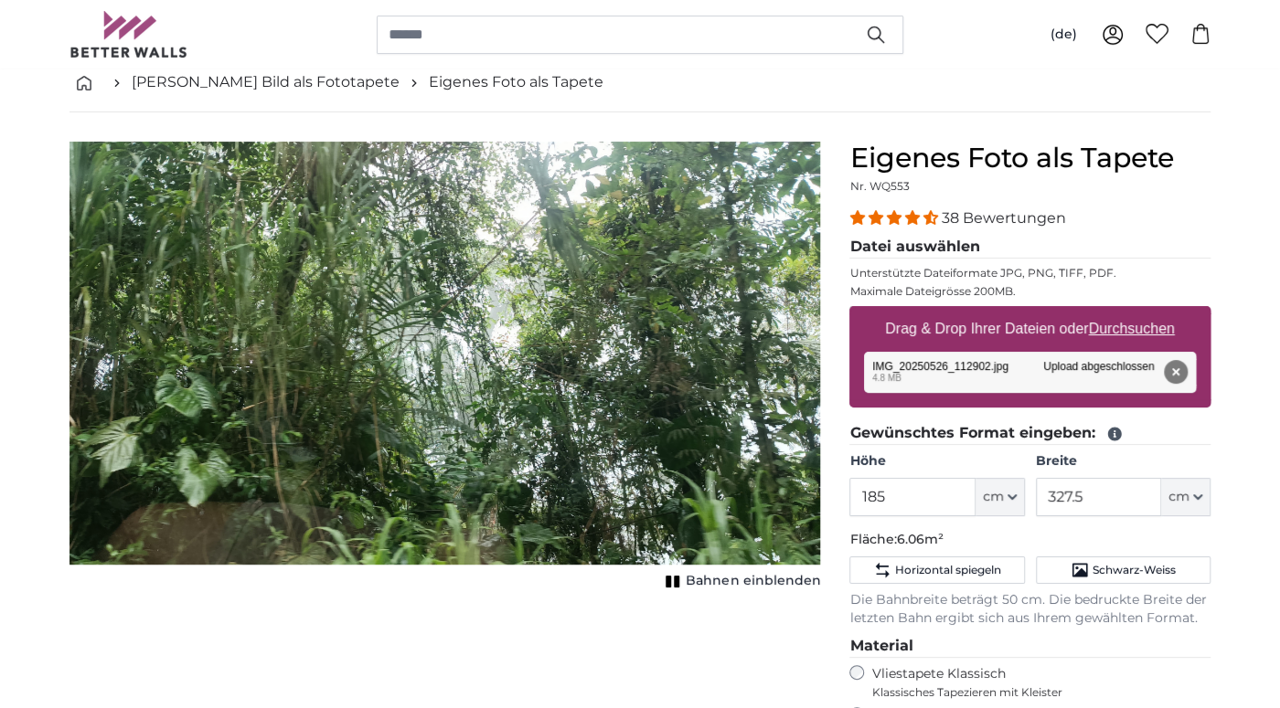
click at [1132, 325] on u "Durchsuchen" at bounding box center [1132, 329] width 86 height 16
click at [1132, 312] on input "Drag & Drop Ihrer Dateien oder Durchsuchen" at bounding box center [1029, 308] width 361 height 5
type input "**********"
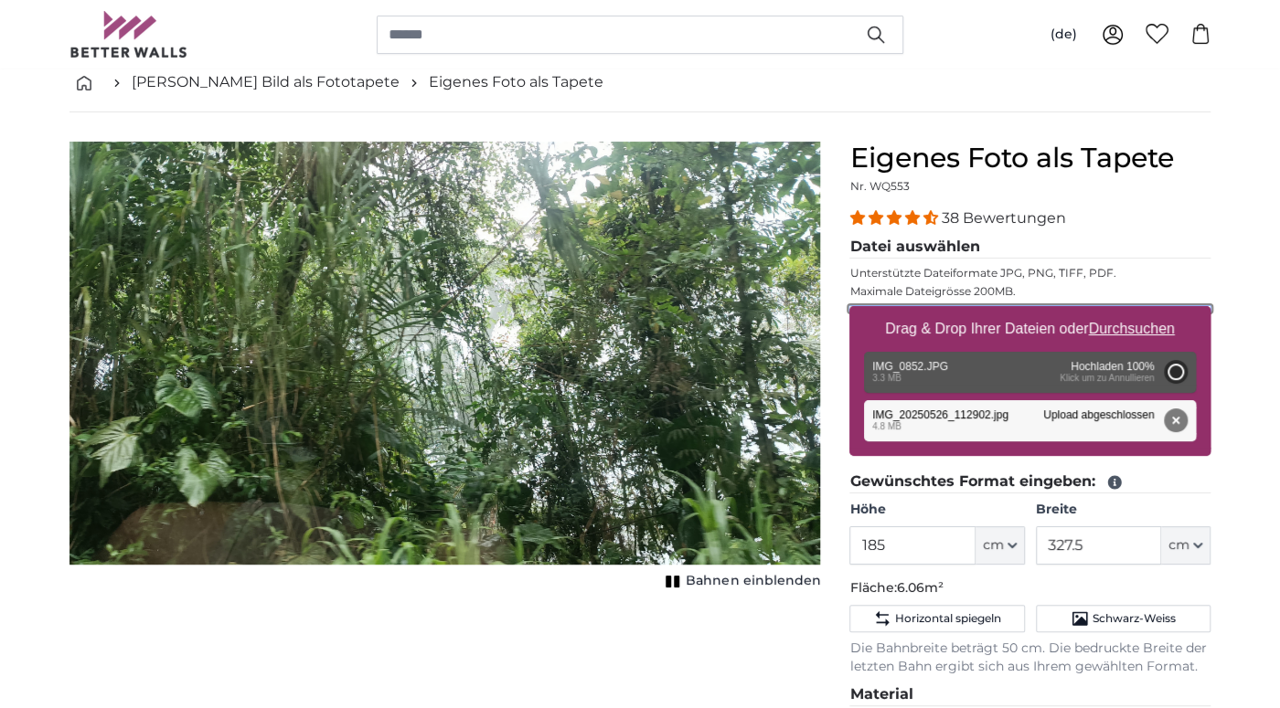
type input "190"
type input "285"
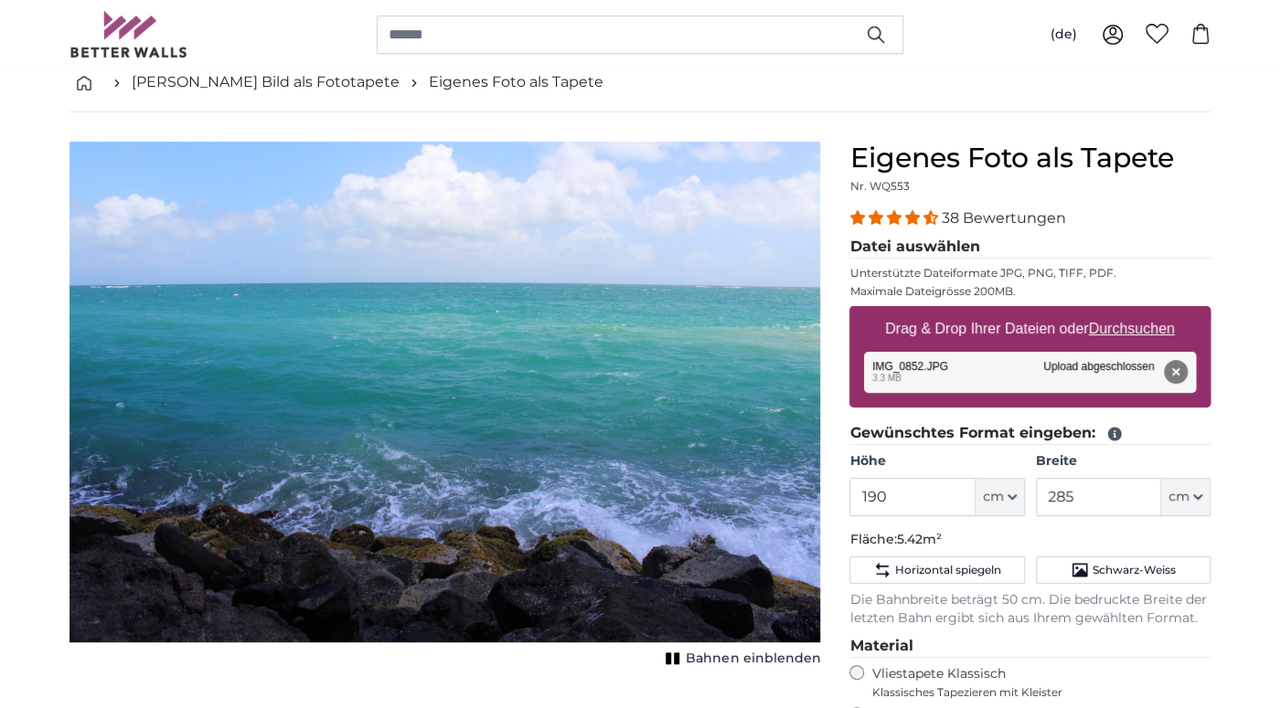
click at [1115, 325] on u "Durchsuchen" at bounding box center [1132, 329] width 86 height 16
click at [1115, 312] on input "Drag & Drop Ihrer Dateien oder Durchsuchen" at bounding box center [1029, 308] width 361 height 5
type input "**********"
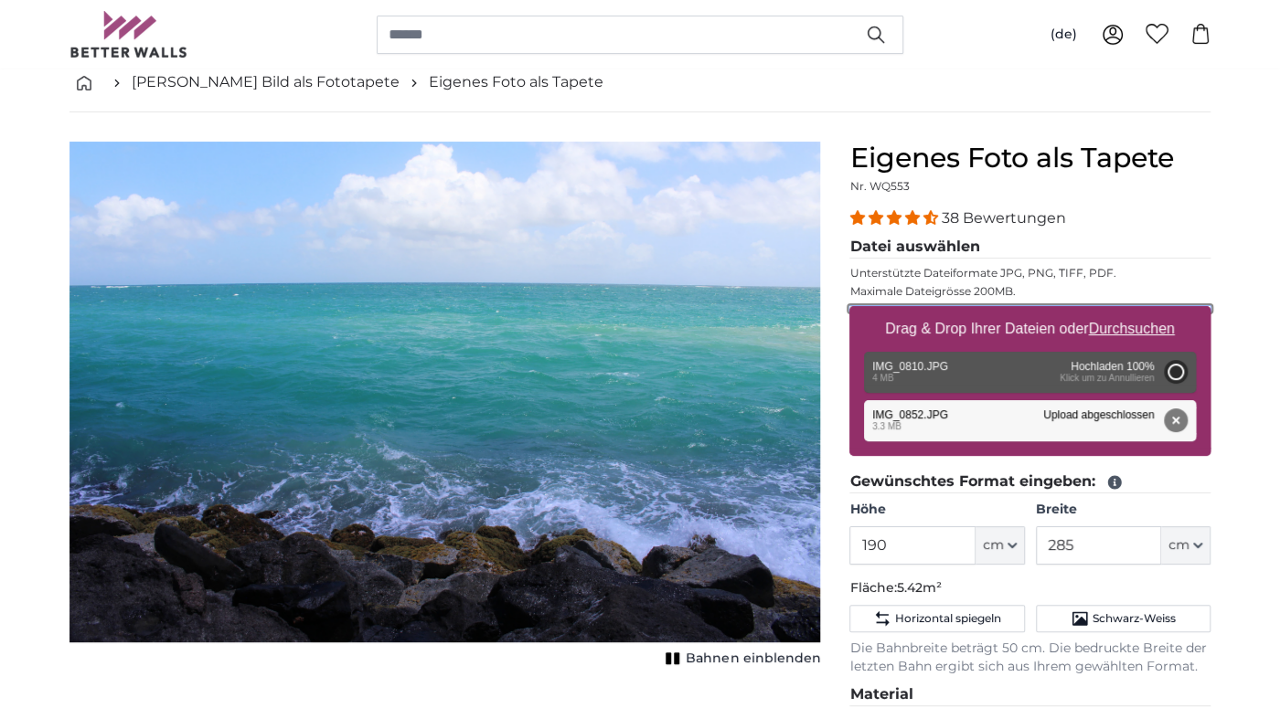
type input "190"
type input "285"
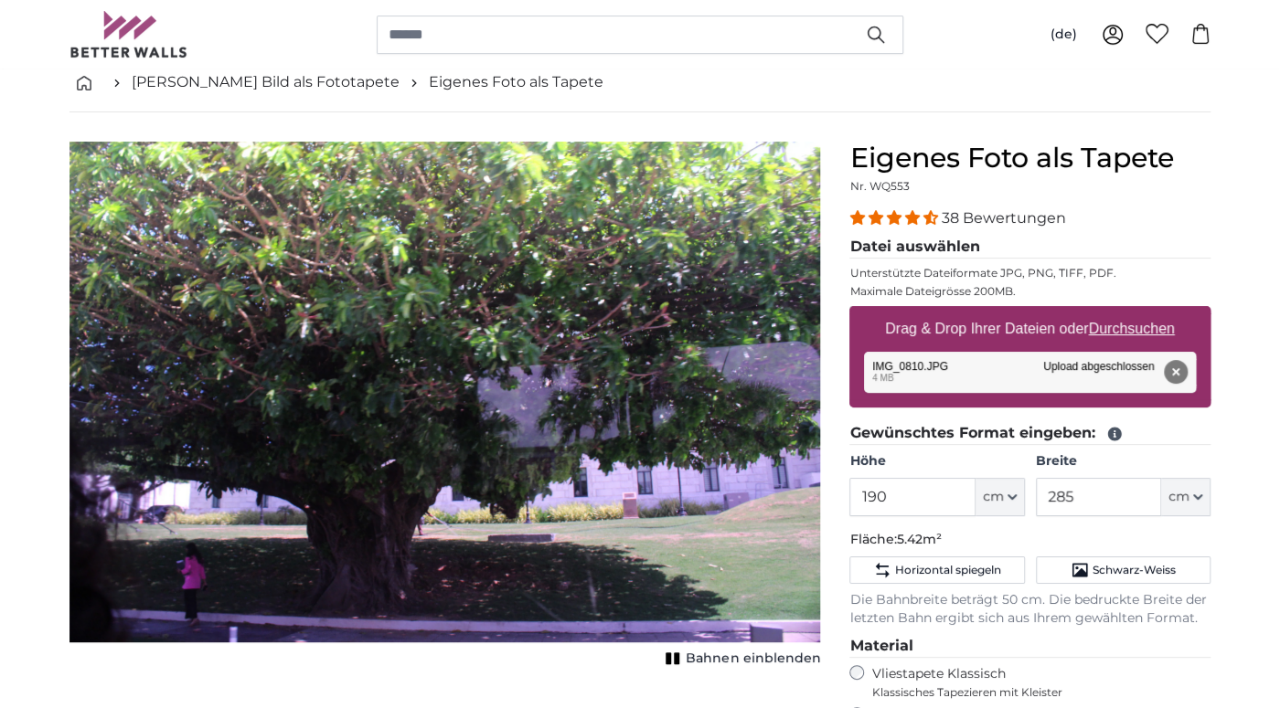
click at [1147, 331] on u "Durchsuchen" at bounding box center [1132, 329] width 86 height 16
click at [1147, 312] on input "Drag & Drop Ihrer Dateien oder Durchsuchen" at bounding box center [1029, 308] width 361 height 5
type input "**********"
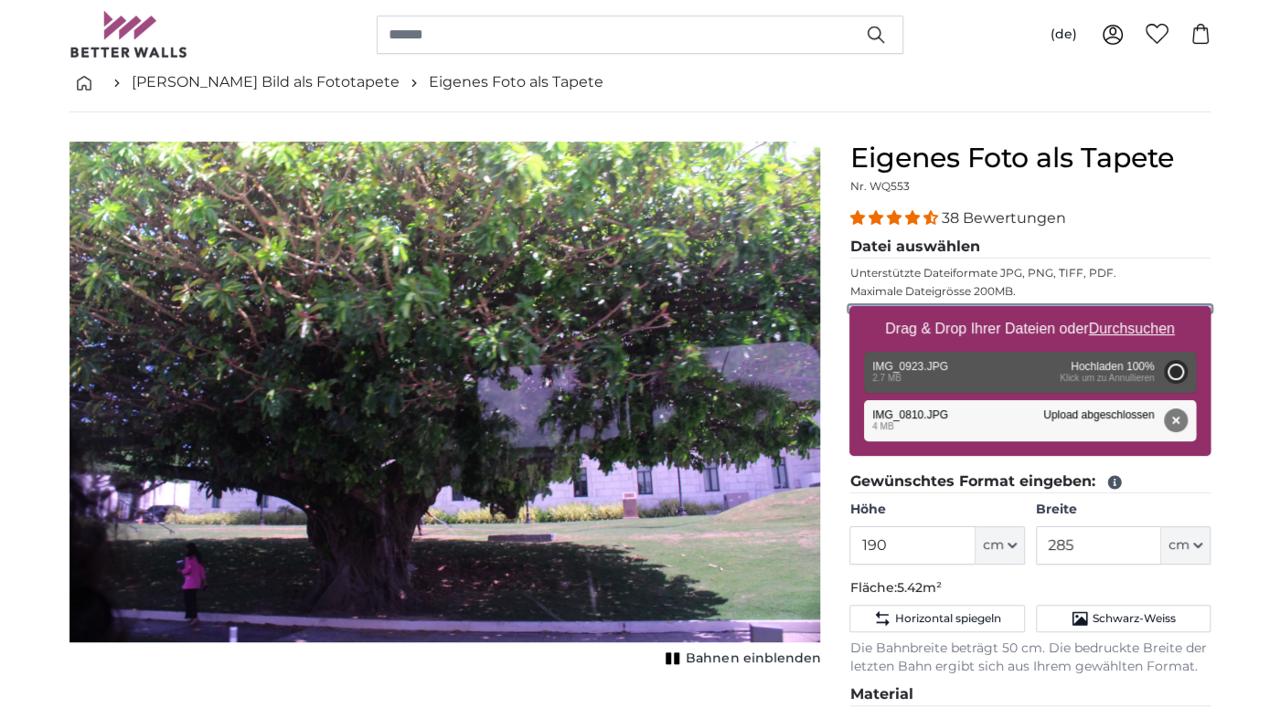
type input "190"
type input "285"
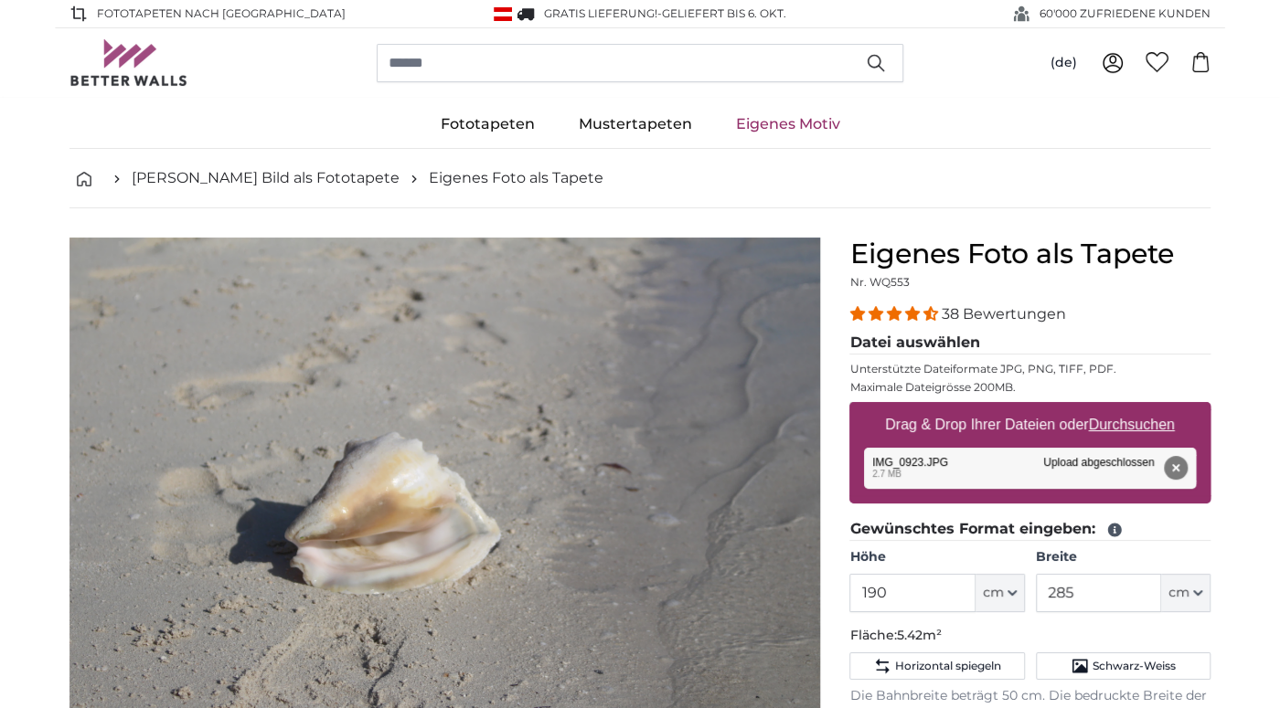
click at [1127, 417] on u "Durchsuchen" at bounding box center [1132, 425] width 86 height 16
click at [1127, 408] on input "Drag & Drop Ihrer Dateien oder Durchsuchen" at bounding box center [1029, 404] width 361 height 5
type input "**********"
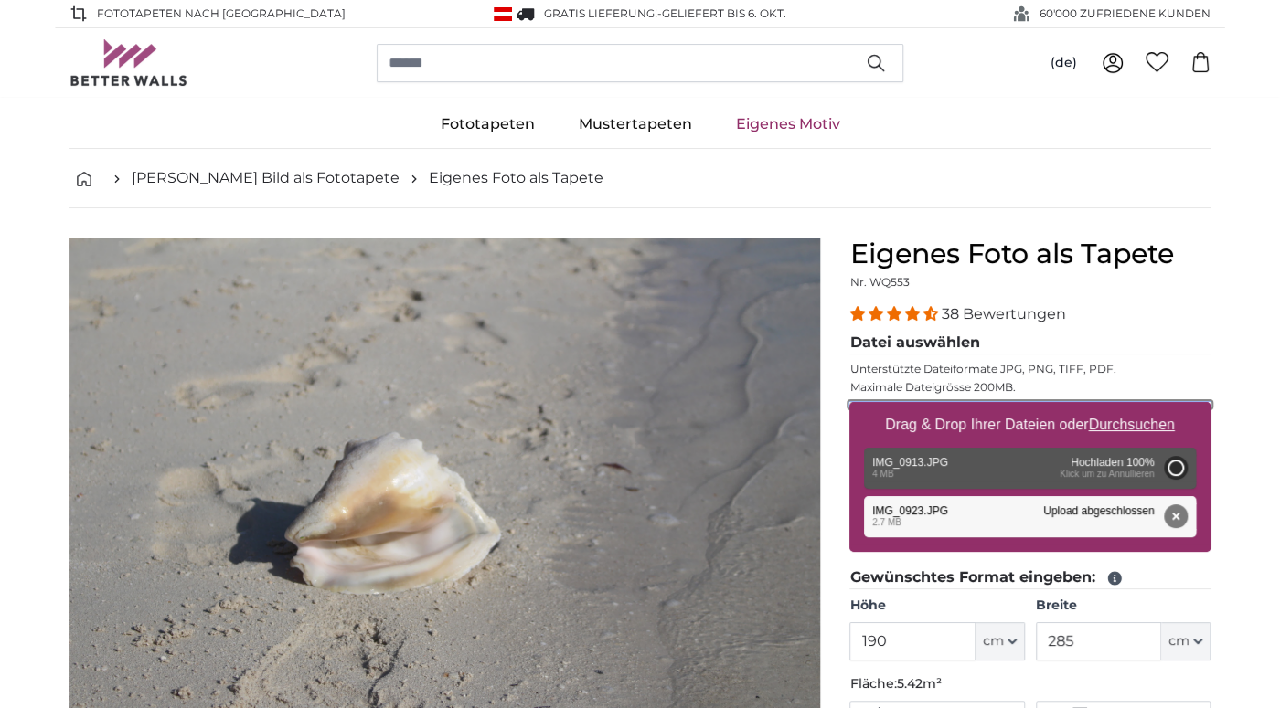
type input "190"
type input "285"
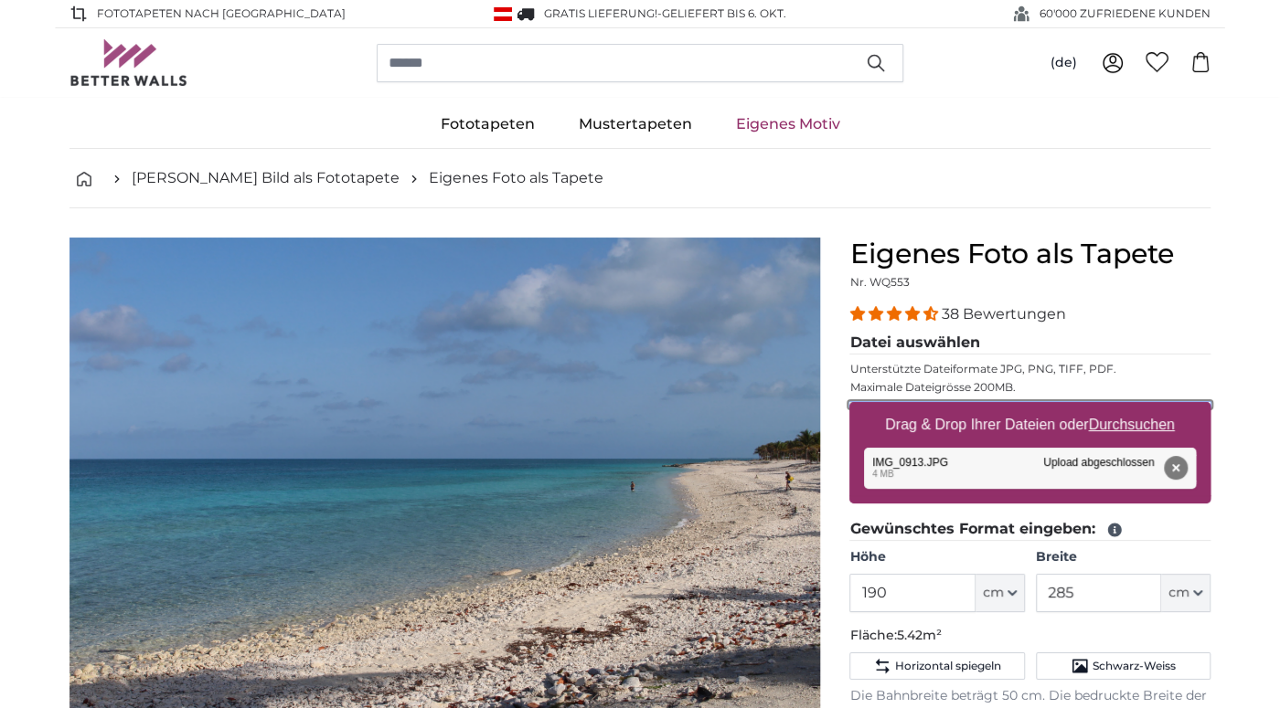
scroll to position [96, 0]
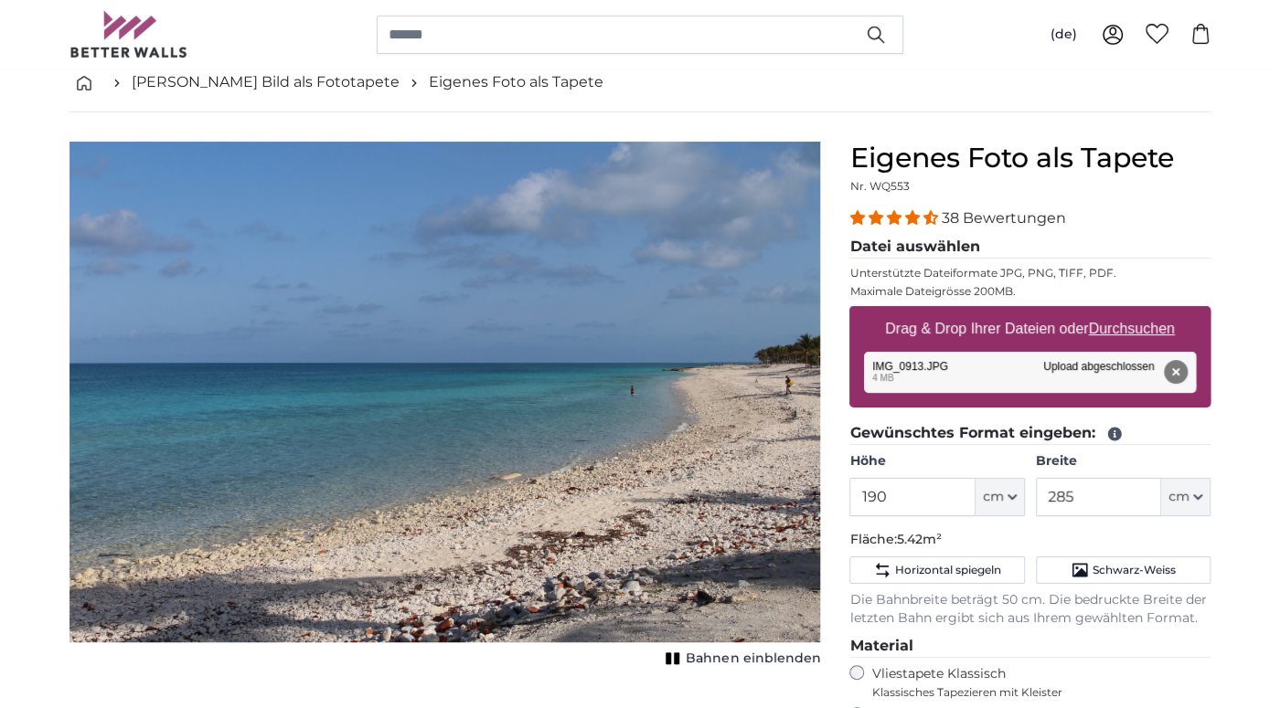
click at [1158, 324] on u "Durchsuchen" at bounding box center [1132, 329] width 86 height 16
click at [1158, 312] on input "Drag & Drop Ihrer Dateien oder Durchsuchen" at bounding box center [1029, 308] width 361 height 5
type input "**********"
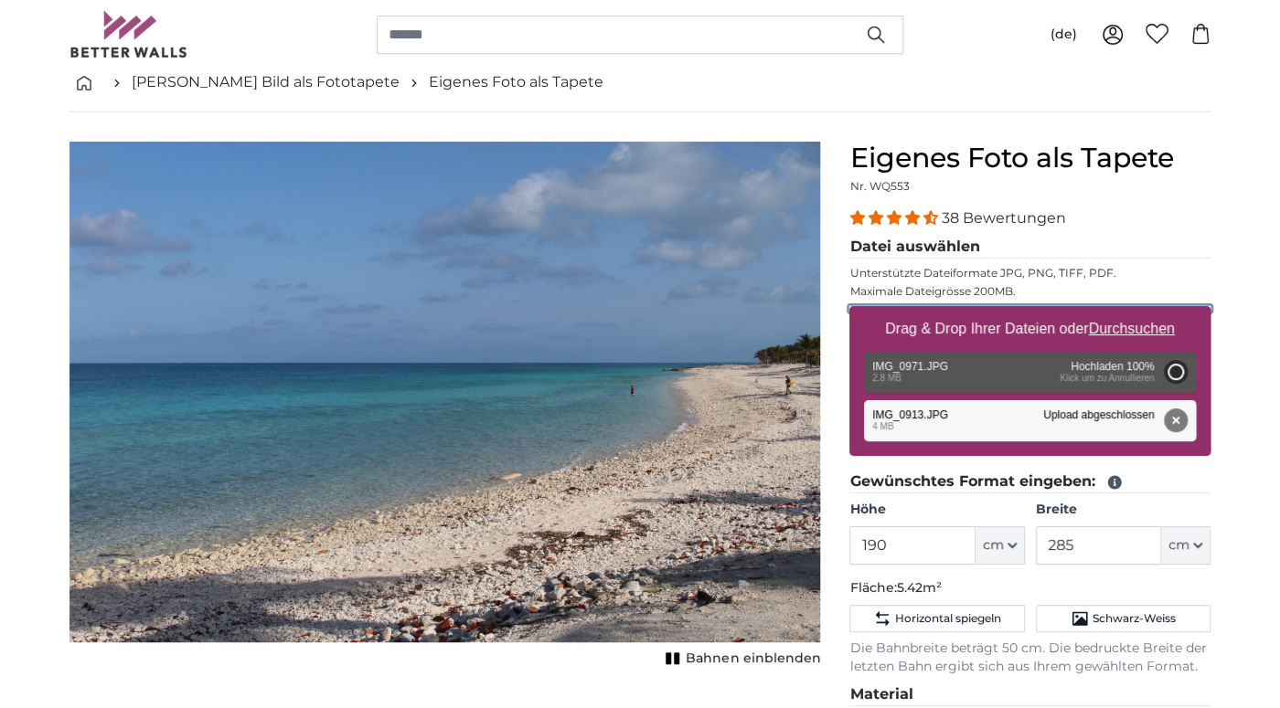
type input "190"
type input "285"
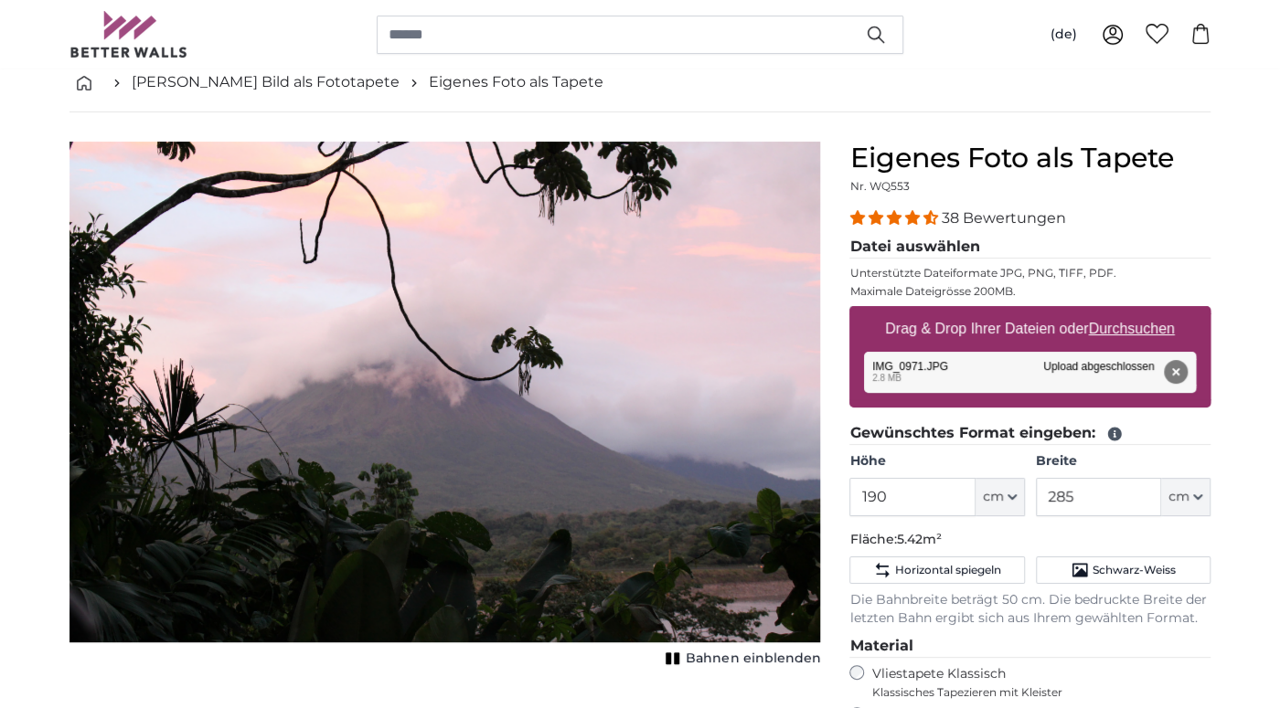
click at [1141, 328] on u "Durchsuchen" at bounding box center [1132, 329] width 86 height 16
click at [1141, 312] on input "Drag & Drop Ihrer Dateien oder Durchsuchen" at bounding box center [1029, 308] width 361 height 5
type input "**********"
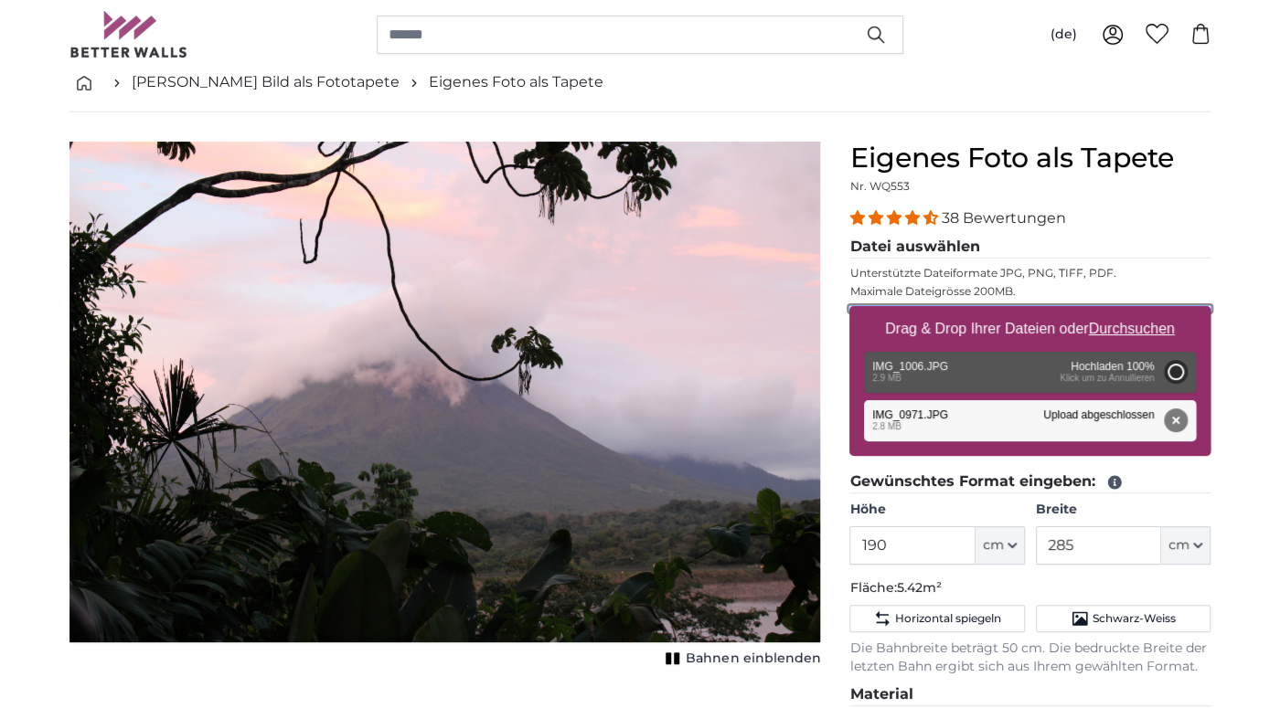
type input "200"
type input "134"
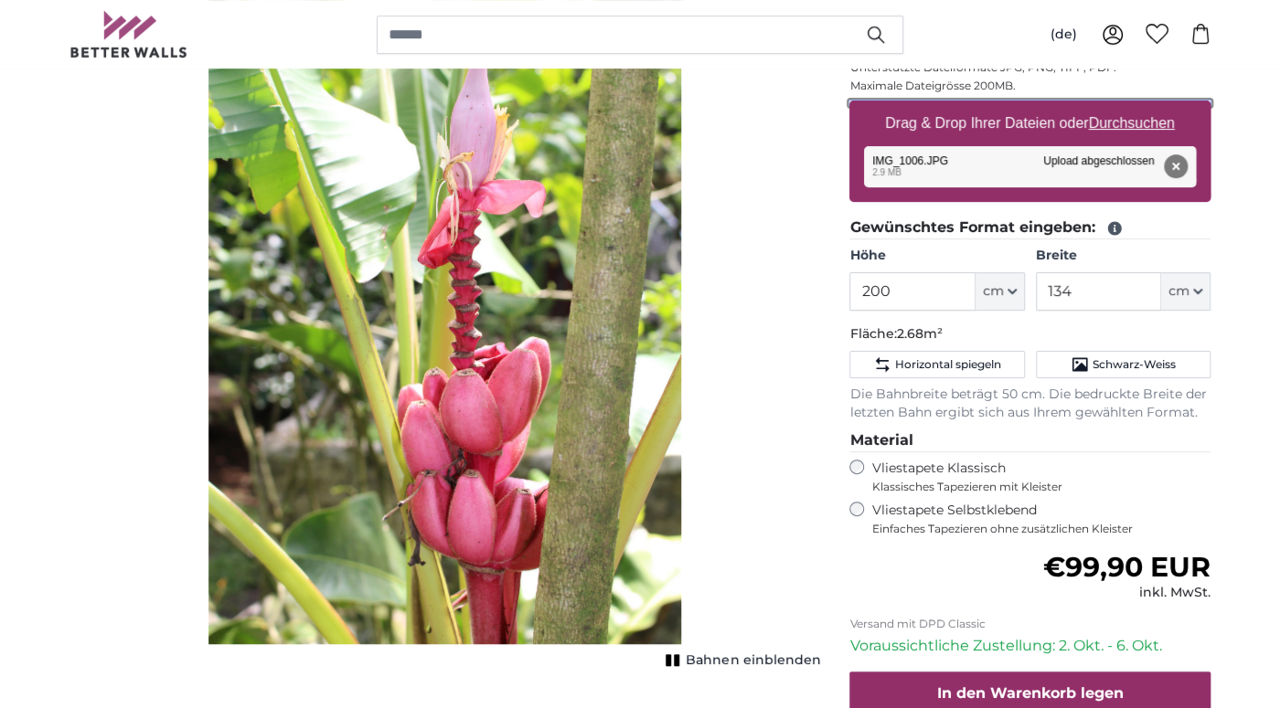
scroll to position [289, 0]
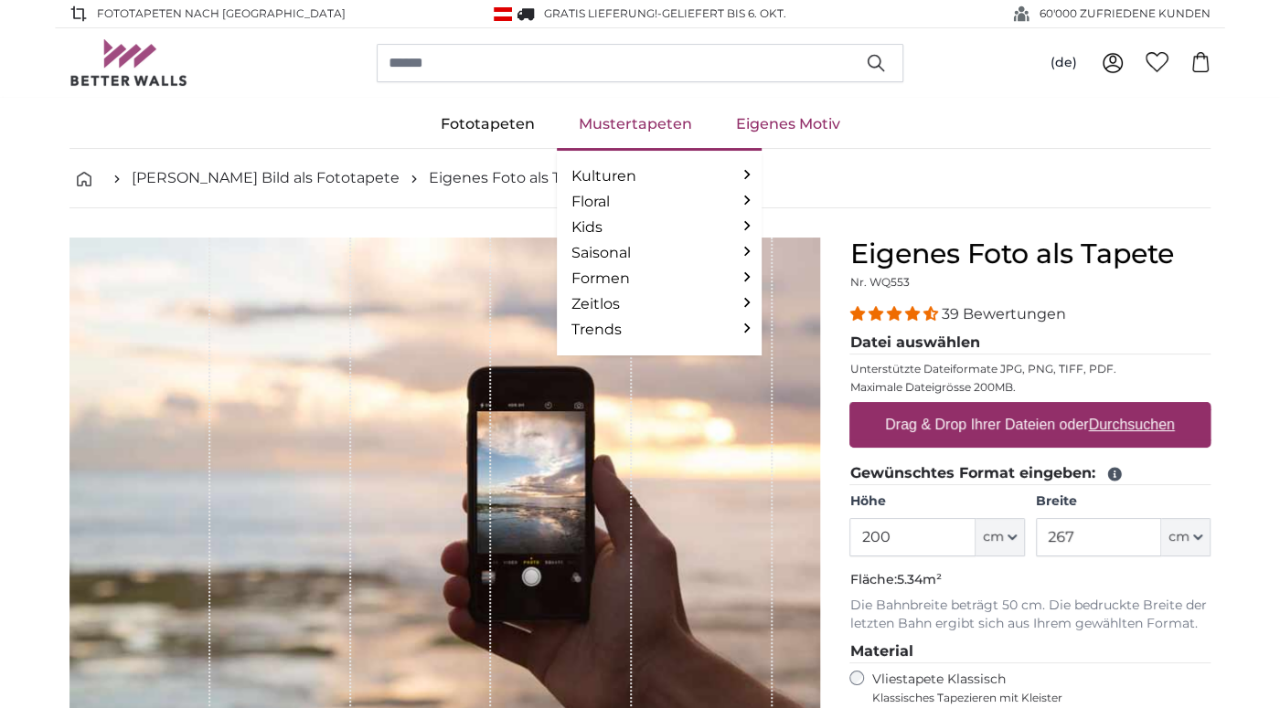
click at [630, 126] on link "Mustertapeten" at bounding box center [635, 125] width 157 height 48
